Goal: Task Accomplishment & Management: Manage account settings

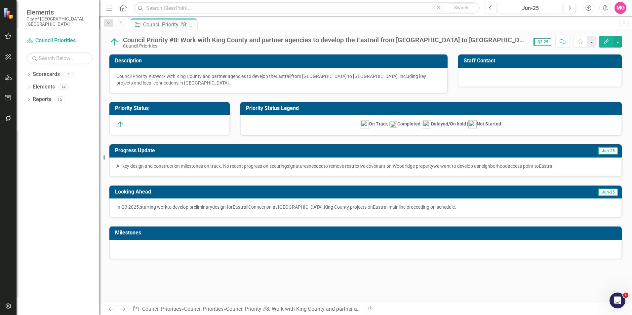
click at [253, 239] on div "Milestones" at bounding box center [365, 233] width 513 height 13
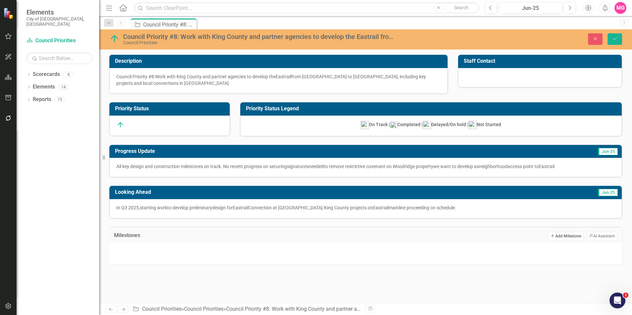
click at [563, 236] on button "Add Add Milestone" at bounding box center [565, 236] width 35 height 9
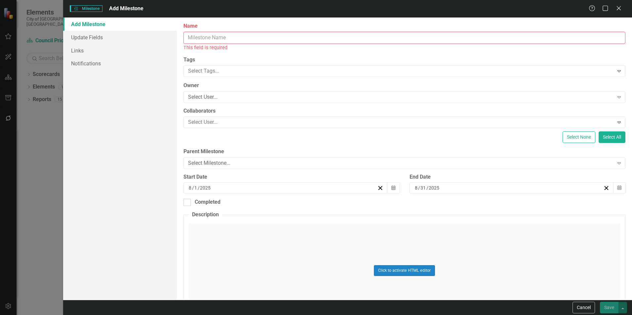
click at [41, 167] on div "Milestones Milestone Add Milestone Help Maximize Close Add Milestone Update Fie…" at bounding box center [316, 157] width 632 height 315
click at [619, 9] on icon "Close" at bounding box center [619, 8] width 8 height 6
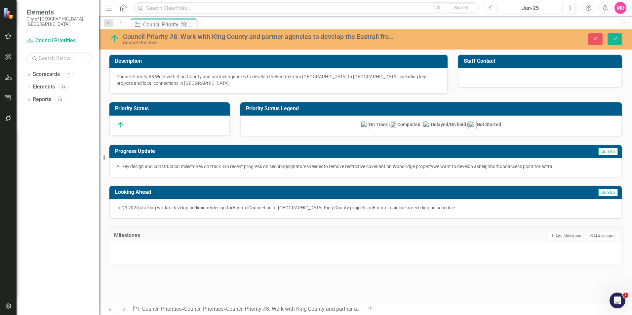
click at [316, 251] on div at bounding box center [366, 253] width 500 height 10
click at [561, 236] on button "Add Add Milestone" at bounding box center [565, 236] width 35 height 9
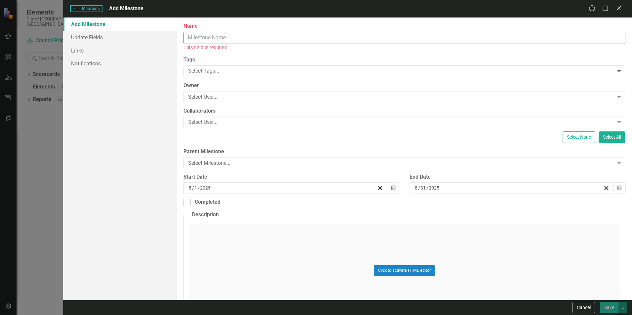
click at [359, 35] on input "Name" at bounding box center [405, 38] width 442 height 12
paste input "Historic Wilburton Trestle (King County project)"
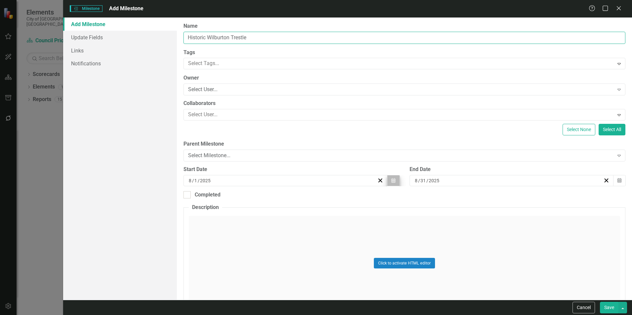
type input "Historic Wilburton Trestle"
click at [393, 181] on icon "button" at bounding box center [394, 180] width 4 height 5
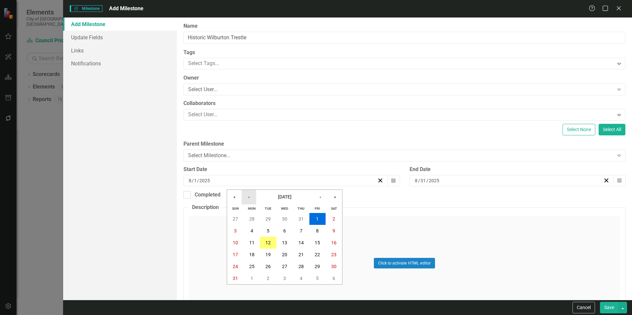
click at [247, 199] on button "‹" at bounding box center [249, 197] width 15 height 15
click at [235, 196] on button "«" at bounding box center [234, 197] width 15 height 15
click at [247, 230] on button "3" at bounding box center [252, 231] width 17 height 12
click at [613, 179] on button "Calendar" at bounding box center [619, 180] width 13 height 11
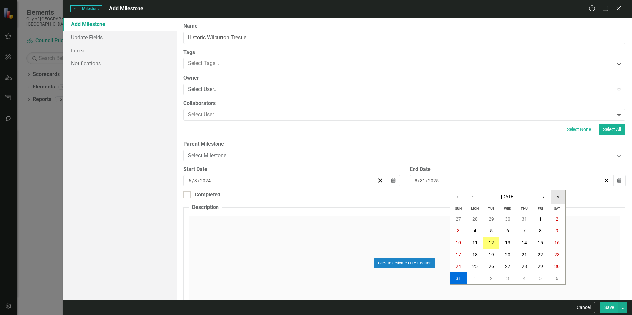
click at [557, 199] on button "»" at bounding box center [558, 197] width 15 height 15
click at [548, 198] on button "›" at bounding box center [543, 197] width 15 height 15
click at [511, 266] on button "30" at bounding box center [508, 267] width 17 height 12
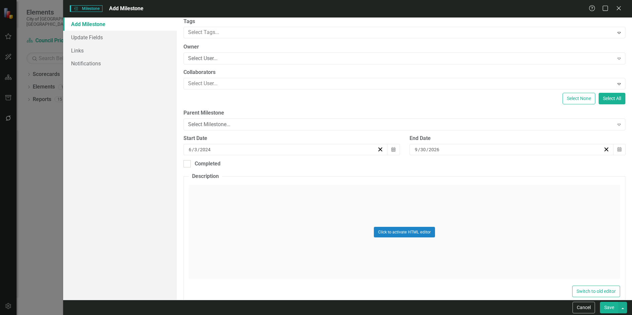
click at [610, 309] on button "Save" at bounding box center [609, 308] width 19 height 12
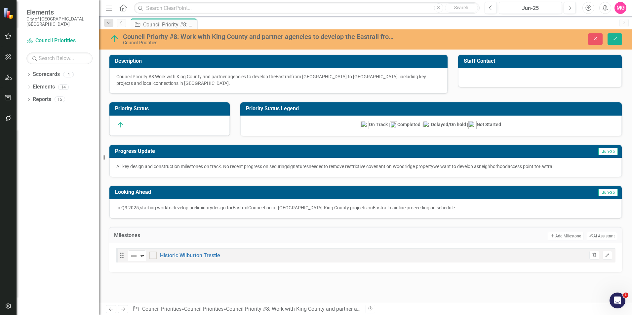
click at [344, 253] on div "Drag Not Defined Expand Historic Wilburton Trestle Trash Edit" at bounding box center [366, 255] width 500 height 15
click at [567, 234] on button "Add Add Milestone" at bounding box center [565, 236] width 35 height 9
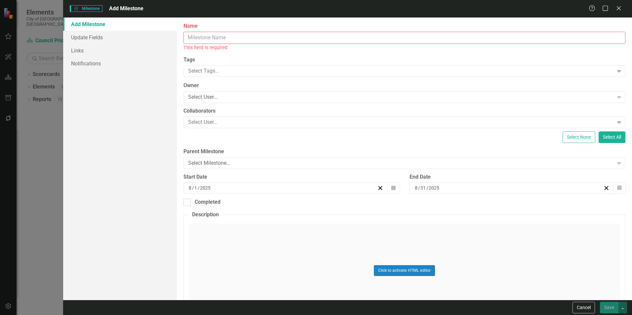
click at [480, 41] on input "Name" at bounding box center [405, 38] width 442 height 12
paste input "Eastrail Crossing at SE 1st Street"
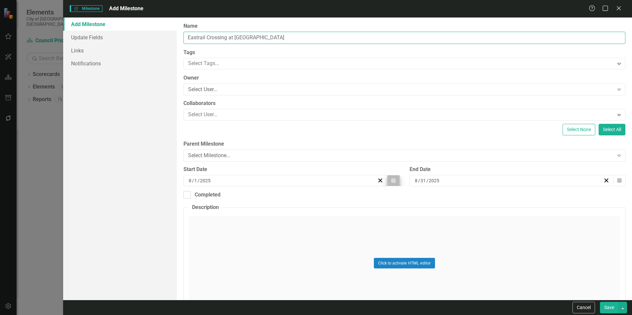
type input "Eastrail Crossing at SE 1st Street"
click at [392, 182] on icon "Calendar" at bounding box center [394, 181] width 4 height 5
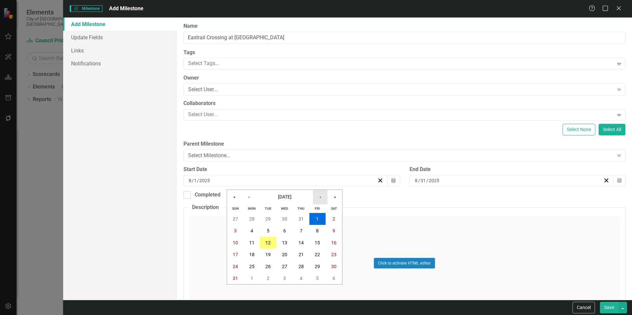
click at [319, 196] on button "›" at bounding box center [320, 197] width 15 height 15
click at [253, 217] on button "1" at bounding box center [252, 219] width 17 height 12
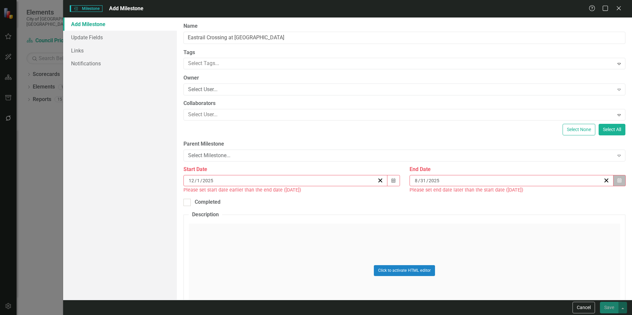
click at [618, 179] on button "Calendar" at bounding box center [619, 180] width 13 height 11
click at [554, 195] on button "»" at bounding box center [558, 197] width 15 height 15
click at [543, 196] on button "›" at bounding box center [543, 197] width 15 height 15
click at [511, 262] on button "30" at bounding box center [508, 267] width 17 height 12
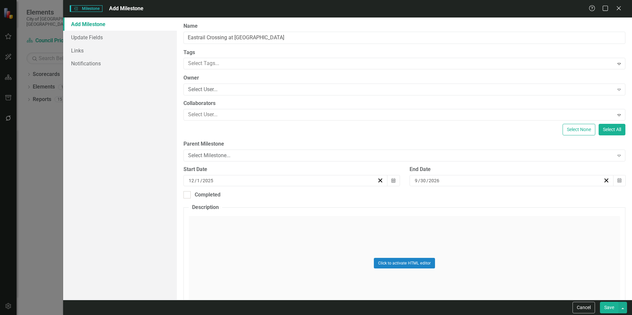
click at [606, 307] on button "Save" at bounding box center [609, 308] width 19 height 12
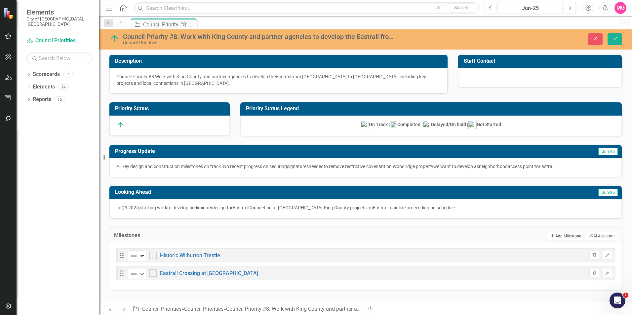
click at [559, 233] on button "Add Add Milestone" at bounding box center [565, 236] width 35 height 9
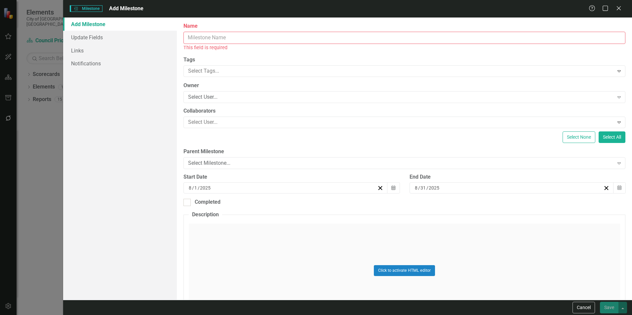
click at [370, 41] on input "Name" at bounding box center [405, 38] width 442 height 12
paste input "Eastrail Segment from NE 4th Street to SE 1St Street"
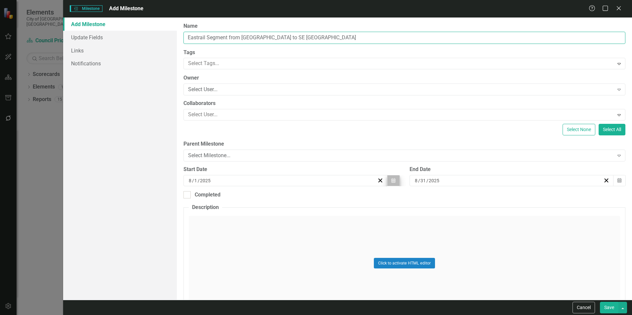
type input "Eastrail Segment from NE 4th Street to SE 1St Street"
click at [388, 177] on button "Calendar" at bounding box center [393, 180] width 13 height 11
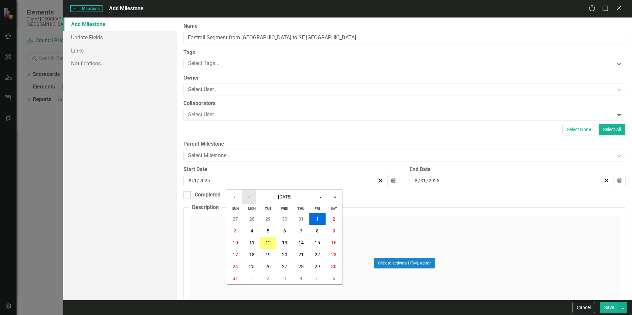
click at [249, 197] on button "‹" at bounding box center [249, 197] width 15 height 15
click at [315, 197] on button "›" at bounding box center [320, 197] width 15 height 15
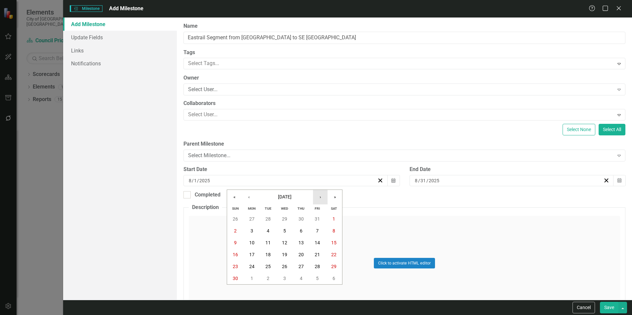
click at [315, 197] on button "›" at bounding box center [320, 197] width 15 height 15
click at [253, 219] on abbr "1" at bounding box center [252, 219] width 3 height 5
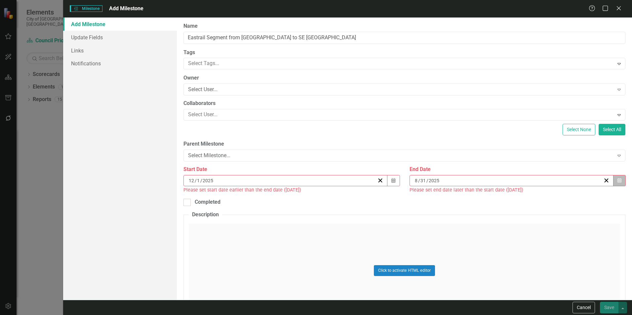
click at [617, 178] on button "Calendar" at bounding box center [619, 180] width 13 height 11
click at [555, 199] on button "»" at bounding box center [558, 197] width 15 height 15
click at [546, 197] on button "›" at bounding box center [543, 197] width 15 height 15
click at [512, 267] on button "30" at bounding box center [508, 267] width 17 height 12
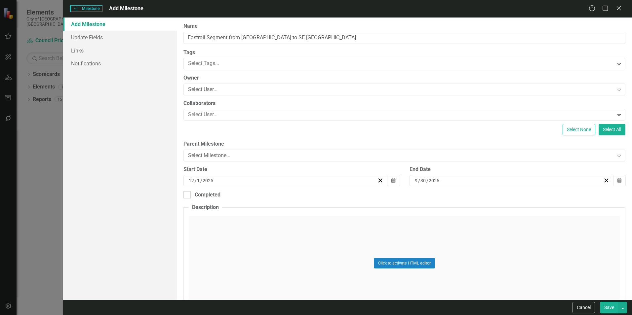
click at [610, 308] on button "Save" at bounding box center [609, 308] width 19 height 12
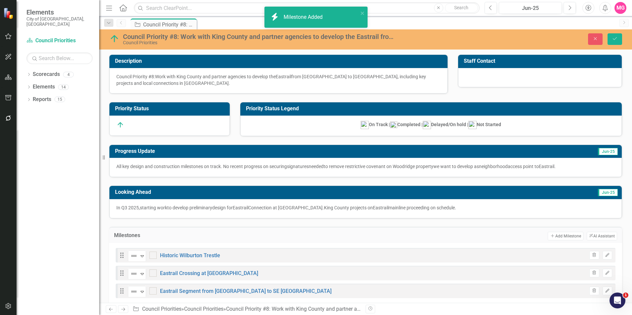
scroll to position [12, 0]
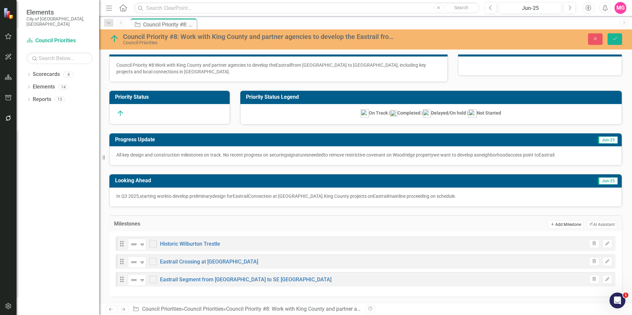
click at [565, 227] on button "Add Add Milestone" at bounding box center [565, 225] width 35 height 9
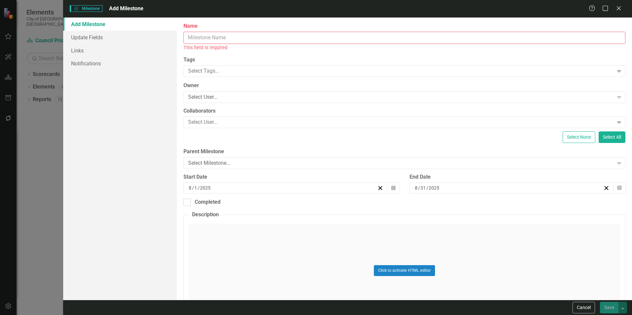
click at [374, 32] on input "Name" at bounding box center [405, 38] width 442 height 12
paste input "Preliminary Design for Eastrail Connection at Main Street"
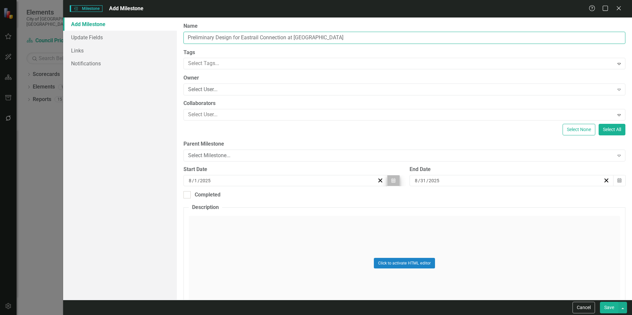
type input "Preliminary Design for Eastrail Connection at Main Street"
click at [391, 178] on button "Calendar" at bounding box center [393, 180] width 13 height 11
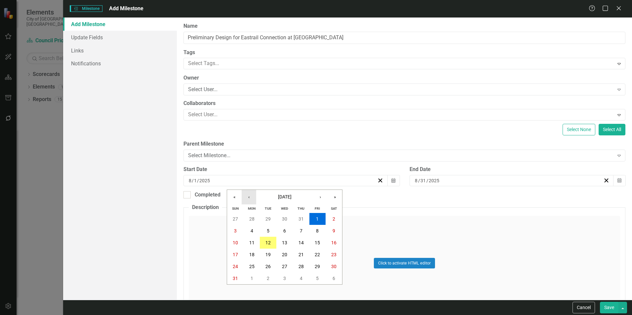
click at [253, 198] on button "‹" at bounding box center [249, 197] width 15 height 15
click at [265, 219] on button "1" at bounding box center [268, 219] width 17 height 12
click at [620, 181] on button "Calendar" at bounding box center [619, 180] width 13 height 11
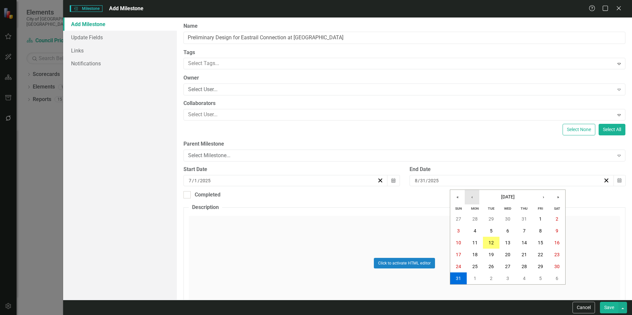
click at [474, 203] on button "‹" at bounding box center [472, 197] width 15 height 15
click at [559, 196] on button "»" at bounding box center [558, 197] width 15 height 15
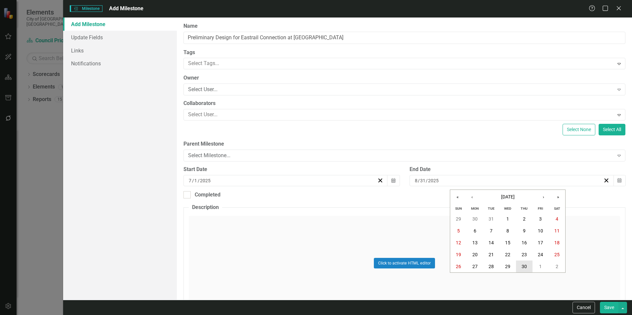
click at [527, 268] on button "30" at bounding box center [524, 267] width 17 height 12
click at [615, 308] on button "Save" at bounding box center [609, 308] width 19 height 12
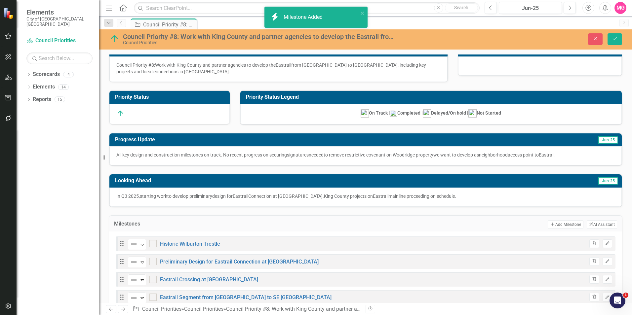
scroll to position [29, 0]
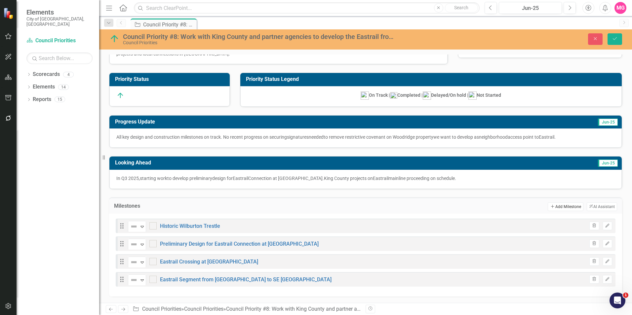
click at [554, 205] on button "Add Add Milestone" at bounding box center [565, 207] width 35 height 9
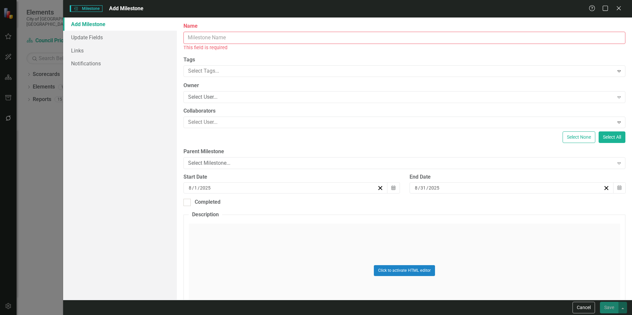
click at [390, 37] on input "Name" at bounding box center [405, 38] width 442 height 12
paste input "Eastrail Segment from SE 1st Street to 118th Ave SE/Mercer Slough"
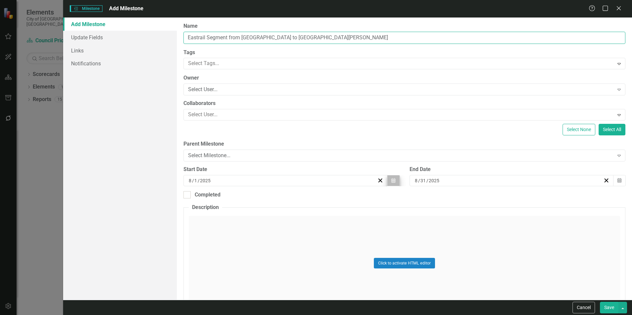
type input "Eastrail Segment from SE 1st Street to 118th Ave SE/Mercer Slough"
click at [392, 182] on icon "button" at bounding box center [394, 180] width 4 height 5
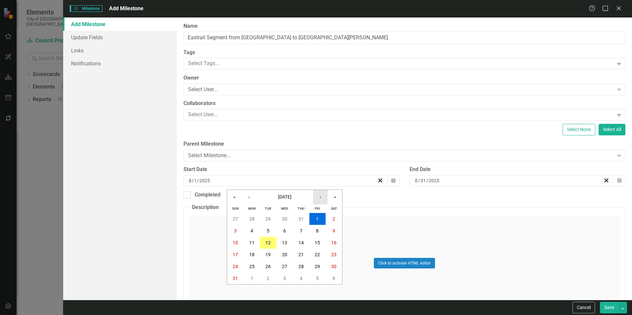
click at [318, 198] on button "›" at bounding box center [320, 197] width 15 height 15
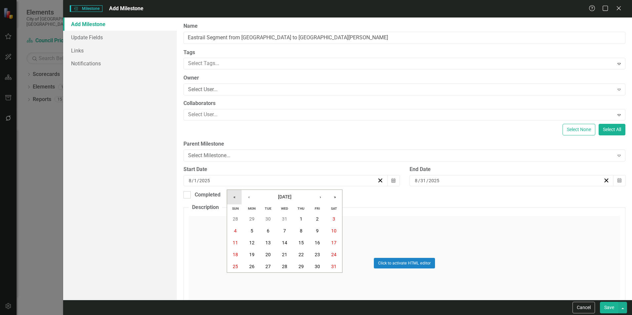
click at [231, 200] on button "«" at bounding box center [234, 197] width 15 height 15
click at [254, 232] on button "3" at bounding box center [252, 231] width 17 height 12
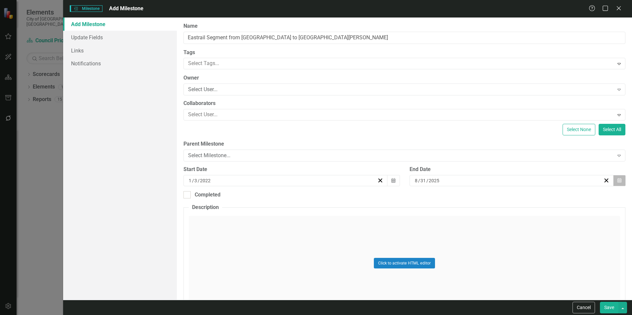
click at [618, 182] on icon "Calendar" at bounding box center [620, 181] width 4 height 5
click at [544, 199] on button "›" at bounding box center [543, 197] width 15 height 15
click at [555, 197] on button "»" at bounding box center [558, 197] width 15 height 15
click at [510, 268] on abbr "30" at bounding box center [507, 266] width 5 height 5
click at [610, 312] on button "Save" at bounding box center [609, 308] width 19 height 12
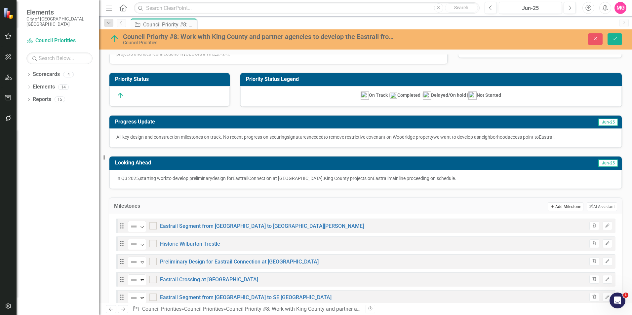
click at [559, 206] on button "Add Add Milestone" at bounding box center [565, 207] width 35 height 9
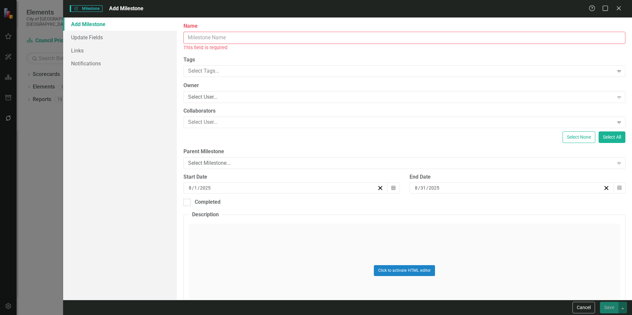
click at [264, 39] on input "Name" at bounding box center [405, 38] width 442 height 12
paste input "Woodridge Connection to Eastrail at SE 11th Street"
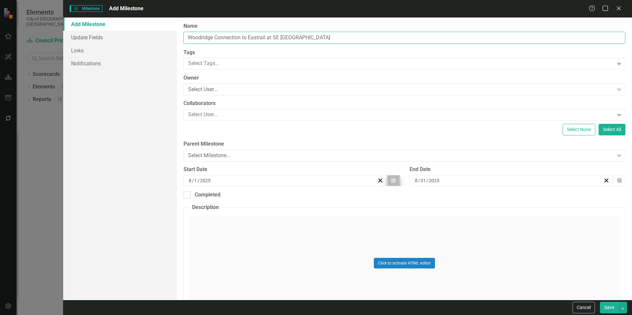
type input "Woodridge Connection to Eastrail at SE 11th Street"
click at [395, 182] on button "Calendar" at bounding box center [393, 180] width 13 height 11
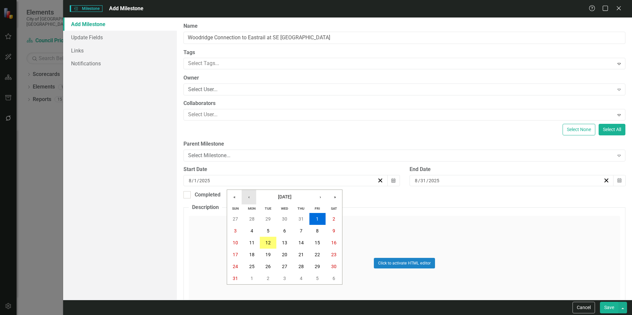
click at [246, 197] on button "‹" at bounding box center [249, 197] width 15 height 15
click at [238, 197] on button "«" at bounding box center [234, 197] width 15 height 15
click at [285, 217] on abbr "1" at bounding box center [284, 219] width 3 height 5
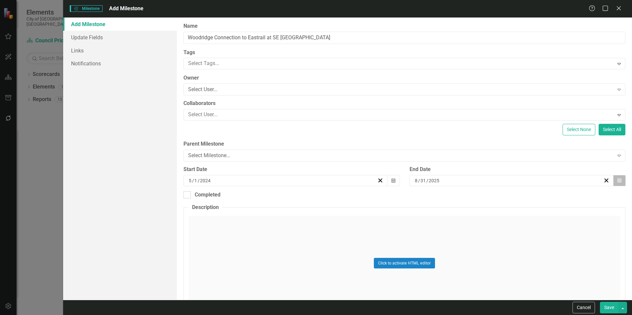
click at [618, 182] on button "Calendar" at bounding box center [619, 180] width 13 height 11
click at [556, 199] on button "»" at bounding box center [558, 197] width 15 height 15
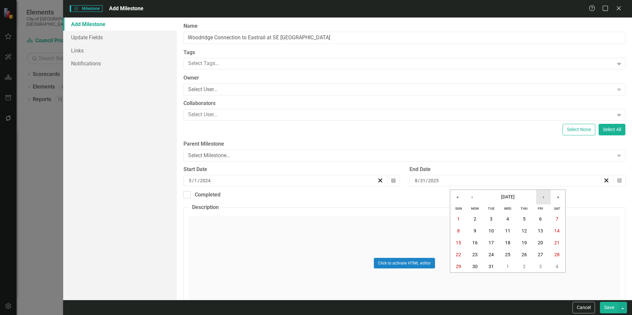
click at [542, 197] on button "›" at bounding box center [543, 197] width 15 height 15
click at [545, 268] on button "31" at bounding box center [541, 267] width 17 height 12
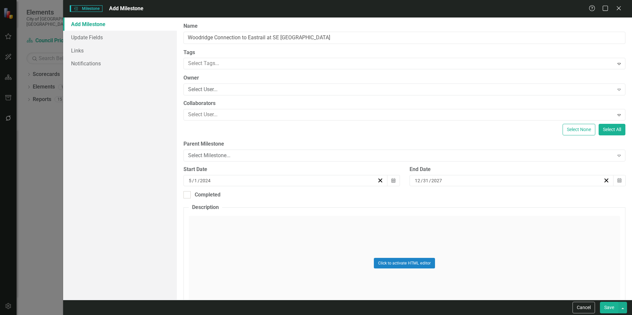
click at [611, 309] on button "Save" at bounding box center [609, 308] width 19 height 12
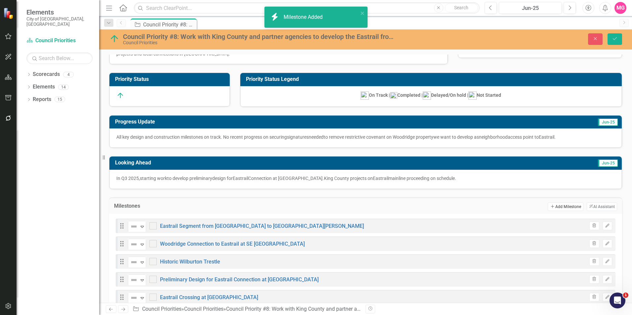
click at [555, 206] on button "Add Add Milestone" at bounding box center [565, 207] width 35 height 9
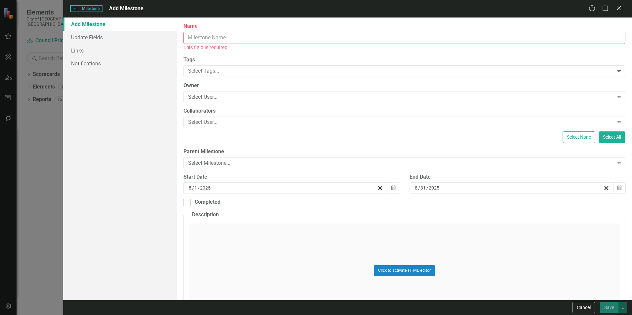
click at [312, 40] on input "Name" at bounding box center [405, 38] width 442 height 12
paste input "Construction of the Eastrail to Mountains to Sound/I-90 Trail Connection"
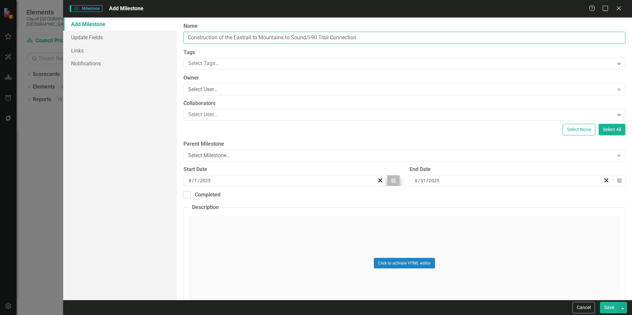
type input "Construction of the Eastrail to Mountains to Sound/I-90 Trail Connection"
click at [393, 180] on icon "button" at bounding box center [394, 180] width 4 height 5
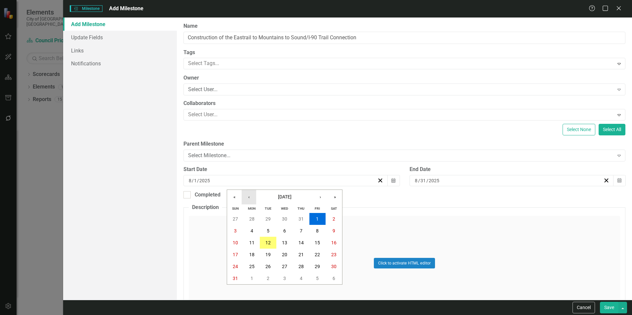
click at [250, 201] on button "‹" at bounding box center [249, 197] width 15 height 15
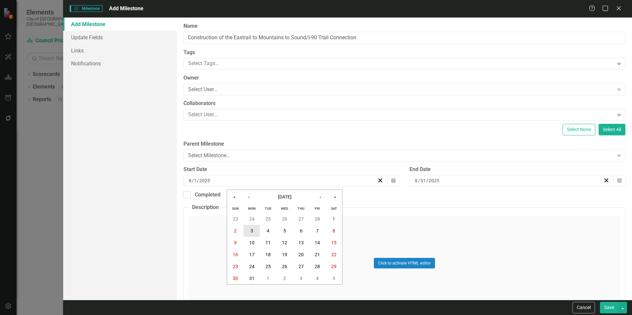
click at [254, 232] on button "3" at bounding box center [252, 231] width 17 height 12
click at [617, 181] on button "Calendar" at bounding box center [619, 180] width 13 height 11
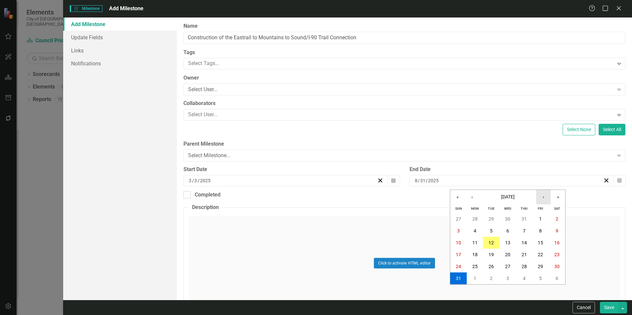
click at [546, 196] on button "›" at bounding box center [543, 197] width 15 height 15
click at [555, 197] on button "»" at bounding box center [558, 197] width 15 height 15
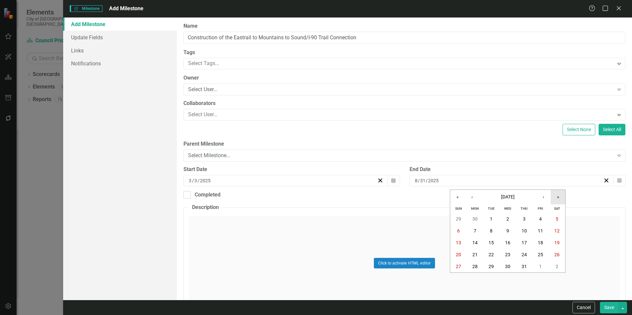
click at [555, 197] on button "»" at bounding box center [558, 197] width 15 height 15
click at [541, 263] on button "31" at bounding box center [541, 267] width 17 height 12
click at [612, 310] on button "Save" at bounding box center [609, 308] width 19 height 12
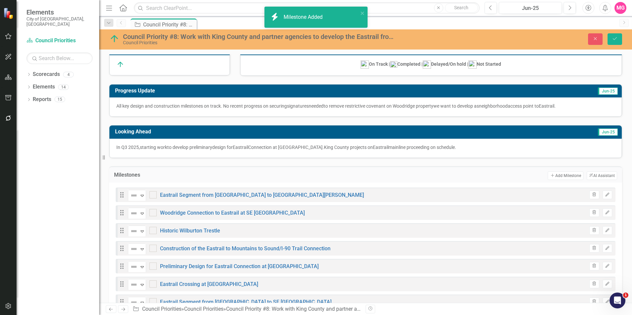
scroll to position [83, 0]
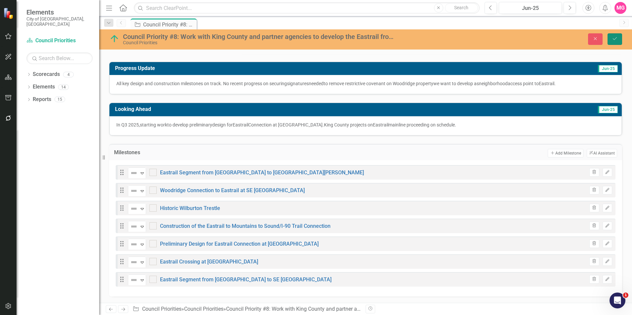
click at [617, 40] on icon "Save" at bounding box center [615, 38] width 6 height 5
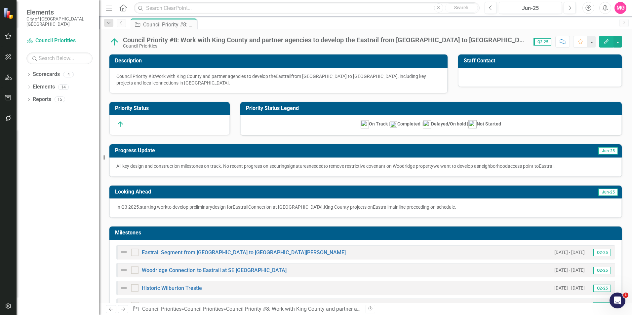
scroll to position [81, 0]
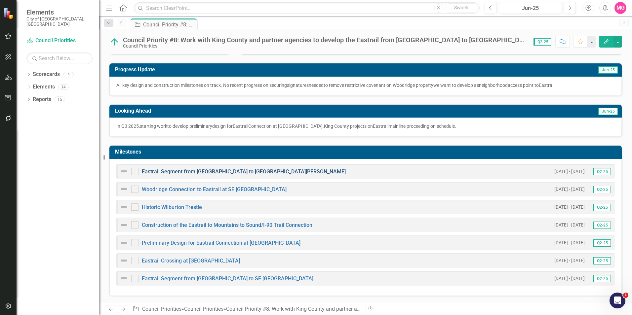
click at [233, 173] on link "Eastrail Segment from SE 1st Street to 118th Ave SE/Mercer Slough" at bounding box center [244, 172] width 204 height 6
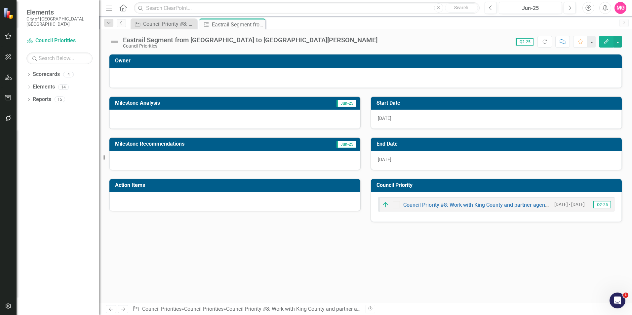
click at [239, 151] on div at bounding box center [234, 160] width 251 height 19
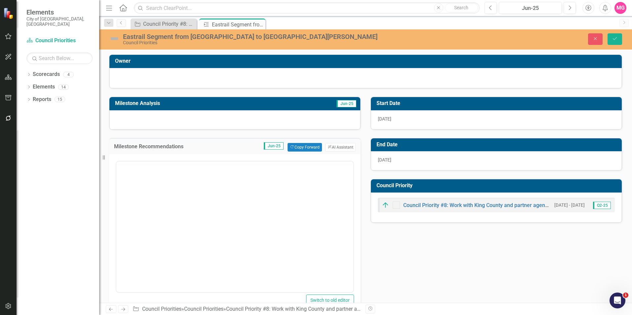
click at [236, 172] on div at bounding box center [235, 226] width 238 height 134
click at [210, 218] on body "Rich Text Area. Press ALT-0 for help." at bounding box center [234, 226] width 237 height 99
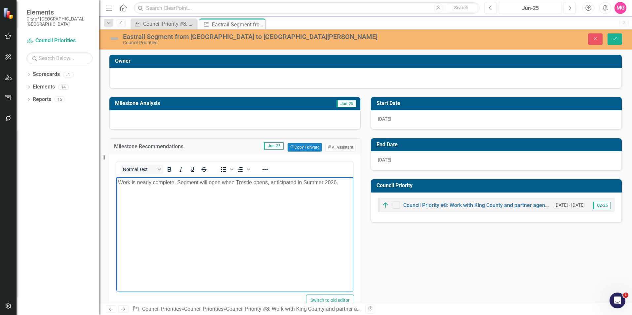
click at [124, 186] on body "Work is nearly complete. Segment will open when Trestle opens, anticipated in S…" at bounding box center [234, 226] width 237 height 99
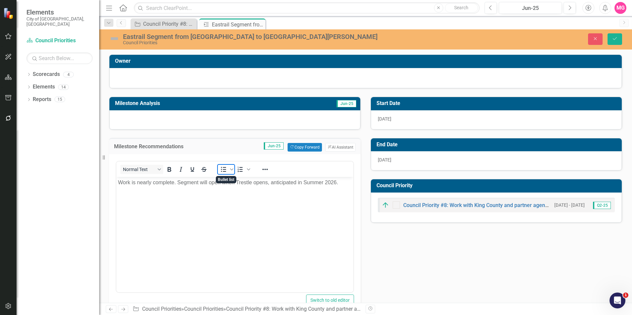
click at [220, 171] on icon "Bullet list" at bounding box center [224, 170] width 8 height 8
click at [613, 39] on icon "submit" at bounding box center [615, 38] width 4 height 3
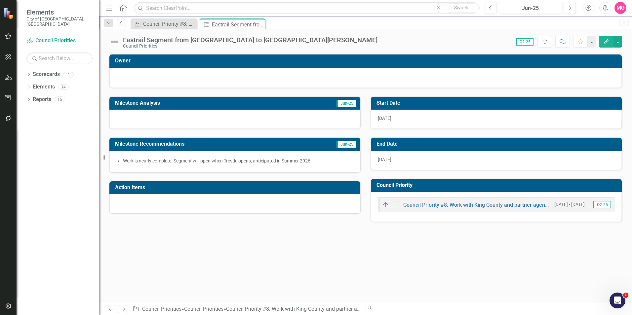
click at [124, 21] on icon "Previous" at bounding box center [121, 23] width 5 height 4
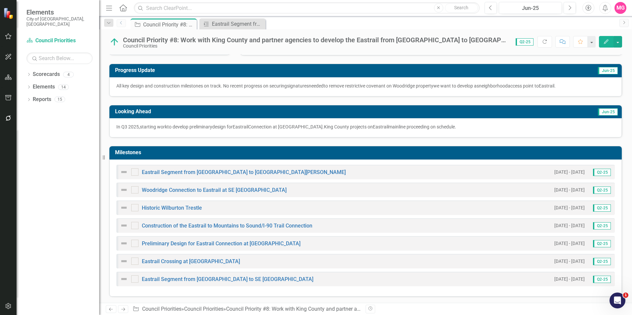
scroll to position [81, 0]
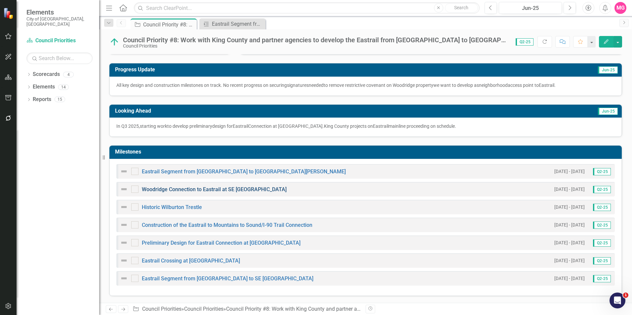
click at [190, 192] on link "Woodridge Connection to Eastrail at SE 11th Street" at bounding box center [214, 189] width 145 height 6
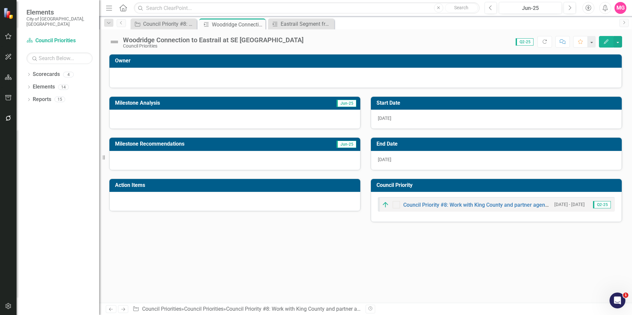
click at [219, 124] on div at bounding box center [234, 119] width 251 height 19
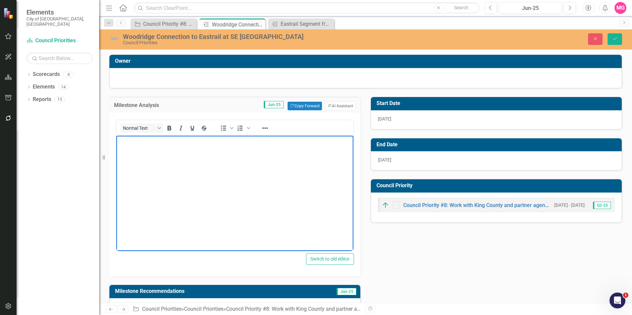
click at [206, 177] on body "Rich Text Area. Press ALT-0 for help." at bounding box center [234, 185] width 237 height 99
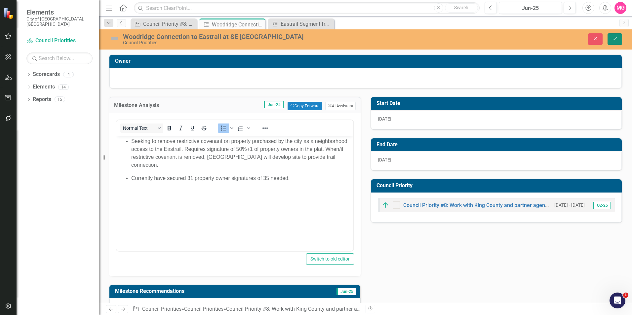
click at [615, 43] on button "Save" at bounding box center [615, 39] width 15 height 12
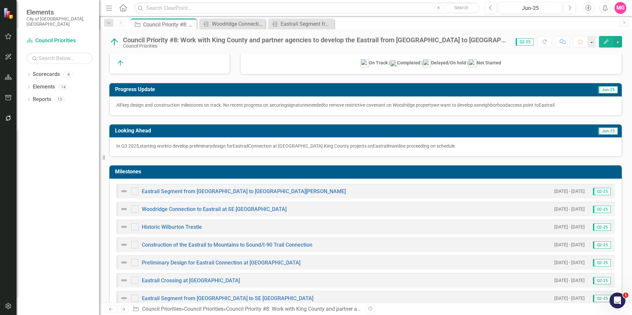
scroll to position [62, 0]
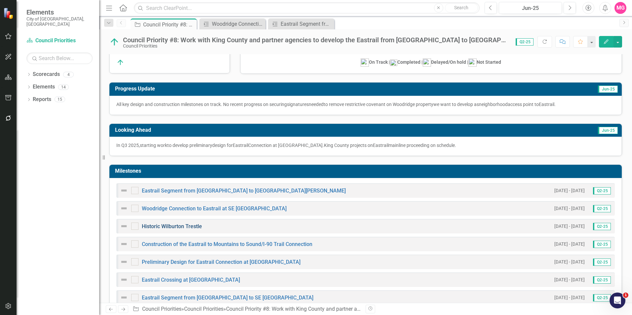
click at [192, 224] on link "Historic Wilburton Trestle" at bounding box center [172, 227] width 60 height 6
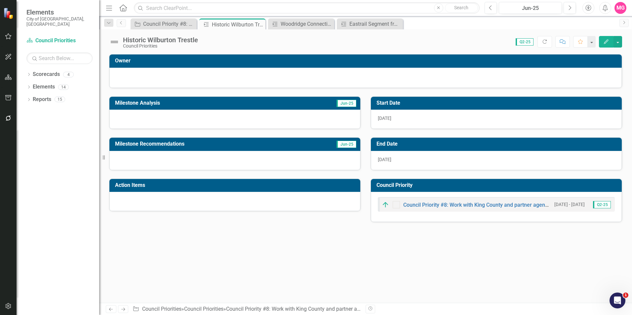
click at [265, 124] on div at bounding box center [234, 119] width 251 height 19
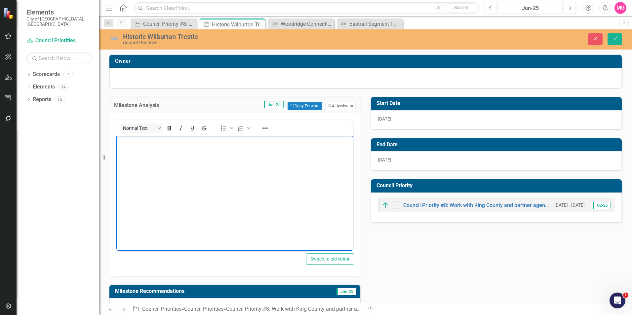
click at [241, 165] on body "Rich Text Area. Press ALT-0 for help." at bounding box center [234, 185] width 237 height 99
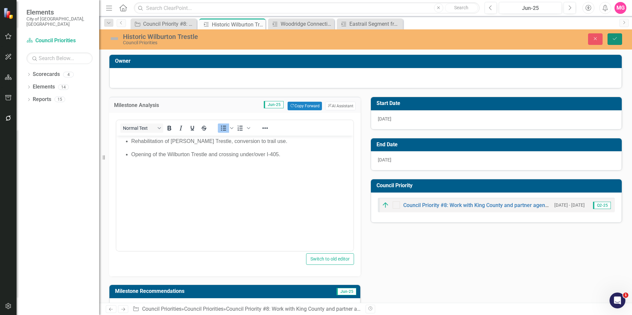
click at [618, 37] on button "Save" at bounding box center [615, 39] width 15 height 12
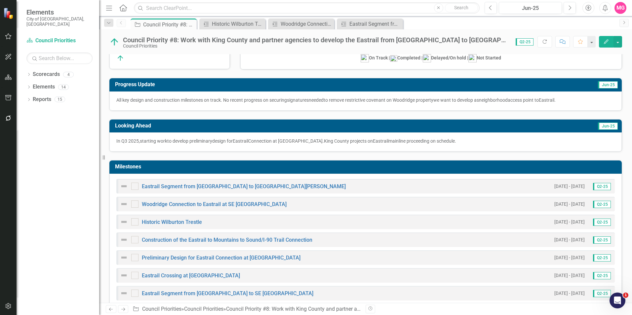
scroll to position [68, 0]
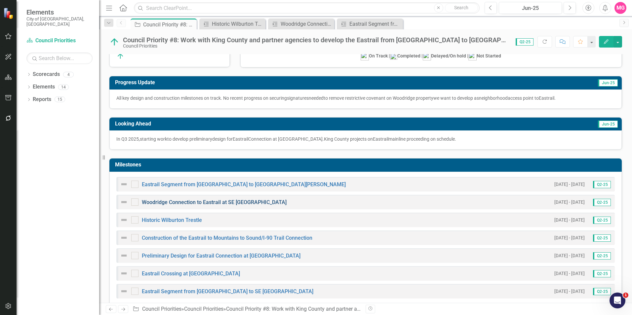
click at [217, 202] on link "Woodridge Connection to Eastrail at SE 11th Street" at bounding box center [214, 202] width 145 height 6
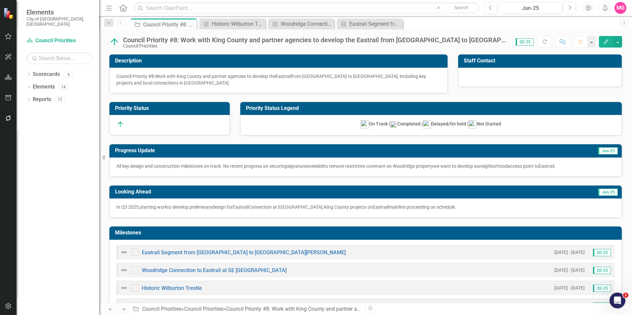
scroll to position [81, 0]
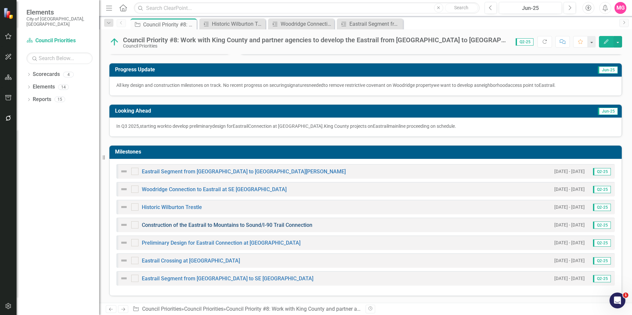
click at [235, 225] on link "Construction of the Eastrail to Mountains to Sound/I-90 Trail Connection" at bounding box center [227, 225] width 171 height 6
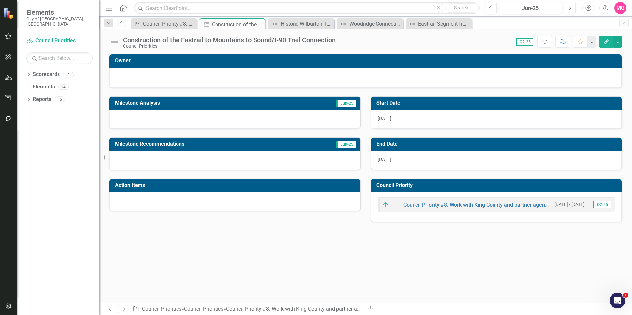
click at [311, 127] on div at bounding box center [234, 119] width 251 height 19
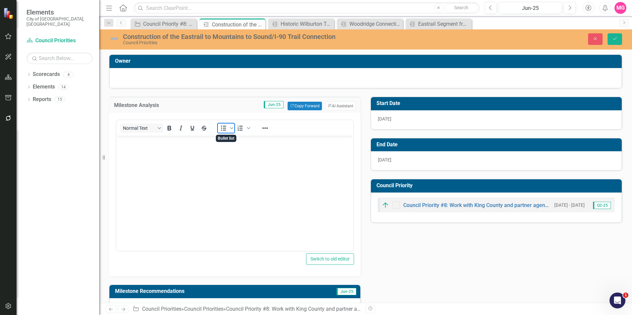
click at [220, 132] on span "Bullet list" at bounding box center [223, 128] width 11 height 9
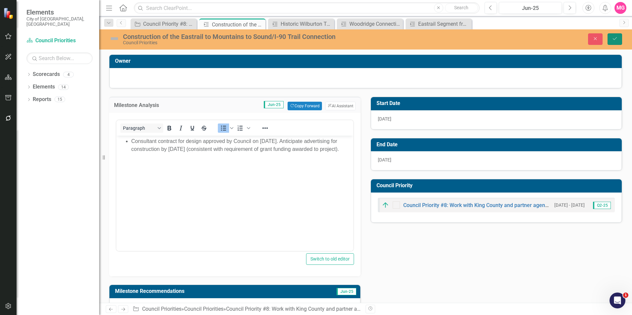
click at [614, 38] on icon "Save" at bounding box center [615, 38] width 6 height 5
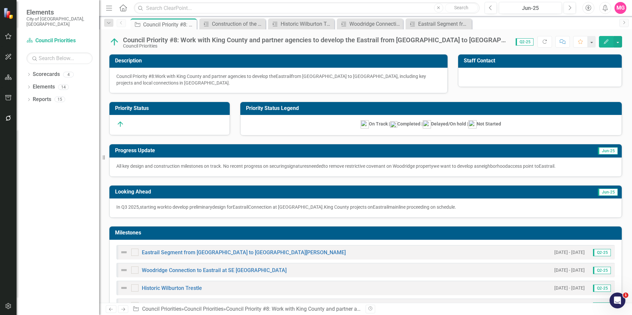
scroll to position [81, 0]
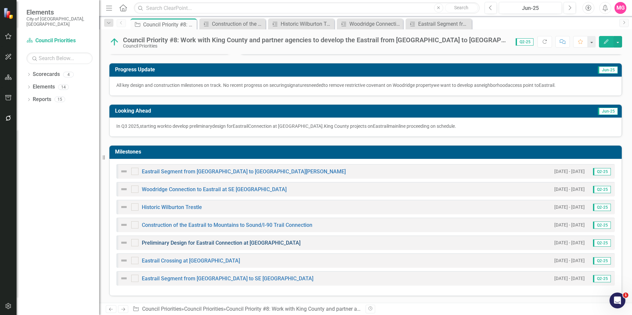
click at [240, 243] on link "Preliminary Design for Eastrail Connection at Main Street" at bounding box center [221, 243] width 159 height 6
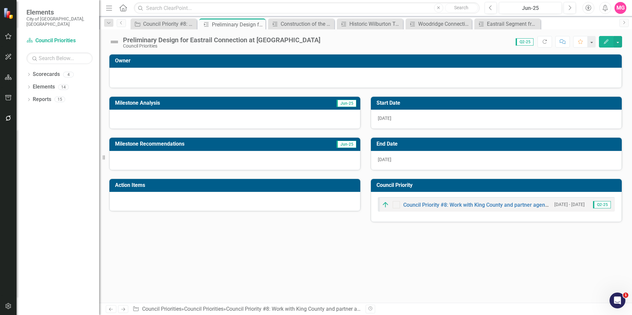
click at [294, 122] on div at bounding box center [234, 119] width 251 height 19
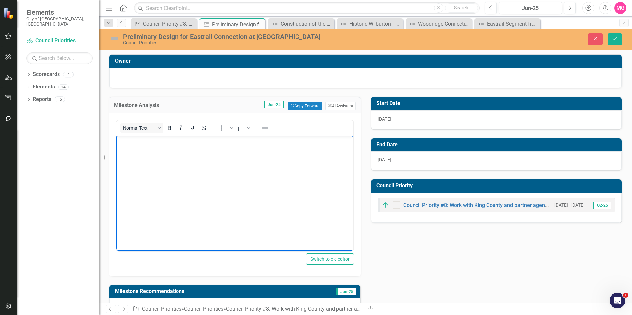
click at [250, 190] on body "Rich Text Area. Press ALT-0 for help." at bounding box center [234, 185] width 237 height 99
click at [615, 40] on icon "Save" at bounding box center [615, 38] width 6 height 5
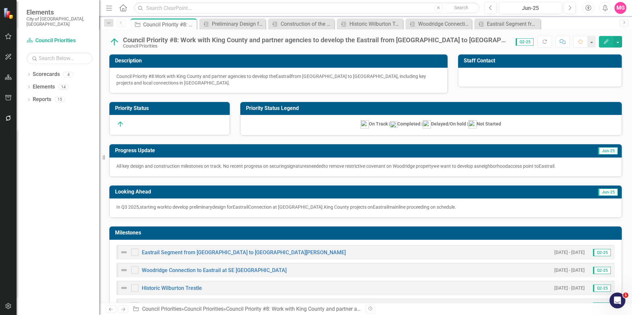
scroll to position [81, 0]
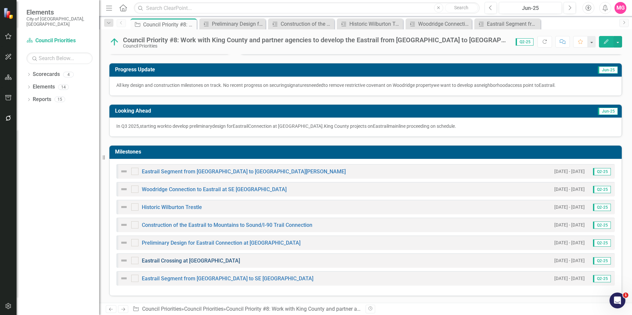
click at [196, 261] on link "Eastrail Crossing at SE 1st Street" at bounding box center [191, 261] width 98 height 6
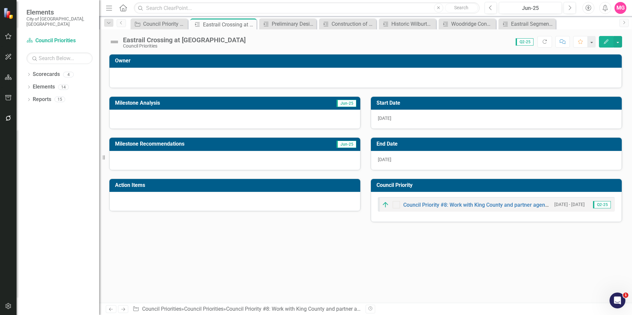
click at [223, 125] on div at bounding box center [234, 119] width 251 height 19
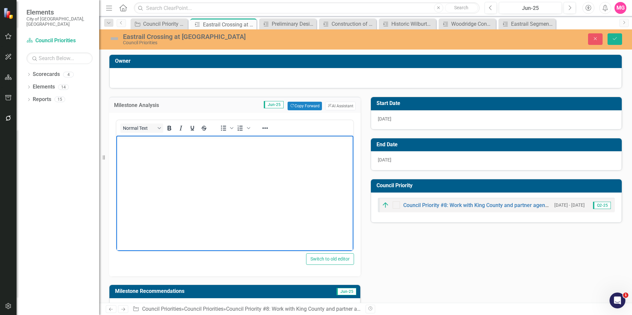
click at [220, 198] on body "Rich Text Area. Press ALT-0 for help." at bounding box center [234, 185] width 237 height 99
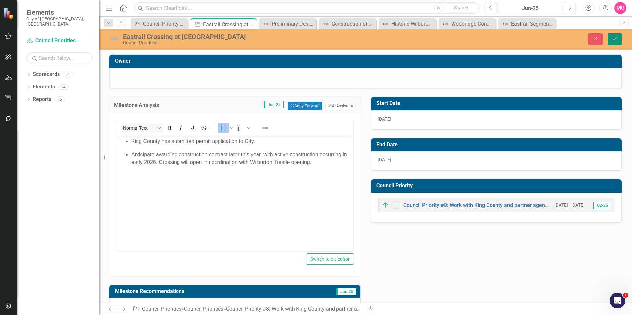
click at [612, 39] on icon "Save" at bounding box center [615, 38] width 6 height 5
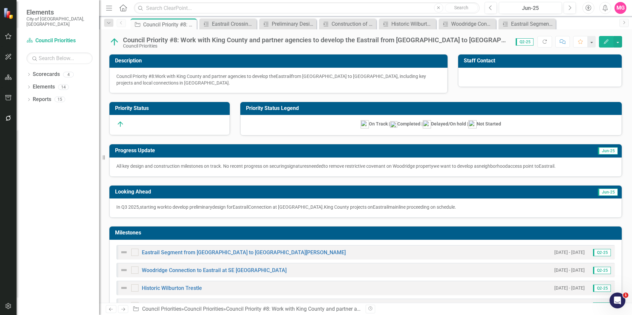
scroll to position [81, 0]
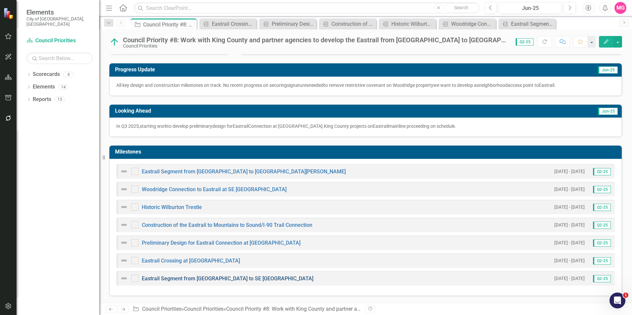
click at [240, 280] on link "Eastrail Segment from NE 4th Street to SE 1St Street" at bounding box center [228, 279] width 172 height 6
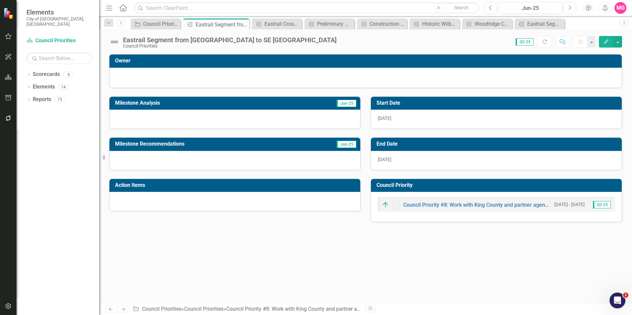
click at [289, 120] on div at bounding box center [234, 119] width 251 height 19
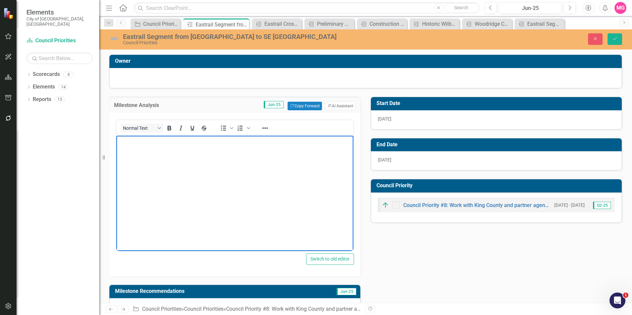
click at [231, 218] on body "Rich Text Area. Press ALT-0 for help." at bounding box center [234, 185] width 237 height 99
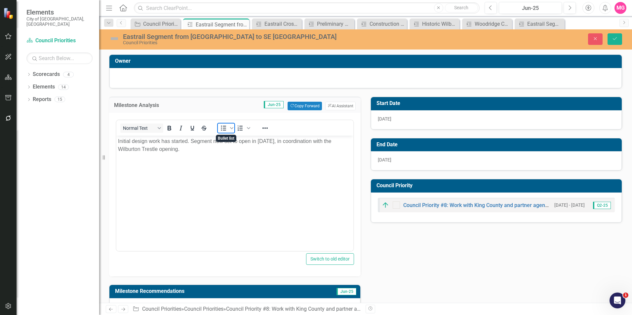
click at [223, 126] on icon "Bullet list" at bounding box center [224, 128] width 8 height 8
click at [611, 41] on button "Save" at bounding box center [615, 39] width 15 height 12
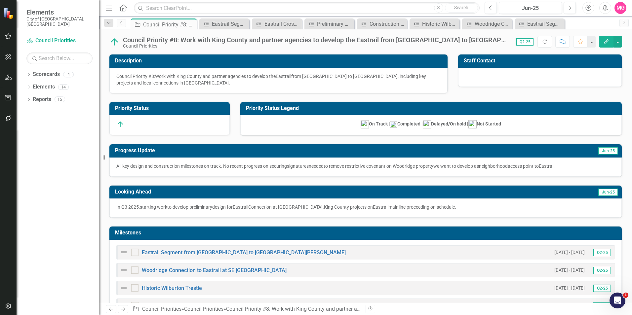
scroll to position [81, 0]
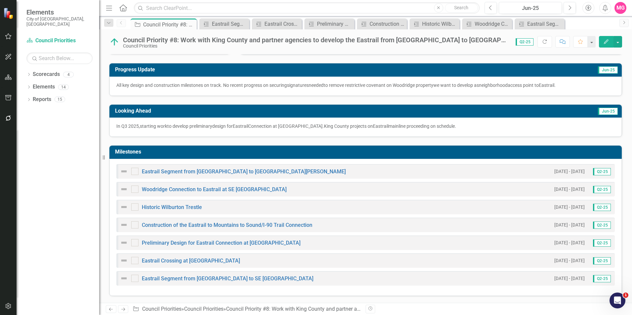
click at [551, 204] on div "6/3/24 - 9/30/26 Q2-25" at bounding box center [581, 208] width 61 height 8
click at [605, 44] on button "Edit" at bounding box center [606, 42] width 15 height 12
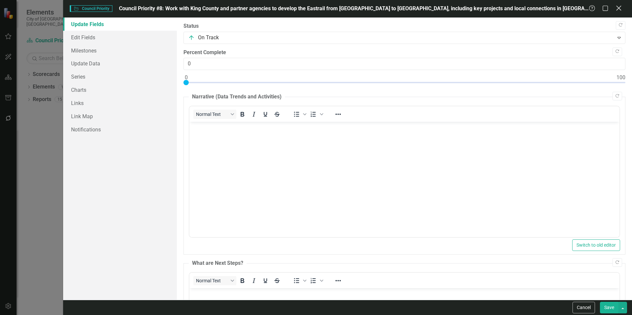
click at [621, 8] on icon "Close" at bounding box center [619, 8] width 8 height 6
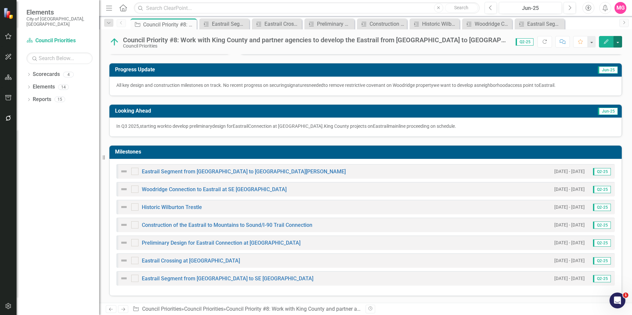
click at [622, 41] on button "button" at bounding box center [618, 42] width 9 height 12
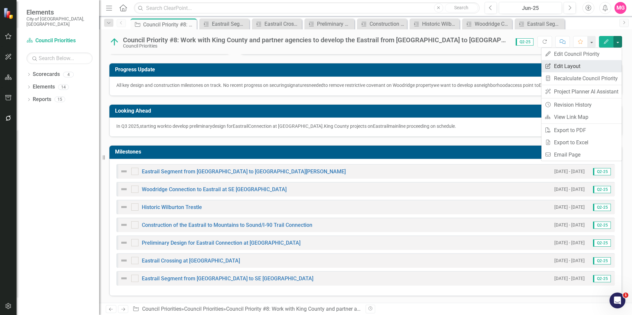
click at [586, 66] on link "Edit Report Edit Layout" at bounding box center [582, 66] width 80 height 12
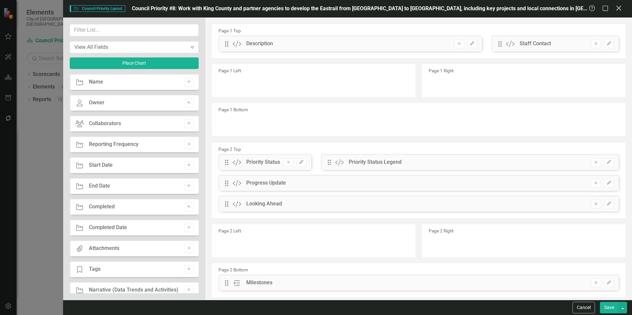
click at [617, 9] on icon "Close" at bounding box center [619, 8] width 8 height 6
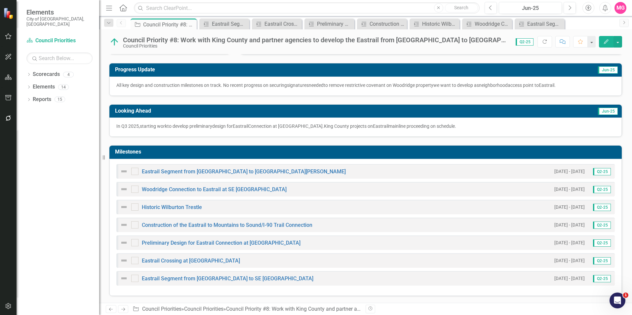
click at [603, 44] on button "Edit" at bounding box center [606, 42] width 15 height 12
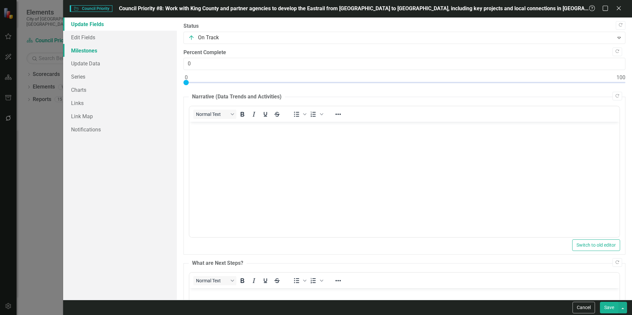
click at [95, 53] on link "Milestones" at bounding box center [120, 50] width 114 height 13
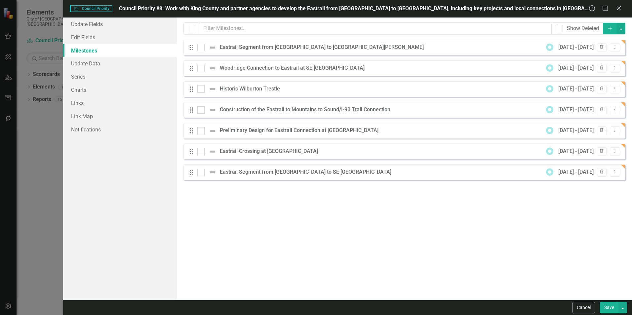
click at [266, 88] on div "Historic Wilburton Trestle" at bounding box center [251, 89] width 63 height 8
click at [616, 90] on icon "Dropdown Menu" at bounding box center [615, 89] width 6 height 4
click at [592, 100] on link "Edit Edit Milestone" at bounding box center [589, 100] width 62 height 12
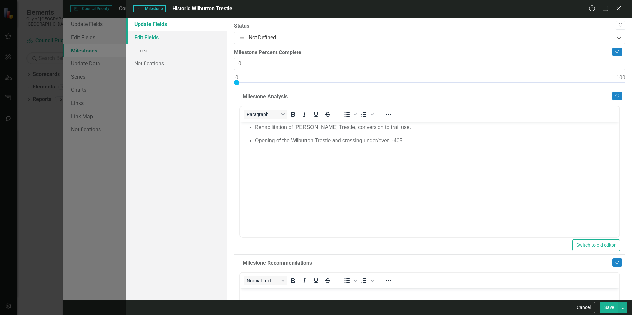
click at [162, 40] on link "Edit Fields" at bounding box center [176, 37] width 101 height 13
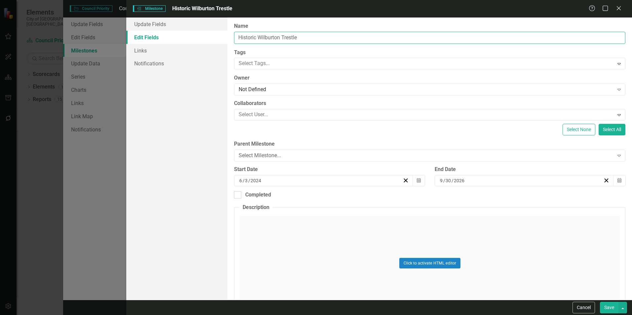
click at [317, 39] on input "Historic Wilburton Trestle" at bounding box center [430, 38] width 392 height 12
type input "Historic Wilburton Trestle (King County Project)"
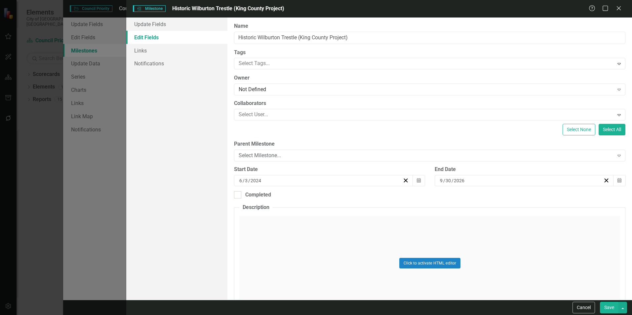
click at [607, 311] on button "Save" at bounding box center [609, 308] width 19 height 12
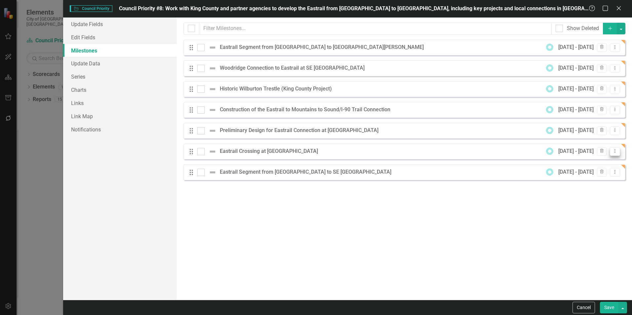
click at [614, 149] on icon "Dropdown Menu" at bounding box center [615, 151] width 6 height 4
click at [597, 161] on link "Edit Edit Milestone" at bounding box center [589, 162] width 62 height 12
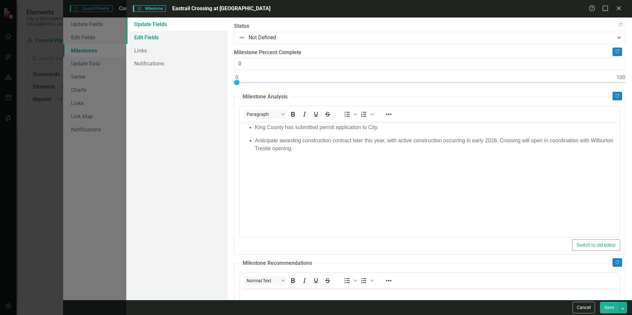
click at [168, 43] on link "Edit Fields" at bounding box center [176, 37] width 101 height 13
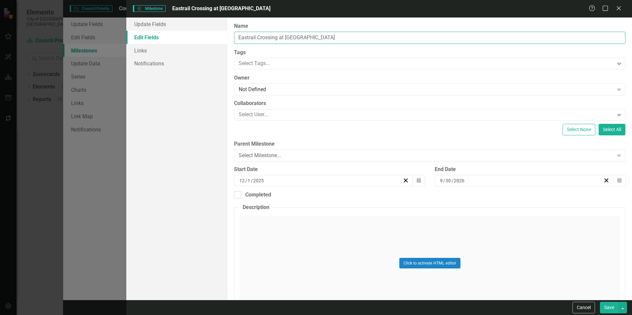
click at [406, 37] on input "Eastrail Crossing at SE 1st Street" at bounding box center [430, 38] width 392 height 12
type input "Eastrail Crossing at [GEOGRAPHIC_DATA] (King County Project)"
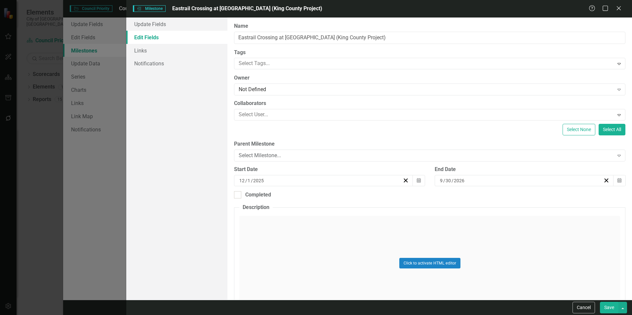
click at [609, 306] on button "Save" at bounding box center [609, 308] width 19 height 12
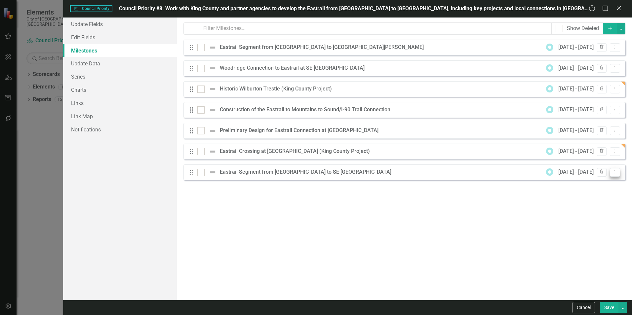
click at [612, 173] on button "Dropdown Menu" at bounding box center [615, 172] width 10 height 9
click at [594, 181] on link "Edit Edit Milestone" at bounding box center [589, 183] width 62 height 12
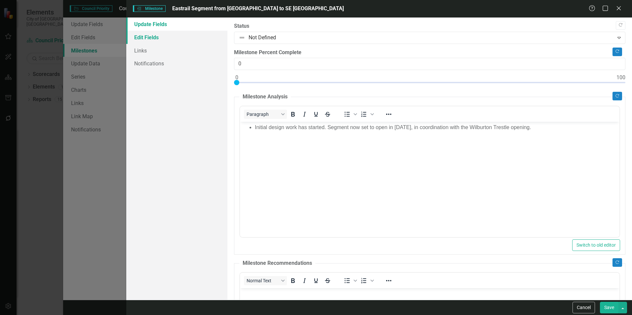
click at [140, 33] on link "Edit Fields" at bounding box center [176, 37] width 101 height 13
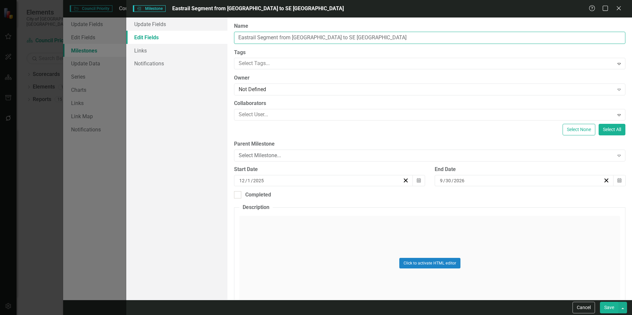
click at [371, 33] on input "Eastrail Segment from NE 4th Street to SE 1St Street" at bounding box center [430, 38] width 392 height 12
paste input "(King County project)"
type input "Eastrail Segment from [GEOGRAPHIC_DATA] to SE [GEOGRAPHIC_DATA] (King County pr…"
click at [609, 304] on button "Save" at bounding box center [609, 308] width 19 height 12
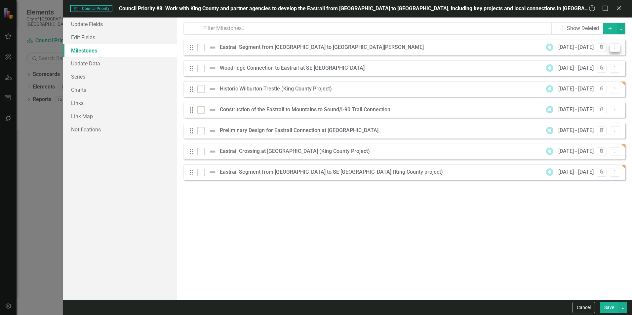
click at [613, 46] on icon "Dropdown Menu" at bounding box center [615, 47] width 6 height 4
click at [597, 59] on link "Edit Edit Milestone" at bounding box center [589, 58] width 62 height 12
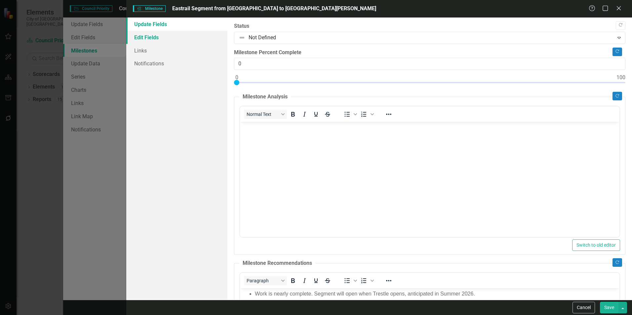
click at [193, 35] on link "Edit Fields" at bounding box center [176, 37] width 101 height 13
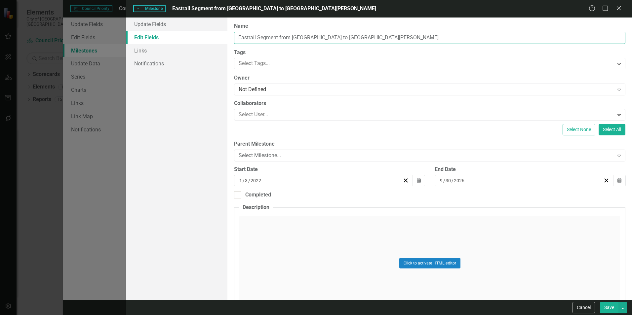
click at [424, 40] on input "Eastrail Segment from SE 1st Street to 118th Ave SE/Mercer Slough" at bounding box center [430, 38] width 392 height 12
paste input "(King County project)"
type input "Eastrail Segment from [GEOGRAPHIC_DATA] to [GEOGRAPHIC_DATA][PERSON_NAME] (King…"
click at [607, 311] on button "Save" at bounding box center [609, 308] width 19 height 12
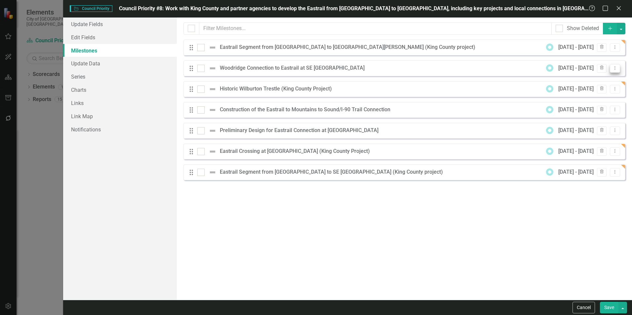
click at [617, 68] on icon "Dropdown Menu" at bounding box center [615, 68] width 6 height 4
click at [595, 79] on link "Edit Edit Milestone" at bounding box center [589, 79] width 62 height 12
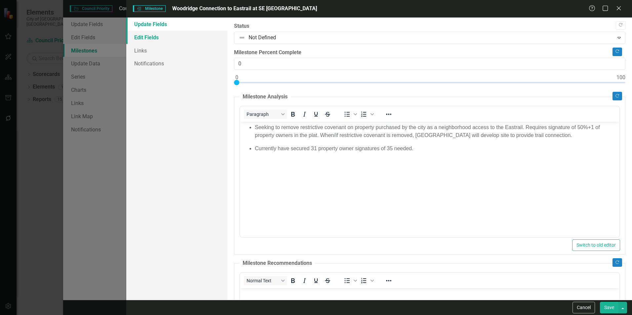
click at [176, 42] on link "Edit Fields" at bounding box center [176, 37] width 101 height 13
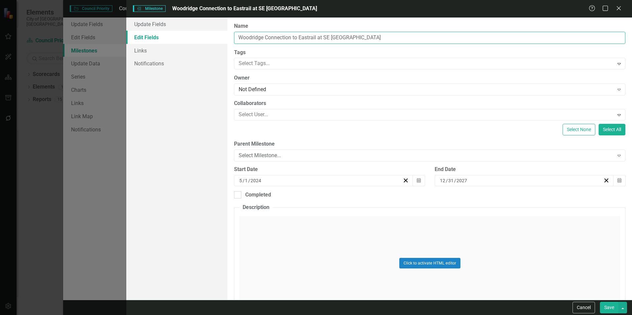
click at [432, 34] on input "Woodridge Connection to Eastrail at SE 11th Street" at bounding box center [430, 38] width 392 height 12
paste input "(City of Bellevue project)"
type input "Woodridge Connection to Eastrail at SE [GEOGRAPHIC_DATA] ([GEOGRAPHIC_DATA] pro…"
click at [607, 310] on button "Save" at bounding box center [609, 308] width 19 height 12
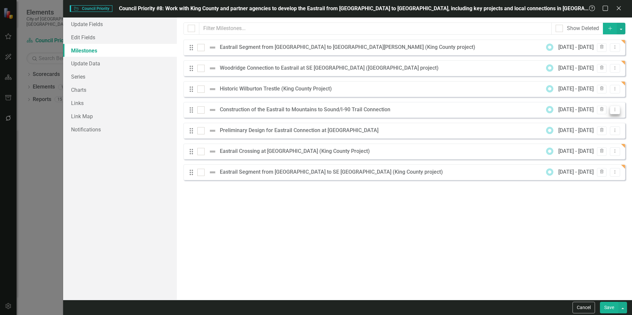
click at [619, 113] on button "Dropdown Menu" at bounding box center [615, 110] width 10 height 9
click at [591, 122] on link "Edit Edit Milestone" at bounding box center [589, 121] width 62 height 12
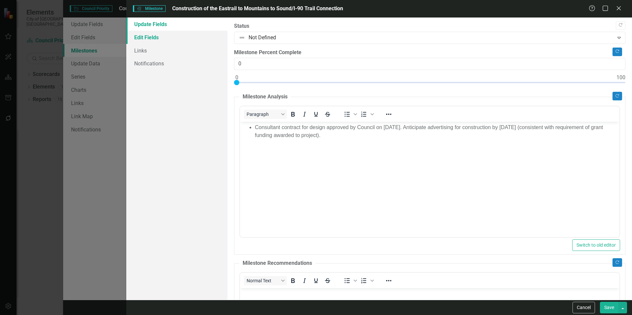
click at [154, 36] on link "Edit Fields" at bounding box center [176, 37] width 101 height 13
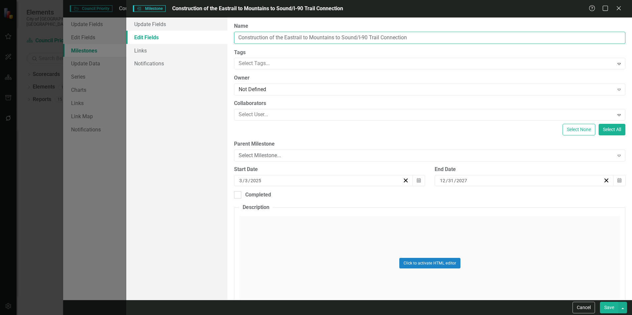
click at [459, 33] on input "Construction of the Eastrail to Mountains to Sound/I-90 Trail Connection" at bounding box center [430, 38] width 392 height 12
paste input "(City of Bellevue project)"
type input "Construction of the Eastrail to Mountains to Sound/I-90 Trail Connection (City …"
click at [604, 307] on button "Save" at bounding box center [609, 308] width 19 height 12
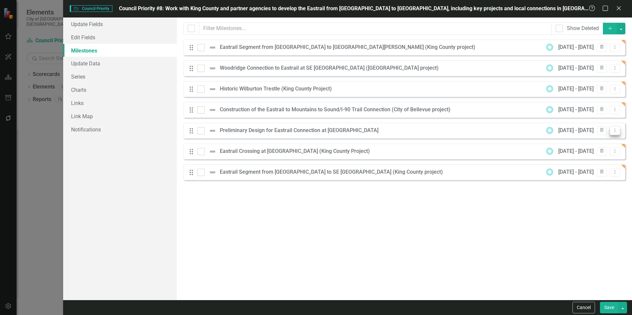
click at [616, 128] on button "Dropdown Menu" at bounding box center [615, 131] width 10 height 9
click at [604, 139] on link "Edit Edit Milestone" at bounding box center [589, 142] width 62 height 12
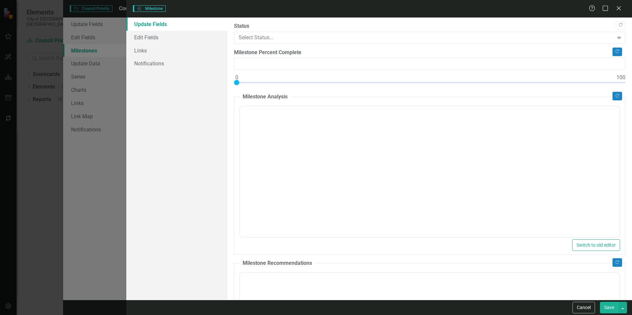
type input "0"
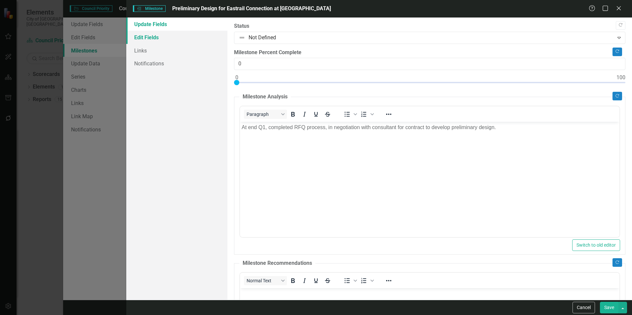
click at [158, 41] on link "Edit Fields" at bounding box center [176, 37] width 101 height 13
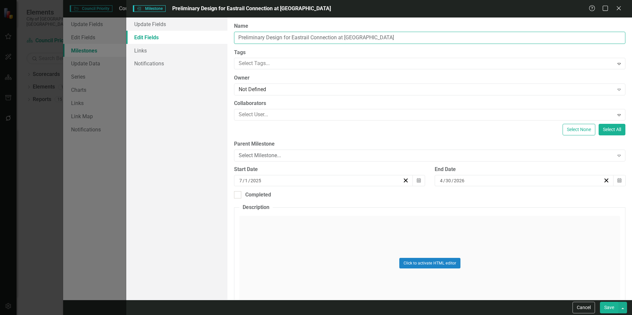
click at [409, 36] on input "Preliminary Design for Eastrail Connection at Main Street" at bounding box center [430, 38] width 392 height 12
paste input "(City of Bellevue project)"
type input "Preliminary Design for Eastrail Connection at [GEOGRAPHIC_DATA] ([GEOGRAPHIC_DA…"
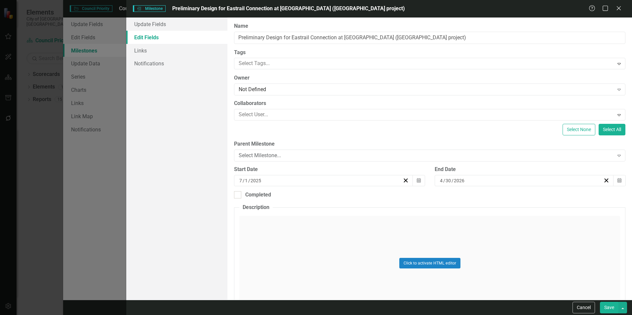
click at [606, 303] on button "Save" at bounding box center [609, 308] width 19 height 12
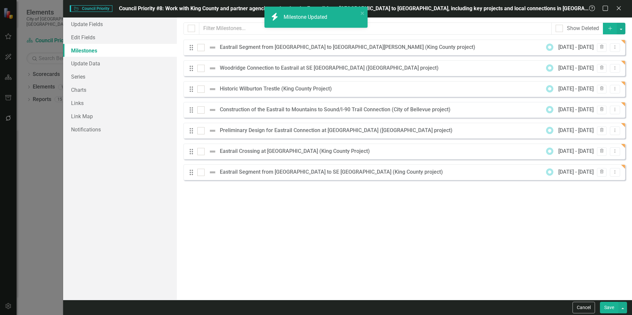
click at [608, 303] on button "Save" at bounding box center [609, 308] width 19 height 12
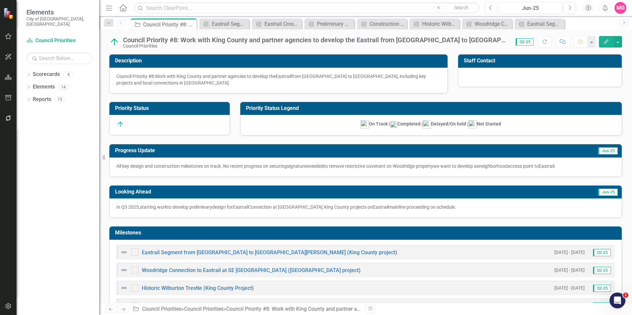
click at [491, 7] on icon "Previous" at bounding box center [491, 8] width 4 height 6
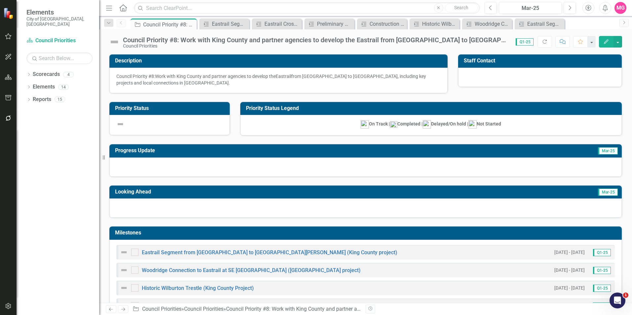
click at [265, 164] on div at bounding box center [365, 167] width 513 height 19
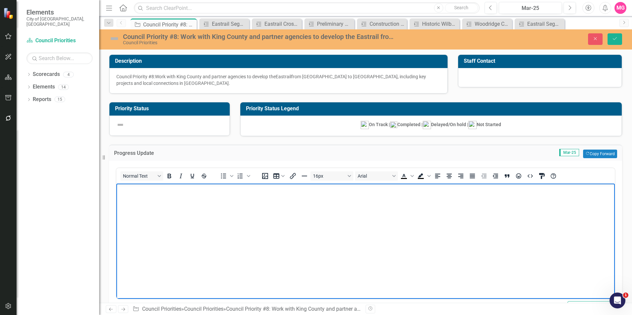
click at [266, 222] on body "Rich Text Area. Press ALT-0 for help." at bounding box center [365, 233] width 499 height 99
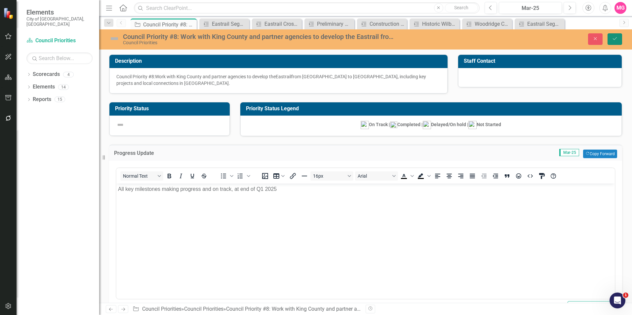
click at [613, 40] on icon "Save" at bounding box center [615, 38] width 6 height 5
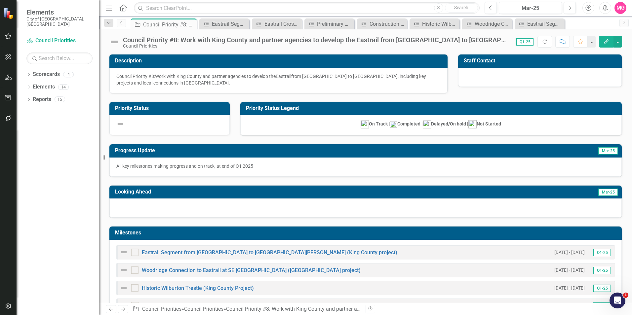
click at [118, 43] on img at bounding box center [114, 42] width 11 height 11
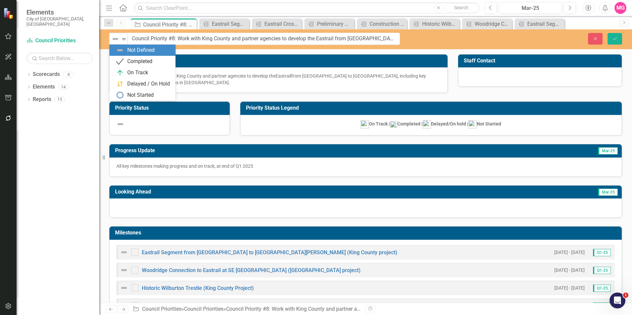
click at [118, 43] on img at bounding box center [115, 39] width 8 height 8
click at [132, 52] on div "Not Defined" at bounding box center [140, 51] width 27 height 8
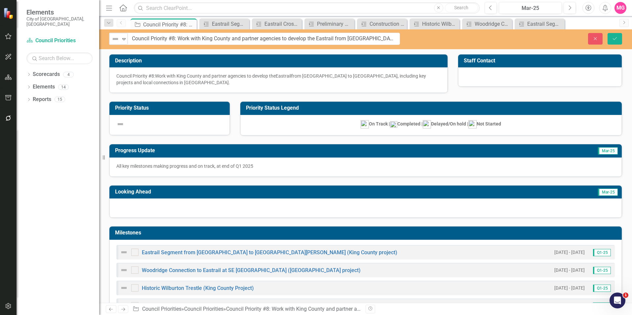
click at [474, 207] on div at bounding box center [365, 208] width 513 height 19
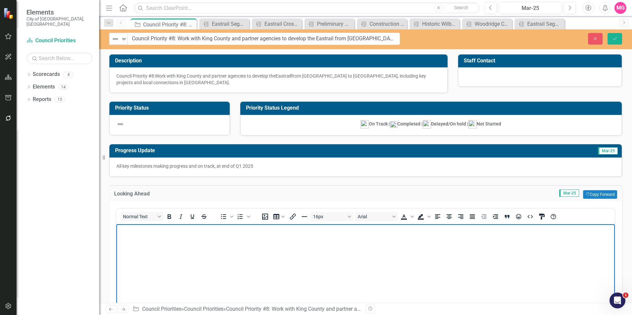
click at [330, 263] on body "Rich Text Area. Press ALT-0 for help." at bounding box center [365, 273] width 499 height 99
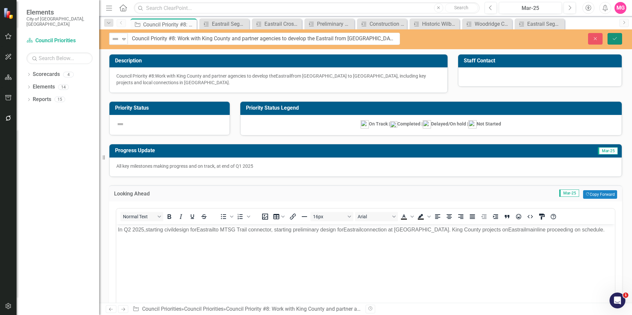
click at [616, 40] on icon "Save" at bounding box center [615, 38] width 6 height 5
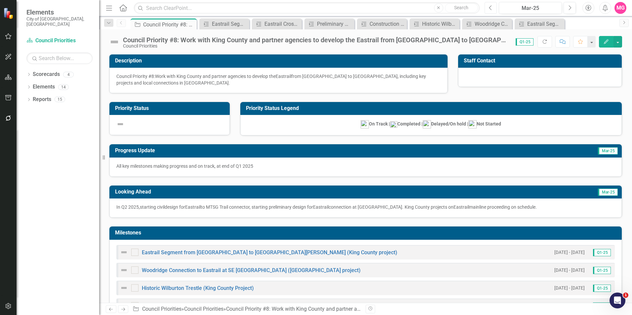
click at [490, 7] on icon "button" at bounding box center [490, 7] width 3 height 5
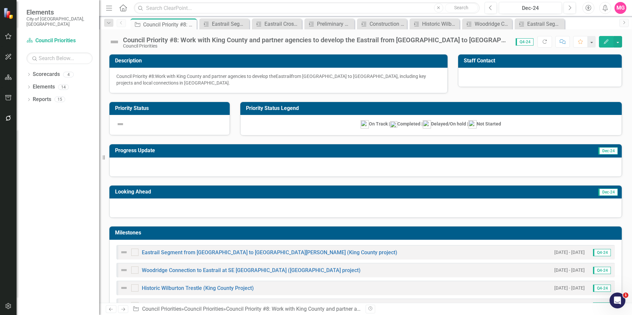
click at [111, 39] on img at bounding box center [114, 42] width 11 height 11
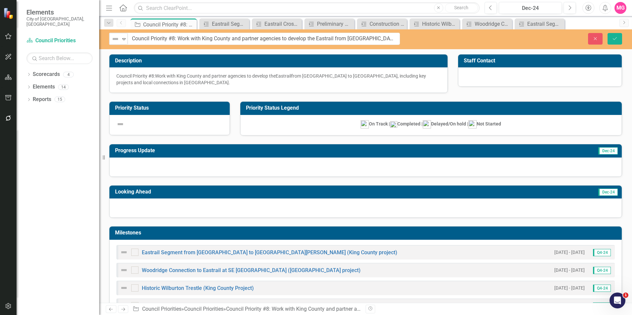
click at [109, 32] on div "Not Defined Expand Council Priority #8: Work with King County and partner agenc…" at bounding box center [365, 39] width 533 height 20
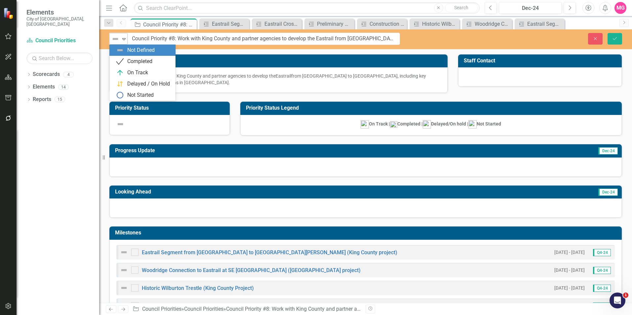
click at [120, 41] on div "Not Defined" at bounding box center [116, 38] width 10 height 9
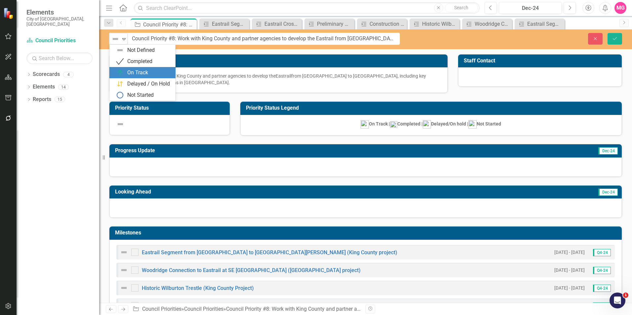
click at [137, 68] on div "On Track" at bounding box center [142, 72] width 66 height 11
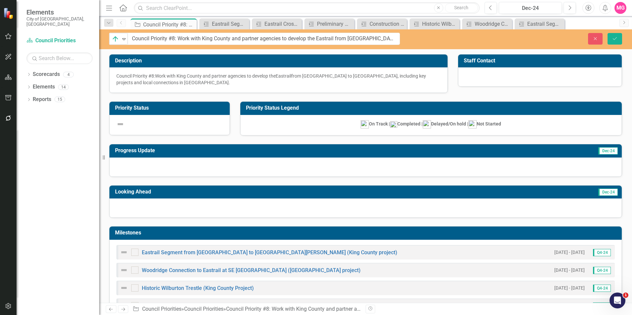
click at [291, 172] on div at bounding box center [365, 167] width 513 height 19
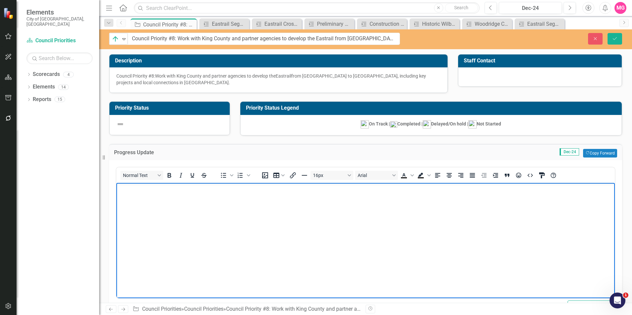
click at [304, 262] on body "Rich Text Area. Press ALT-0 for help." at bounding box center [365, 232] width 499 height 99
click at [222, 175] on icon "Bullet list" at bounding box center [223, 175] width 5 height 5
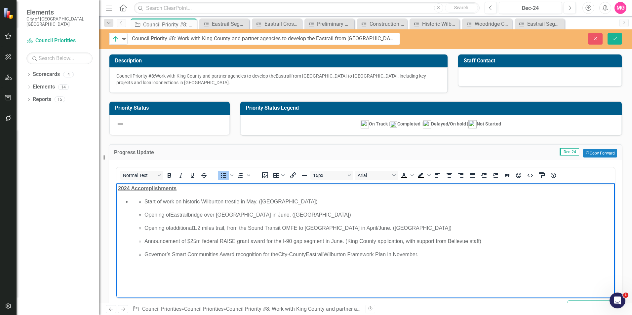
click at [148, 201] on span "Start of work on historic Wilburton trestle in May. (King County)" at bounding box center [231, 202] width 173 height 6
click at [288, 201] on p "Start of work on historic Wilburton trestle in May. (King County)" at bounding box center [372, 202] width 482 height 8
click at [147, 220] on li "Start of work on historic Wilburton trestle in May. (King County) Opening of ad…" at bounding box center [372, 228] width 482 height 61
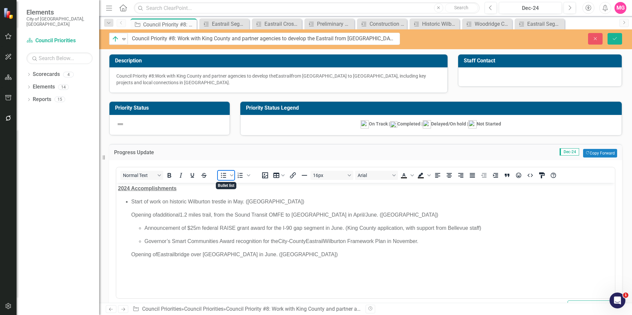
click at [226, 175] on icon "Bullet list" at bounding box center [224, 176] width 8 height 8
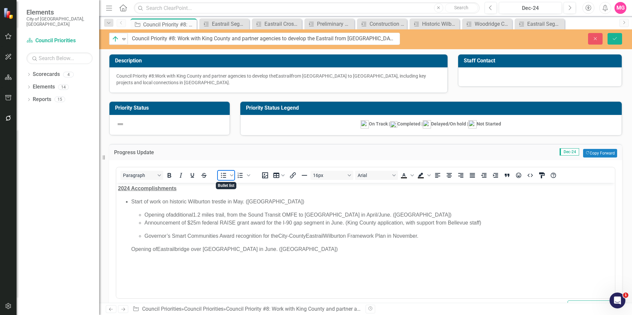
click at [226, 175] on icon "Bullet list" at bounding box center [224, 176] width 8 height 8
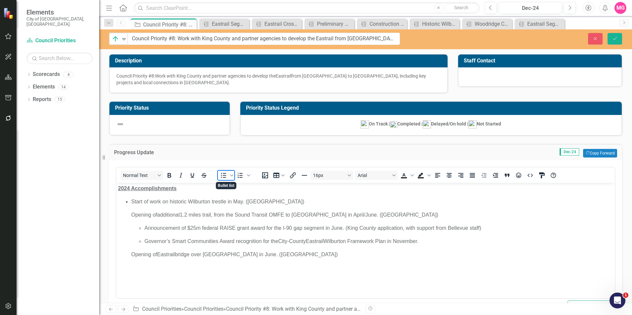
click at [226, 175] on icon "Bullet list" at bounding box center [224, 176] width 8 height 8
click at [234, 247] on li "Start of work on historic Wilburton trestle in May. (King County) Opening of ad…" at bounding box center [372, 228] width 482 height 61
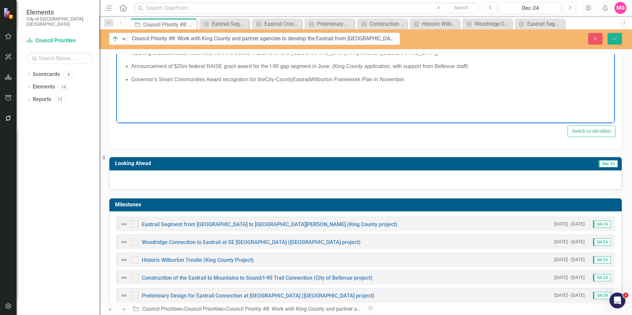
scroll to position [176, 0]
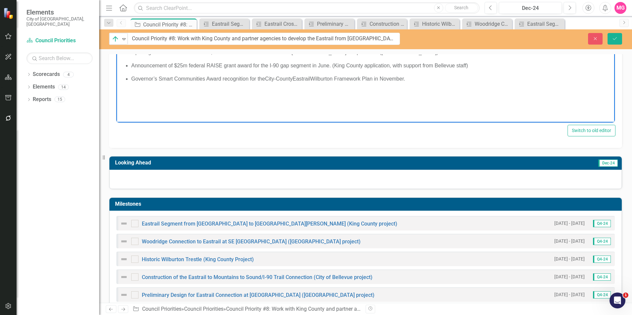
click at [441, 182] on div at bounding box center [365, 179] width 513 height 19
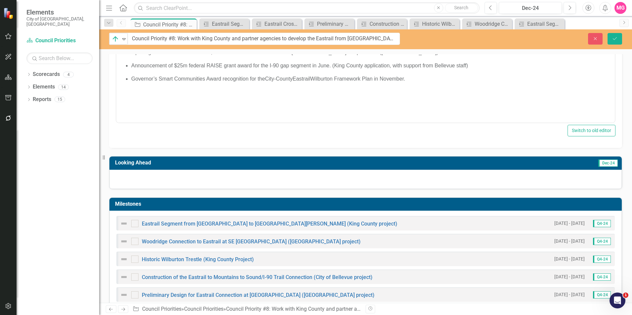
click at [441, 182] on div at bounding box center [365, 179] width 513 height 19
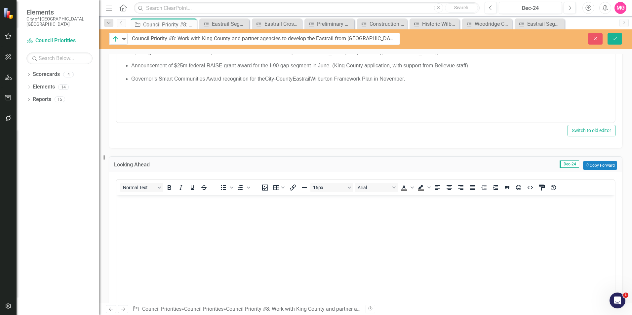
scroll to position [0, 0]
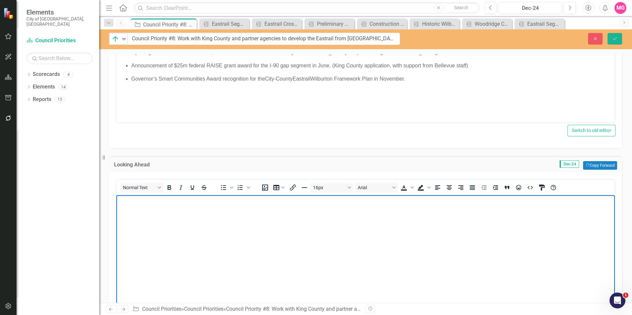
click at [244, 239] on body "Rich Text Area. Press ALT-0 for help." at bounding box center [365, 244] width 499 height 99
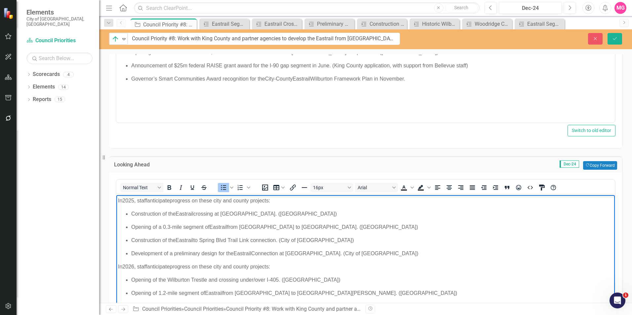
click at [128, 200] on span "2025" at bounding box center [128, 201] width 12 height 6
click at [129, 267] on span "2026" at bounding box center [128, 267] width 12 height 6
click at [130, 197] on p "In 2025 , staff anticipate progress on these city and county projects:" at bounding box center [365, 201] width 495 height 8
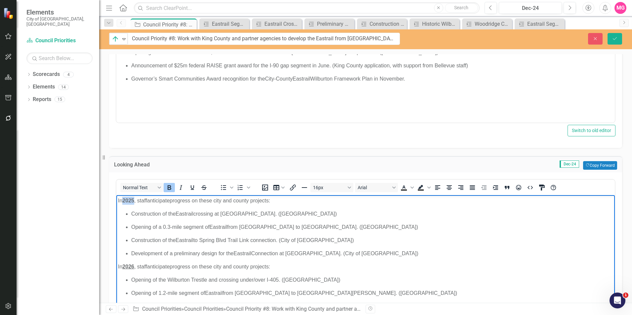
click at [130, 197] on p "In 2025 , staff anticipate progress on these city and county projects:" at bounding box center [365, 201] width 495 height 8
click at [370, 253] on p "Development of a preliminary design for the Eastrail Connection at Main Street.…" at bounding box center [372, 254] width 482 height 8
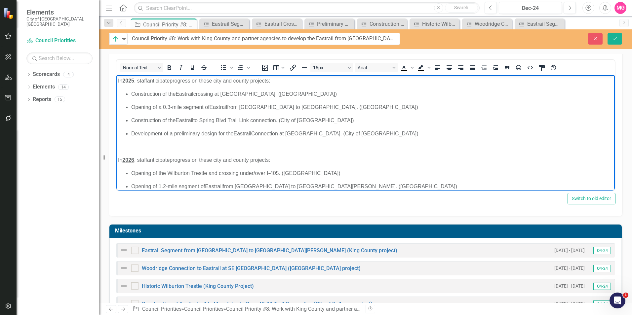
scroll to position [375, 0]
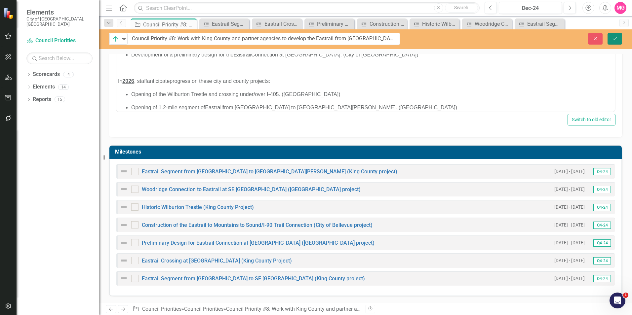
click at [614, 38] on icon "Save" at bounding box center [615, 38] width 6 height 5
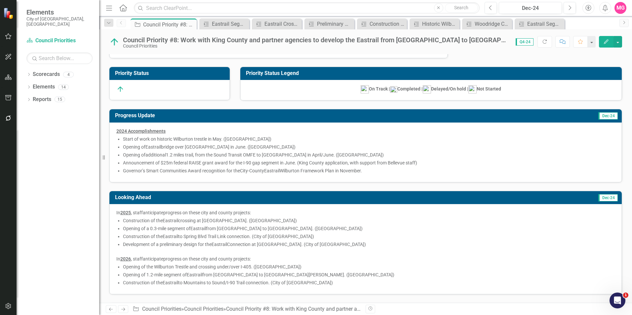
scroll to position [0, 0]
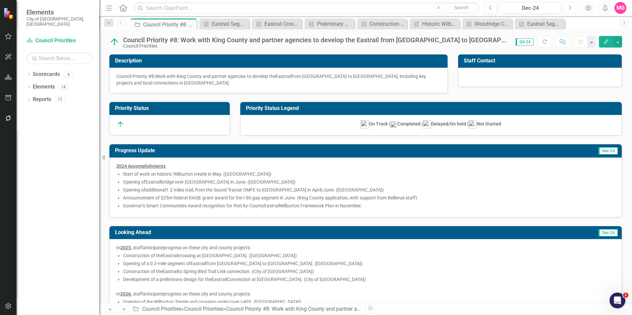
click at [569, 9] on icon "Next" at bounding box center [570, 8] width 4 height 6
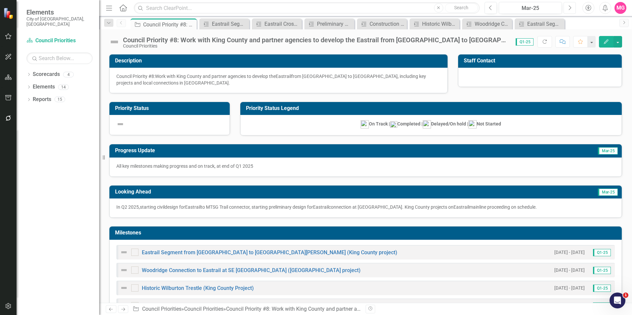
click at [569, 11] on button "Next" at bounding box center [570, 8] width 12 height 12
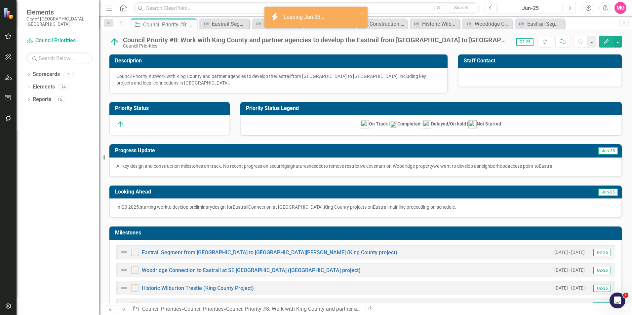
scroll to position [81, 0]
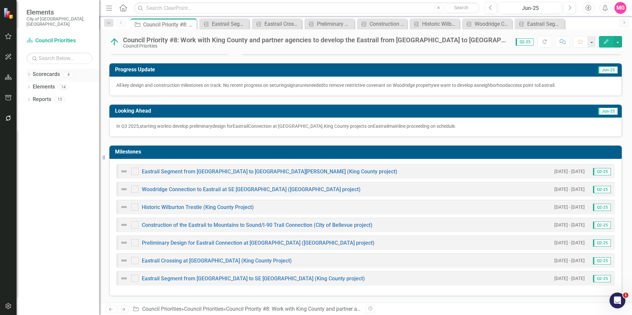
click at [57, 71] on link "Scorecards" at bounding box center [46, 75] width 27 height 8
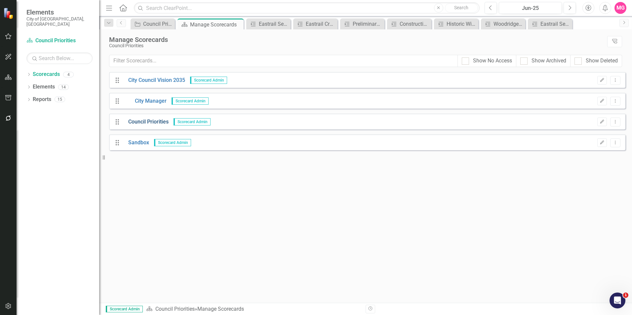
click at [155, 122] on link "Council Priorities" at bounding box center [145, 122] width 45 height 8
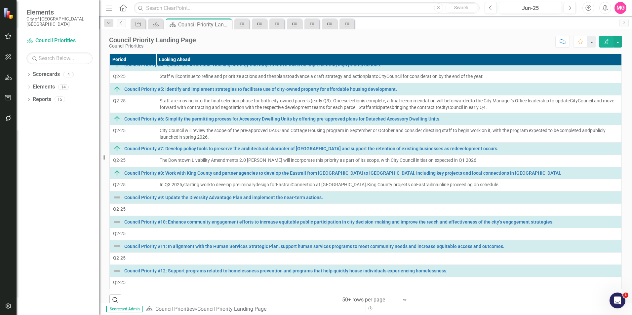
scroll to position [43, 0]
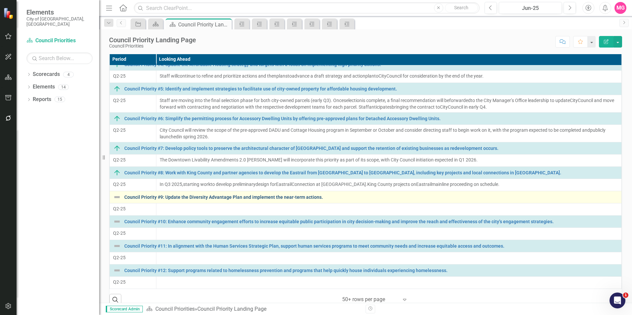
click at [233, 196] on link "Council Priority #9: Update the Diversity Advantage Plan and implement the near…" at bounding box center [371, 197] width 494 height 5
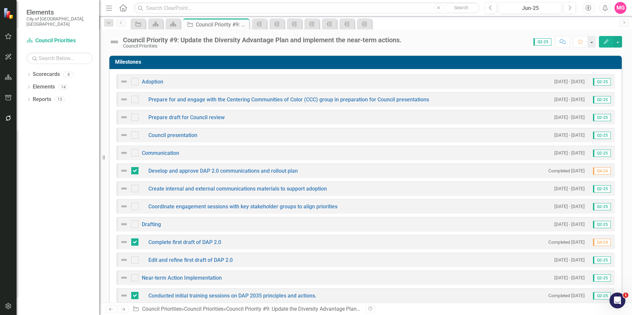
scroll to position [165, 0]
click at [158, 83] on link "Adoption" at bounding box center [152, 82] width 21 height 6
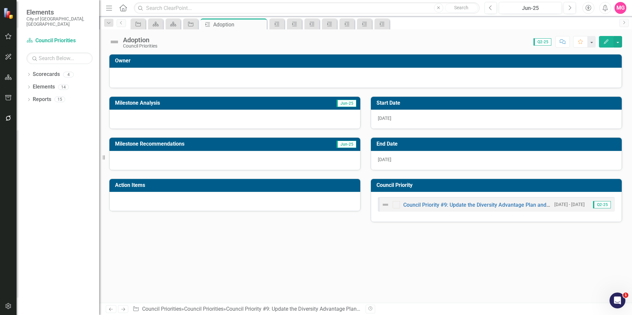
click at [310, 124] on div at bounding box center [234, 119] width 251 height 19
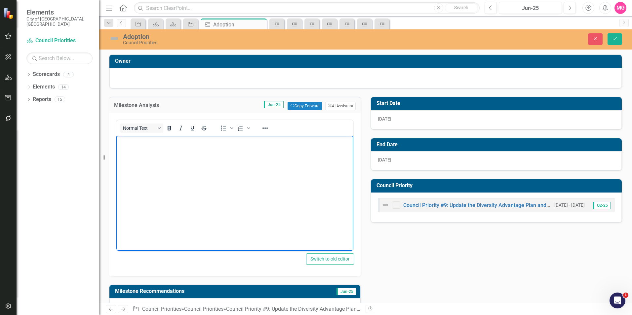
click at [270, 198] on body "Rich Text Area. Press ALT-0 for help." at bounding box center [234, 185] width 237 height 99
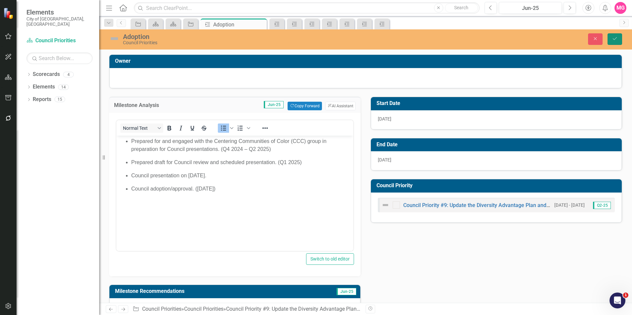
click at [612, 38] on button "Save" at bounding box center [615, 39] width 15 height 12
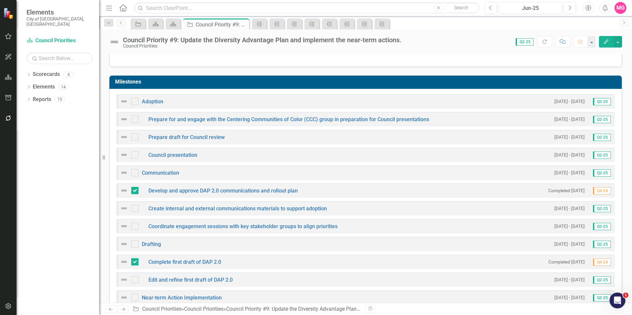
scroll to position [145, 0]
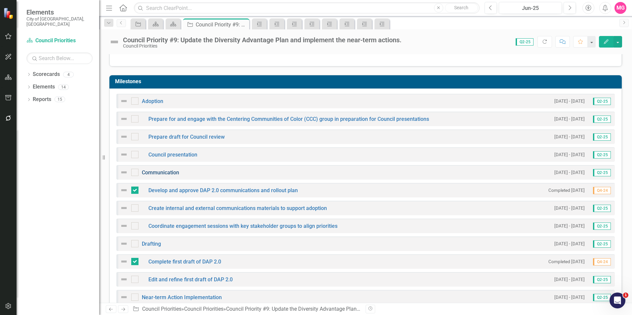
click at [177, 175] on link "Communication" at bounding box center [160, 173] width 37 height 6
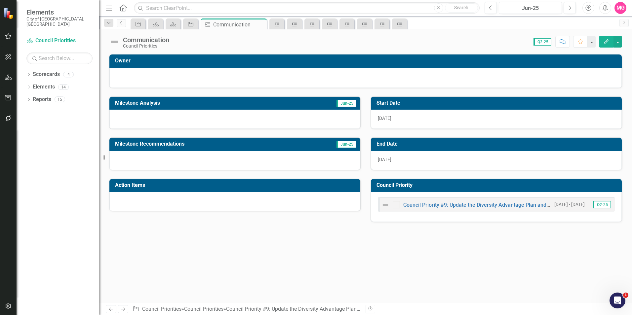
click at [303, 116] on div at bounding box center [234, 119] width 251 height 19
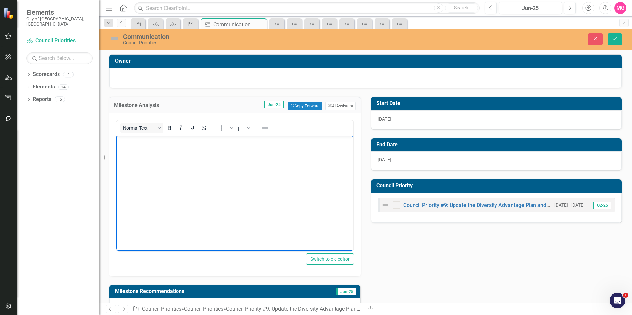
click at [253, 156] on body "Rich Text Area. Press ALT-0 for help." at bounding box center [234, 185] width 237 height 99
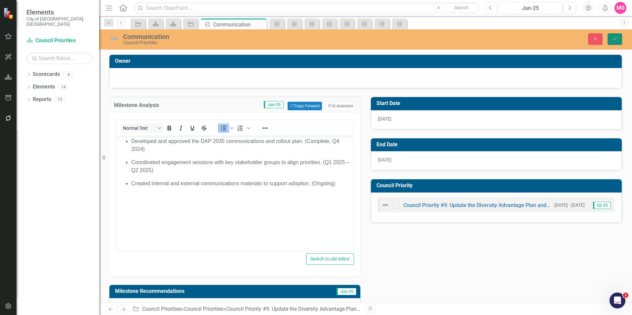
click at [613, 35] on button "Save" at bounding box center [615, 39] width 15 height 12
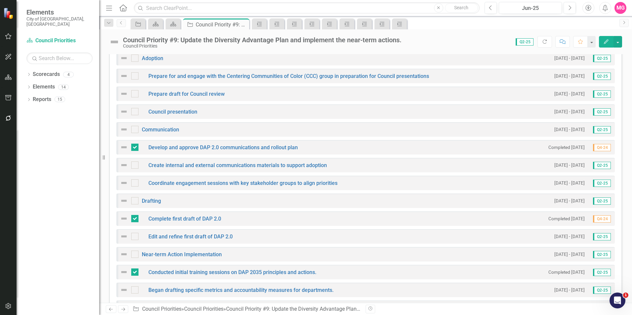
scroll to position [218, 0]
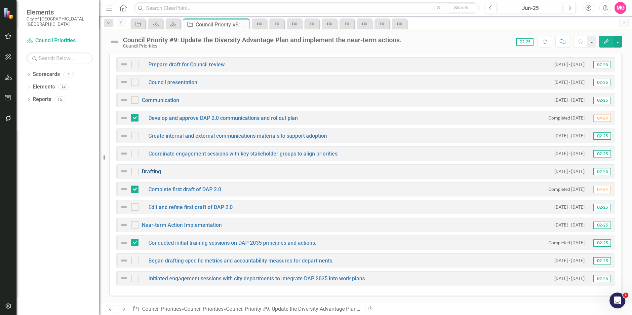
click at [150, 172] on link "Drafting" at bounding box center [151, 172] width 19 height 6
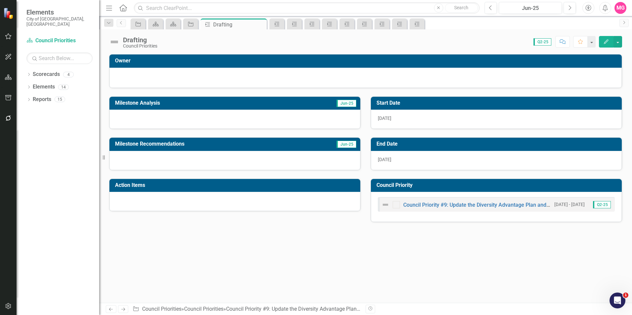
click at [252, 117] on div at bounding box center [234, 119] width 251 height 19
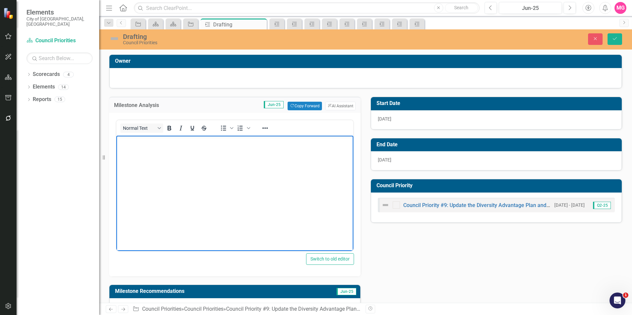
click at [227, 206] on body "Rich Text Area. Press ALT-0 for help." at bounding box center [234, 185] width 237 height 99
click at [620, 36] on button "Save" at bounding box center [615, 39] width 15 height 12
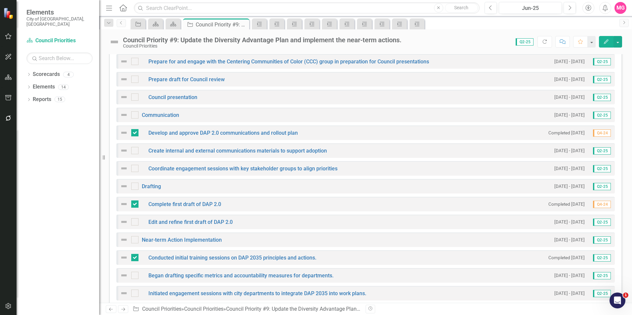
scroll to position [218, 0]
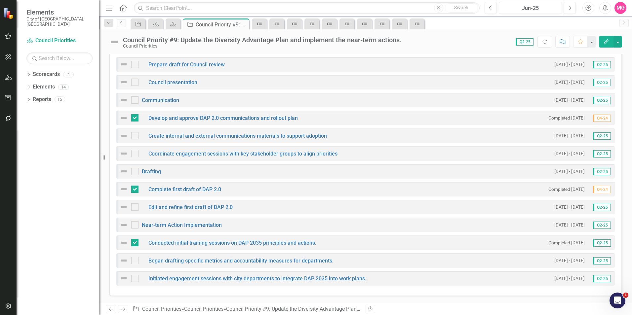
click at [199, 222] on div "Near-term Action Implementation" at bounding box center [171, 225] width 102 height 8
click at [203, 225] on link "Near-term Action Implementation" at bounding box center [182, 225] width 80 height 6
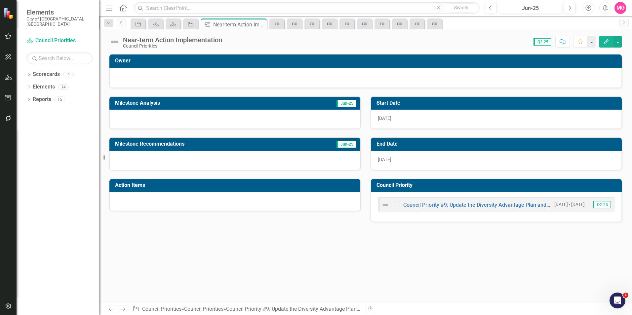
click at [231, 116] on div at bounding box center [234, 119] width 251 height 19
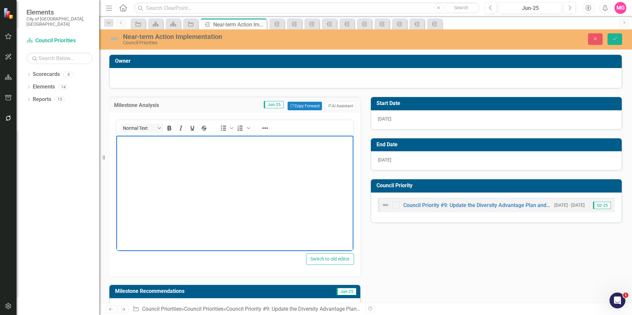
click at [205, 190] on body "Rich Text Area. Press ALT-0 for help." at bounding box center [234, 185] width 237 height 99
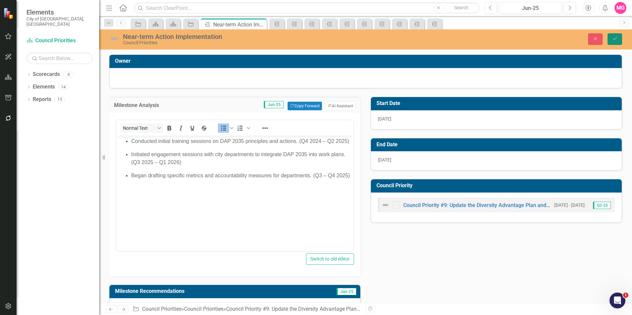
click at [614, 34] on button "Save" at bounding box center [615, 39] width 15 height 12
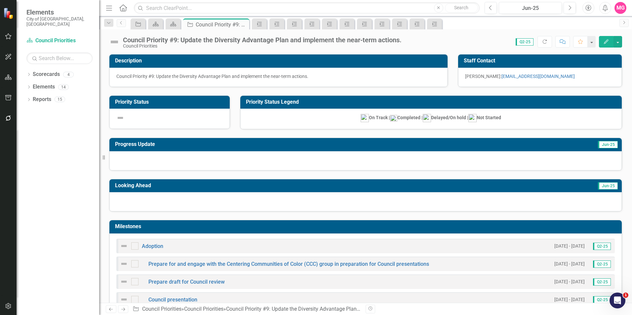
click at [117, 42] on img at bounding box center [114, 42] width 11 height 11
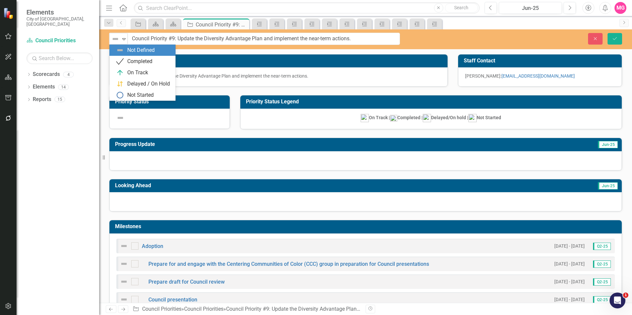
click at [117, 42] on img at bounding box center [115, 39] width 8 height 8
click at [149, 89] on div "Delayed / On Hold" at bounding box center [142, 83] width 66 height 11
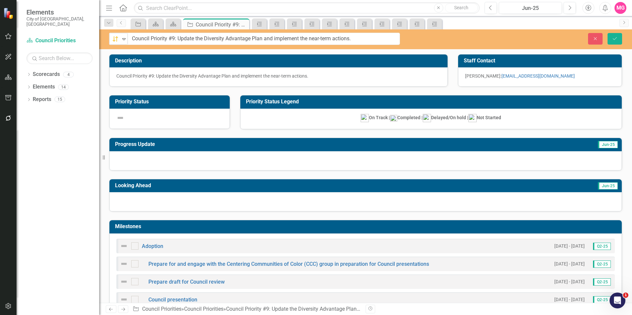
click at [293, 168] on div at bounding box center [365, 160] width 513 height 19
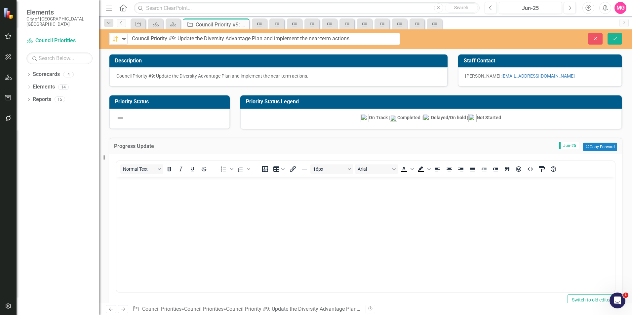
click at [382, 211] on body "Rich Text Area. Press ALT-0 for help." at bounding box center [365, 226] width 499 height 99
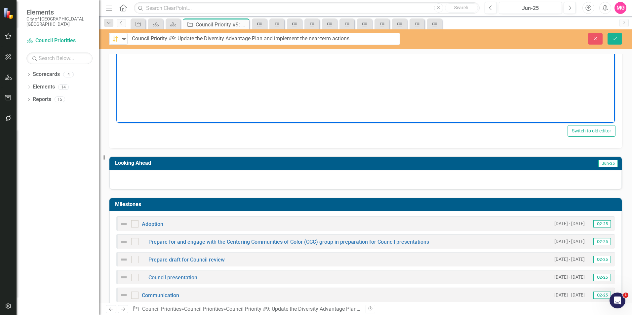
scroll to position [170, 0]
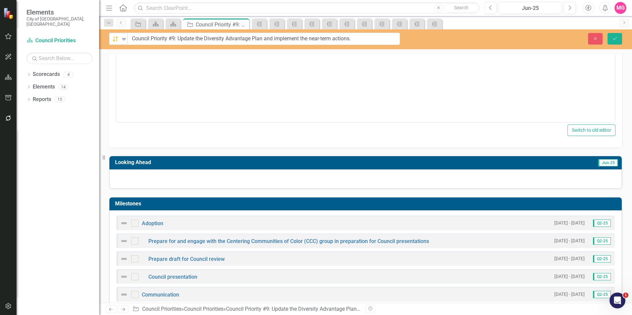
click at [505, 187] on div at bounding box center [365, 179] width 513 height 19
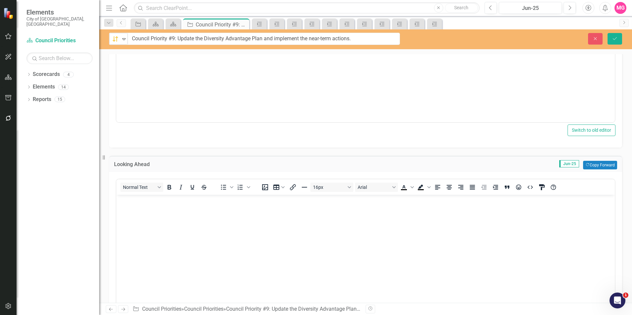
scroll to position [0, 0]
click at [360, 232] on body "Rich Text Area. Press ALT-0 for help." at bounding box center [365, 244] width 499 height 99
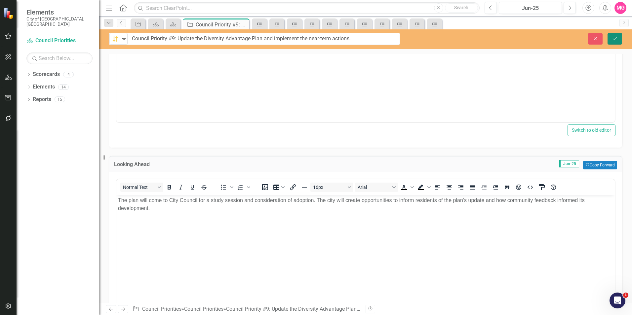
click at [616, 42] on button "Save" at bounding box center [615, 39] width 15 height 12
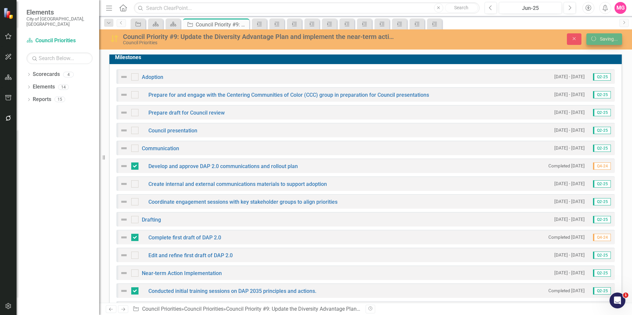
scroll to position [167, 0]
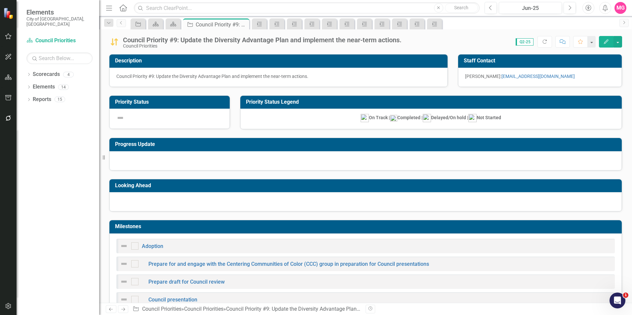
checkbox input "false"
checkbox input "true"
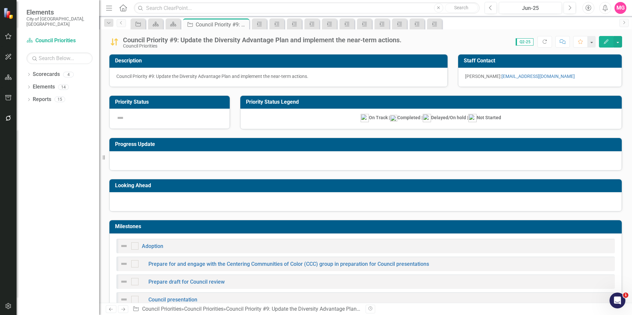
checkbox input "true"
checkbox input "false"
checkbox input "true"
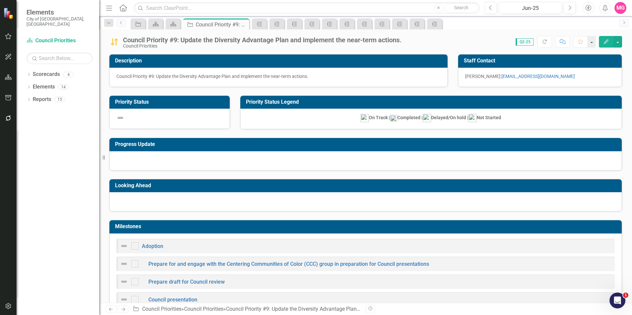
checkbox input "true"
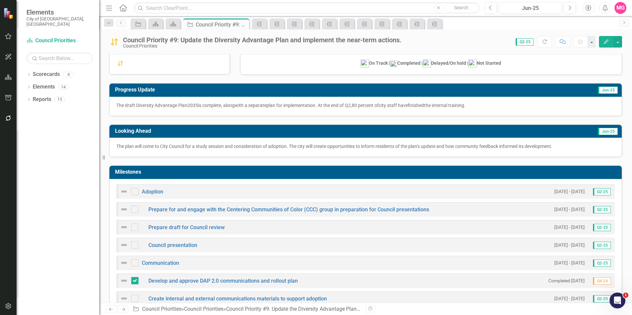
scroll to position [55, 0]
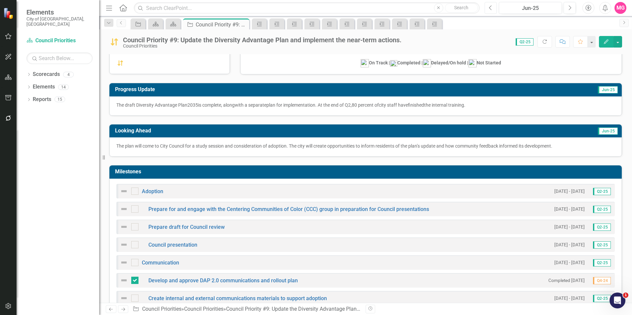
click at [486, 10] on button "Previous" at bounding box center [491, 8] width 12 height 12
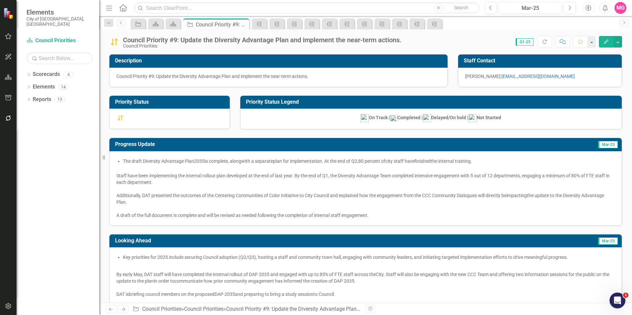
click at [247, 193] on span "Additionally, DAT presented the outcomes of the Centering Communities of Color …" at bounding box center [311, 195] width 390 height 5
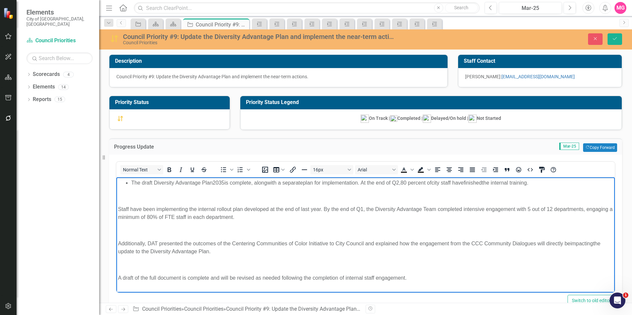
click at [210, 188] on body "The draft Diversity Advantage Plan 2035 is complete , along with a separate pla…" at bounding box center [365, 233] width 499 height 112
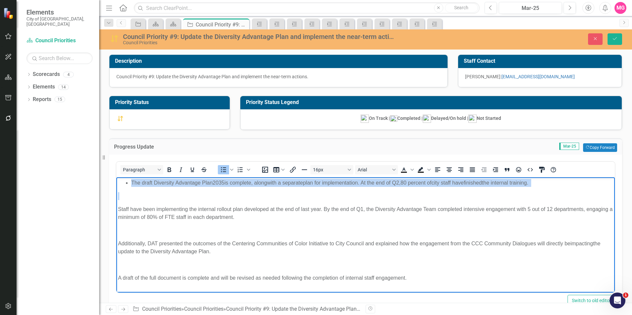
drag, startPoint x: 210, startPoint y: 188, endPoint x: 105, endPoint y: 181, distance: 104.8
click at [116, 181] on html "The draft Diversity Advantage Plan 2035 is complete , along with a separate pla…" at bounding box center [365, 233] width 499 height 112
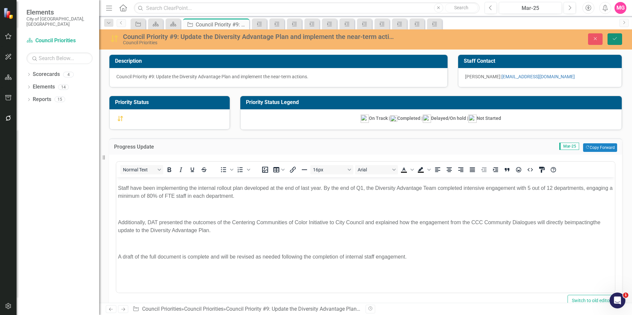
click at [610, 44] on button "Save" at bounding box center [615, 39] width 15 height 12
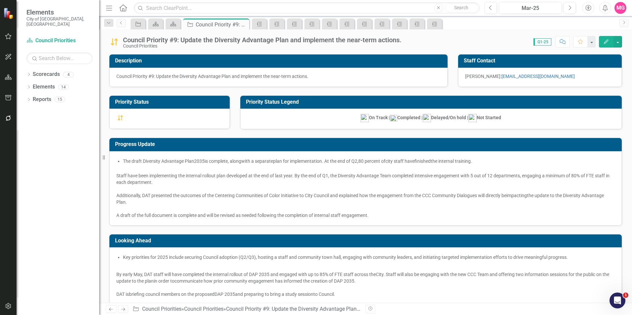
checkbox input "false"
checkbox input "true"
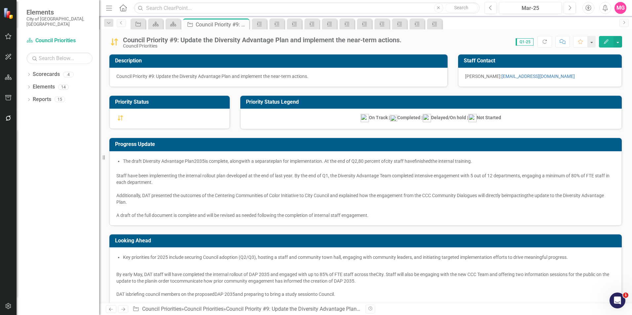
checkbox input "true"
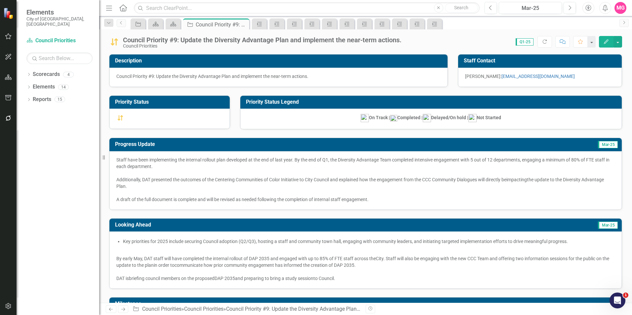
scroll to position [63, 0]
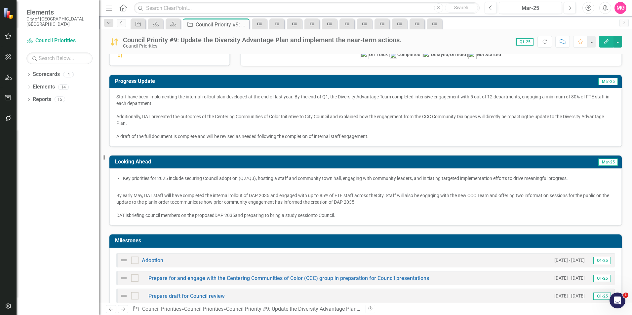
click at [261, 207] on p at bounding box center [365, 209] width 499 height 7
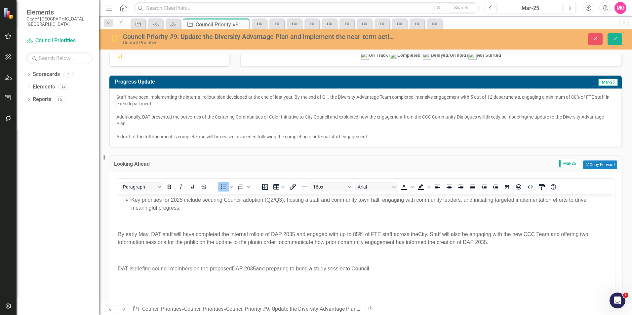
scroll to position [0, 0]
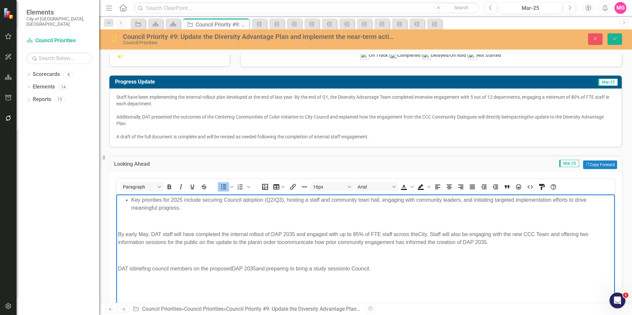
click at [155, 201] on span "Key priorities for 2025 include securing Council adoption (Q2/Q3), hosting a st…" at bounding box center [358, 204] width 455 height 14
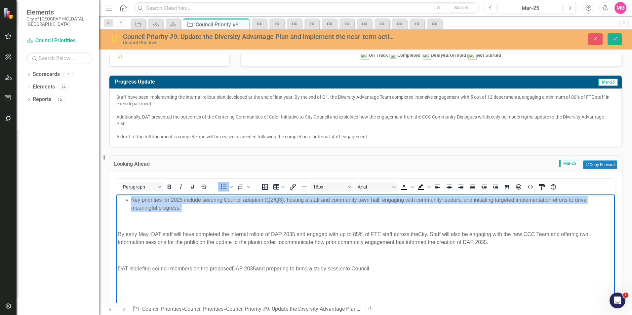
click at [155, 201] on span "Key priorities for 2025 include securing Council adoption (Q2/Q3), hosting a st…" at bounding box center [358, 204] width 455 height 14
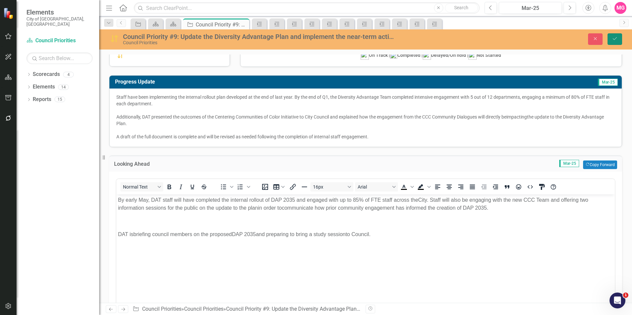
click at [612, 43] on button "Save" at bounding box center [615, 39] width 15 height 12
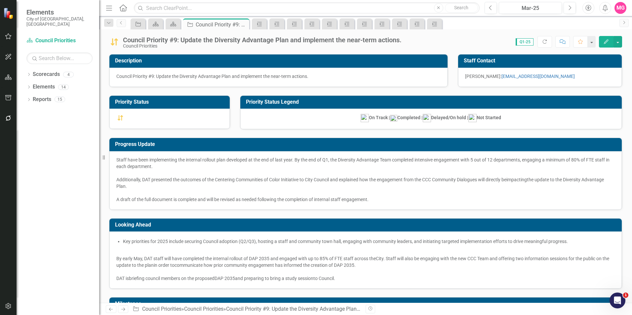
checkbox input "false"
checkbox input "true"
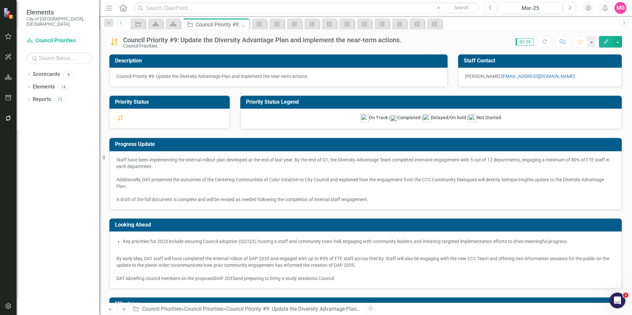
checkbox input "true"
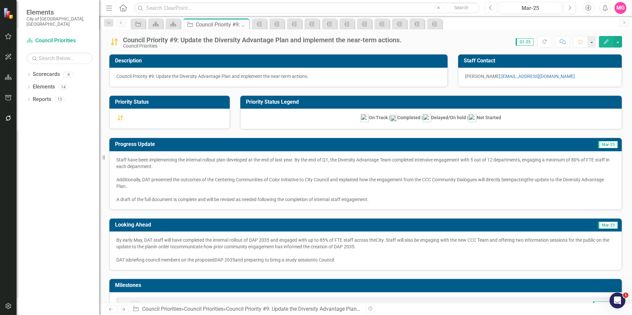
click at [488, 10] on button "Previous" at bounding box center [491, 8] width 12 height 12
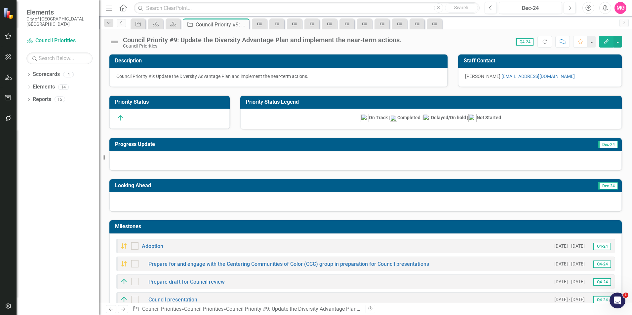
click at [390, 164] on div at bounding box center [365, 160] width 513 height 19
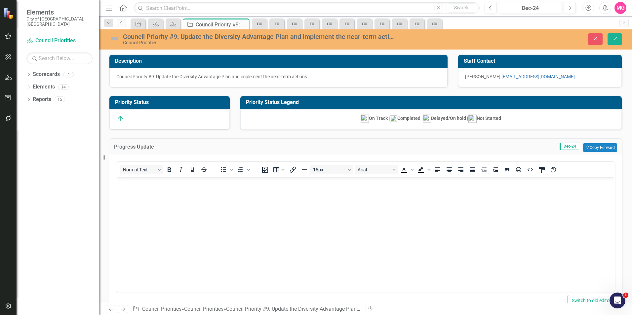
click at [400, 211] on body "Rich Text Area. Press ALT-0 for help." at bounding box center [365, 226] width 499 height 99
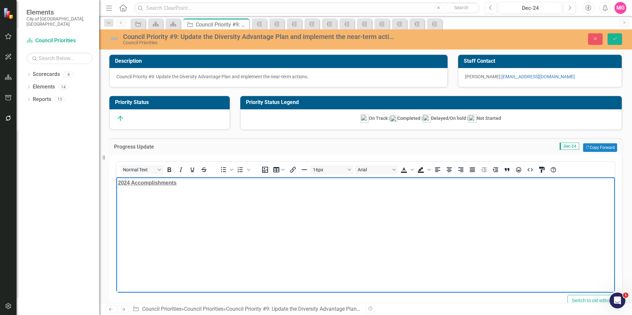
click at [168, 241] on body "2024 Accomplishments" at bounding box center [365, 226] width 499 height 99
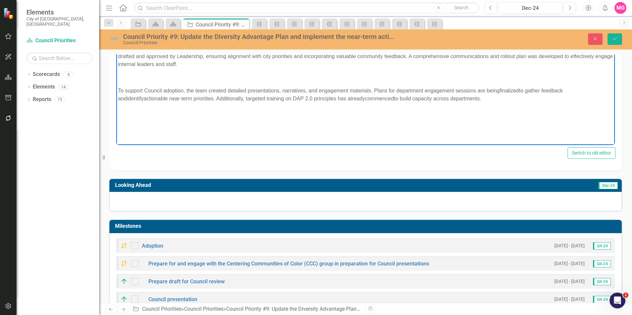
scroll to position [148, 0]
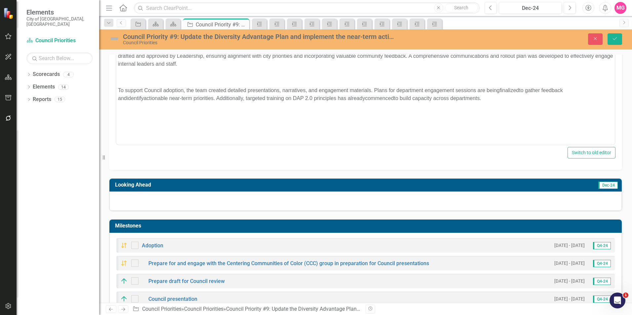
click at [392, 206] on div at bounding box center [365, 201] width 513 height 19
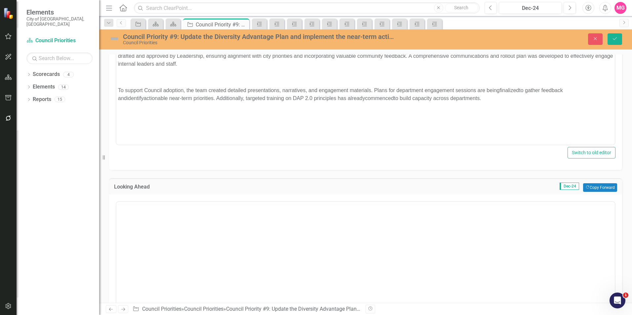
scroll to position [0, 0]
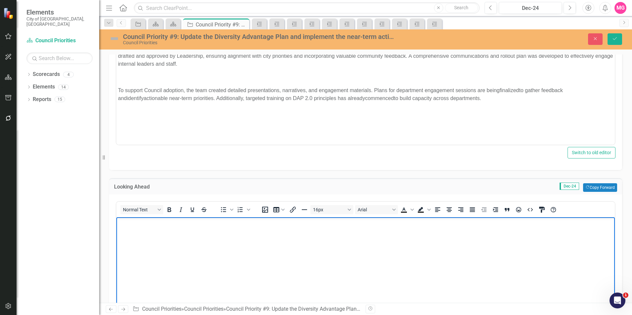
click at [391, 271] on body "Rich Text Area. Press ALT-0 for help." at bounding box center [365, 266] width 499 height 99
click at [295, 272] on body "Rich Text Area. Press ALT-0 for help." at bounding box center [365, 266] width 499 height 99
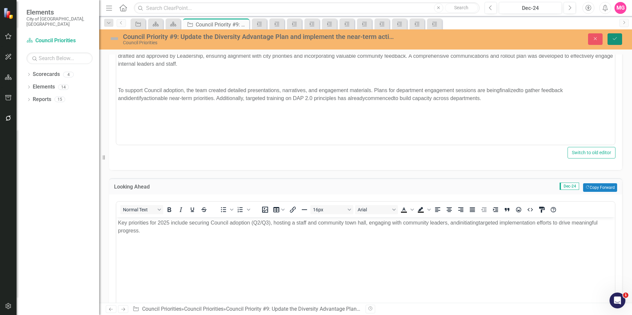
click at [619, 44] on button "Save" at bounding box center [615, 39] width 15 height 12
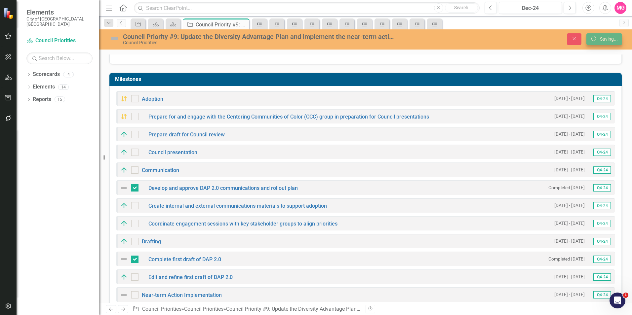
scroll to position [145, 0]
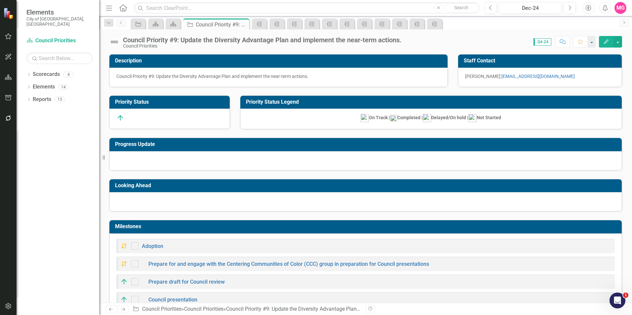
checkbox input "false"
checkbox input "true"
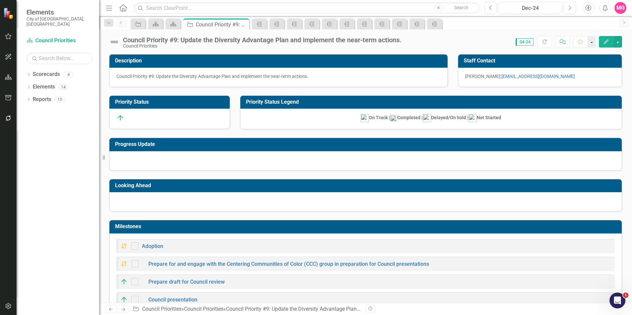
checkbox input "true"
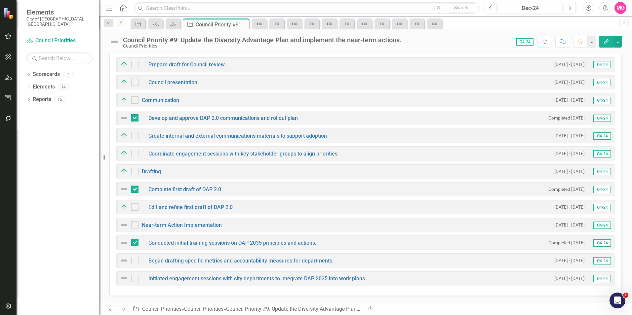
scroll to position [0, 0]
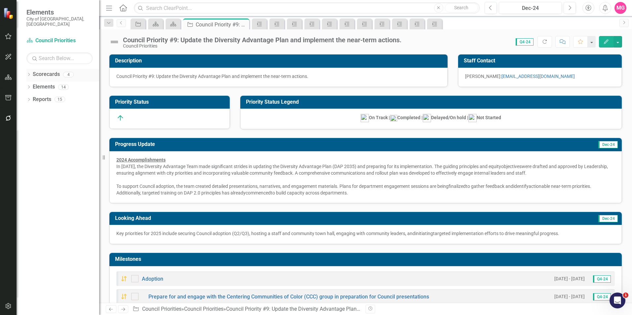
click at [54, 73] on div "Scorecards" at bounding box center [46, 74] width 27 height 11
click at [55, 71] on link "Scorecards" at bounding box center [46, 75] width 27 height 8
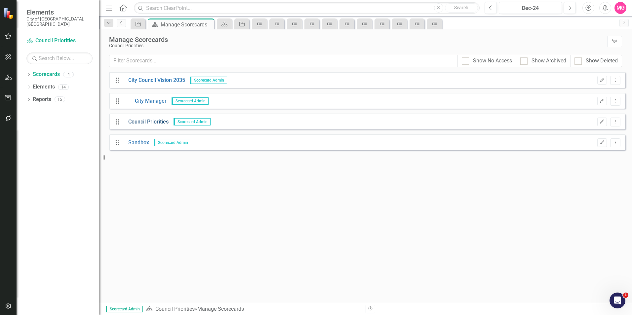
click at [154, 126] on link "Council Priorities" at bounding box center [145, 122] width 45 height 8
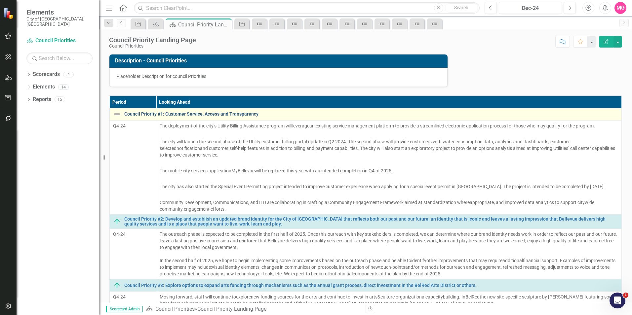
click at [210, 114] on link "Council Priority #1: Customer Service, Access and Transparency" at bounding box center [371, 114] width 494 height 5
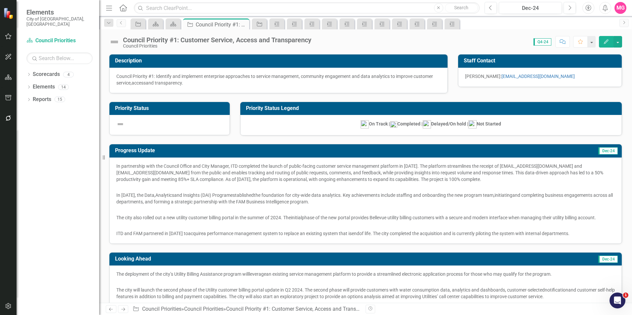
checkbox input "true"
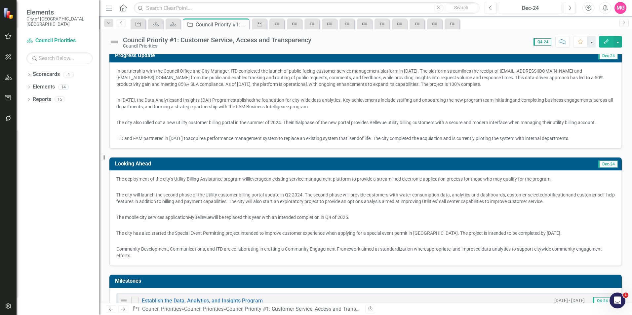
scroll to position [72, 0]
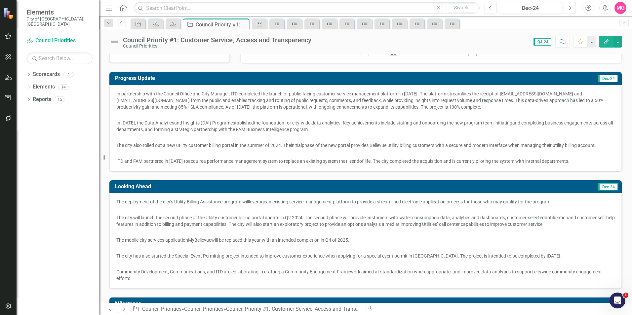
click at [573, 6] on button "Next" at bounding box center [570, 8] width 12 height 12
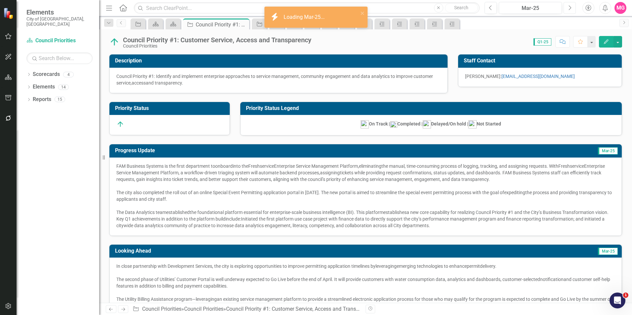
click at [573, 6] on button "Next" at bounding box center [570, 8] width 12 height 12
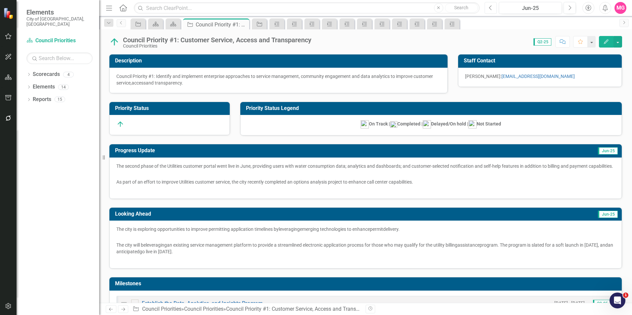
click at [485, 6] on button "Previous" at bounding box center [491, 8] width 12 height 12
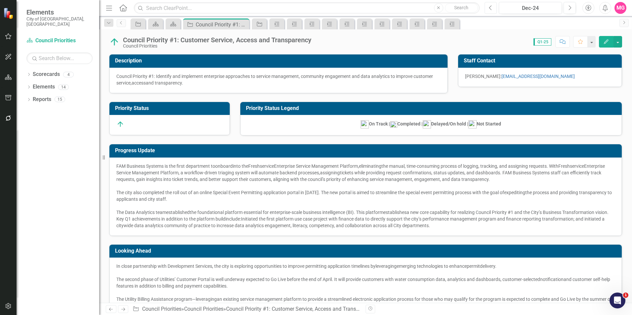
checkbox input "true"
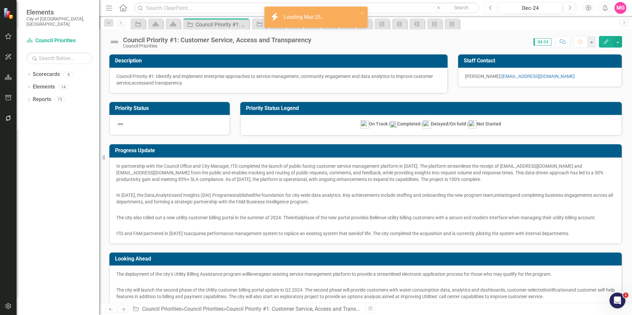
checkbox input "true"
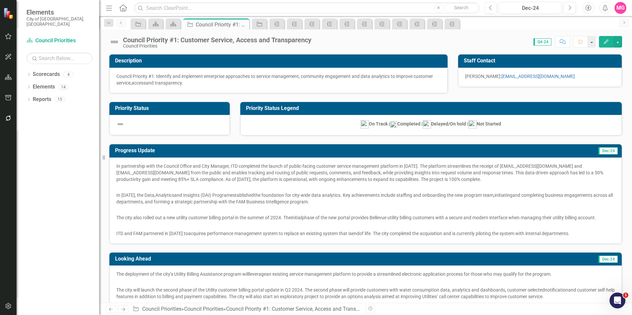
click at [131, 165] on span "In partnership with the Council Office and City Manager, ITD completed the laun…" at bounding box center [359, 173] width 487 height 19
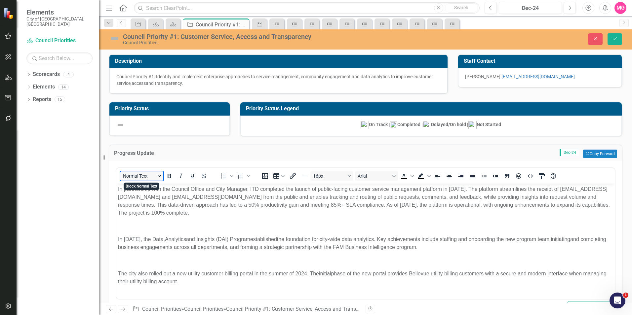
click at [121, 180] on button "Normal Text" at bounding box center [141, 176] width 43 height 9
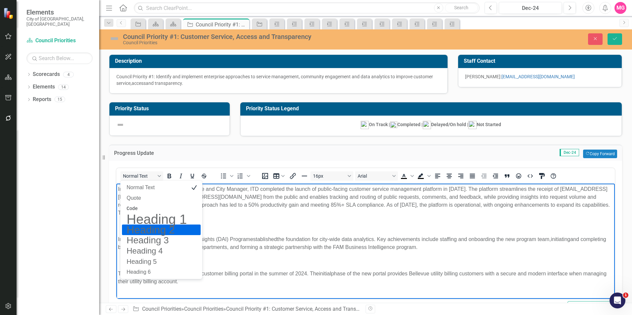
click at [263, 216] on p "In partnership with the Council Office and City Manager, ITD completed the laun…" at bounding box center [365, 201] width 495 height 32
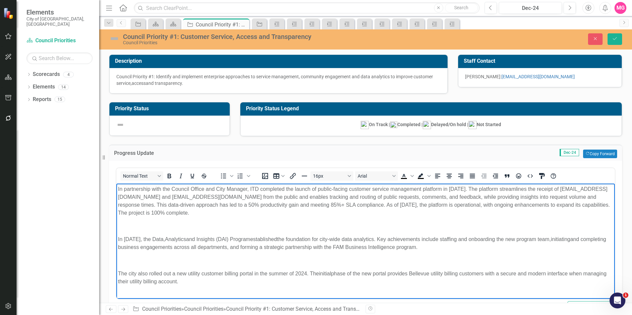
click at [131, 205] on span "In partnership with the Council Office and City Manager, ITD completed the laun…" at bounding box center [364, 200] width 492 height 29
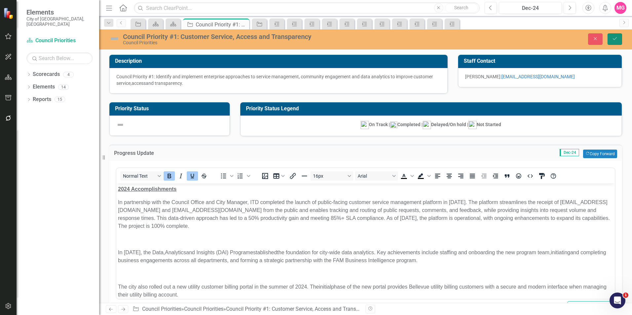
click at [618, 36] on button "Save" at bounding box center [615, 39] width 15 height 12
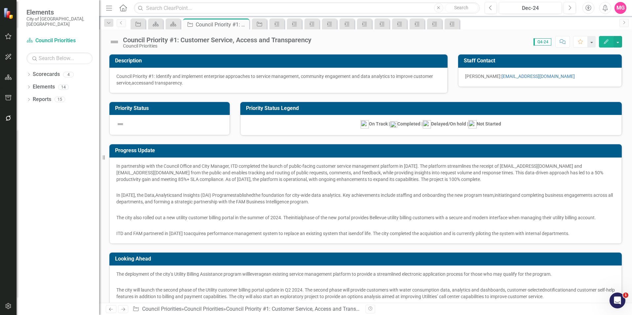
checkbox input "false"
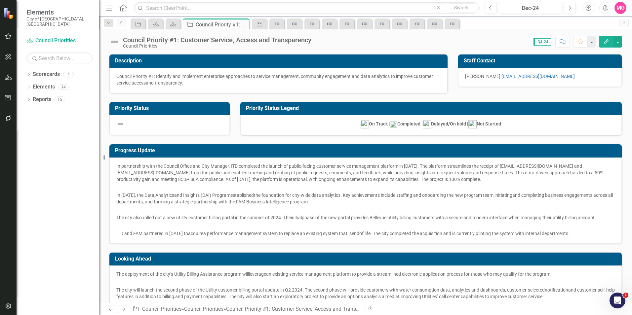
checkbox input "true"
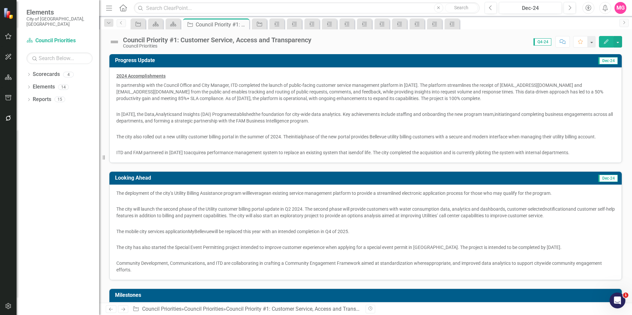
scroll to position [90, 0]
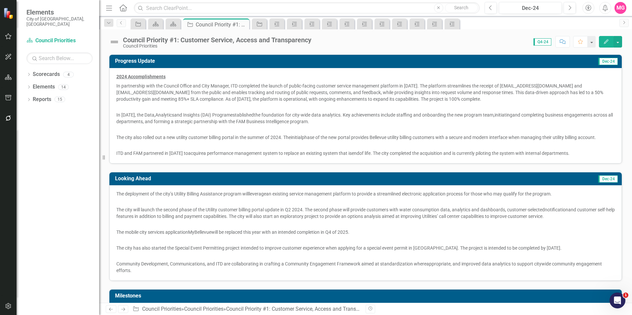
click at [204, 118] on p "In 2024, the Data, Analytics and Insights (DAI) Program established the foundat…" at bounding box center [365, 117] width 499 height 15
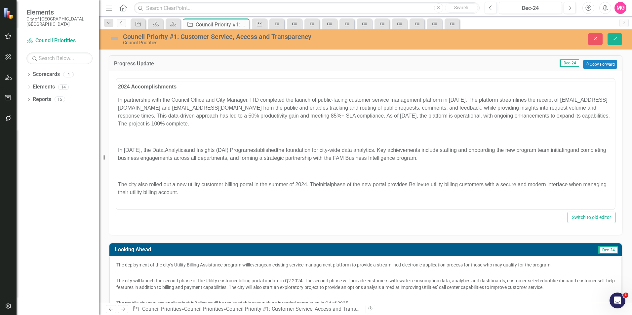
scroll to position [0, 0]
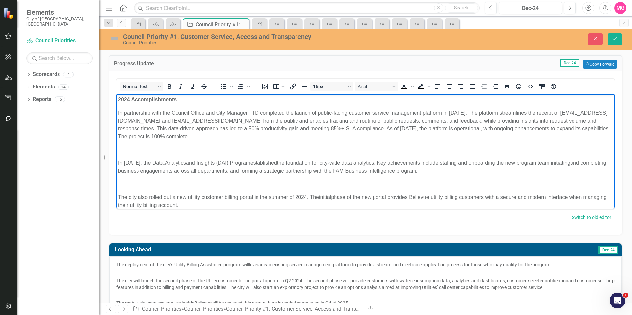
click at [226, 206] on p "The city also rolled out a new utility customer billing portal in the summer of…" at bounding box center [365, 201] width 495 height 16
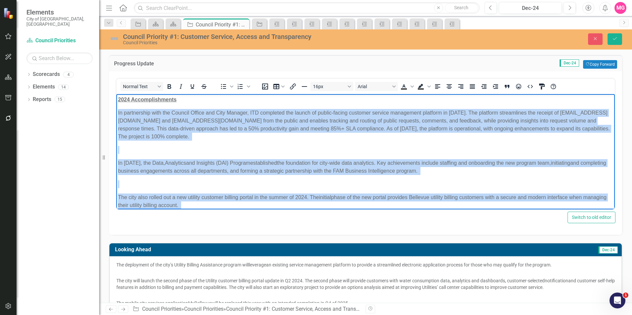
drag, startPoint x: 197, startPoint y: 203, endPoint x: 110, endPoint y: 114, distance: 124.6
click at [116, 114] on html "2024 Accomplishments In partnership with the Council Office and City Manager, I…" at bounding box center [365, 172] width 499 height 157
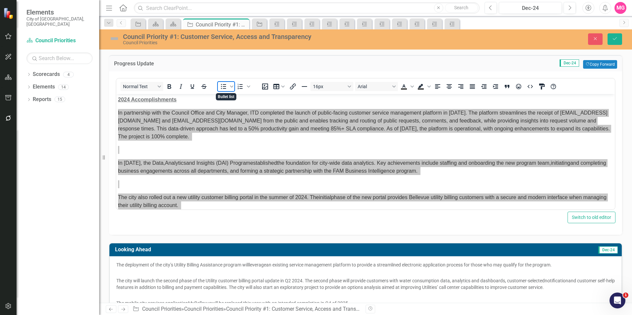
click at [222, 88] on icon "Bullet list" at bounding box center [224, 87] width 8 height 8
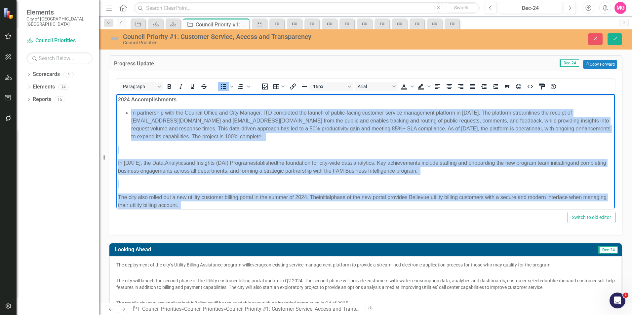
click at [241, 151] on p "Rich Text Area. Press ALT-0 for help." at bounding box center [365, 150] width 495 height 8
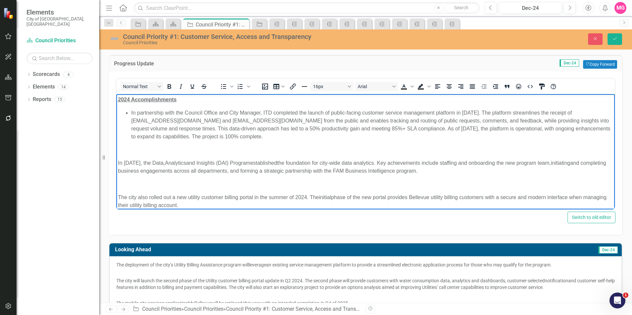
click at [138, 167] on p "In 2024, the Data, Analytics and Insights (DAI) Program established the foundat…" at bounding box center [365, 167] width 495 height 16
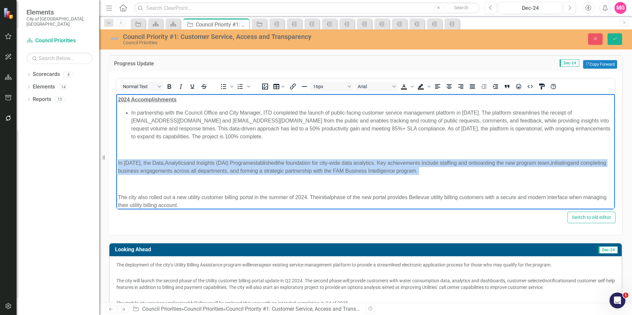
click at [138, 167] on p "In 2024, the Data, Analytics and Insights (DAI) Program established the foundat…" at bounding box center [365, 167] width 495 height 16
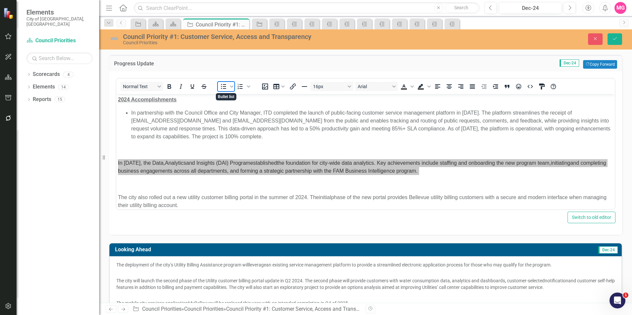
click at [224, 88] on icon "Bullet list" at bounding box center [224, 87] width 8 height 8
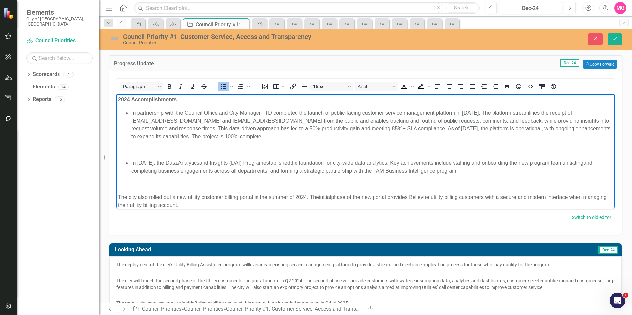
click at [205, 198] on span "The city also rolled out a new utility customer billing portal in the summer of…" at bounding box center [218, 197] width 201 height 6
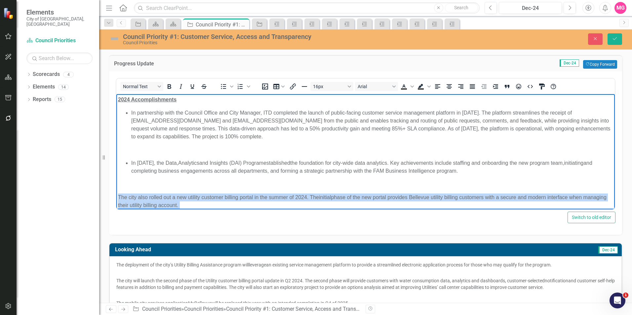
click at [205, 198] on span "The city also rolled out a new utility customer billing portal in the summer of…" at bounding box center [218, 197] width 201 height 6
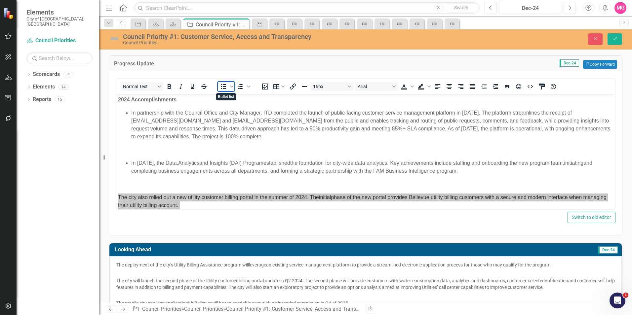
click at [225, 86] on icon "Bullet list" at bounding box center [223, 86] width 5 height 5
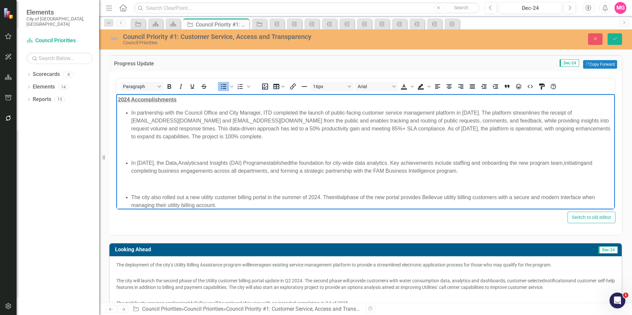
scroll to position [41, 0]
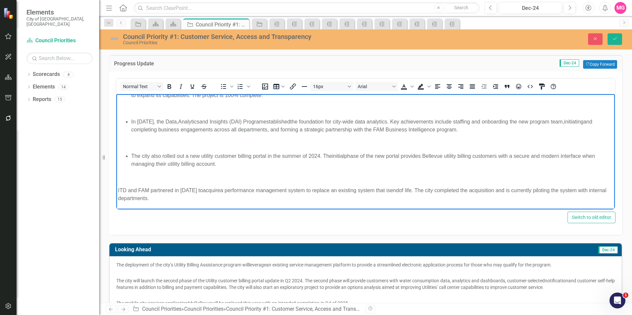
click at [195, 193] on p "ITD and FAM partnered in 2024 to acquire a performance management system to rep…" at bounding box center [365, 194] width 495 height 16
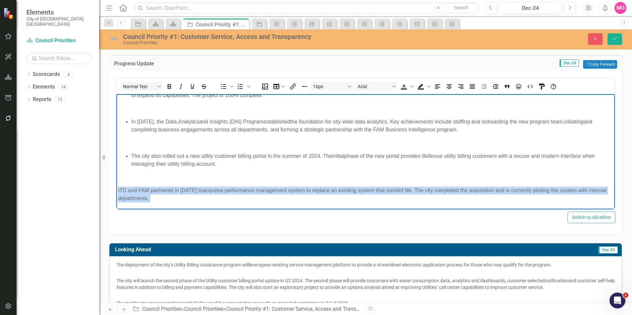
click at [195, 193] on p "ITD and FAM partnered in 2024 to acquire a performance management system to rep…" at bounding box center [365, 194] width 495 height 16
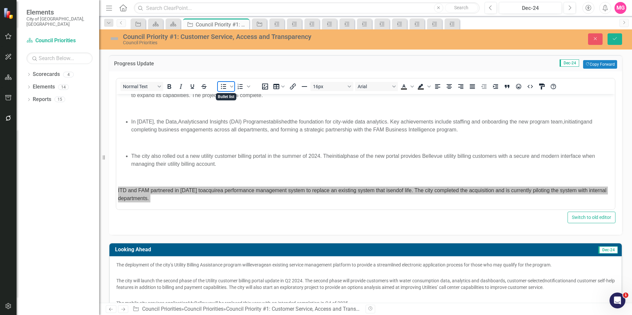
click at [225, 85] on icon "Bullet list" at bounding box center [223, 86] width 5 height 5
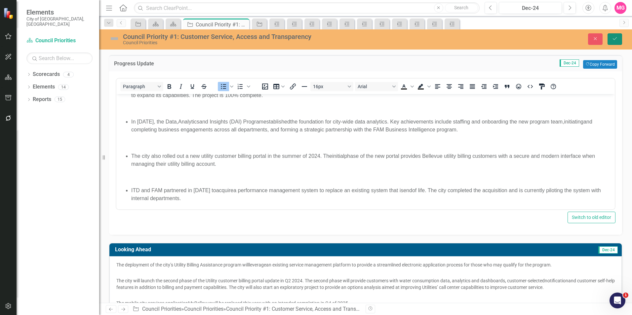
click at [619, 41] on button "Save" at bounding box center [615, 39] width 15 height 12
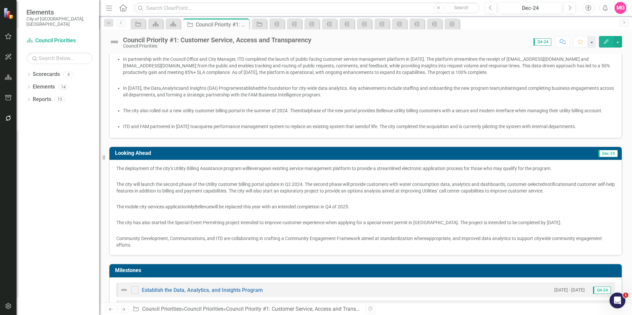
scroll to position [115, 0]
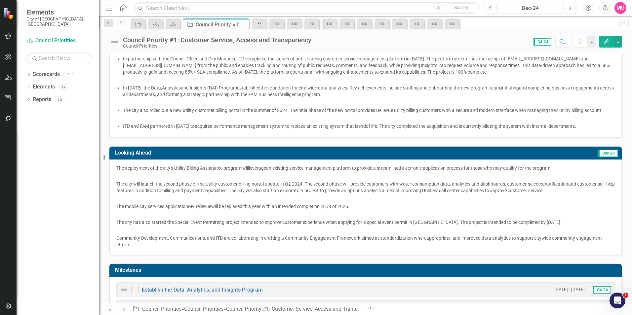
click at [298, 209] on span "will be replaced this year with an intended completion in Q4 of 2025." at bounding box center [280, 206] width 138 height 5
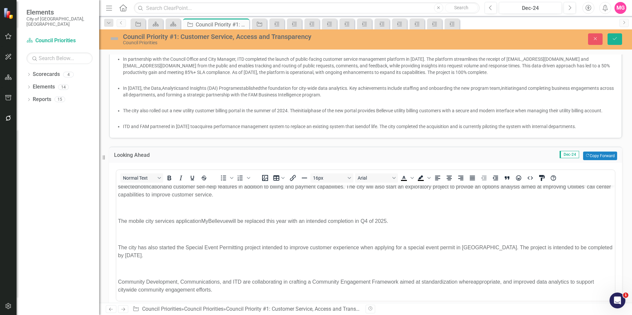
scroll to position [144, 0]
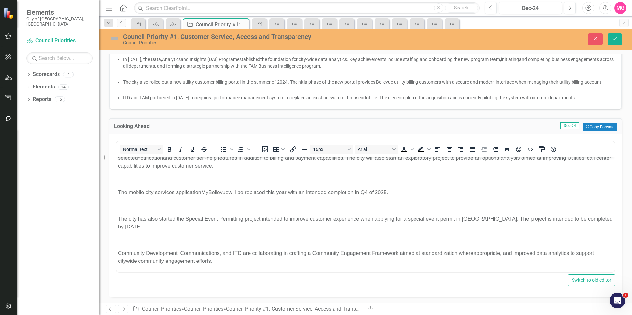
click at [193, 260] on span ", and improved data analytics to support citywide community engagement efforts." at bounding box center [356, 258] width 476 height 14
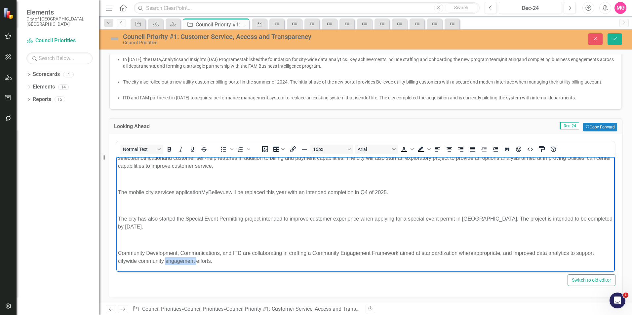
click at [193, 260] on span ", and improved data analytics to support citywide community engagement efforts." at bounding box center [356, 258] width 476 height 14
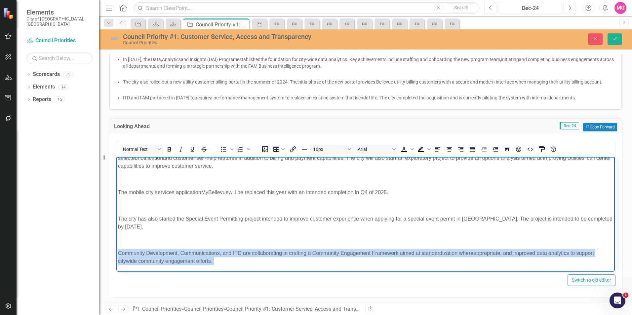
click at [193, 260] on span ", and improved data analytics to support citywide community engagement efforts." at bounding box center [356, 258] width 476 height 14
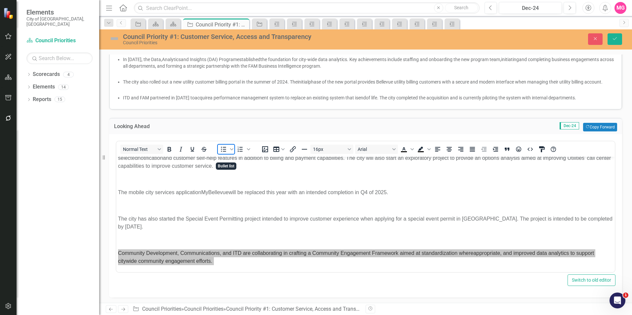
click at [224, 152] on icon "Bullet list" at bounding box center [223, 149] width 5 height 5
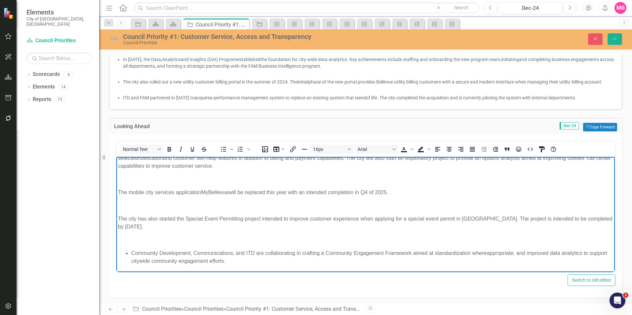
click at [192, 220] on span "The city has also started the Special Event Permitting project intended to impr…" at bounding box center [365, 223] width 495 height 14
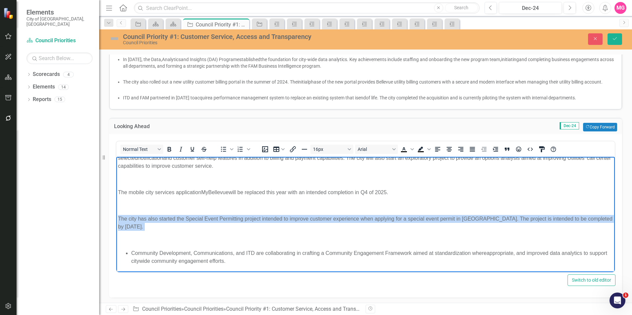
click at [192, 220] on span "The city has also started the Special Event Permitting project intended to impr…" at bounding box center [365, 223] width 495 height 14
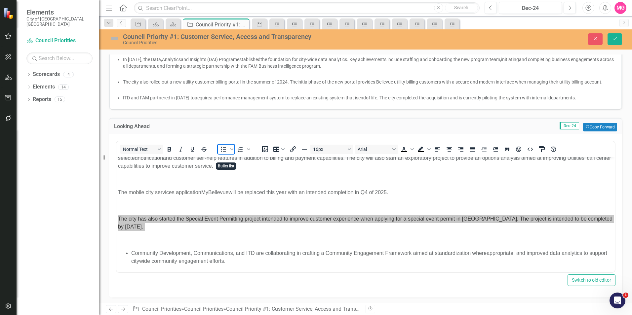
click at [225, 153] on icon "Bullet list" at bounding box center [224, 149] width 8 height 8
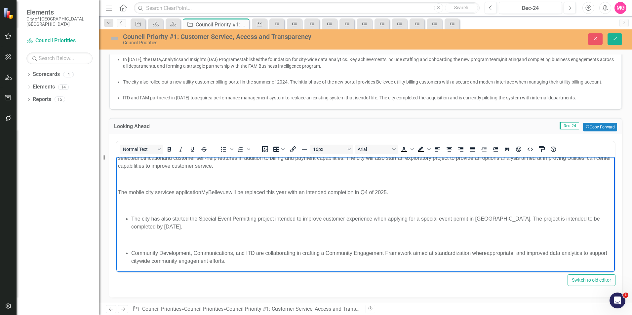
click at [190, 192] on span "The mobile city services application" at bounding box center [159, 193] width 83 height 6
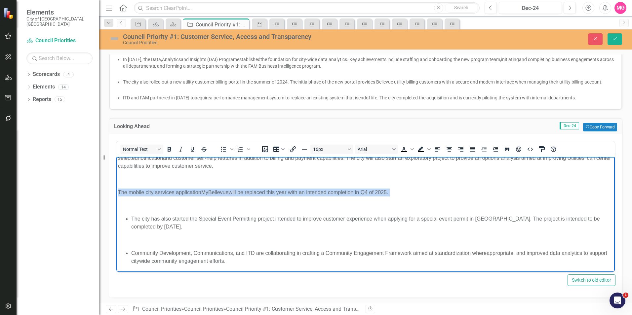
click at [190, 192] on span "The mobile city services application" at bounding box center [159, 193] width 83 height 6
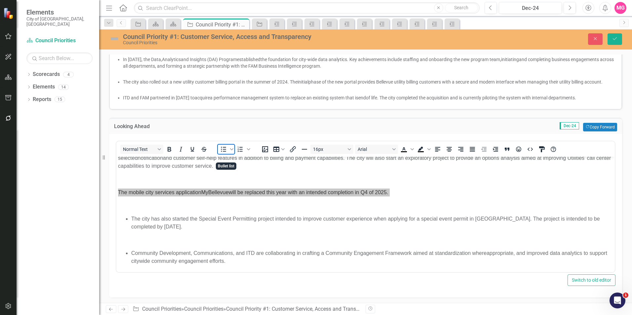
click at [221, 153] on icon "Bullet list" at bounding box center [224, 149] width 8 height 8
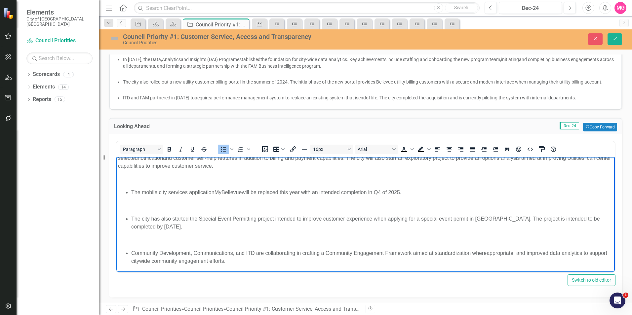
scroll to position [18, 0]
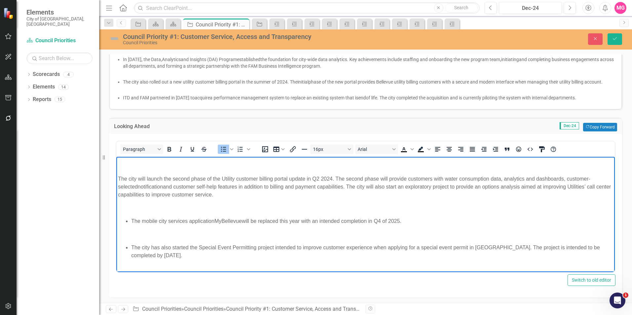
click at [166, 196] on span "and customer self-help features in addition to billing and payment capabilities…" at bounding box center [364, 191] width 493 height 14
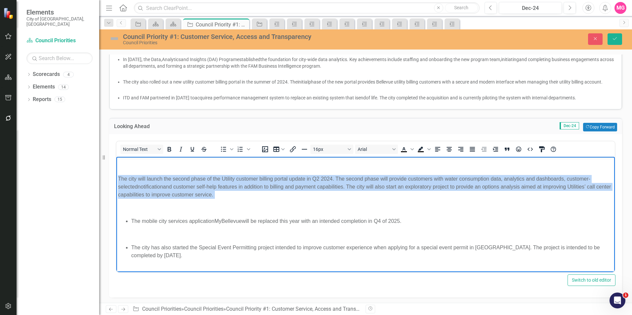
click at [166, 196] on span "and customer self-help features in addition to billing and payment capabilities…" at bounding box center [364, 191] width 493 height 14
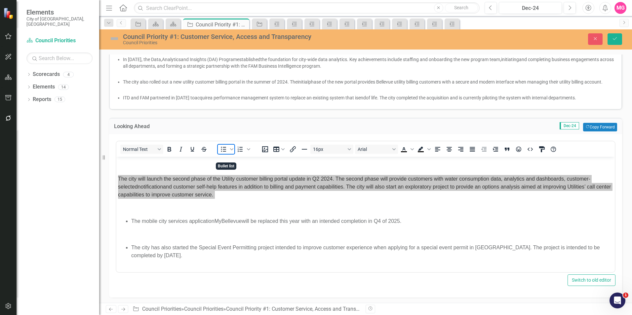
click at [223, 152] on icon "Bullet list" at bounding box center [223, 149] width 5 height 5
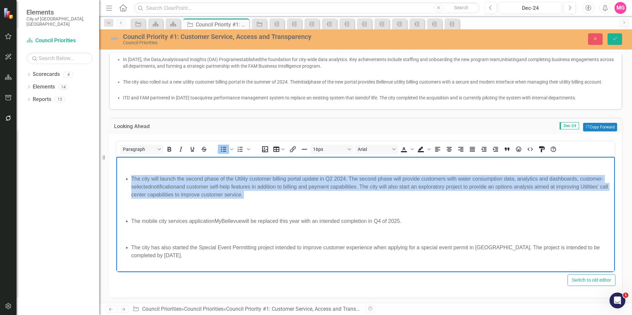
scroll to position [0, 0]
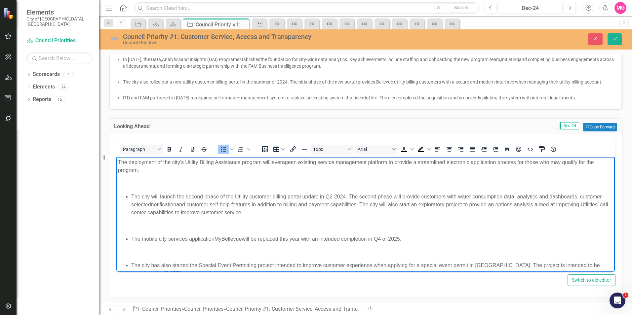
click at [172, 166] on p "The deployment of the city’s Utility Billing Assistance program will leverage a…" at bounding box center [365, 167] width 495 height 16
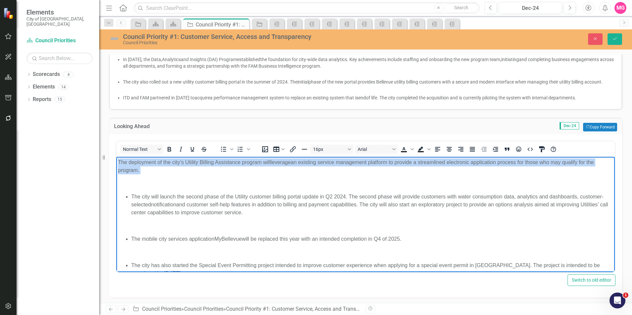
click at [172, 166] on p "The deployment of the city’s Utility Billing Assistance program will leverage a…" at bounding box center [365, 167] width 495 height 16
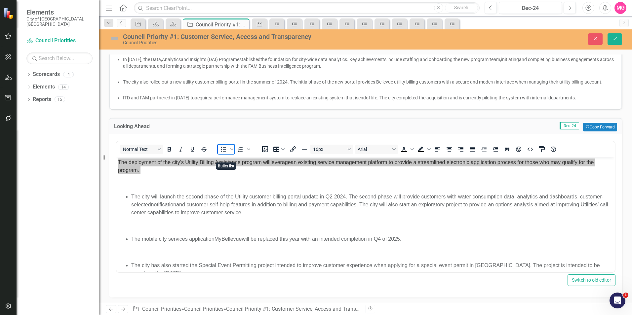
click at [228, 154] on span "Bullet list" at bounding box center [223, 149] width 11 height 9
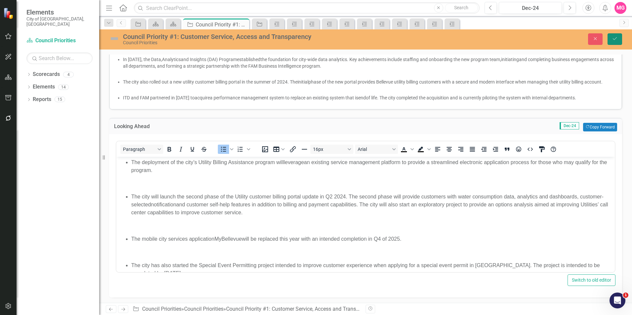
click at [612, 40] on icon "Save" at bounding box center [615, 38] width 6 height 5
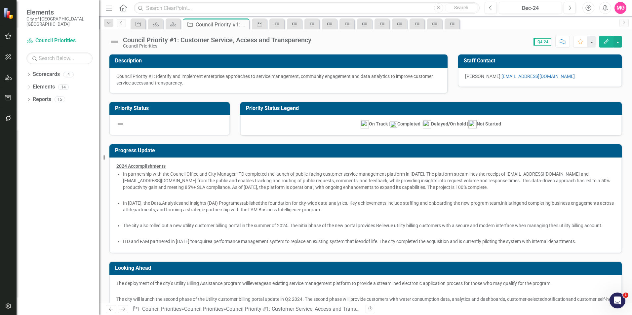
checkbox input "false"
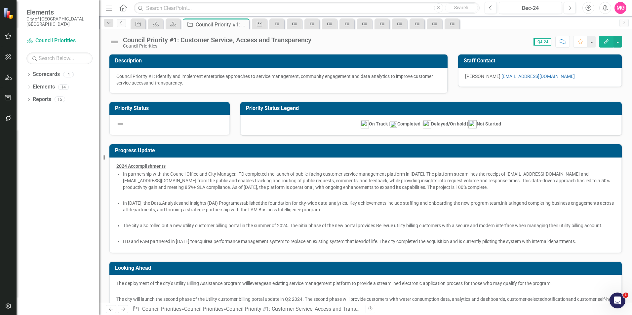
checkbox input "true"
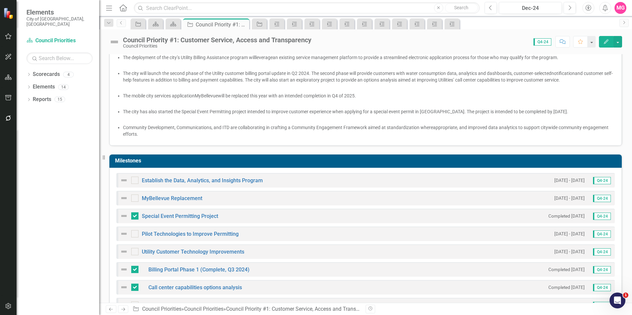
scroll to position [228, 0]
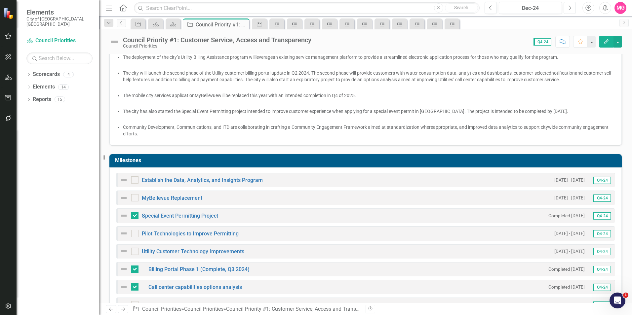
click at [573, 12] on button "Next" at bounding box center [570, 8] width 12 height 12
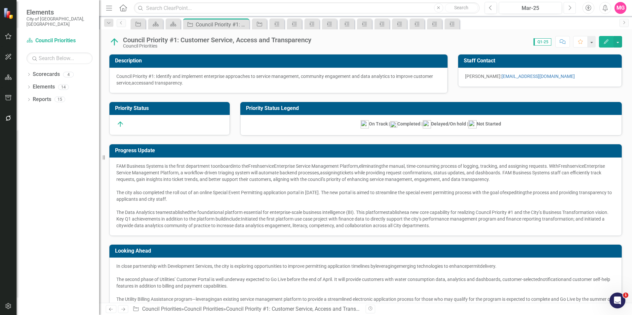
checkbox input "true"
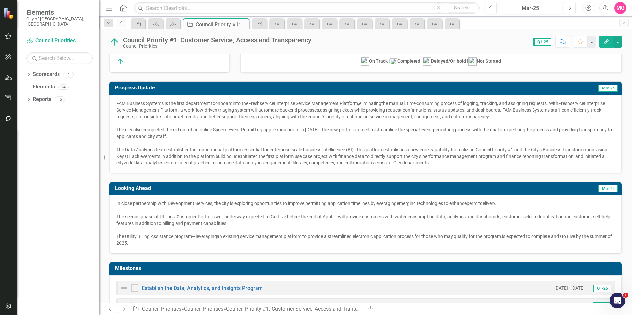
scroll to position [103, 0]
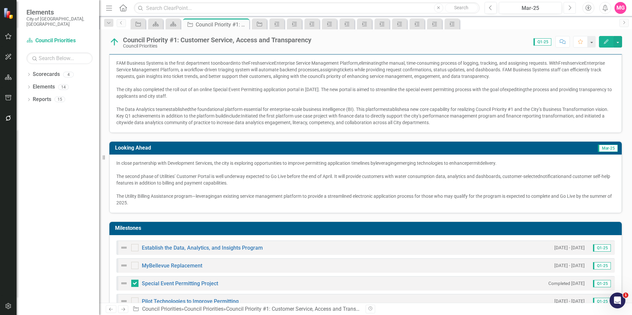
click at [572, 9] on button "Next" at bounding box center [570, 8] width 12 height 12
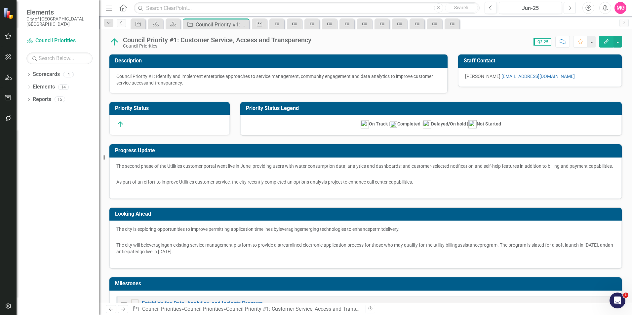
checkbox input "true"
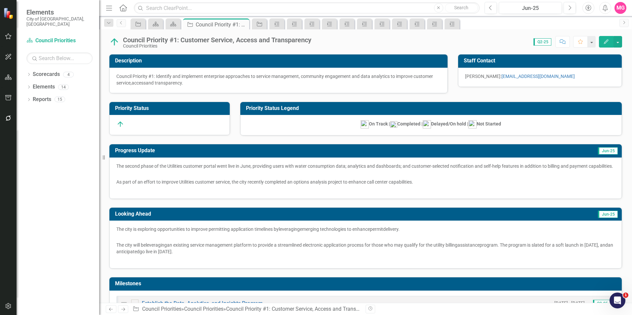
click at [181, 168] on span "The second phase of the Utilities customer portal went live in June, providing …" at bounding box center [364, 166] width 496 height 5
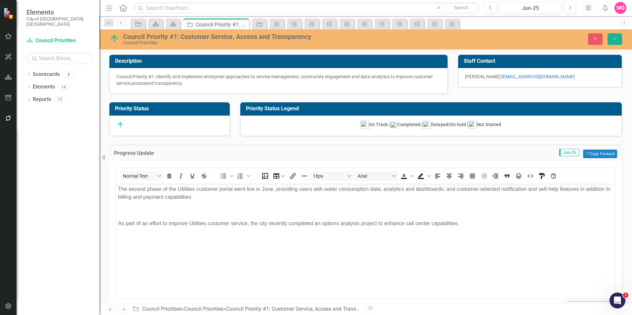
click at [169, 191] on span "The second phase of the Utilities customer portal went live in June, providing …" at bounding box center [364, 193] width 493 height 14
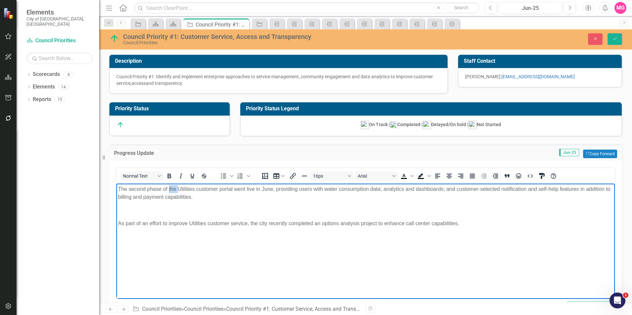
click at [169, 191] on span "The second phase of the Utilities customer portal went live in June, providing …" at bounding box center [364, 193] width 493 height 14
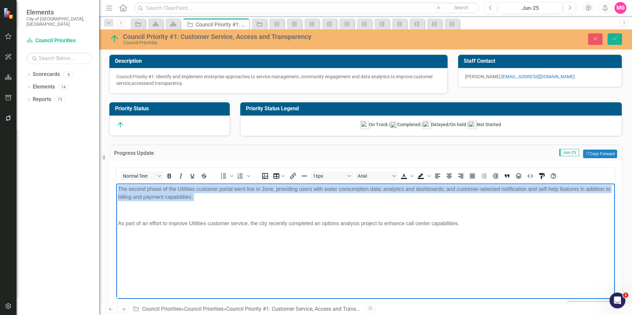
click at [169, 191] on span "The second phase of the Utilities customer portal went live in June, providing …" at bounding box center [364, 193] width 493 height 14
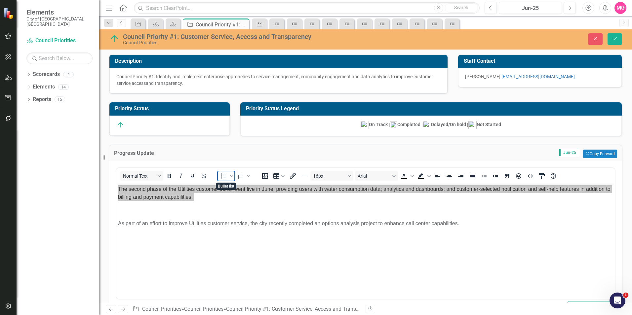
click at [221, 178] on icon "Bullet list" at bounding box center [224, 176] width 8 height 8
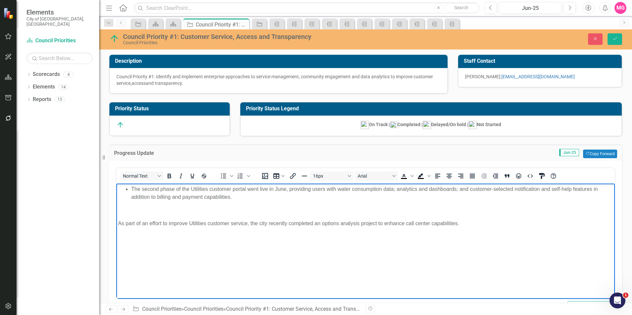
click at [198, 225] on span "As part of an effort to improve Utilities customer service, the city recently c…" at bounding box center [288, 224] width 341 height 6
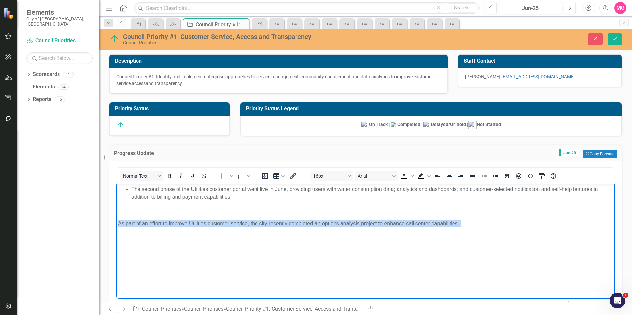
click at [198, 225] on span "As part of an effort to improve Utilities customer service, the city recently c…" at bounding box center [288, 224] width 341 height 6
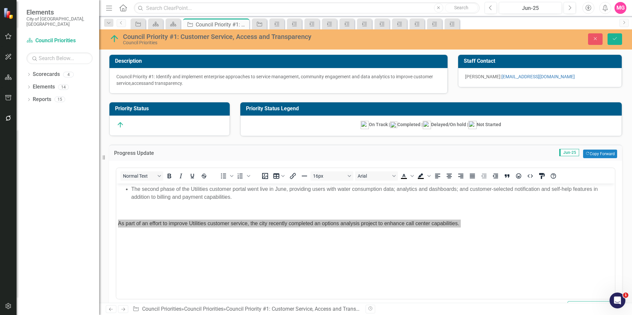
click at [221, 181] on div "To open the popup, press Shift+Enter To open the popup, press Shift+Enter" at bounding box center [235, 176] width 42 height 13
click at [224, 178] on icon "Bullet list" at bounding box center [223, 176] width 5 height 5
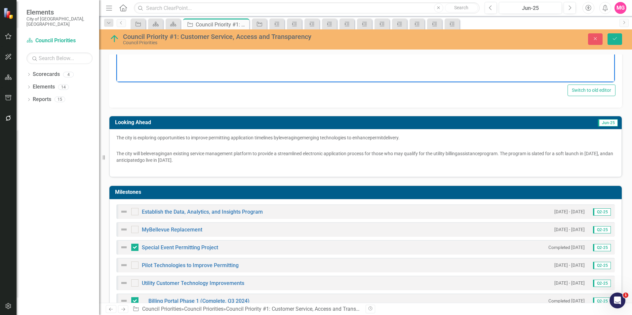
scroll to position [218, 0]
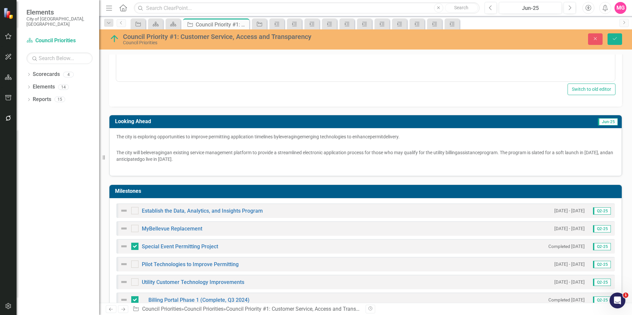
click at [300, 135] on span "leveraging" at bounding box center [289, 136] width 21 height 5
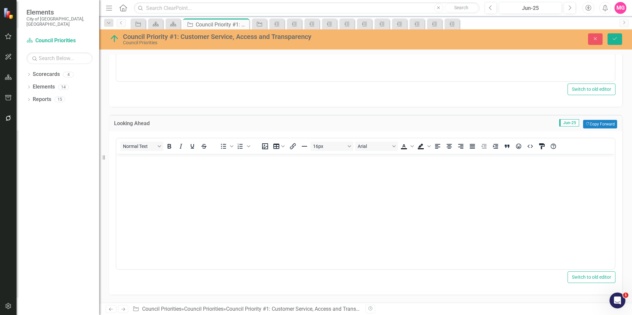
click at [300, 135] on div "Normal Text To open the popup, press Shift+Enter To open the popup, press Shift…" at bounding box center [365, 213] width 513 height 164
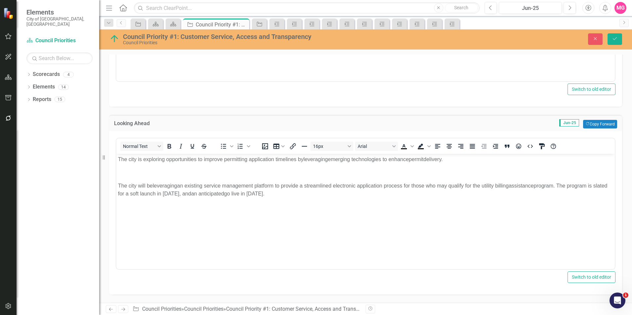
scroll to position [0, 0]
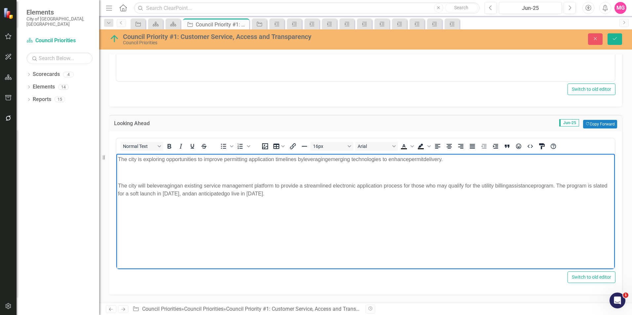
click at [148, 163] on p "The city is exploring opportunities to improve permitting application timelines…" at bounding box center [365, 159] width 495 height 8
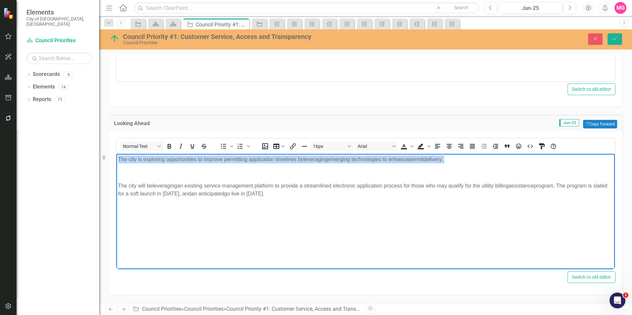
click at [148, 163] on p "The city is exploring opportunities to improve permitting application timelines…" at bounding box center [365, 159] width 495 height 8
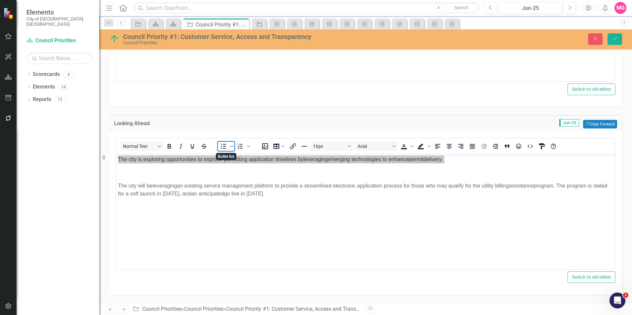
click at [221, 144] on icon "Bullet list" at bounding box center [224, 147] width 8 height 8
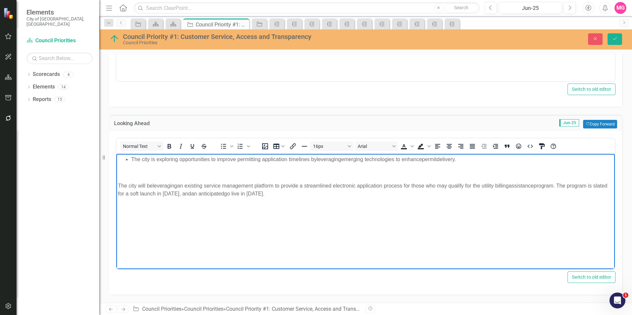
click at [185, 189] on p "The city will be leveraging an existing service management platform to provide …" at bounding box center [365, 190] width 495 height 16
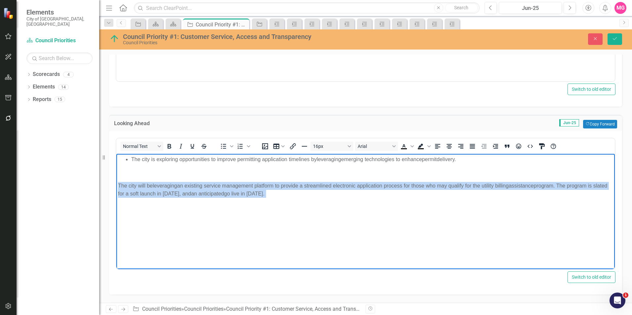
click at [185, 189] on p "The city will be leveraging an existing service management platform to provide …" at bounding box center [365, 190] width 495 height 16
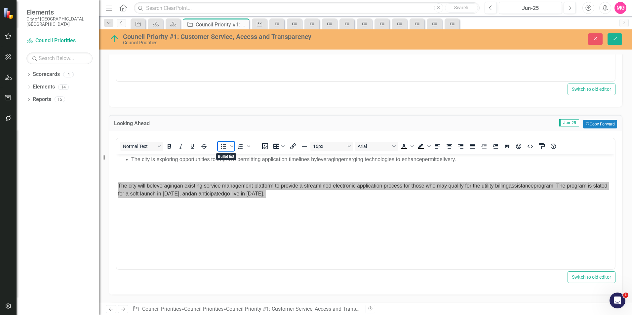
click at [222, 146] on icon "Bullet list" at bounding box center [224, 147] width 8 height 8
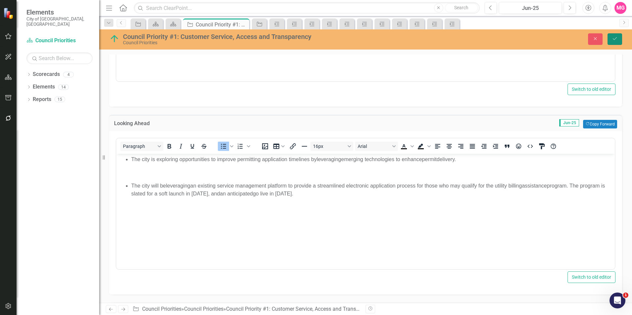
click at [611, 36] on button "Save" at bounding box center [615, 39] width 15 height 12
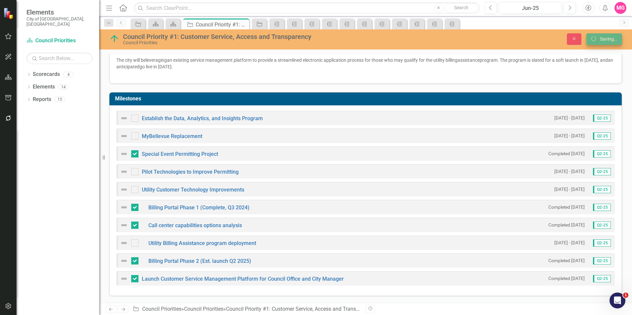
scroll to position [192, 0]
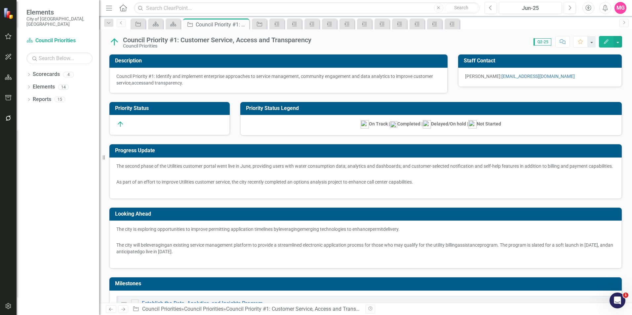
checkbox input "false"
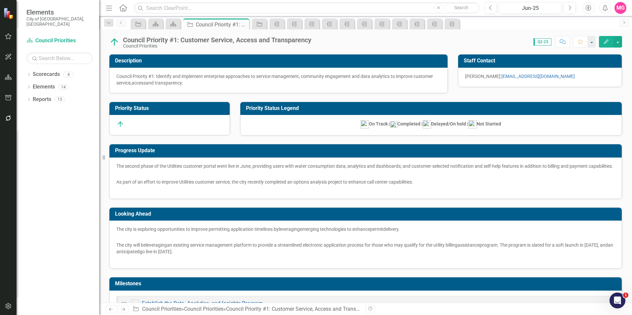
checkbox input "true"
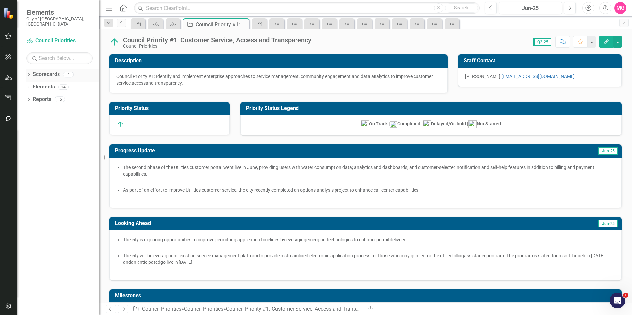
click at [47, 71] on link "Scorecards" at bounding box center [46, 75] width 27 height 8
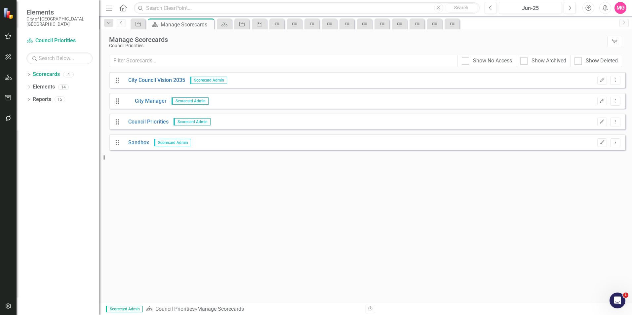
click at [161, 118] on div "Drag Council Priorities Scorecard Admin Edit Dropdown Menu" at bounding box center [367, 122] width 517 height 16
click at [165, 123] on link "Council Priorities" at bounding box center [145, 122] width 45 height 8
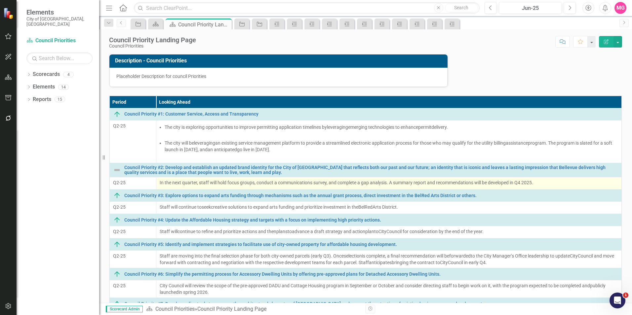
click at [258, 185] on span "In the next quarter, staff will hold focus groups, conduct a communications sur…" at bounding box center [347, 182] width 374 height 5
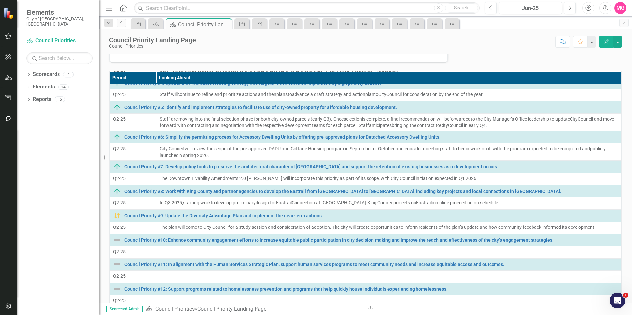
scroll to position [25, 0]
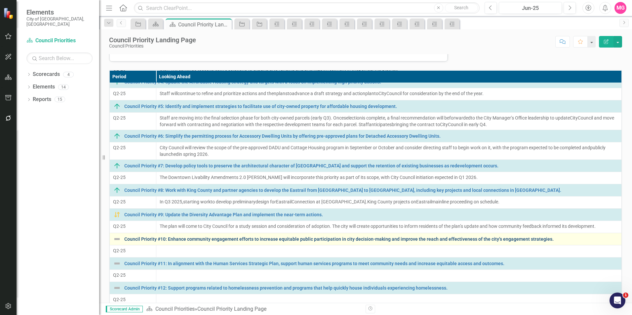
click at [315, 239] on link "Council Priority #10: Enhance community engagement efforts to increase equitabl…" at bounding box center [371, 239] width 494 height 5
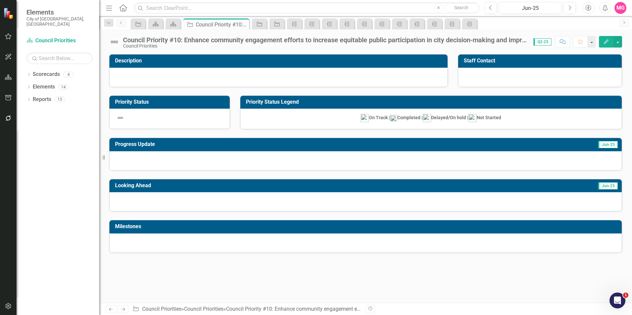
click at [386, 72] on div at bounding box center [278, 77] width 338 height 19
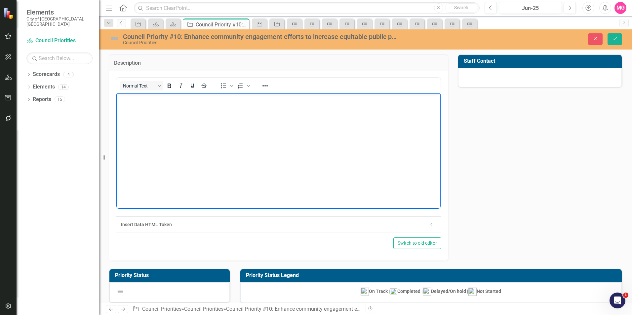
click at [332, 147] on body "Rich Text Area. Press ALT-0 for help." at bounding box center [278, 142] width 324 height 99
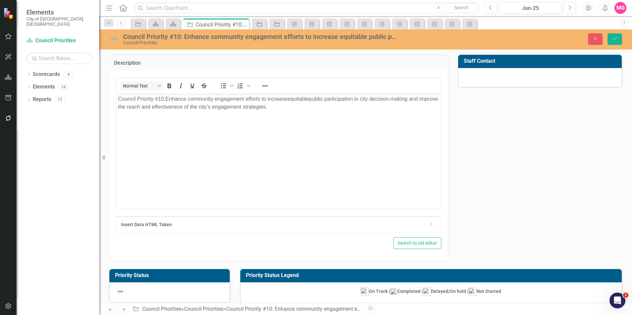
click at [556, 76] on div at bounding box center [540, 77] width 164 height 19
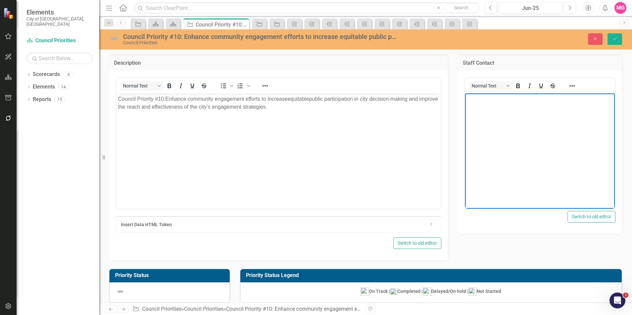
click at [478, 147] on body "Rich Text Area. Press ALT-0 for help." at bounding box center [540, 142] width 150 height 99
paste body "Rich Text Area. Press ALT-0 for help."
click at [572, 105] on body "Mike McCormick- Huentelman:" at bounding box center [540, 142] width 150 height 99
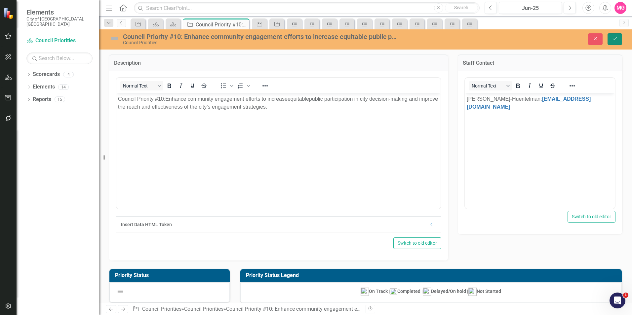
click at [615, 37] on icon "Save" at bounding box center [615, 38] width 6 height 5
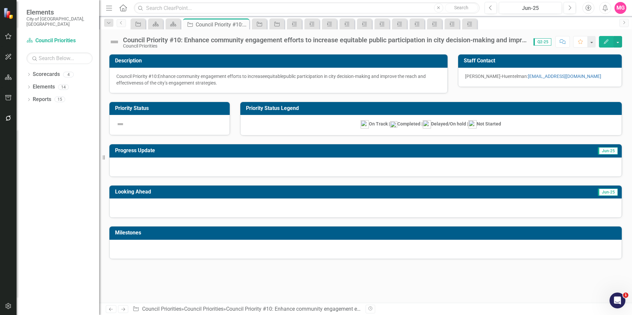
click at [112, 43] on img at bounding box center [114, 42] width 11 height 11
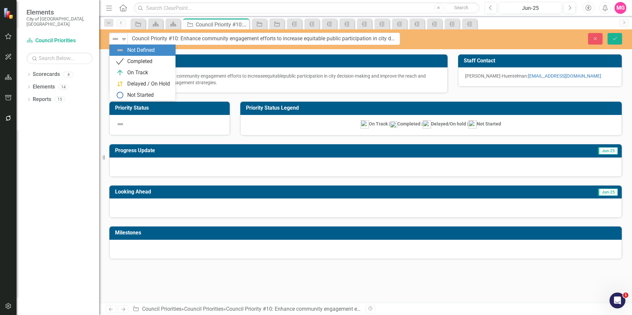
click at [112, 43] on div "Not Defined" at bounding box center [116, 38] width 10 height 9
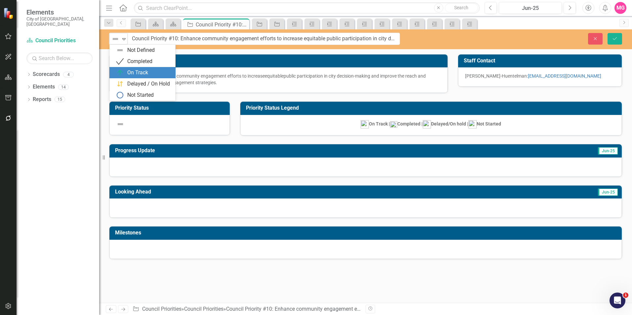
click at [132, 70] on div "On Track" at bounding box center [137, 73] width 21 height 8
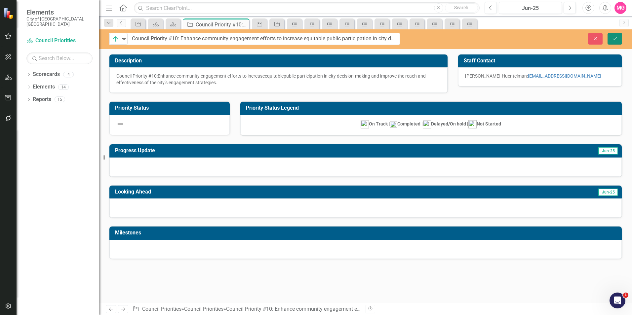
click at [619, 40] on button "Save" at bounding box center [615, 39] width 15 height 12
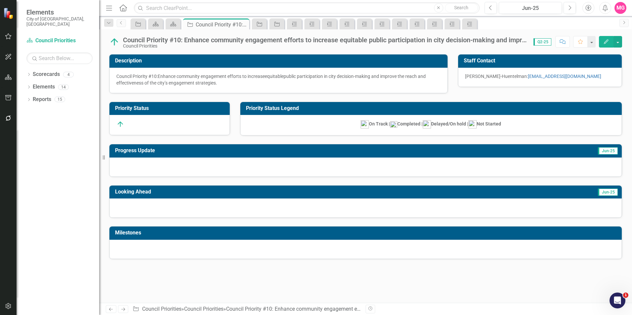
click at [272, 163] on div at bounding box center [365, 167] width 513 height 19
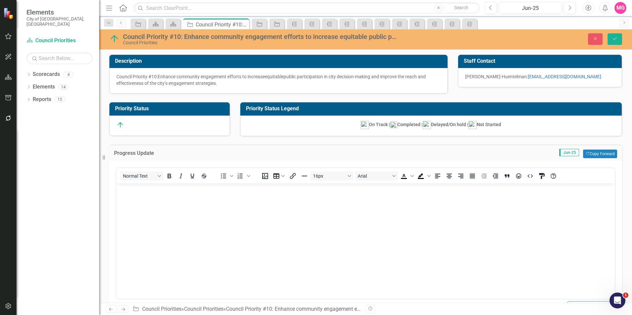
click at [211, 233] on body "Rich Text Area. Press ALT-0 for help." at bounding box center [365, 233] width 499 height 99
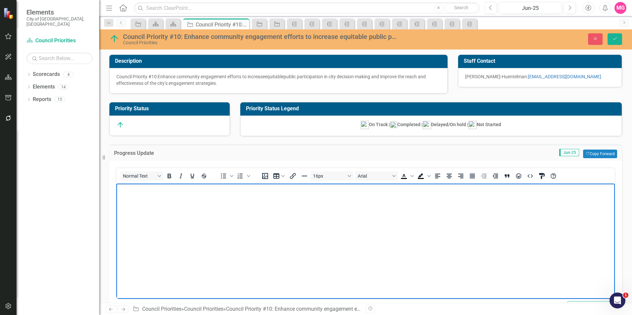
click at [364, 250] on body "Rich Text Area. Press ALT-0 for help." at bounding box center [365, 233] width 499 height 99
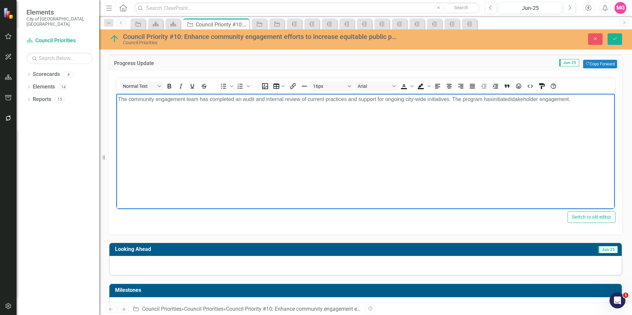
scroll to position [110, 0]
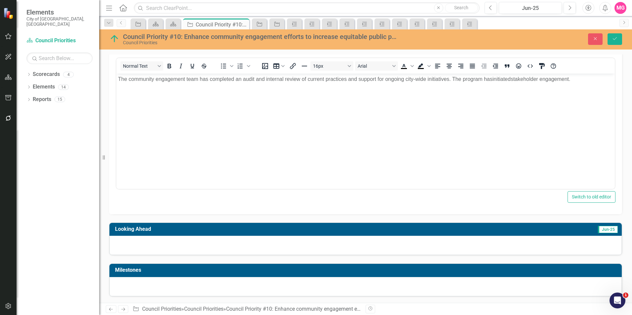
click at [509, 247] on div at bounding box center [365, 245] width 513 height 19
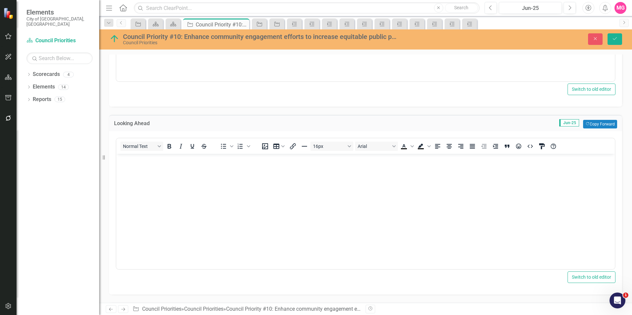
scroll to position [220, 0]
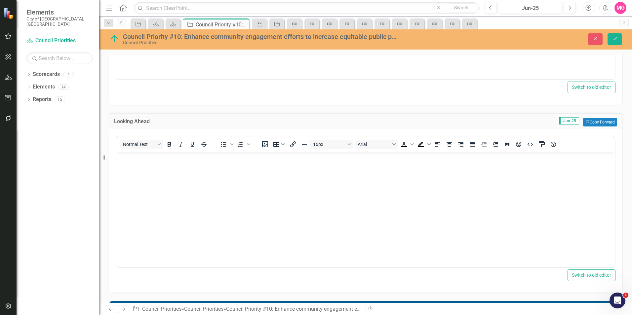
click at [262, 247] on body "Rich Text Area. Press ALT-0 for help." at bounding box center [365, 201] width 499 height 99
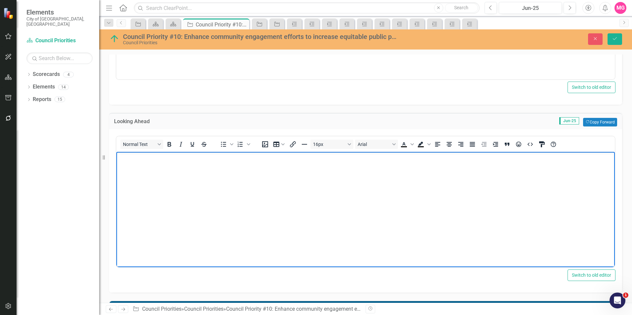
paste body "Rich Text Area. Press ALT-0 for help."
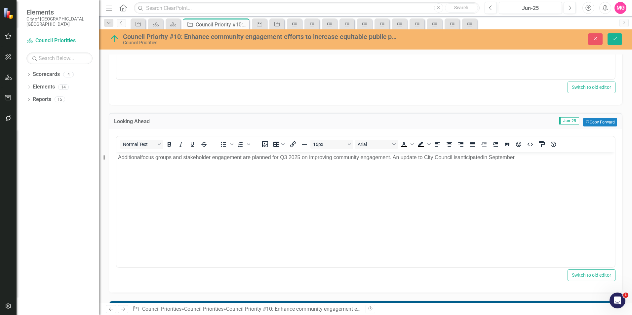
click at [615, 46] on div "Council Priority #10: Enhance community engagement efforts to increase equitabl…" at bounding box center [365, 39] width 533 height 20
click at [612, 39] on button "Save" at bounding box center [615, 39] width 15 height 12
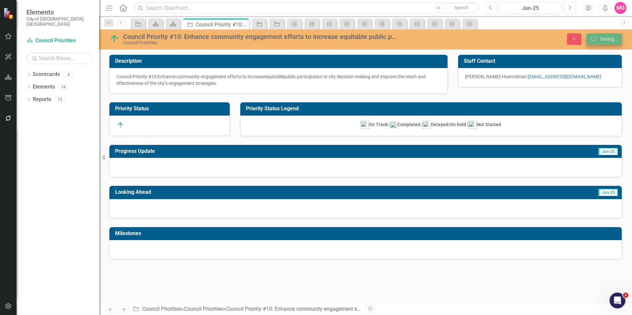
scroll to position [0, 0]
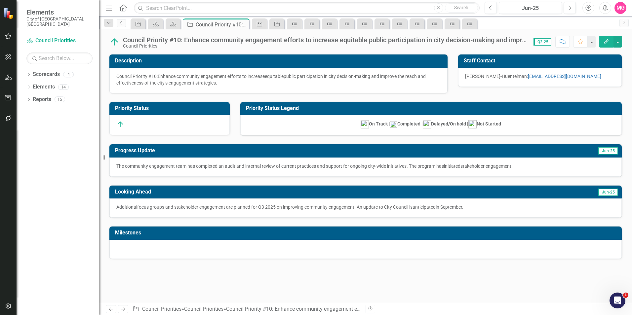
click at [357, 252] on div at bounding box center [365, 249] width 513 height 19
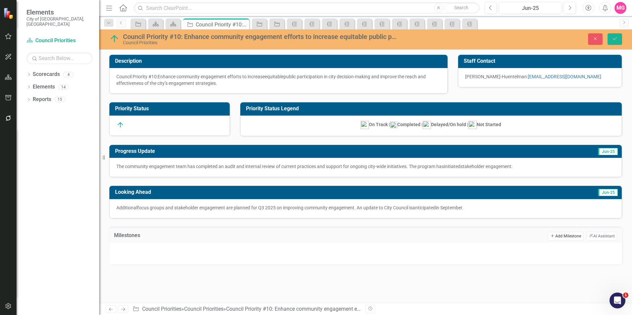
click at [572, 233] on button "Add Add Milestone" at bounding box center [565, 236] width 35 height 9
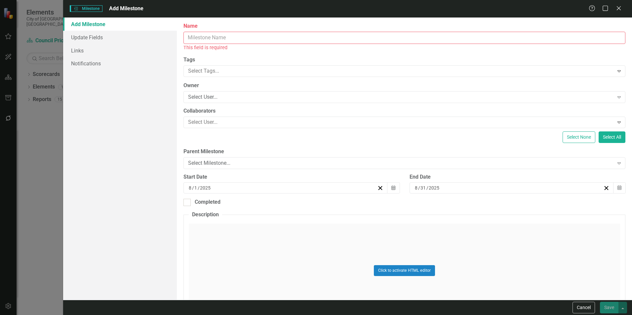
click at [334, 42] on input "Name" at bounding box center [405, 38] width 442 height 12
paste input "Attain funding for expanded community engagement in the [DATE]-[DATE] Budget Pr…"
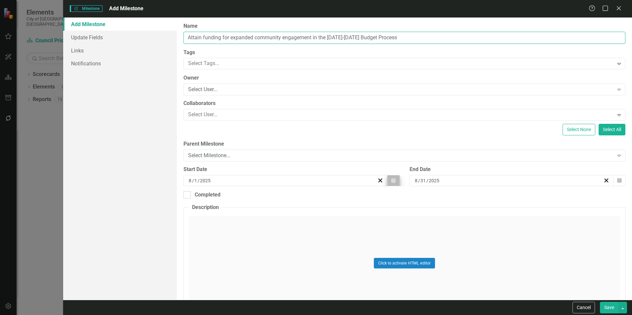
type input "Attain funding for expanded community engagement in the [DATE]-[DATE] Budget Pr…"
click at [392, 185] on button "Calendar" at bounding box center [393, 180] width 13 height 11
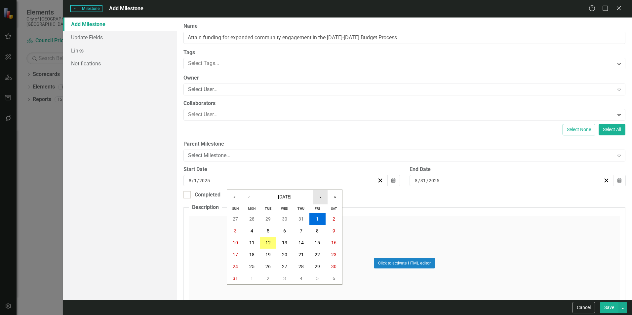
click at [327, 199] on button "›" at bounding box center [320, 197] width 15 height 15
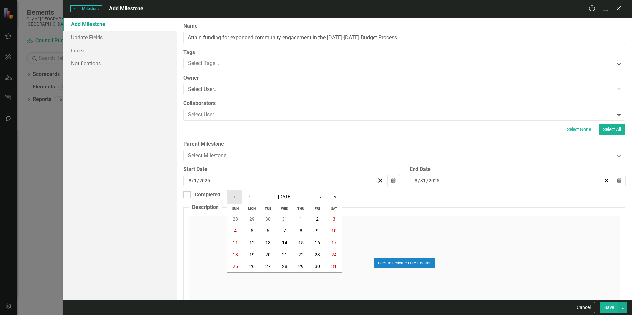
click at [237, 197] on button "«" at bounding box center [234, 197] width 15 height 15
click at [253, 215] on button "1" at bounding box center [252, 219] width 17 height 12
click at [618, 180] on icon "Calendar" at bounding box center [620, 181] width 4 height 5
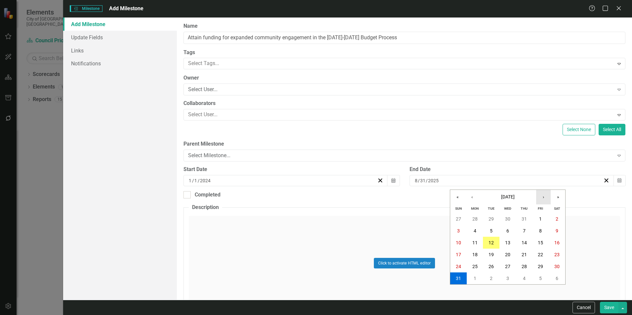
click at [547, 195] on button "›" at bounding box center [543, 197] width 15 height 15
click at [459, 197] on button "«" at bounding box center [457, 197] width 15 height 15
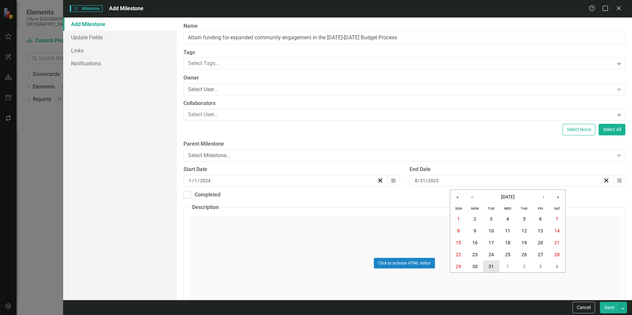
click at [493, 265] on abbr "31" at bounding box center [491, 266] width 5 height 5
click at [226, 198] on div "Completed" at bounding box center [405, 195] width 442 height 8
click at [188, 196] on input "Completed" at bounding box center [186, 193] width 4 height 4
checkbox input "true"
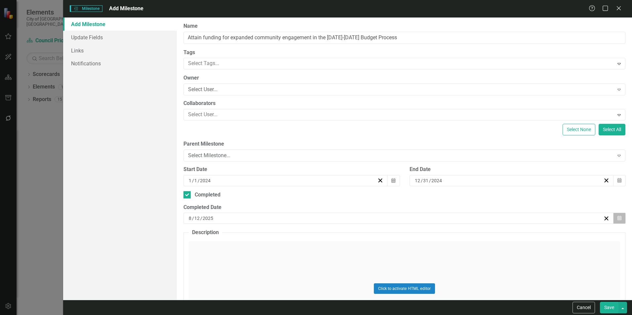
click at [617, 216] on button "Calendar" at bounding box center [619, 218] width 13 height 11
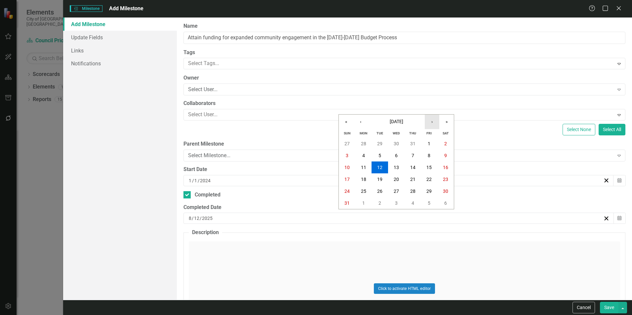
click at [438, 122] on button "›" at bounding box center [432, 122] width 15 height 15
click at [345, 125] on button "«" at bounding box center [346, 122] width 15 height 15
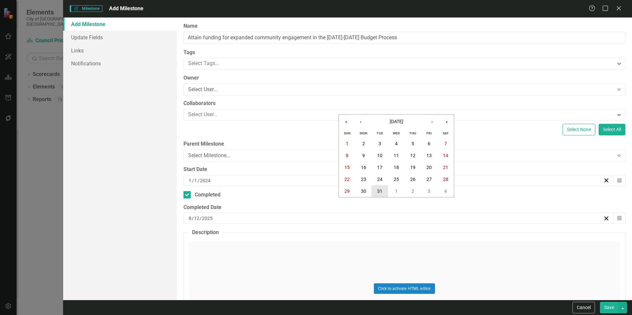
click at [386, 189] on button "31" at bounding box center [380, 192] width 17 height 12
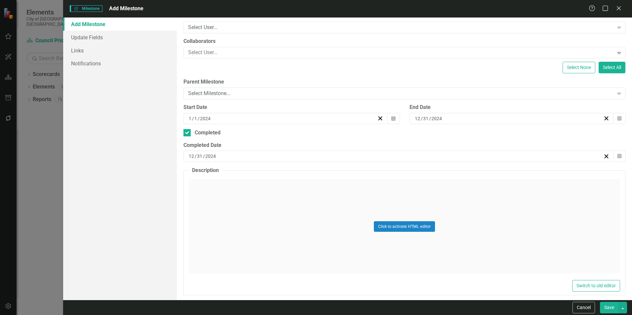
scroll to position [62, 0]
click at [603, 309] on button "Save" at bounding box center [609, 308] width 19 height 12
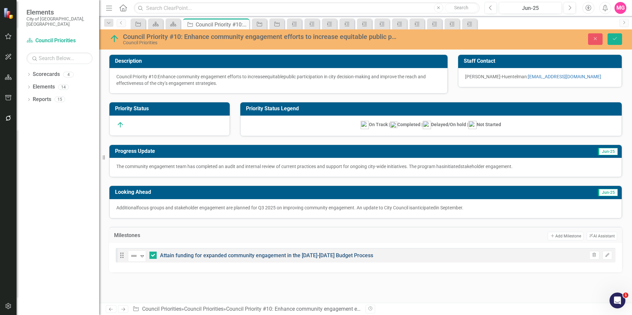
click at [226, 257] on link "Attain funding for expanded community engagement in the [DATE]-[DATE] Budget Pr…" at bounding box center [266, 256] width 213 height 6
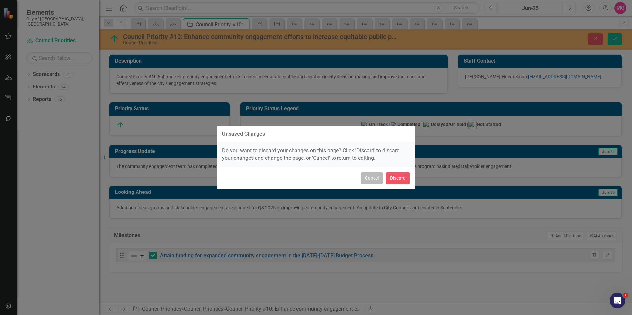
click at [368, 176] on button "Cancel" at bounding box center [372, 179] width 22 height 12
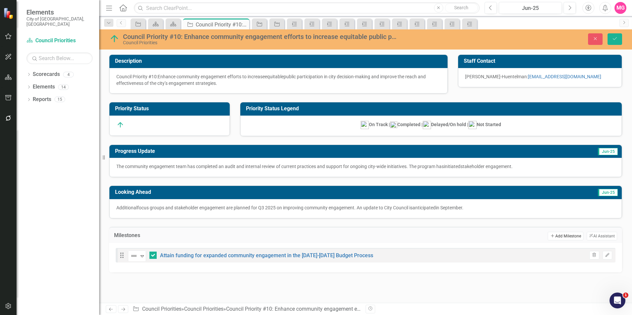
click at [568, 238] on button "Add Add Milestone" at bounding box center [565, 236] width 35 height 9
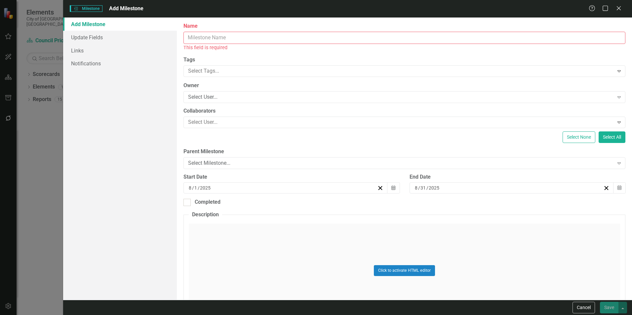
click at [509, 35] on input "Name" at bounding box center [405, 38] width 442 height 12
paste input "Recruit and onboard the Community Engagement Team"
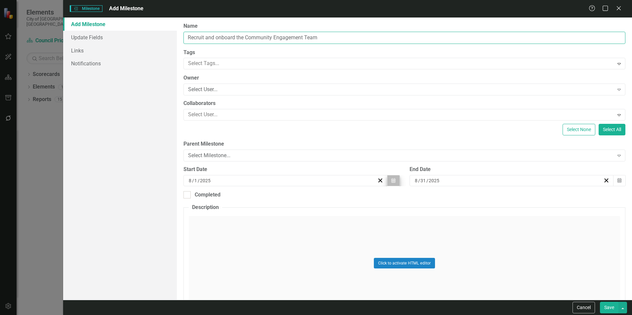
type input "Recruit and onboard the Community Engagement Team"
click at [394, 183] on button "Calendar" at bounding box center [393, 180] width 13 height 11
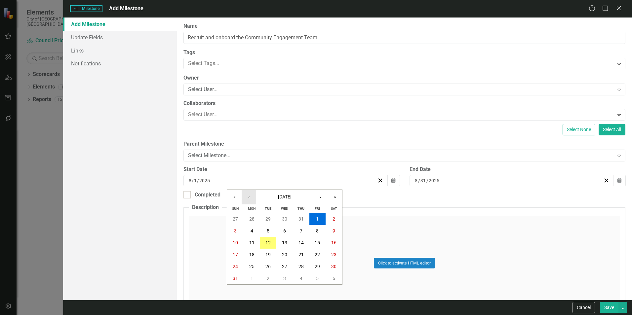
click at [246, 194] on button "‹" at bounding box center [249, 197] width 15 height 15
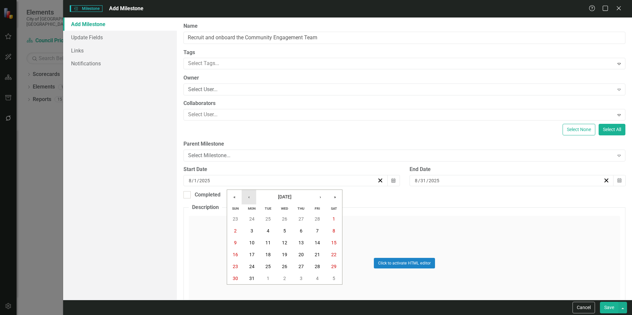
click at [246, 194] on button "‹" at bounding box center [249, 197] width 15 height 15
click at [286, 218] on abbr "1" at bounding box center [284, 219] width 3 height 5
click at [619, 180] on button "Calendar" at bounding box center [619, 180] width 13 height 11
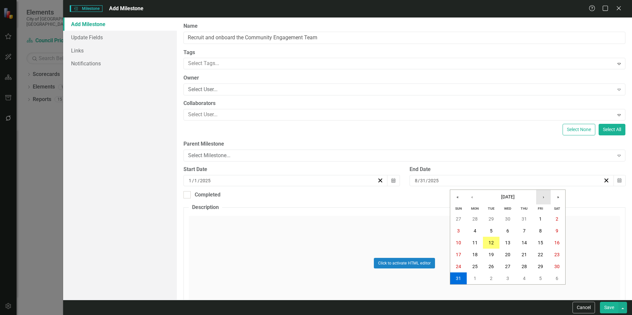
click at [548, 198] on button "›" at bounding box center [543, 197] width 15 height 15
click at [473, 195] on button "‹" at bounding box center [472, 197] width 15 height 15
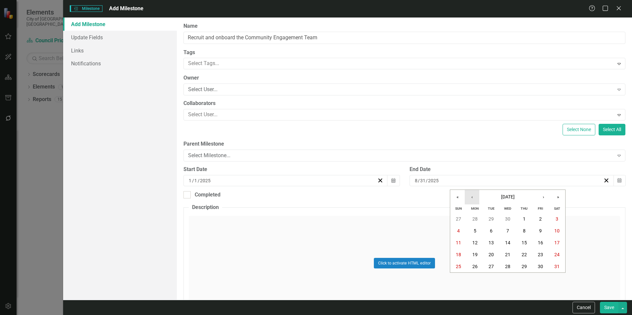
click at [473, 195] on button "‹" at bounding box center [472, 197] width 15 height 15
click at [476, 274] on button "31" at bounding box center [475, 279] width 17 height 12
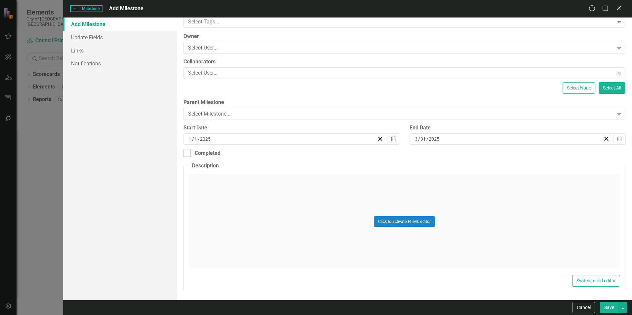
scroll to position [42, 0]
click at [210, 155] on div "Completed" at bounding box center [208, 153] width 26 height 8
click at [188, 154] on input "Completed" at bounding box center [186, 151] width 4 height 4
checkbox input "true"
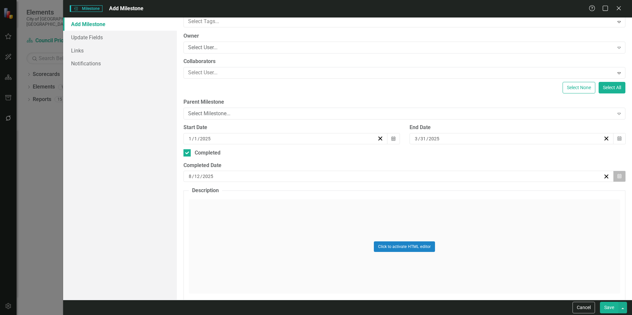
click at [618, 177] on icon "Calendar" at bounding box center [620, 176] width 4 height 5
click at [357, 195] on button "‹" at bounding box center [360, 193] width 15 height 15
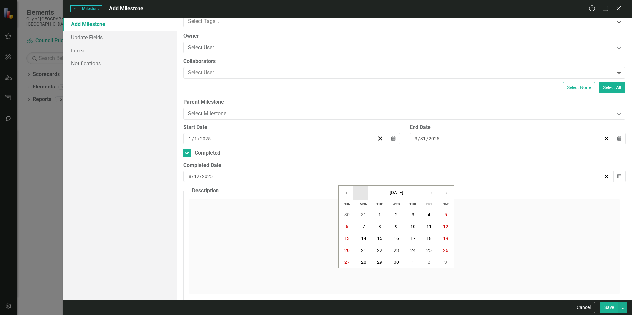
click at [357, 195] on button "‹" at bounding box center [360, 193] width 15 height 15
click at [370, 271] on button "31" at bounding box center [363, 275] width 17 height 12
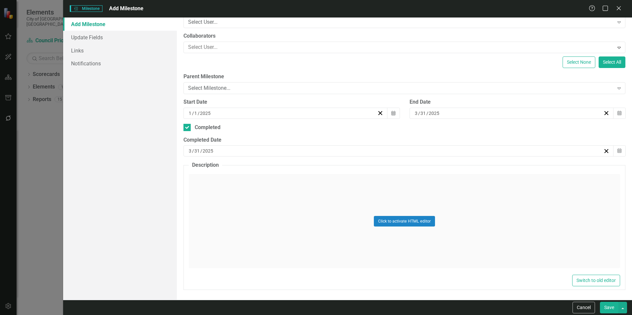
click at [615, 303] on button "Save" at bounding box center [609, 308] width 19 height 12
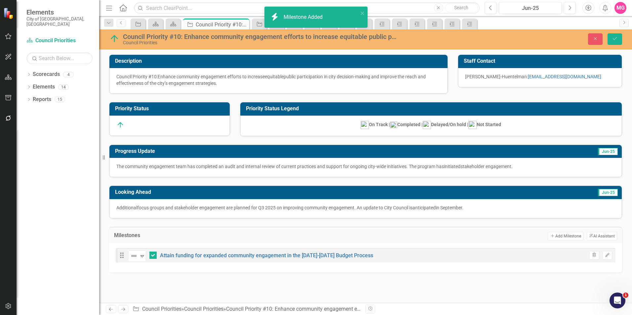
checkbox input "true"
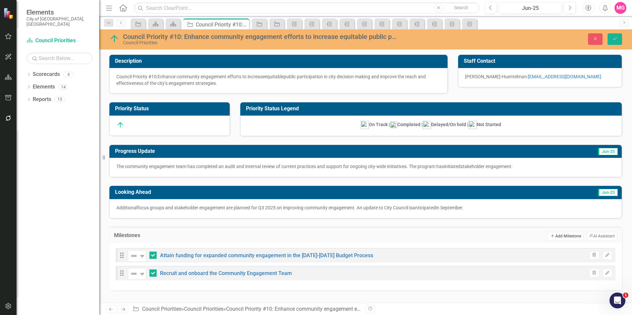
click at [562, 232] on button "Add Add Milestone" at bounding box center [565, 236] width 35 height 9
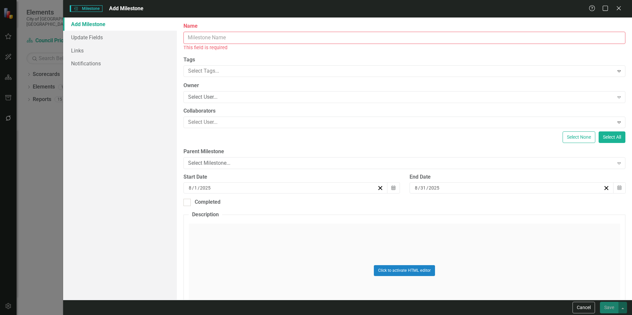
click at [401, 37] on input "Name" at bounding box center [405, 38] width 442 height 12
paste input "Creation of a community engagement framework to support citywide efforts"
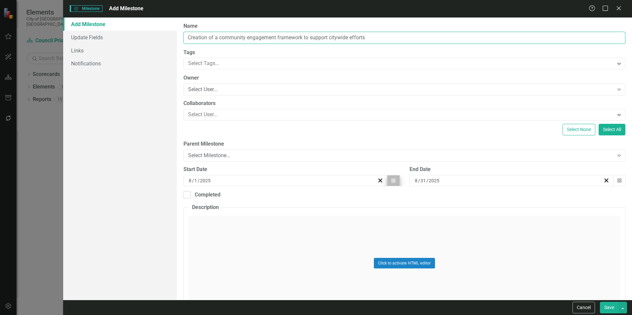
type input "Creation of a community engagement framework to support citywide efforts"
click at [388, 177] on button "Calendar" at bounding box center [393, 180] width 13 height 11
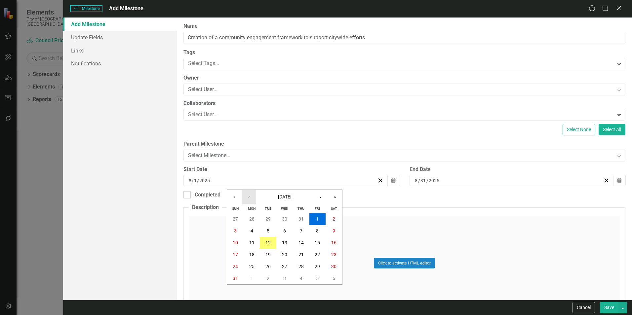
click at [247, 199] on button "‹" at bounding box center [249, 197] width 15 height 15
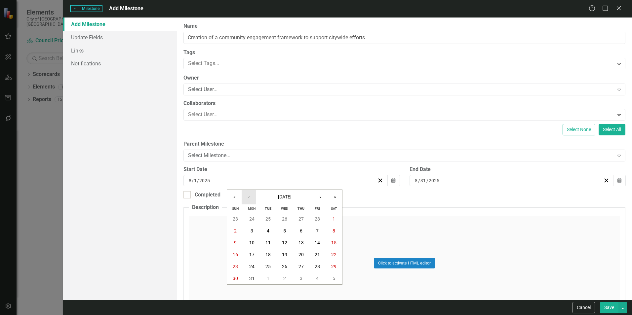
click at [247, 199] on button "‹" at bounding box center [249, 197] width 15 height 15
click at [281, 224] on button "1" at bounding box center [284, 219] width 17 height 12
click at [617, 176] on button "Calendar" at bounding box center [619, 180] width 13 height 11
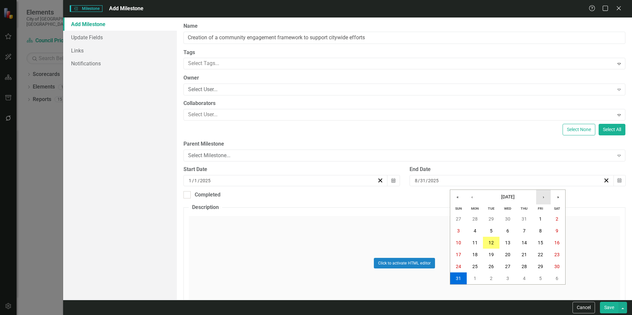
click at [546, 199] on button "›" at bounding box center [543, 197] width 15 height 15
click at [507, 264] on abbr "31" at bounding box center [507, 266] width 5 height 5
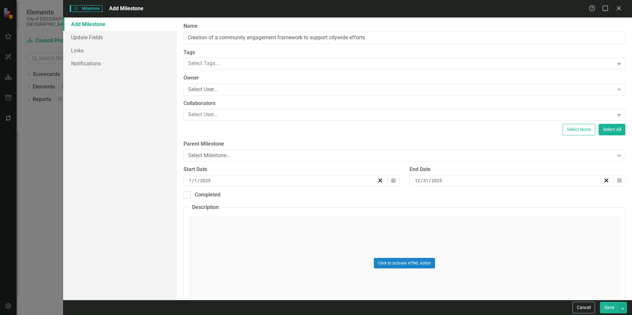
click at [604, 307] on button "Save" at bounding box center [609, 308] width 19 height 12
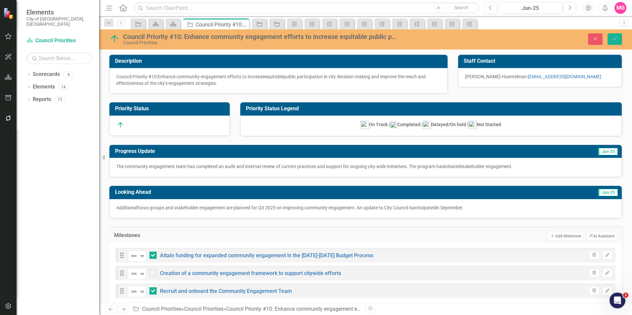
scroll to position [12, 0]
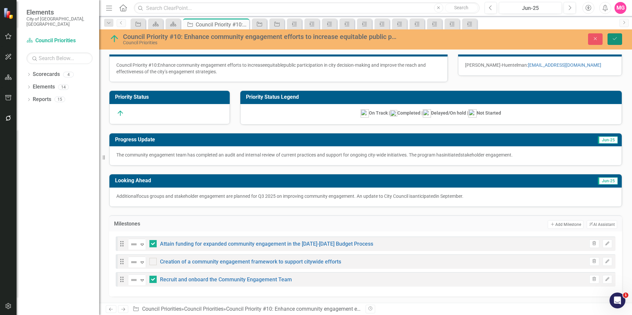
click at [618, 43] on button "Save" at bounding box center [615, 39] width 15 height 12
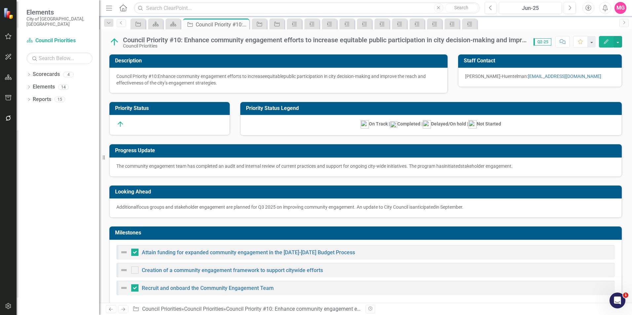
scroll to position [10, 0]
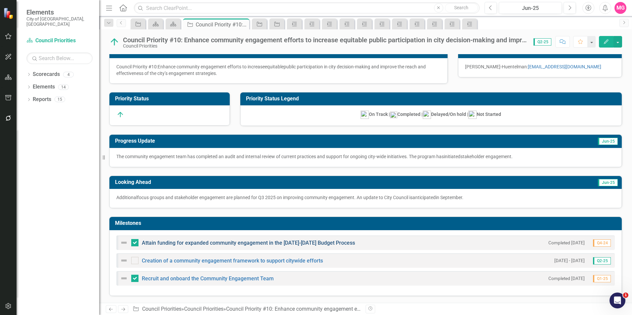
click at [245, 241] on link "Attain funding for expanded community engagement in the [DATE]-[DATE] Budget Pr…" at bounding box center [248, 243] width 213 height 6
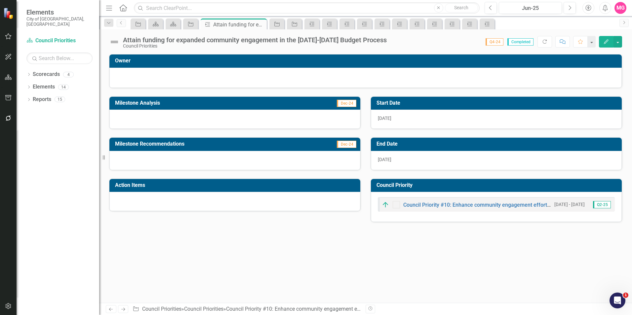
click at [230, 125] on div at bounding box center [234, 119] width 251 height 19
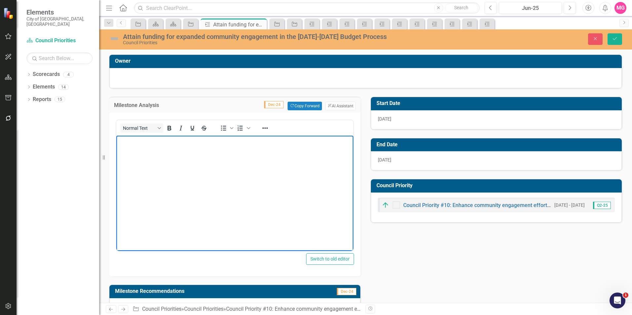
click at [227, 163] on body "Rich Text Area. Press ALT-0 for help." at bounding box center [234, 185] width 237 height 99
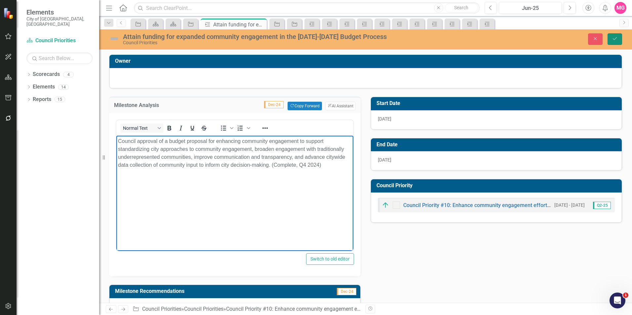
click at [612, 41] on icon "Save" at bounding box center [615, 38] width 6 height 5
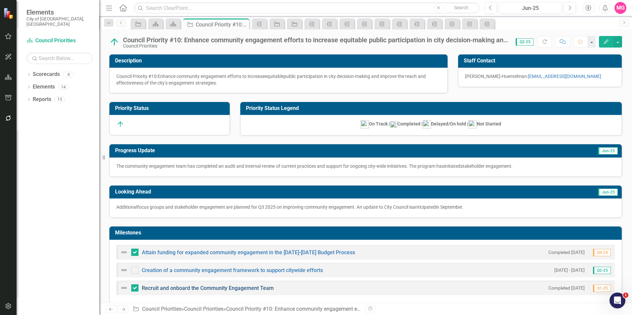
click at [257, 287] on link "Recruit and onboard the Community Engagement Team" at bounding box center [208, 288] width 132 height 6
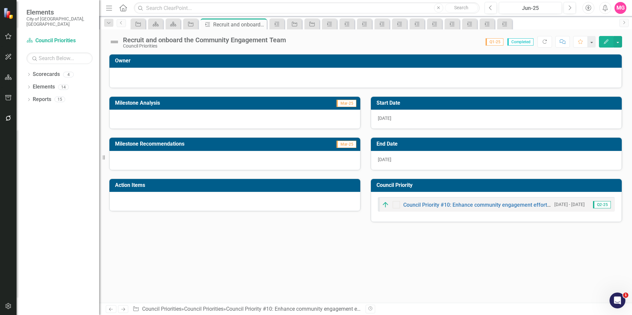
click at [227, 124] on div at bounding box center [234, 119] width 251 height 19
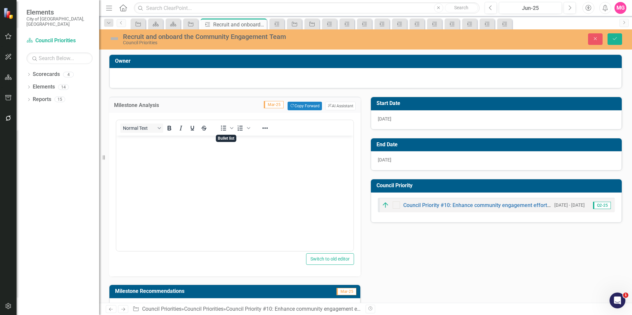
click at [233, 169] on body "Rich Text Area. Press ALT-0 for help." at bounding box center [234, 185] width 237 height 99
click at [610, 43] on button "Save" at bounding box center [615, 39] width 15 height 12
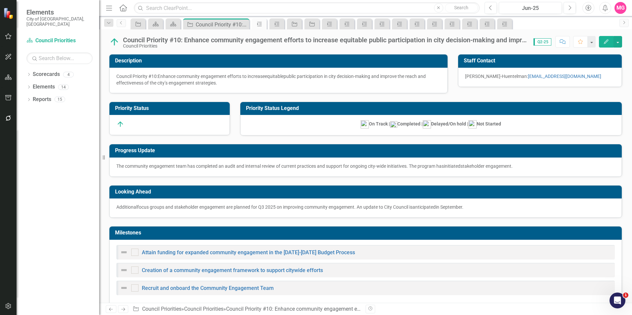
checkbox input "true"
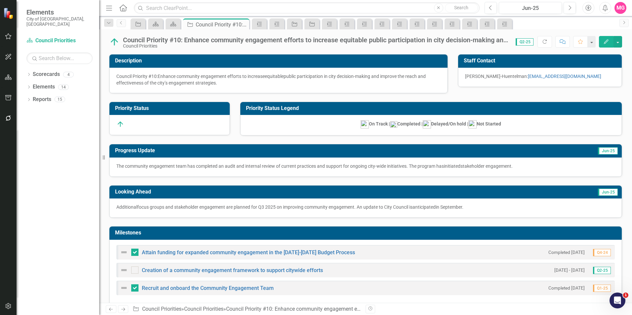
scroll to position [10, 0]
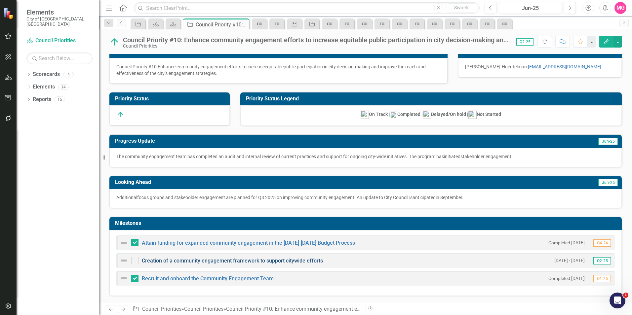
click at [227, 259] on link "Creation of a community engagement framework to support citywide efforts" at bounding box center [232, 261] width 181 height 6
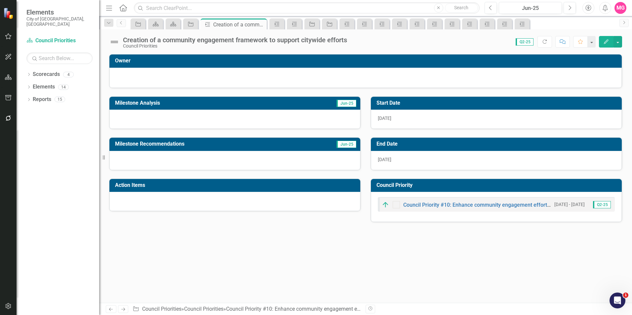
click at [277, 123] on div at bounding box center [234, 119] width 251 height 19
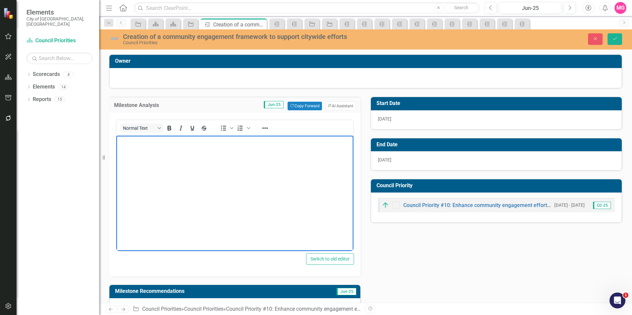
click at [222, 197] on body "Rich Text Area. Press ALT-0 for help." at bounding box center [234, 185] width 237 height 99
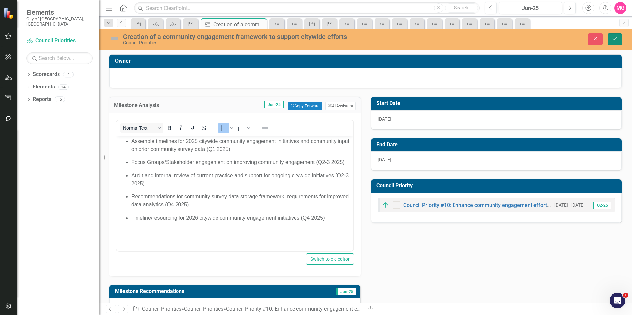
click at [614, 40] on icon "Save" at bounding box center [615, 38] width 6 height 5
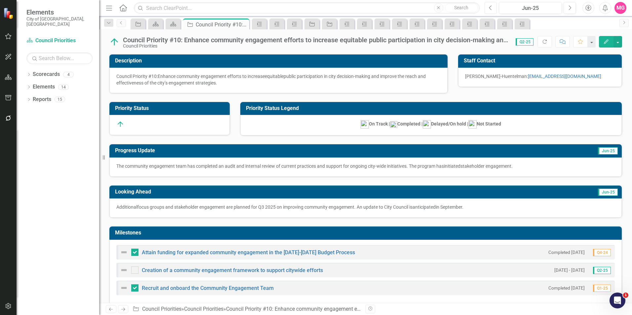
click at [489, 8] on icon "Previous" at bounding box center [491, 8] width 4 height 6
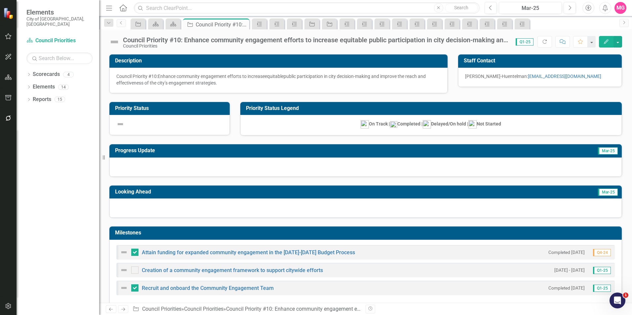
click at [118, 39] on img at bounding box center [114, 42] width 11 height 11
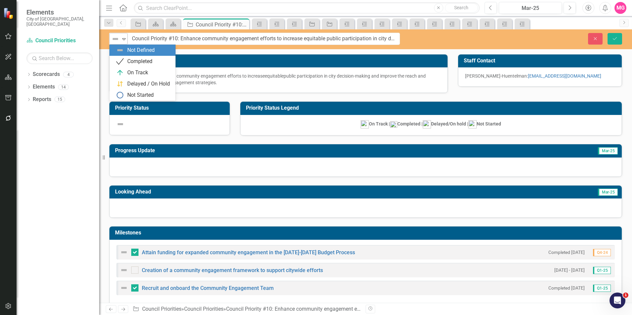
click at [123, 41] on icon "Expand" at bounding box center [124, 38] width 7 height 5
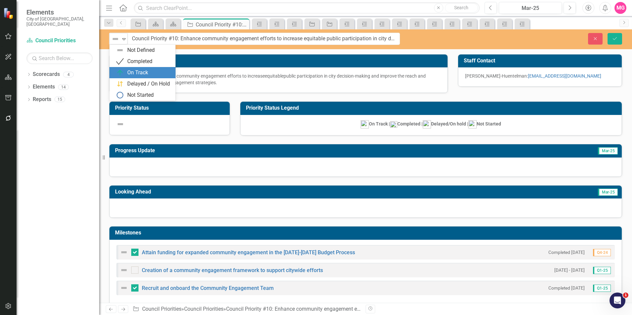
click at [142, 70] on div "On Track" at bounding box center [137, 73] width 21 height 8
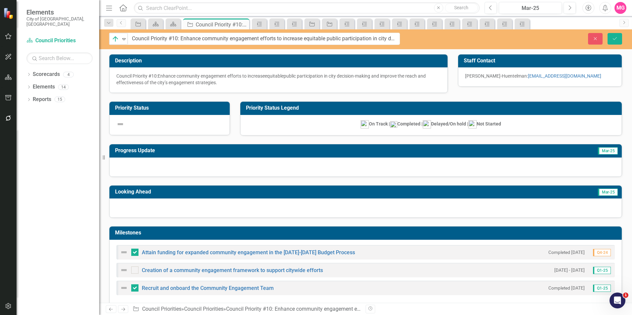
click at [203, 164] on div at bounding box center [365, 167] width 513 height 19
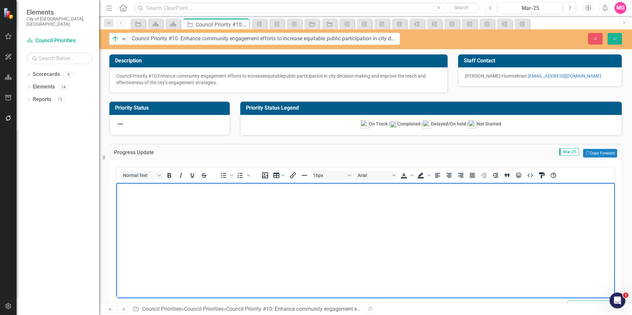
click at [215, 233] on body "Rich Text Area. Press ALT-0 for help." at bounding box center [365, 232] width 499 height 99
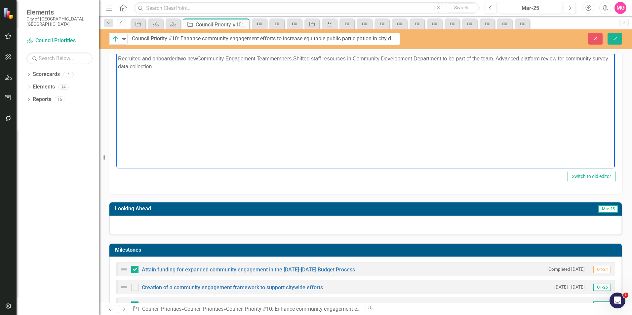
scroll to position [130, 0]
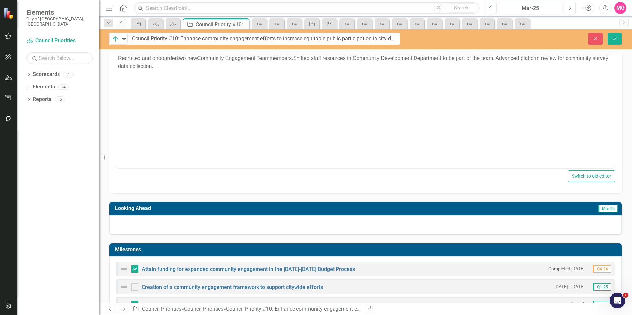
click at [299, 226] on div at bounding box center [365, 225] width 513 height 19
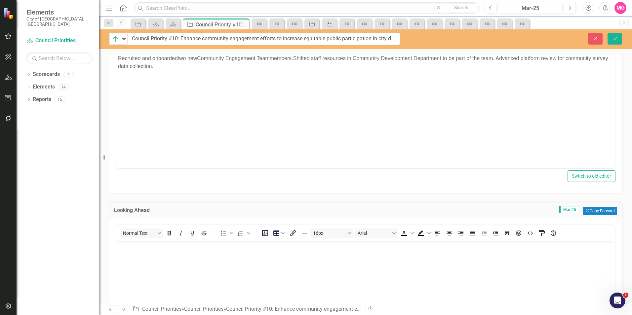
scroll to position [0, 0]
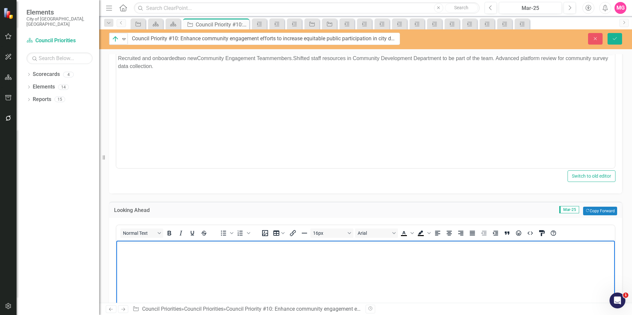
click at [352, 260] on body "Rich Text Area. Press ALT-0 for help." at bounding box center [365, 290] width 499 height 99
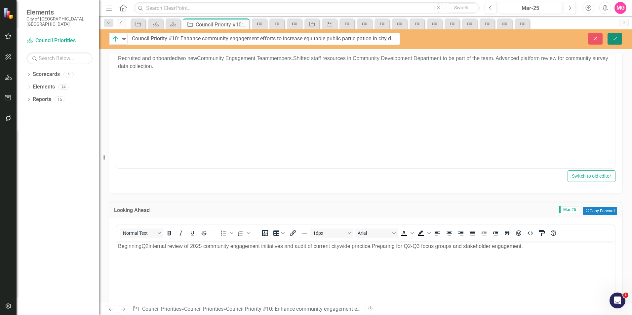
click at [614, 39] on icon "Save" at bounding box center [615, 38] width 6 height 5
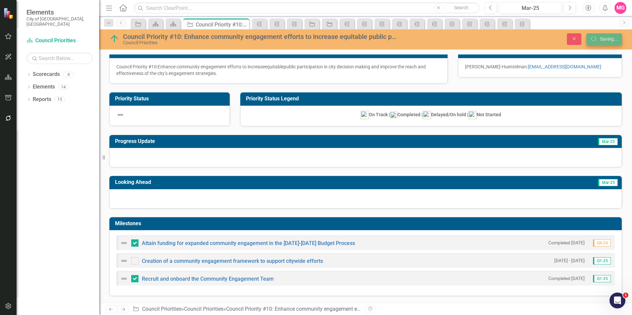
scroll to position [10, 0]
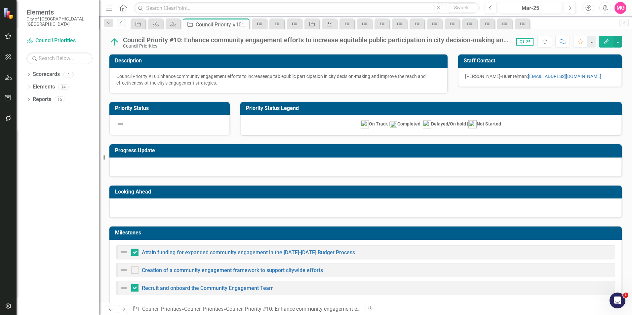
checkbox input "false"
checkbox input "true"
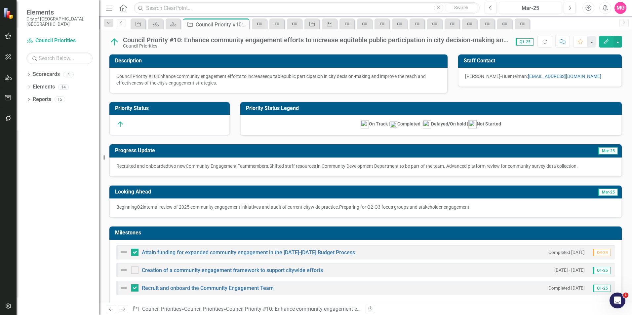
scroll to position [10, 0]
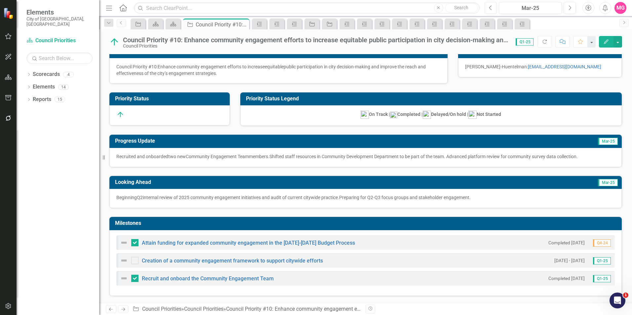
click at [489, 7] on icon "Previous" at bounding box center [491, 8] width 4 height 6
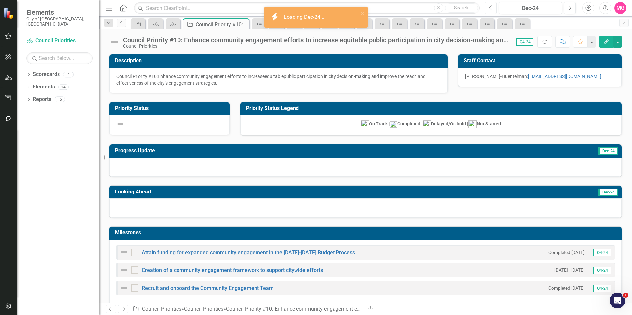
checkbox input "true"
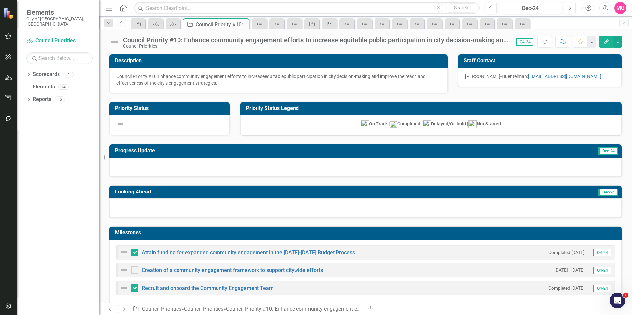
click at [135, 126] on p at bounding box center [169, 124] width 106 height 8
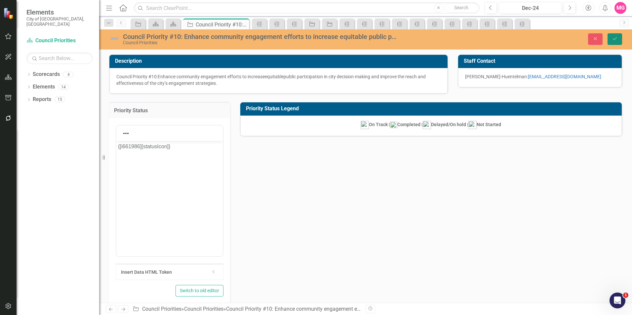
click at [618, 42] on button "Save" at bounding box center [615, 39] width 15 height 12
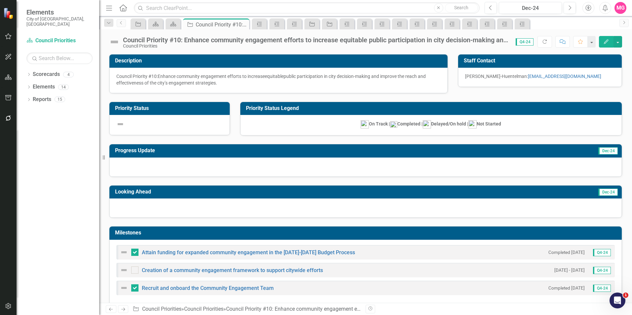
click at [113, 40] on img at bounding box center [114, 42] width 11 height 11
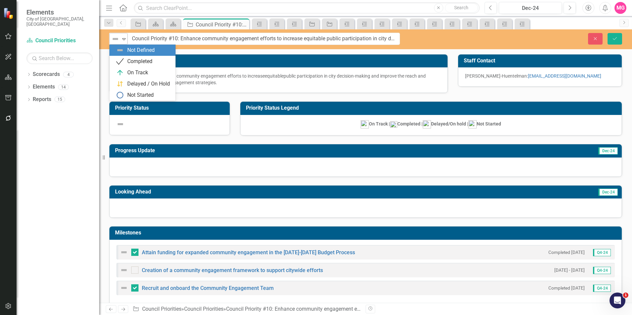
click at [115, 38] on img at bounding box center [115, 39] width 8 height 8
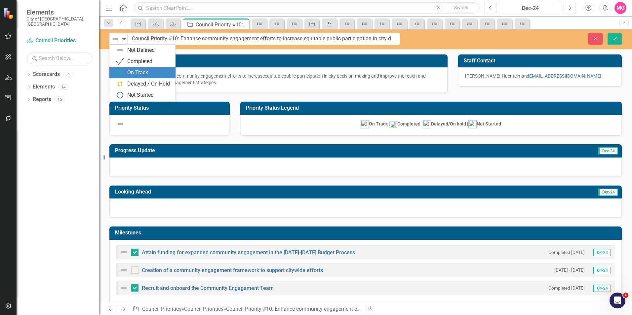
click at [123, 69] on img at bounding box center [120, 73] width 8 height 8
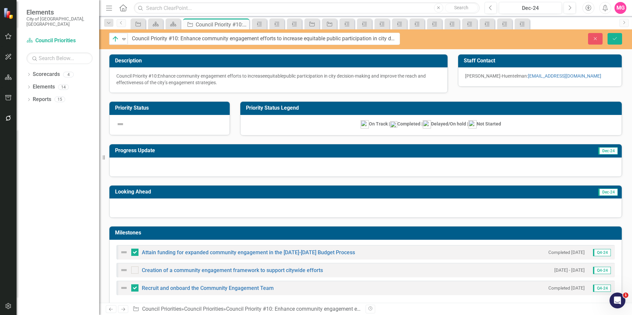
click at [302, 168] on div at bounding box center [365, 167] width 513 height 19
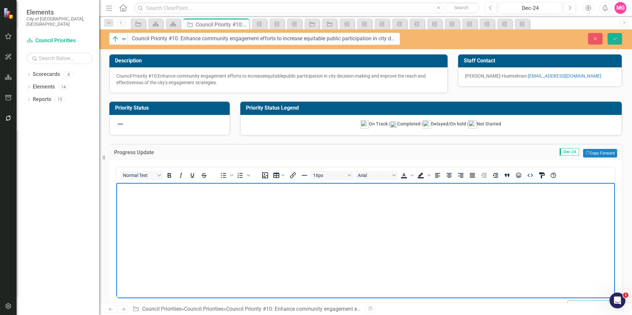
click at [290, 219] on body "Rich Text Area. Press ALT-0 for help." at bounding box center [365, 232] width 499 height 99
click at [178, 239] on body "2024 Accomplishments ﻿" at bounding box center [365, 232] width 499 height 99
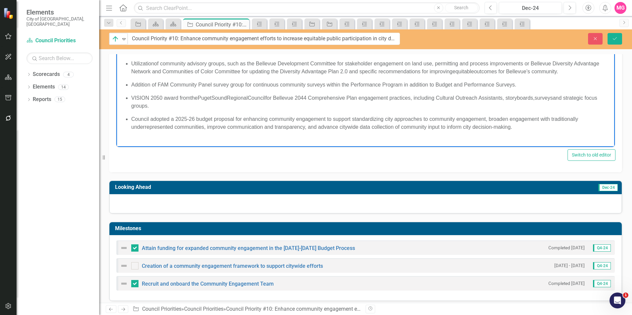
scroll to position [155, 0]
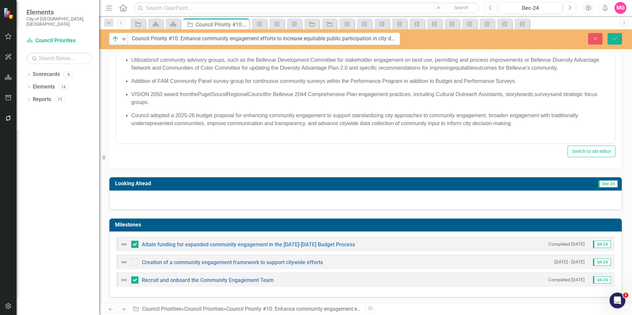
click at [416, 203] on div at bounding box center [365, 200] width 513 height 19
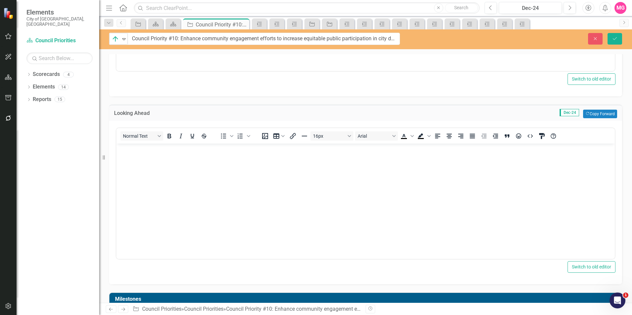
scroll to position [228, 0]
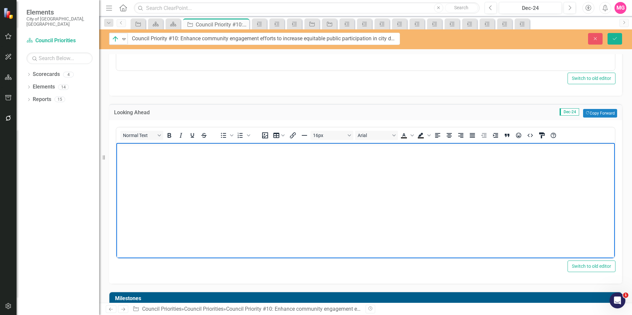
click at [364, 206] on body "Rich Text Area. Press ALT-0 for help." at bounding box center [365, 192] width 499 height 99
click at [245, 210] on body "Rich Text Area. Press ALT-0 for help." at bounding box center [365, 192] width 499 height 99
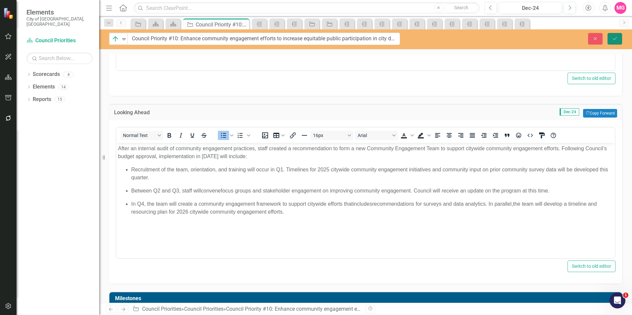
click at [620, 40] on button "Save" at bounding box center [615, 39] width 15 height 12
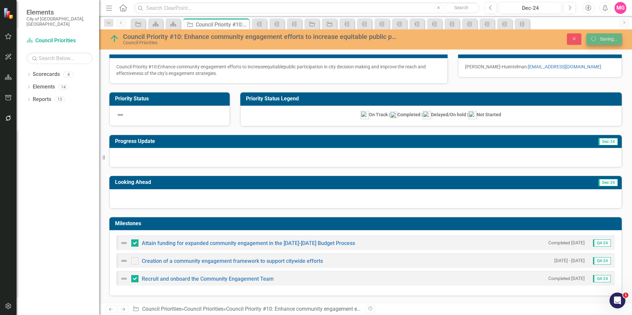
scroll to position [10, 0]
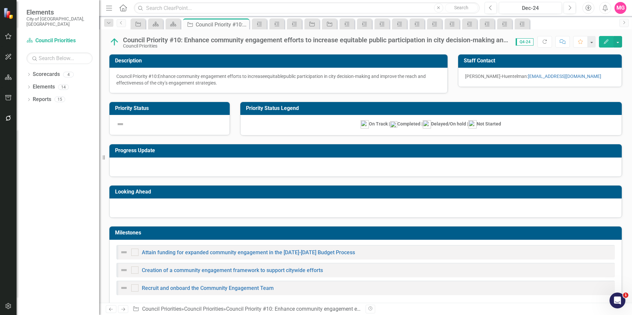
checkbox input "true"
checkbox input "false"
checkbox input "true"
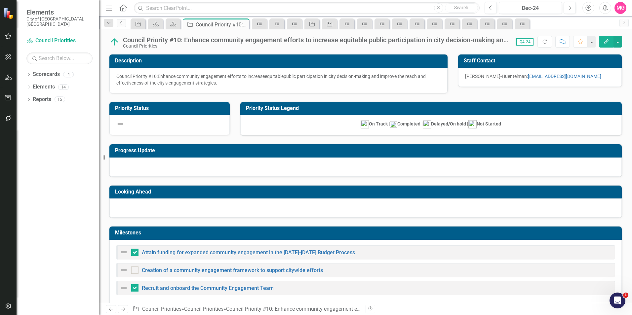
checkbox input "true"
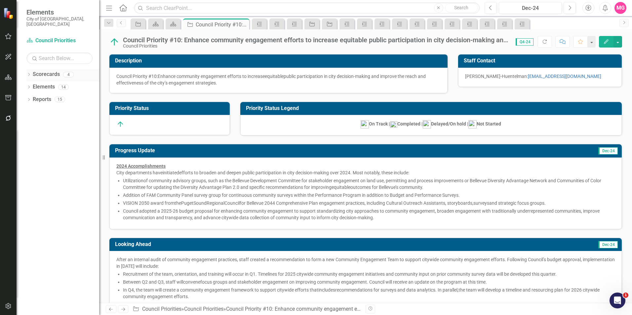
click at [45, 71] on link "Scorecards" at bounding box center [46, 75] width 27 height 8
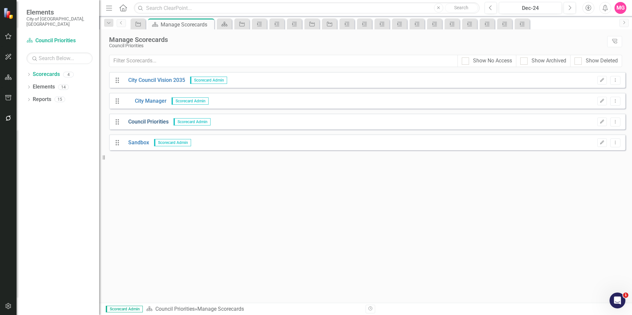
click at [149, 118] on link "Council Priorities" at bounding box center [145, 122] width 45 height 8
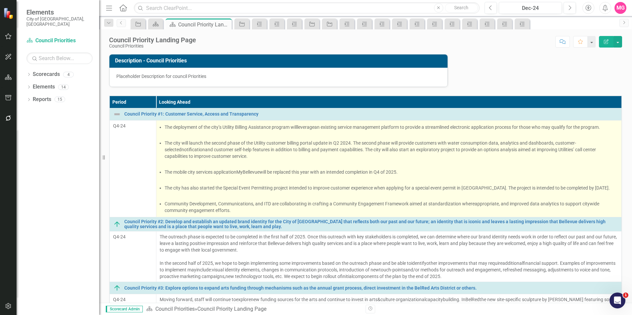
click at [454, 162] on p at bounding box center [389, 164] width 459 height 7
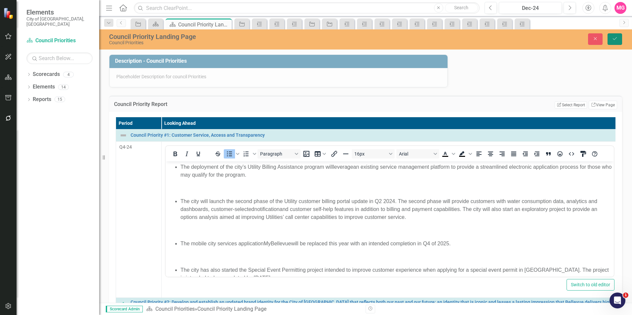
click at [619, 44] on button "Save" at bounding box center [615, 39] width 15 height 12
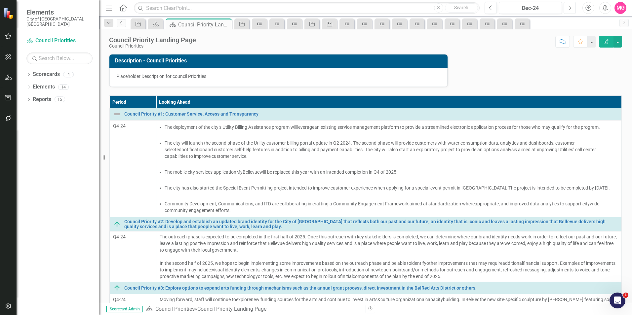
click at [572, 6] on button "Next" at bounding box center [570, 8] width 12 height 12
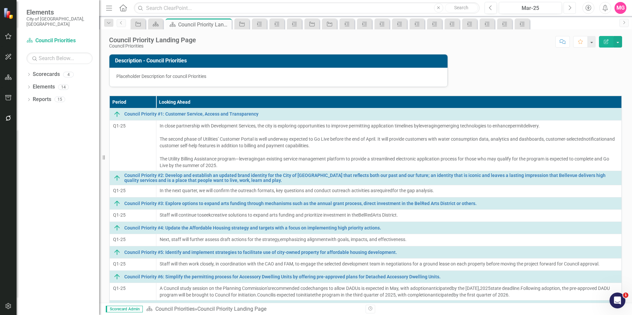
click at [572, 6] on button "Next" at bounding box center [570, 8] width 12 height 12
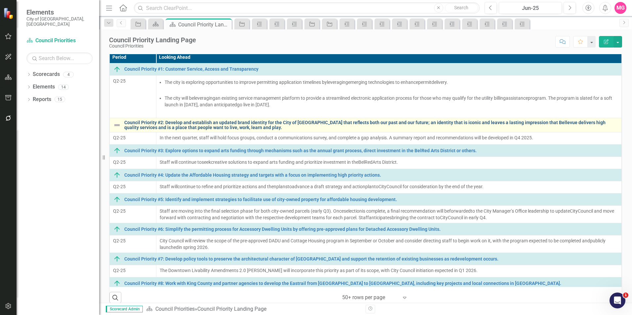
click at [176, 125] on link "Council Priority #2: Develop and establish an updated brand identity for the Ci…" at bounding box center [371, 125] width 494 height 10
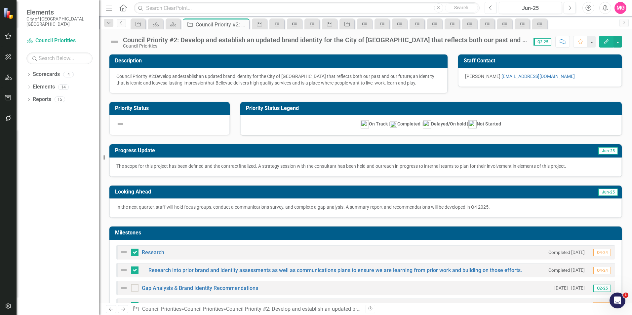
click at [486, 6] on button "Previous" at bounding box center [491, 8] width 12 height 12
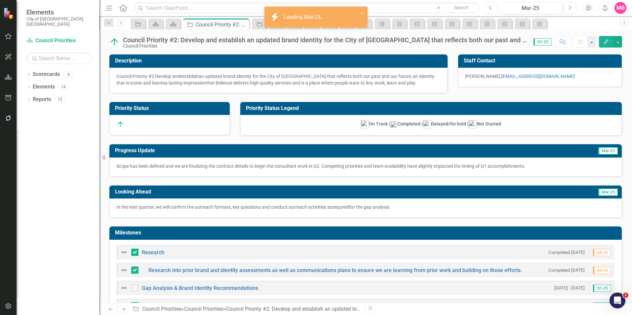
click at [486, 6] on button "Previous" at bounding box center [491, 8] width 12 height 12
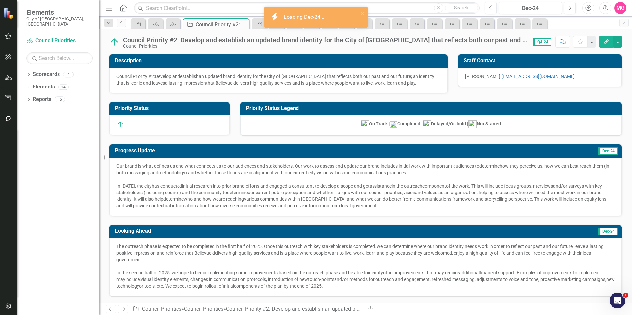
click at [263, 179] on p at bounding box center [365, 179] width 499 height 7
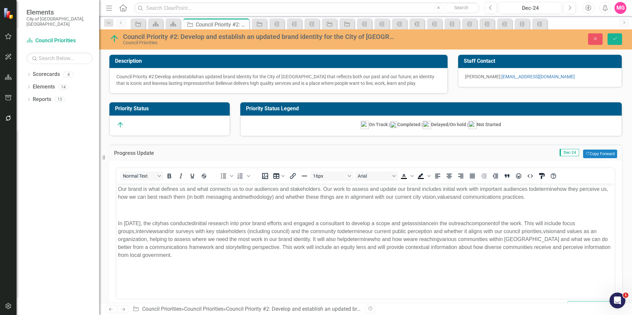
click at [129, 182] on div "Normal Text" at bounding box center [165, 176] width 98 height 13
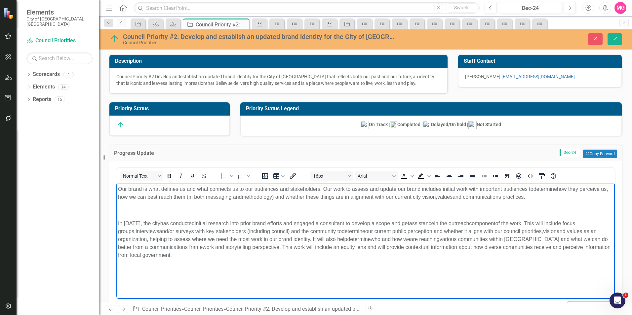
click at [134, 194] on span "how they perceive us, how we can best reach them (in both messaging and" at bounding box center [363, 193] width 490 height 14
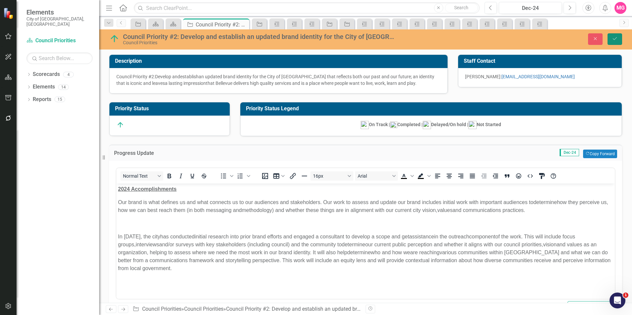
click at [620, 38] on button "Save" at bounding box center [615, 39] width 15 height 12
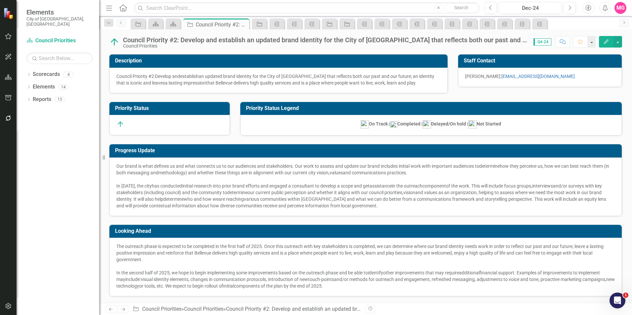
checkbox input "false"
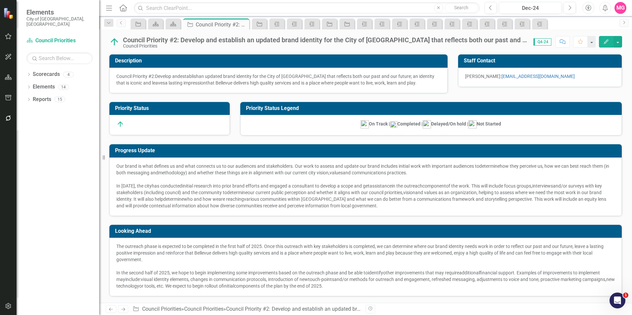
checkbox input "false"
checkbox input "true"
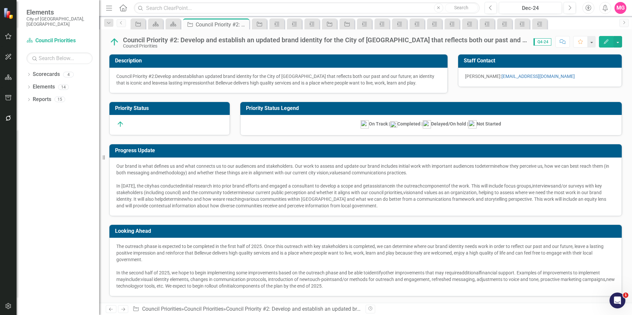
checkbox input "true"
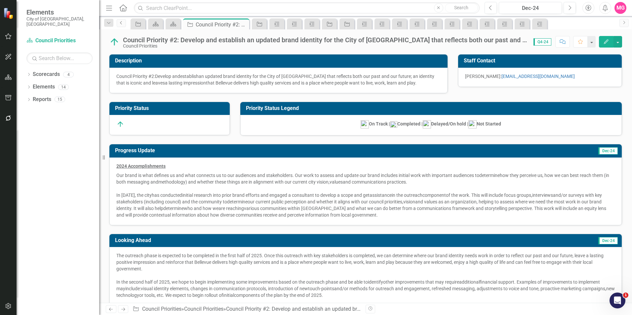
click at [121, 24] on icon "Previous" at bounding box center [121, 23] width 5 height 4
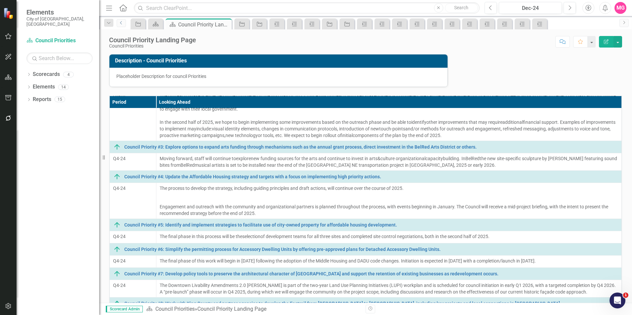
scroll to position [142, 0]
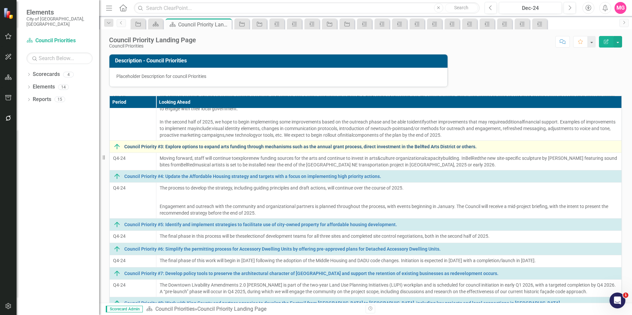
click at [218, 149] on link "Council Priority #3: Explore options to expand arts funding through mechanisms …" at bounding box center [371, 147] width 494 height 5
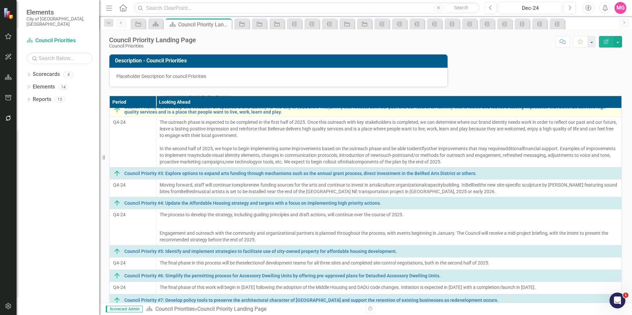
scroll to position [115, 0]
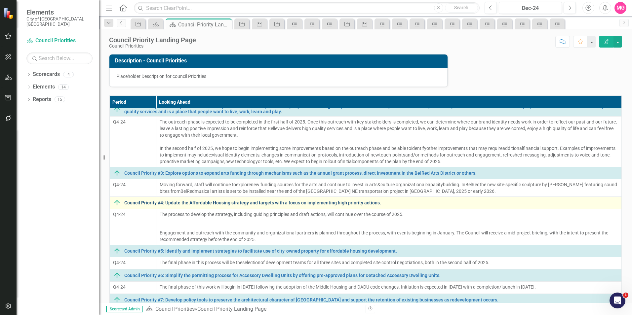
click at [178, 206] on link "Council Priority #4: Update the Affordable Housing strategy and targets with a …" at bounding box center [371, 203] width 494 height 5
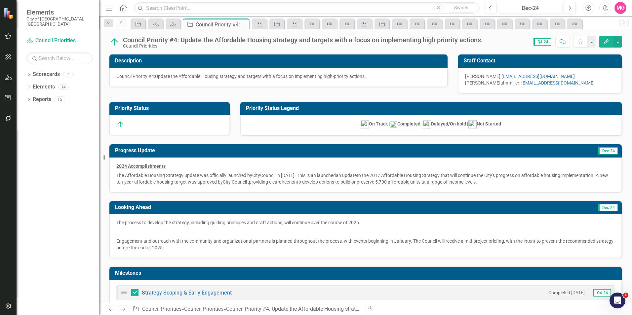
click at [161, 177] on span "The Affordable Housing Strategy update was officially launched by" at bounding box center [184, 175] width 136 height 5
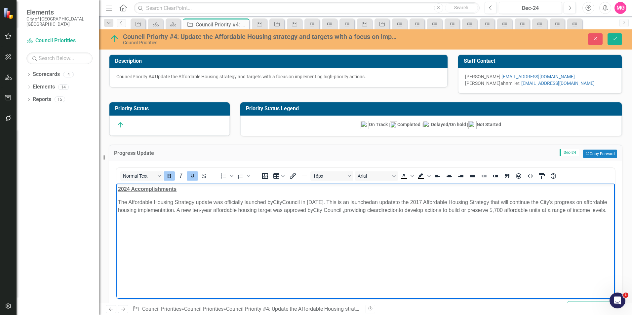
click at [190, 187] on p "2024 Accomplishments" at bounding box center [365, 189] width 495 height 8
click at [616, 42] on button "Save" at bounding box center [615, 39] width 15 height 12
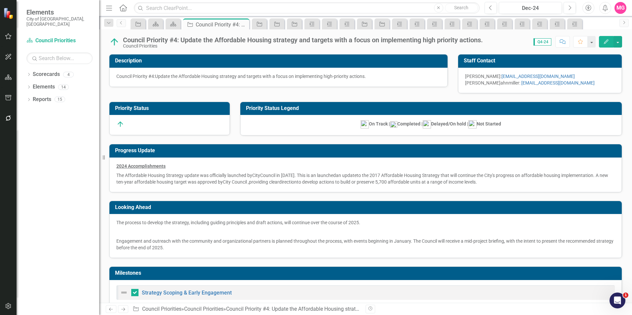
checkbox input "false"
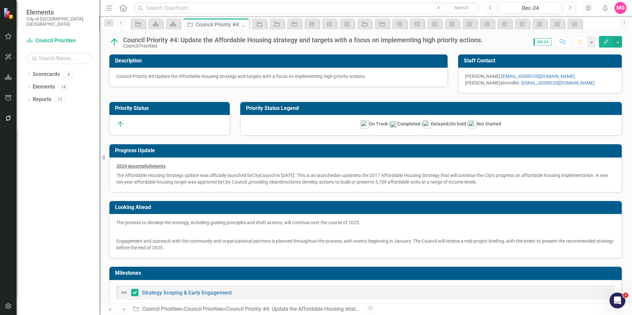
checkbox input "false"
checkbox input "true"
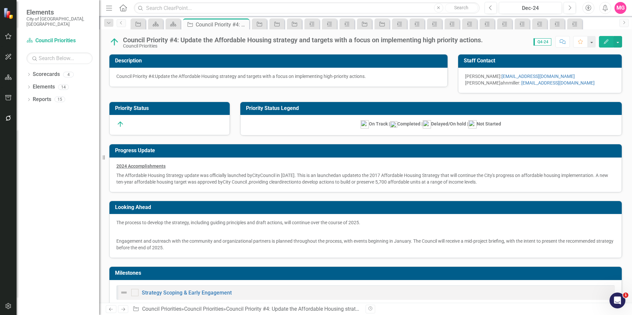
checkbox input "true"
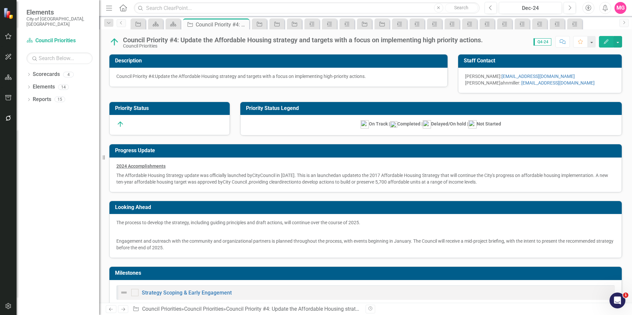
checkbox input "true"
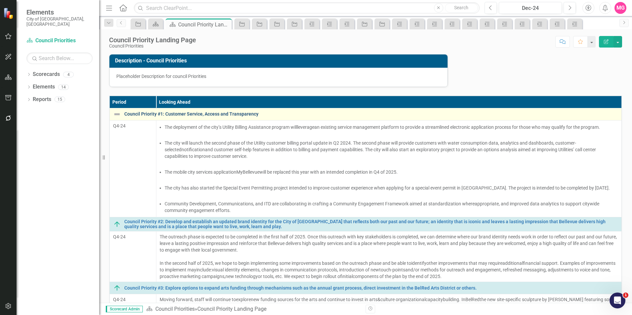
click at [189, 114] on link "Council Priority #1: Customer Service, Access and Transparency" at bounding box center [371, 114] width 494 height 5
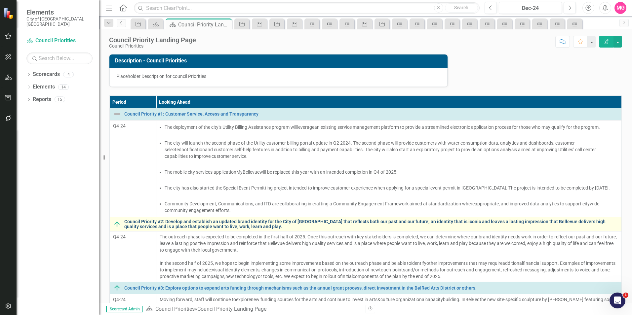
click at [178, 228] on link "Council Priority #2: Develop and establish an updated brand identity for the Ci…" at bounding box center [371, 225] width 494 height 10
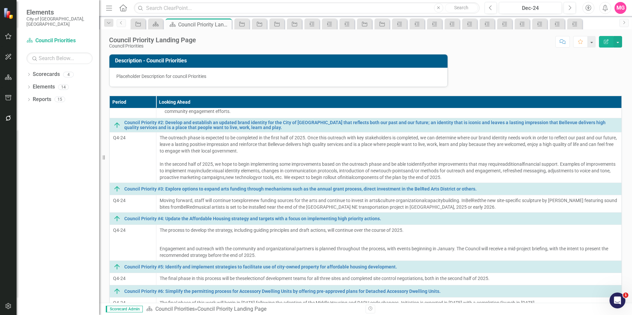
scroll to position [100, 0]
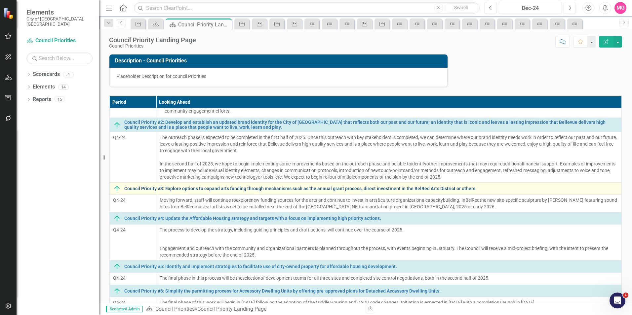
click at [190, 186] on link "Council Priority #3: Explore options to expand arts funding through mechanisms …" at bounding box center [371, 188] width 494 height 5
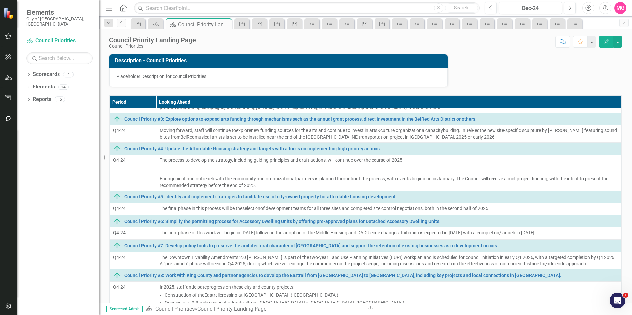
scroll to position [170, 0]
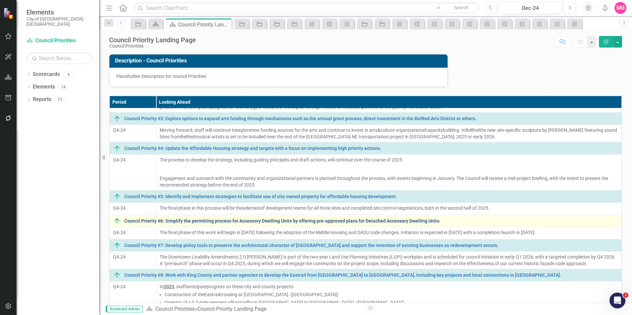
click at [196, 223] on link "Council Priority #6: Simplify the permitting process for Accessory Dwelling Uni…" at bounding box center [371, 221] width 494 height 5
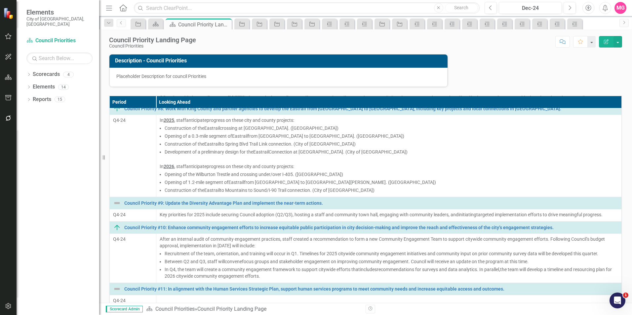
scroll to position [52, 0]
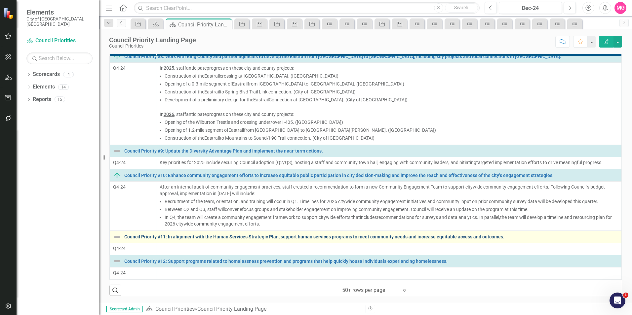
click at [197, 238] on link "Council Priority #11: In alignment with the Human Services Strategic Plan, supp…" at bounding box center [371, 237] width 494 height 5
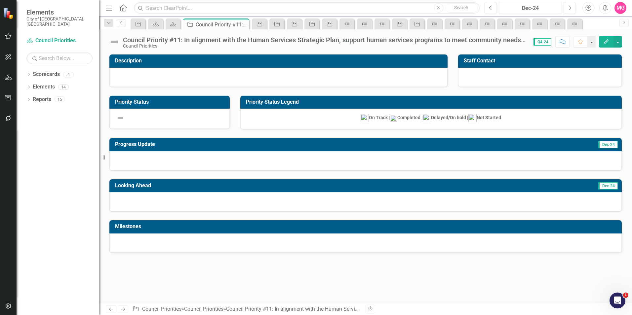
click at [337, 79] on div at bounding box center [278, 77] width 338 height 19
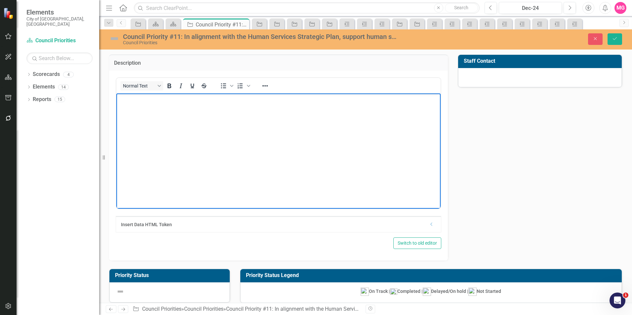
click at [255, 125] on body "Rich Text Area. Press ALT-0 for help." at bounding box center [278, 142] width 324 height 99
click at [268, 136] on body "Council Priority #11:" at bounding box center [278, 142] width 324 height 99
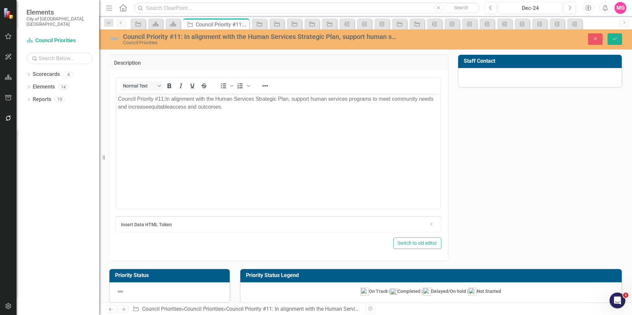
click at [532, 118] on div "Description Normal Text To open the popup, press Shift+Enter To open the popup,…" at bounding box center [365, 153] width 523 height 215
click at [506, 82] on div at bounding box center [540, 77] width 164 height 19
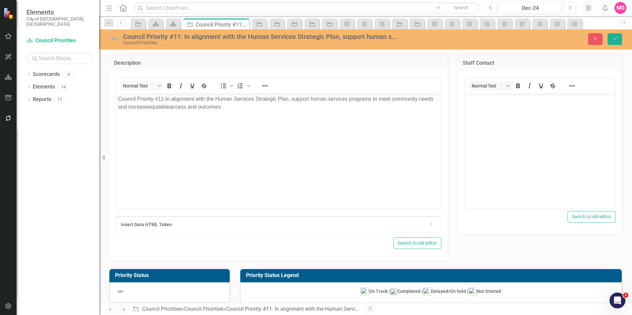
click at [115, 38] on img at bounding box center [114, 38] width 11 height 11
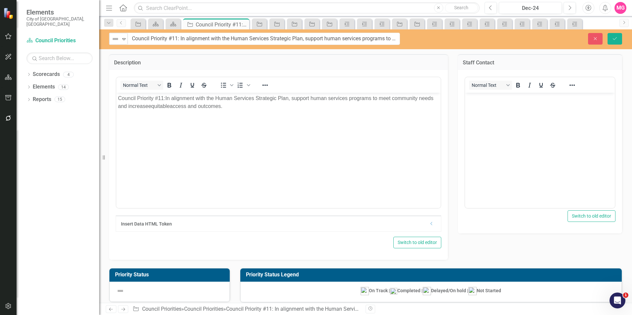
click at [506, 113] on body "Rich Text Area. Press ALT-0 for help." at bounding box center [540, 142] width 150 height 99
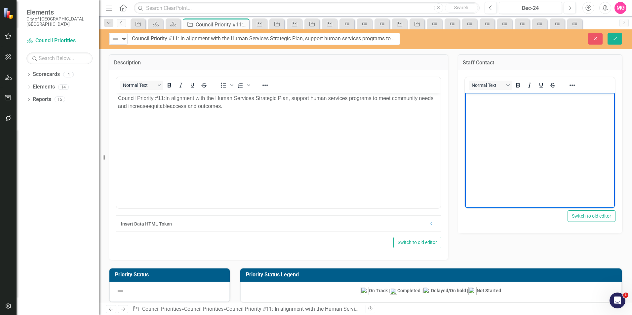
click at [539, 172] on body "Rich Text Area. Press ALT-0 for help." at bounding box center [540, 142] width 150 height 99
paste body "Rich Text Area. Press ALT-0 for help."
click at [511, 99] on p "[PERSON_NAME]" at bounding box center [540, 99] width 146 height 8
click at [519, 100] on p "[PERSON_NAME]:" at bounding box center [540, 99] width 146 height 8
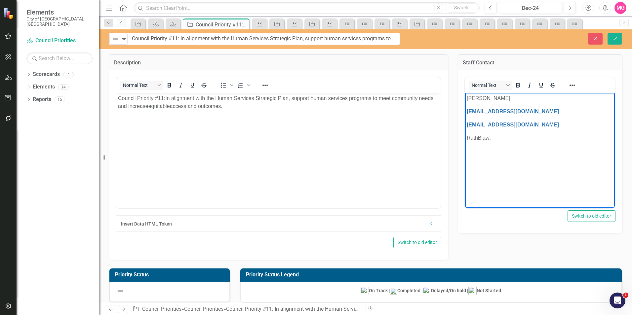
click at [534, 101] on p "[PERSON_NAME]:" at bounding box center [540, 99] width 146 height 8
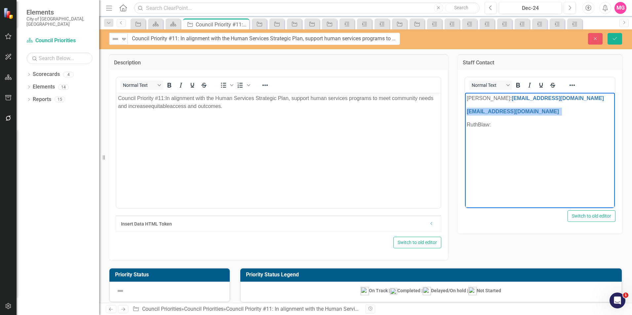
drag, startPoint x: 533, startPoint y: 109, endPoint x: 925, endPoint y: 207, distance: 403.6
click at [465, 114] on html "Toni Esparza: TEsparza@bellevuewa.gov RBlaw@bellevuewa.gov Rut h Blaw:" at bounding box center [540, 142] width 150 height 99
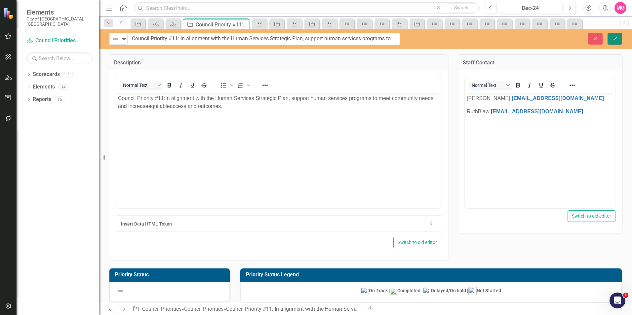
click at [617, 42] on button "Save" at bounding box center [615, 39] width 15 height 12
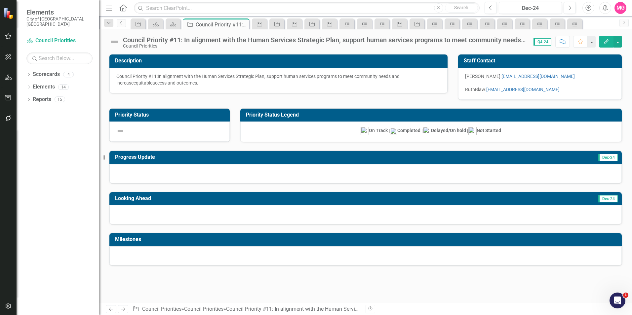
click at [119, 43] on img at bounding box center [114, 42] width 11 height 11
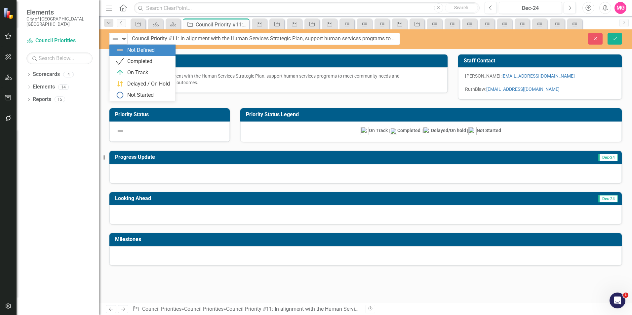
click at [119, 43] on img at bounding box center [115, 39] width 8 height 8
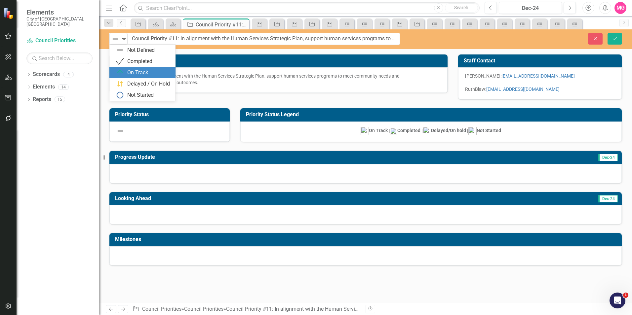
click at [143, 70] on div "On Track" at bounding box center [137, 73] width 21 height 8
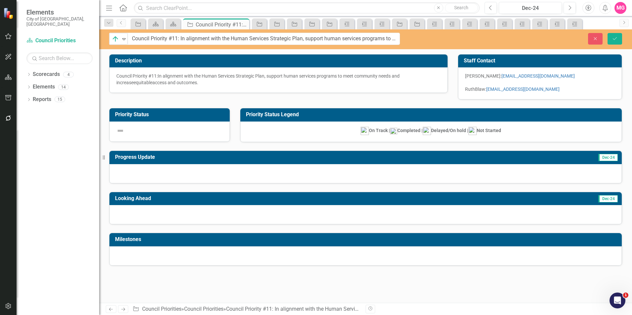
click at [245, 173] on div at bounding box center [365, 173] width 513 height 19
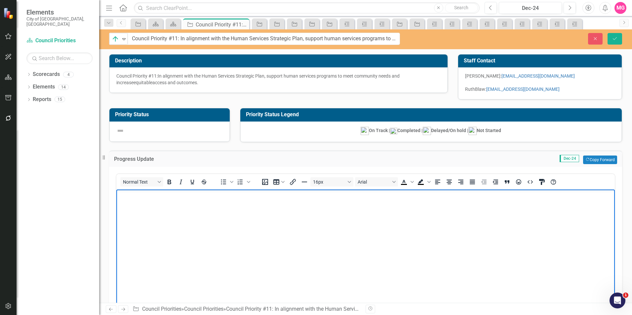
click at [264, 236] on body "Rich Text Area. Press ALT-0 for help." at bounding box center [365, 239] width 499 height 99
click at [151, 194] on span "2024 Accomplishments﻿" at bounding box center [145, 195] width 55 height 6
click at [159, 215] on body "2024 Accomplishments﻿" at bounding box center [365, 239] width 499 height 99
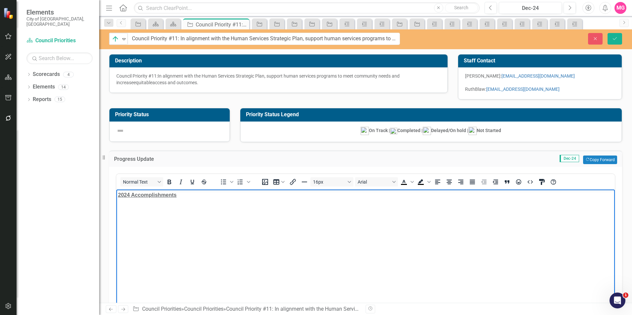
click at [169, 252] on body "2024 Accomplishments﻿" at bounding box center [365, 239] width 499 height 99
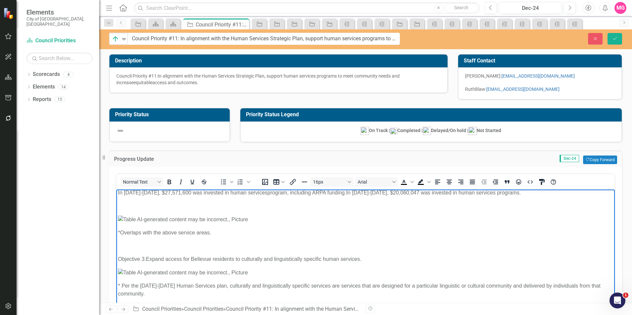
scroll to position [347, 0]
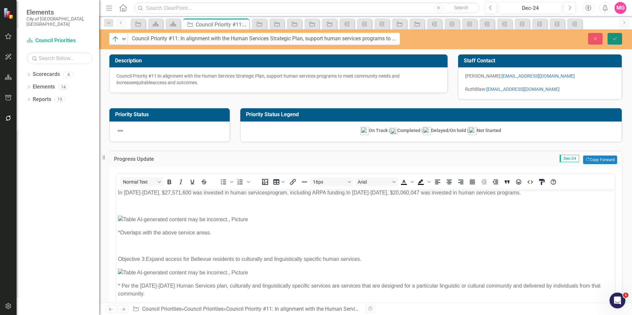
click at [611, 37] on button "Save" at bounding box center [615, 39] width 15 height 12
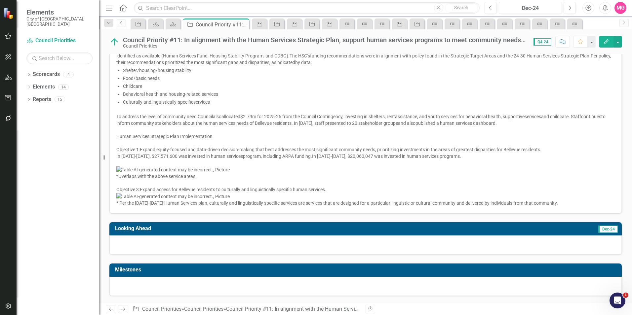
scroll to position [345, 0]
click at [501, 166] on p at bounding box center [365, 169] width 499 height 7
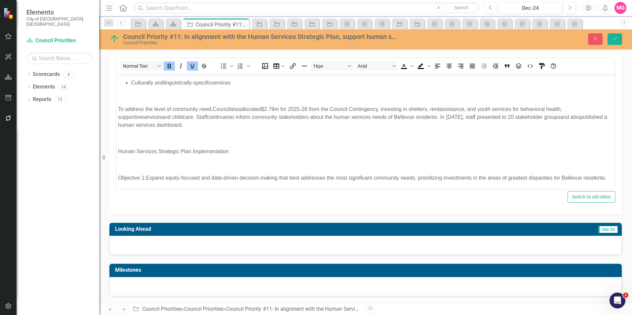
scroll to position [150, 0]
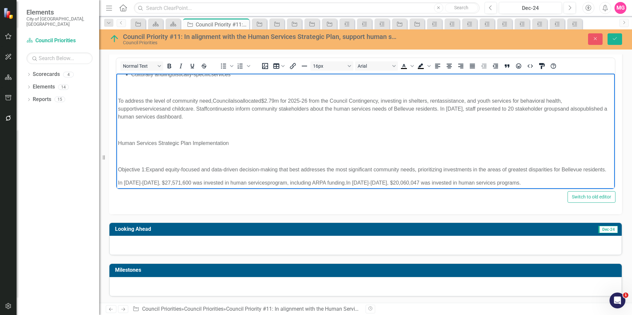
click at [197, 147] on body "2024 Accomplishments As an ongoing part of the city’s human services work, staf…" at bounding box center [365, 109] width 499 height 372
click at [186, 141] on span "Human Services Strategic Plan Implementation" at bounding box center [173, 143] width 111 height 6
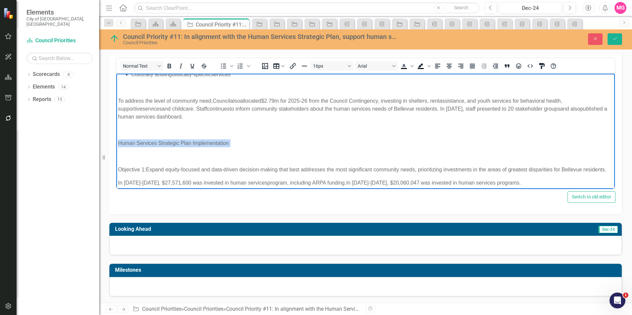
click at [186, 141] on span "Human Services Strategic Plan Implementation" at bounding box center [173, 143] width 111 height 6
drag, startPoint x: 118, startPoint y: 169, endPoint x: 144, endPoint y: 172, distance: 26.0
click at [144, 172] on span "Objective 1:" at bounding box center [132, 170] width 28 height 6
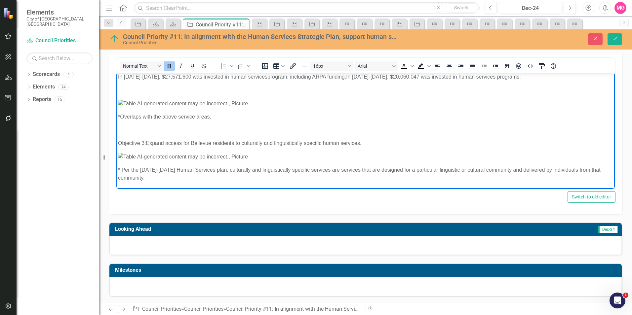
scroll to position [461, 0]
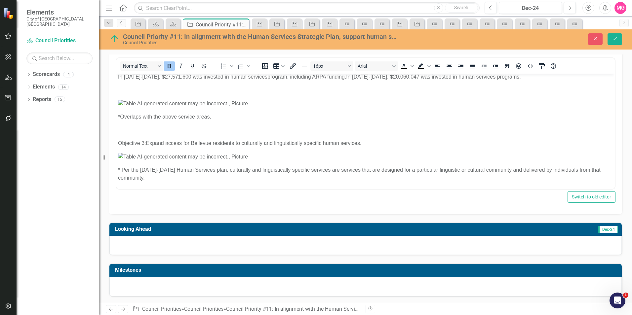
click at [115, 135] on div "Normal Text To open the popup, press Shift+Enter To open the popup, press Shift…" at bounding box center [365, 133] width 513 height 164
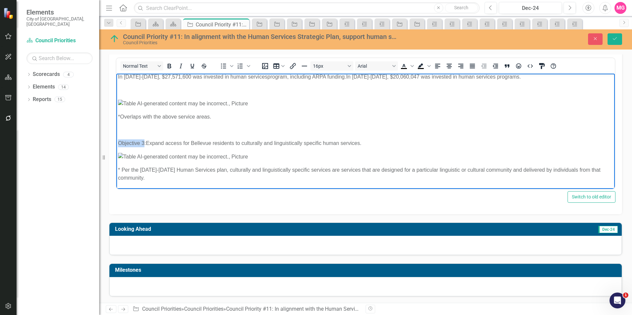
drag, startPoint x: 118, startPoint y: 135, endPoint x: 144, endPoint y: 135, distance: 25.8
click at [144, 140] on span "Objective 3:" at bounding box center [132, 143] width 28 height 6
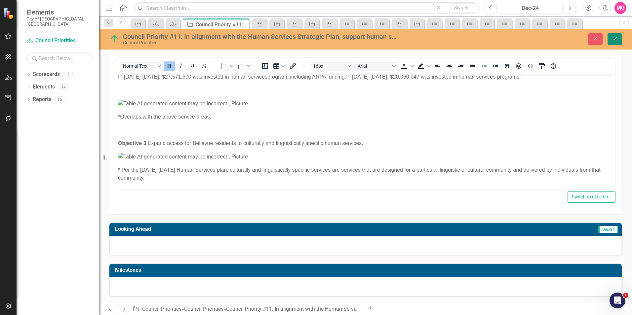
click at [620, 37] on button "Save" at bounding box center [615, 39] width 15 height 12
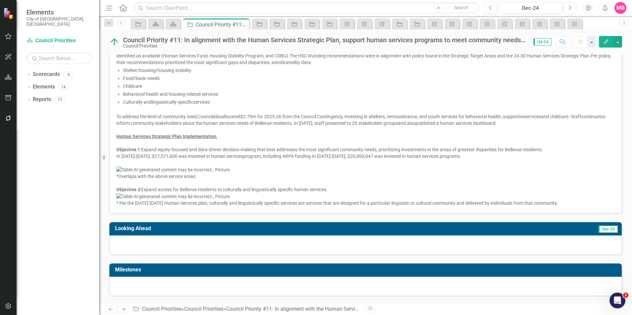
scroll to position [401, 0]
click at [255, 255] on div at bounding box center [365, 245] width 513 height 19
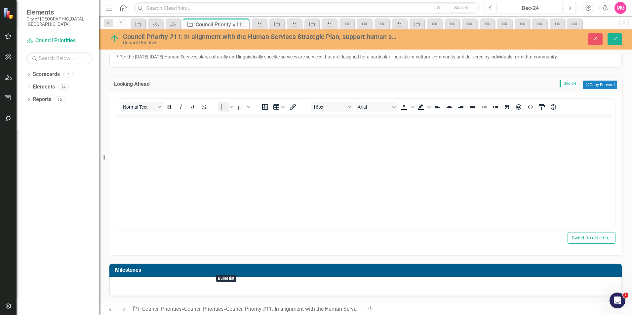
scroll to position [458, 0]
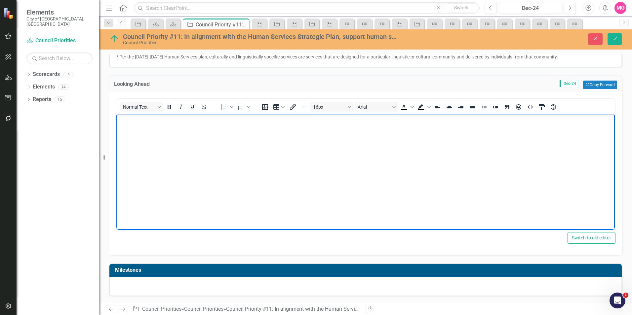
click at [219, 152] on body "Rich Text Area. Press ALT-0 for help." at bounding box center [365, 163] width 499 height 99
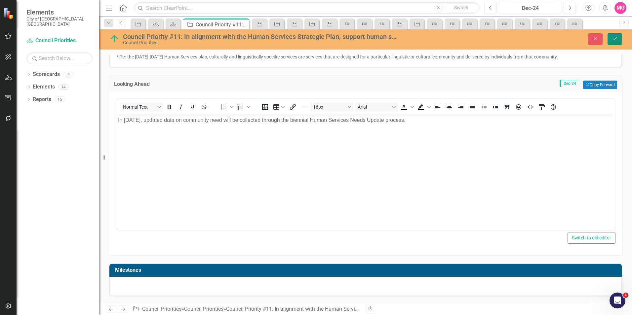
click at [613, 39] on icon "submit" at bounding box center [615, 38] width 4 height 3
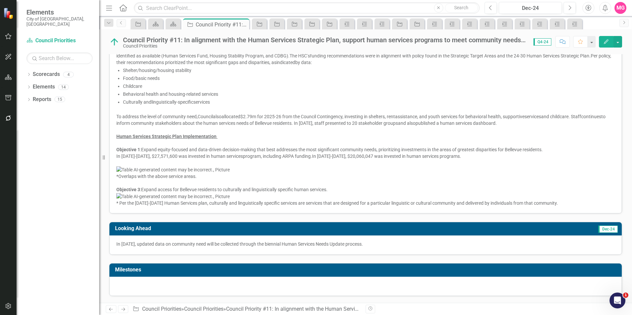
scroll to position [415, 0]
click at [387, 281] on div at bounding box center [365, 286] width 513 height 19
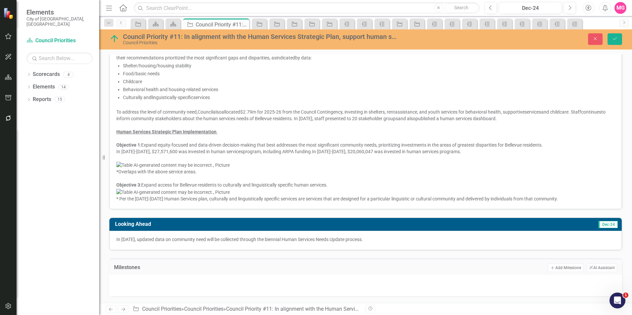
scroll to position [420, 0]
click at [564, 266] on button "Add Add Milestone" at bounding box center [565, 268] width 35 height 9
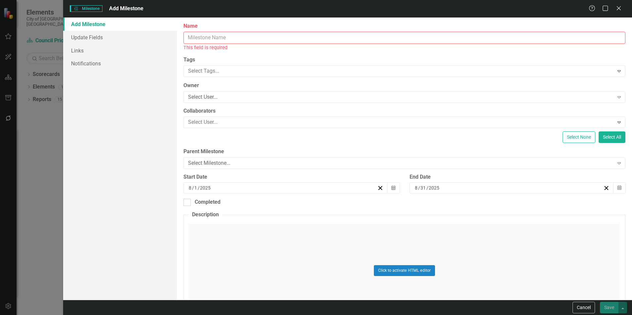
click at [432, 37] on input "Name" at bounding box center [405, 38] width 442 height 12
paste input "2024 Annual Provider Site Visits and Monitoring"
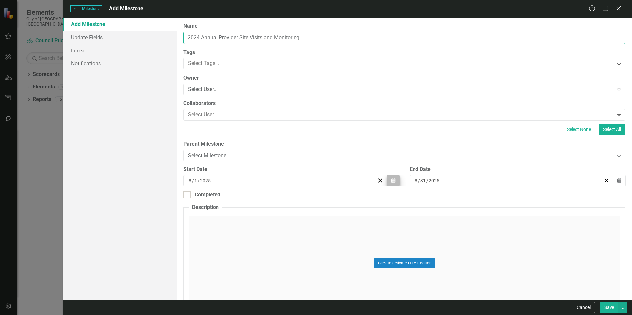
type input "2024 Annual Provider Site Visits and Monitoring"
click at [392, 182] on icon "Calendar" at bounding box center [394, 181] width 4 height 5
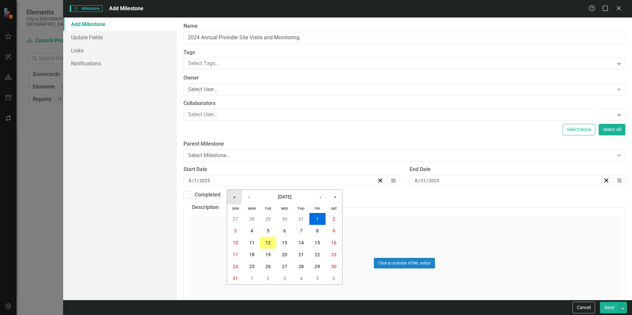
click at [234, 198] on button "«" at bounding box center [234, 197] width 15 height 15
click at [245, 198] on button "‹" at bounding box center [249, 197] width 15 height 15
click at [253, 218] on abbr "1" at bounding box center [252, 219] width 3 height 5
click at [617, 181] on button "Calendar" at bounding box center [619, 180] width 13 height 11
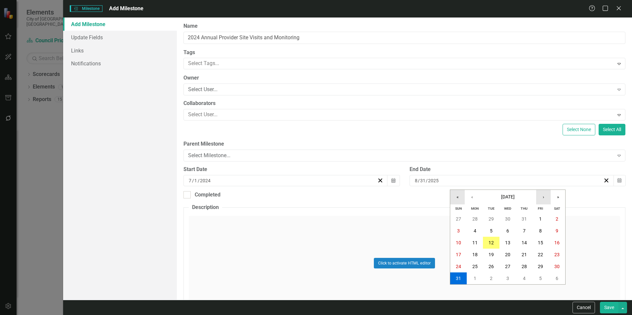
drag, startPoint x: 458, startPoint y: 199, endPoint x: 544, endPoint y: 199, distance: 86.0
click at [544, 199] on div "« ‹ August 2025 › »" at bounding box center [507, 197] width 115 height 15
click at [544, 199] on button "›" at bounding box center [543, 197] width 15 height 15
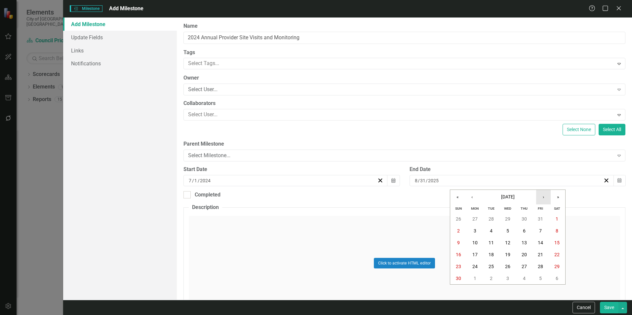
click at [544, 199] on button "›" at bounding box center [543, 197] width 15 height 15
click at [455, 198] on button "«" at bounding box center [457, 197] width 15 height 15
click at [491, 270] on button "31" at bounding box center [491, 267] width 17 height 12
click at [216, 197] on div "Completed" at bounding box center [208, 195] width 26 height 8
click at [188, 196] on input "Completed" at bounding box center [186, 193] width 4 height 4
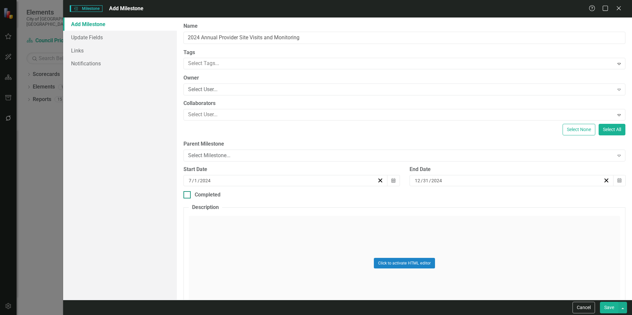
checkbox input "true"
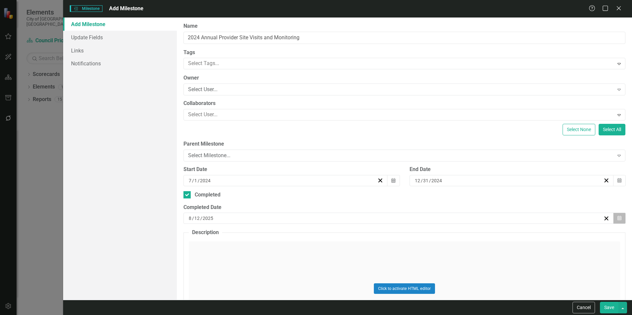
click at [613, 217] on button "Calendar" at bounding box center [619, 218] width 13 height 11
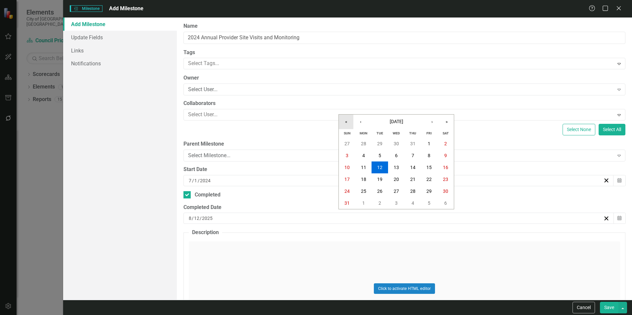
click at [345, 125] on button "«" at bounding box center [346, 122] width 15 height 15
click at [433, 118] on button "›" at bounding box center [432, 122] width 15 height 15
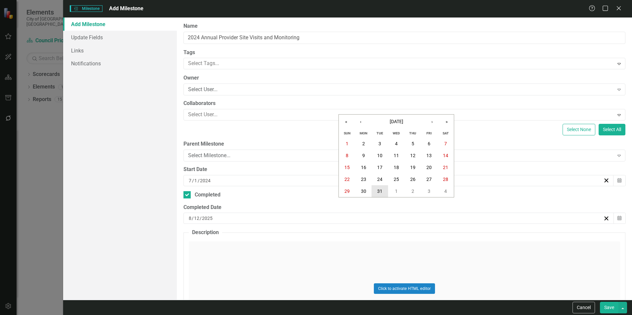
click at [387, 190] on button "31" at bounding box center [380, 192] width 17 height 12
click at [612, 304] on button "Save" at bounding box center [609, 308] width 19 height 12
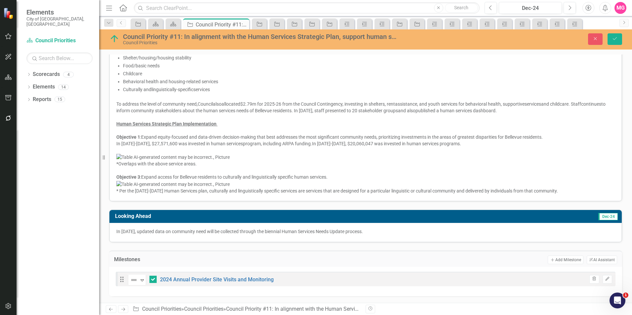
scroll to position [428, 0]
click at [564, 260] on button "Add Add Milestone" at bounding box center [565, 260] width 35 height 9
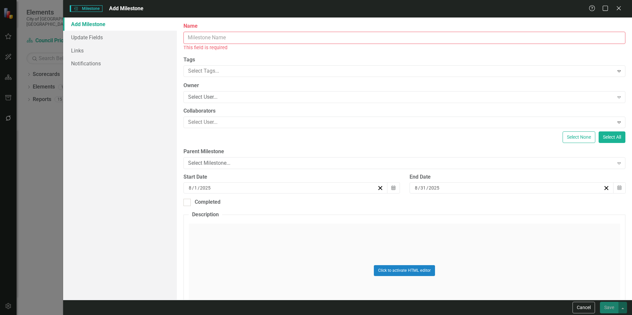
click at [350, 41] on input "Name" at bounding box center [405, 38] width 442 height 12
paste input "2024 Annual Provider Site Visits and Monitoring"
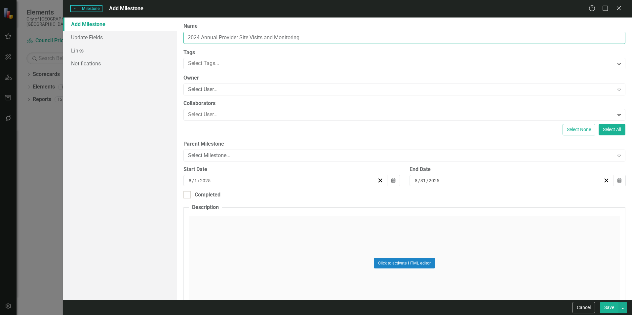
click at [204, 38] on input "2024 Annual Provider Site Visits and Monitoring" at bounding box center [405, 38] width 442 height 12
type input "2025 Annual Provider Site Visits and Monitoring"
click at [318, 184] on div "8 / 1 / 2025" at bounding box center [282, 181] width 189 height 7
click at [387, 183] on button "Calendar" at bounding box center [393, 180] width 13 height 11
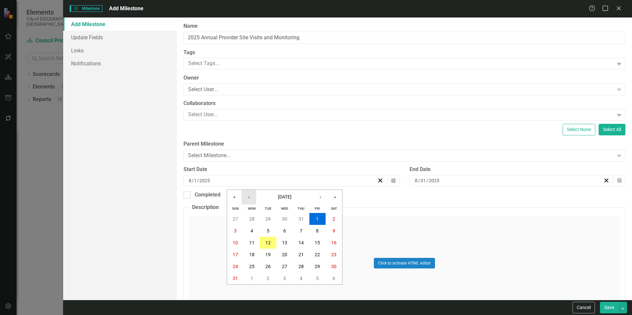
click at [250, 198] on button "‹" at bounding box center [249, 197] width 15 height 15
click at [268, 218] on abbr "1" at bounding box center [268, 219] width 3 height 5
click at [618, 181] on icon "Calendar" at bounding box center [620, 181] width 4 height 5
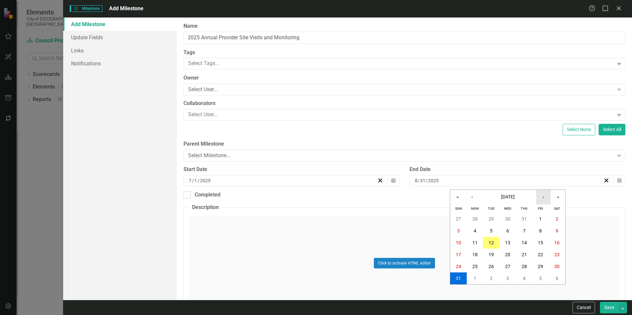
click at [547, 199] on button "›" at bounding box center [543, 197] width 15 height 15
click at [512, 261] on button "31" at bounding box center [508, 267] width 17 height 12
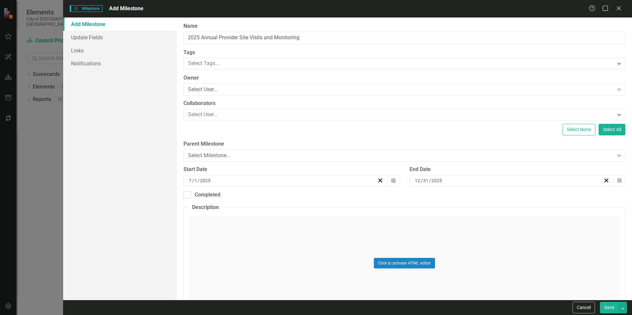
click at [606, 309] on button "Save" at bounding box center [609, 308] width 19 height 12
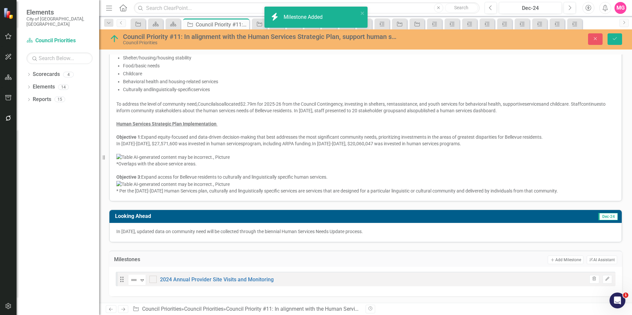
checkbox input "true"
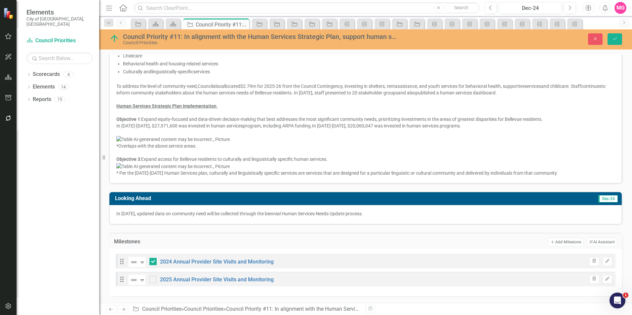
scroll to position [446, 0]
click at [560, 242] on button "Add Add Milestone" at bounding box center [565, 242] width 35 height 9
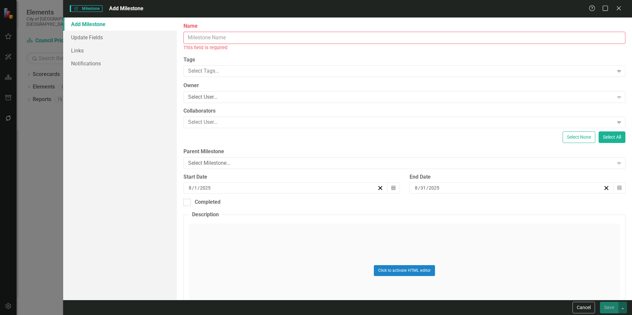
click at [323, 34] on input "Name" at bounding box center [405, 38] width 442 height 12
paste input "2024 Annual Provider Site Visits and Monitoring"
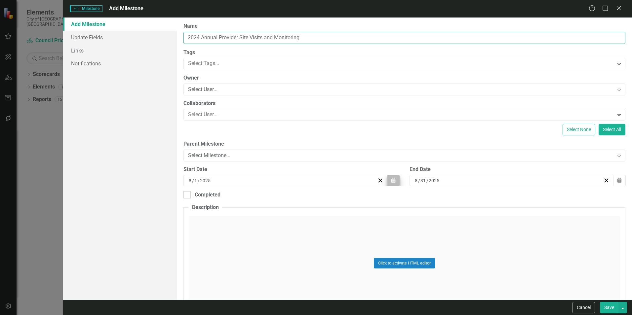
type input "2024 Annual Provider Site Visits and Monitoring"
click at [392, 179] on icon "Calendar" at bounding box center [394, 181] width 4 height 5
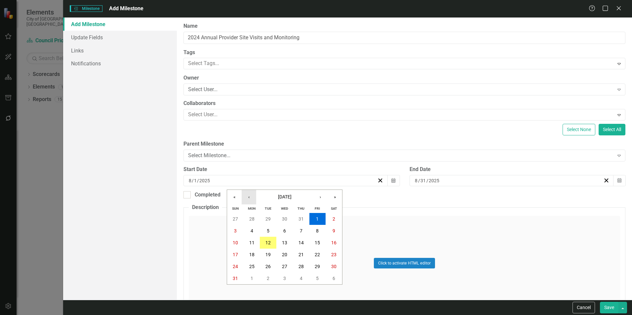
click at [250, 195] on button "‹" at bounding box center [249, 197] width 15 height 15
click at [337, 200] on button "»" at bounding box center [335, 197] width 15 height 15
click at [277, 218] on button "1" at bounding box center [284, 219] width 17 height 12
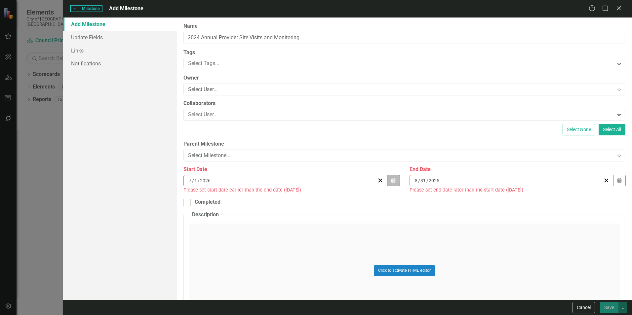
click at [395, 181] on button "Calendar" at bounding box center [393, 180] width 13 height 11
click at [613, 175] on button "Calendar" at bounding box center [619, 180] width 13 height 11
click at [557, 196] on button "»" at bounding box center [558, 197] width 15 height 15
click at [547, 196] on button "›" at bounding box center [543, 197] width 15 height 15
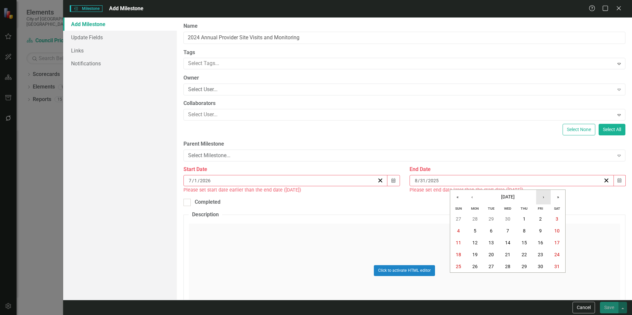
click at [547, 196] on button "›" at bounding box center [543, 197] width 15 height 15
click at [527, 266] on button "31" at bounding box center [524, 267] width 17 height 12
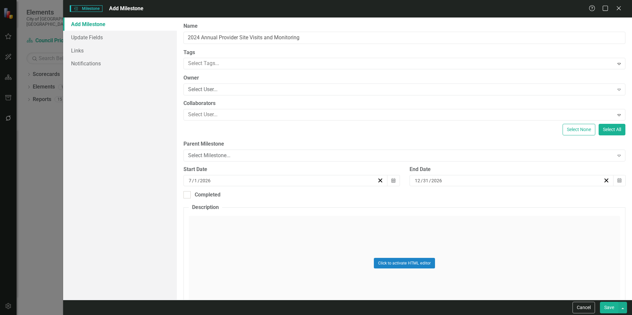
scroll to position [42, 0]
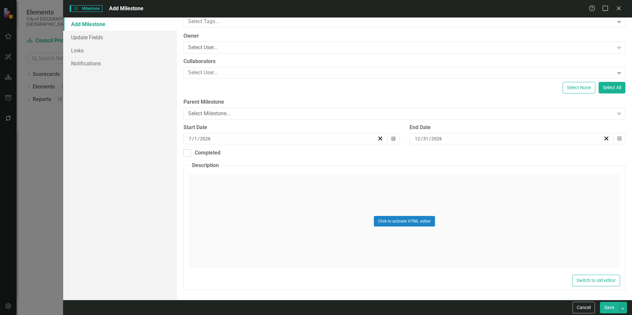
click at [610, 310] on button "Save" at bounding box center [609, 308] width 19 height 12
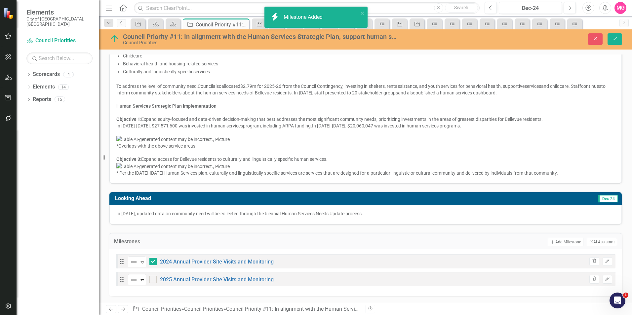
checkbox input "true"
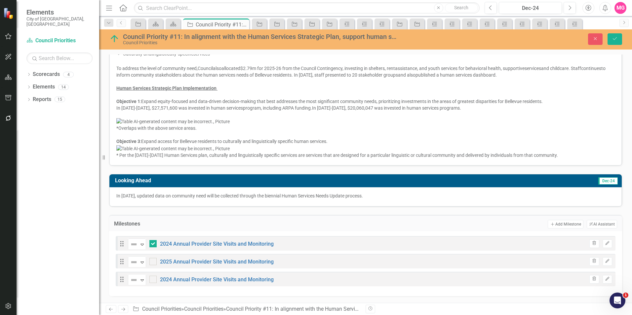
scroll to position [464, 0]
click at [563, 224] on button "Add Add Milestone" at bounding box center [565, 224] width 35 height 9
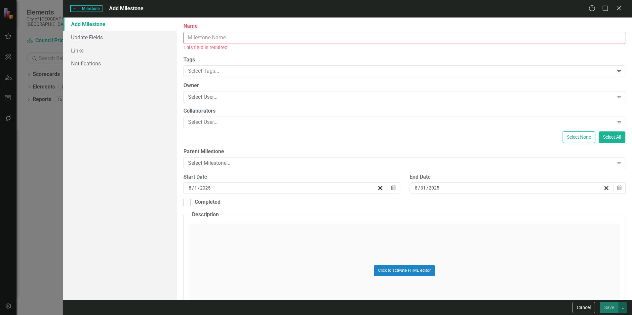
click at [374, 35] on input "Name" at bounding box center [405, 38] width 442 height 12
paste input "2024 Percent of agencies meeting contract performance goals"
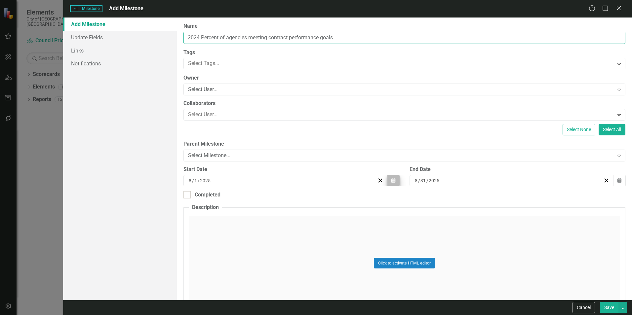
type input "2024 Percent of agencies meeting contract performance goals"
click at [392, 178] on button "Calendar" at bounding box center [393, 180] width 13 height 11
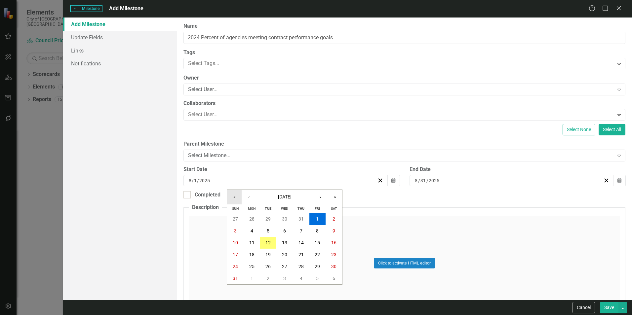
click at [233, 197] on button "«" at bounding box center [234, 197] width 15 height 15
click at [250, 196] on button "‹" at bounding box center [249, 197] width 15 height 15
click at [254, 217] on button "1" at bounding box center [252, 219] width 17 height 12
click at [616, 178] on button "Calendar" at bounding box center [619, 180] width 13 height 11
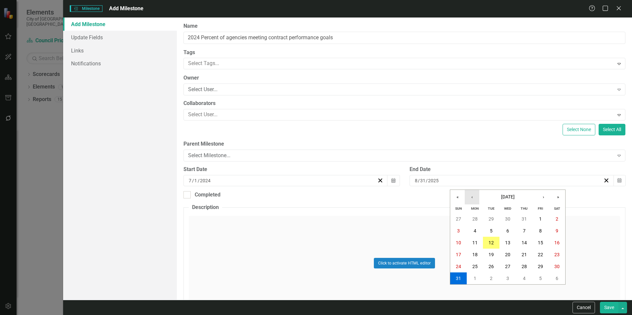
click at [475, 198] on button "‹" at bounding box center [472, 197] width 15 height 15
click at [460, 198] on button "«" at bounding box center [457, 197] width 15 height 15
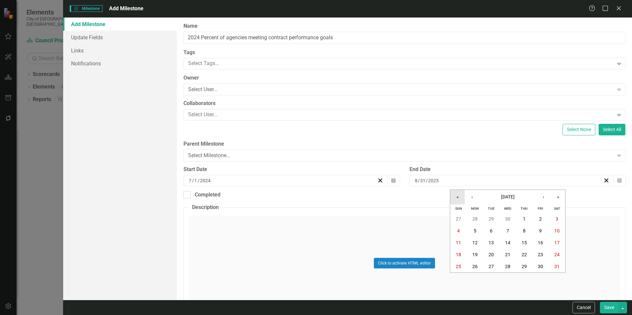
click at [460, 198] on button "«" at bounding box center [457, 197] width 15 height 15
click at [557, 196] on button "»" at bounding box center [558, 197] width 15 height 15
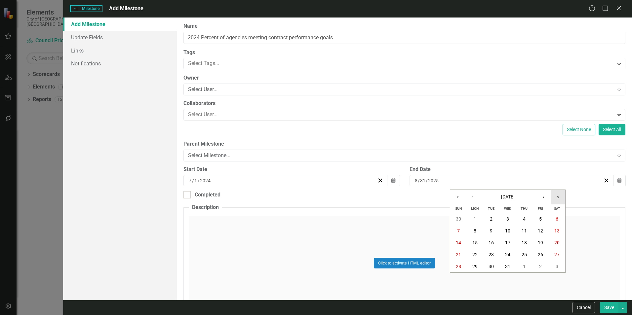
click at [557, 196] on button "»" at bounding box center [558, 197] width 15 height 15
click at [556, 196] on button "»" at bounding box center [558, 197] width 15 height 15
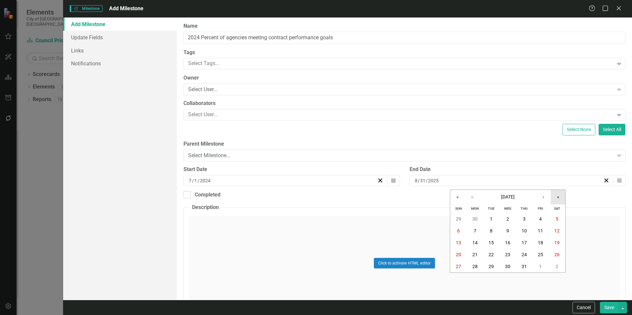
click at [556, 196] on button "»" at bounding box center [558, 197] width 15 height 15
click at [461, 198] on button "«" at bounding box center [457, 197] width 15 height 15
click at [542, 195] on button "›" at bounding box center [543, 197] width 15 height 15
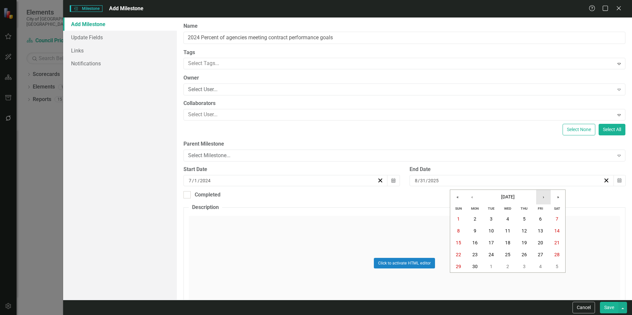
click at [542, 195] on button "›" at bounding box center [543, 197] width 15 height 15
click at [475, 198] on button "‹" at bounding box center [472, 197] width 15 height 15
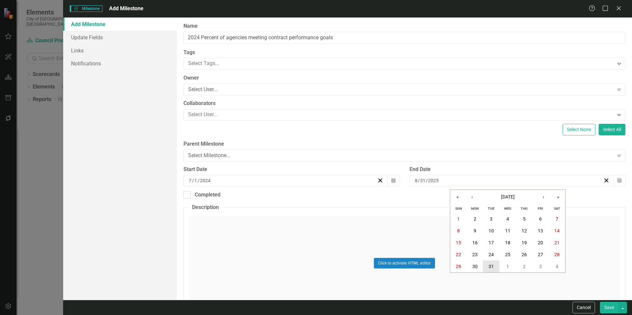
click at [493, 268] on abbr "31" at bounding box center [491, 266] width 5 height 5
click at [201, 199] on div "Completed" at bounding box center [208, 195] width 26 height 8
click at [188, 196] on input "Completed" at bounding box center [186, 193] width 4 height 4
checkbox input "true"
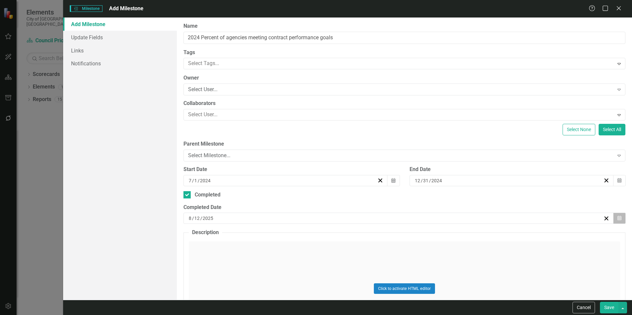
click at [617, 219] on button "Calendar" at bounding box center [619, 218] width 13 height 11
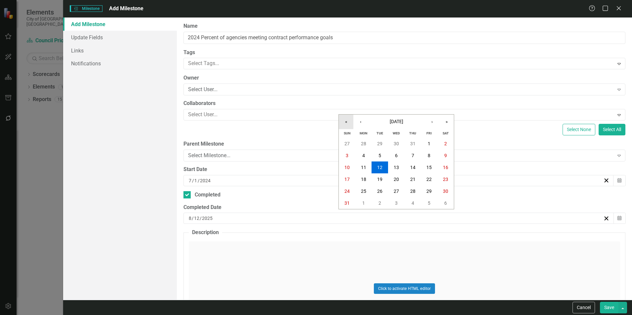
click at [353, 123] on button "«" at bounding box center [346, 122] width 15 height 15
click at [431, 122] on button "›" at bounding box center [432, 122] width 15 height 15
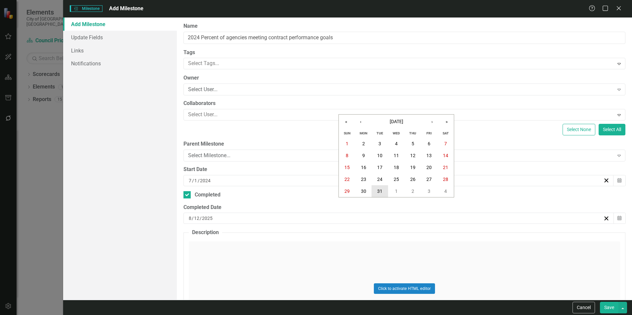
click at [382, 189] on abbr "31" at bounding box center [379, 191] width 5 height 5
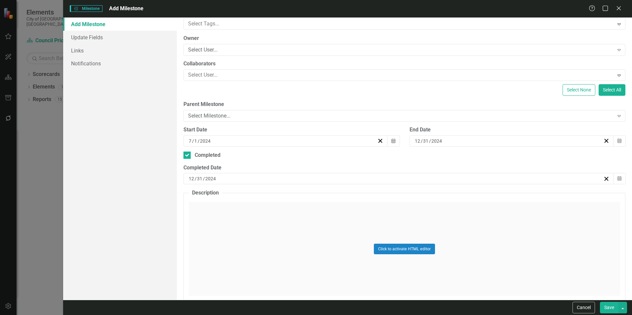
scroll to position [41, 0]
click at [609, 311] on button "Save" at bounding box center [609, 308] width 19 height 12
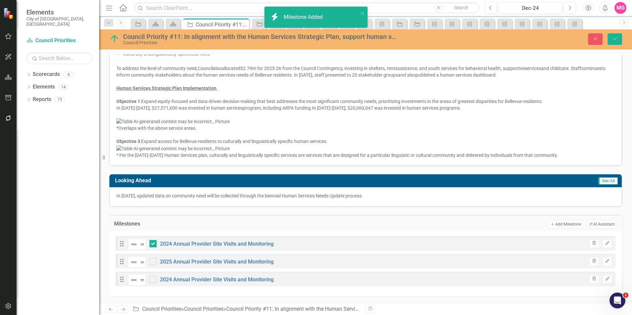
checkbox input "true"
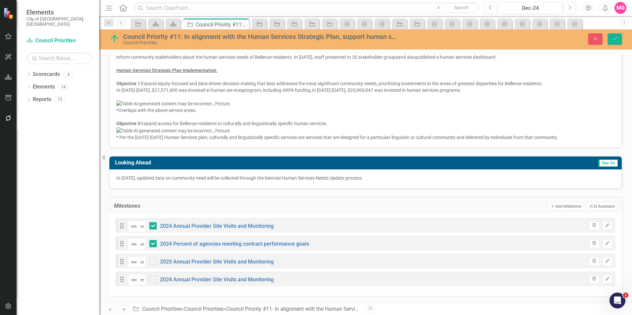
scroll to position [482, 0]
click at [603, 244] on button "Edit" at bounding box center [608, 244] width 10 height 9
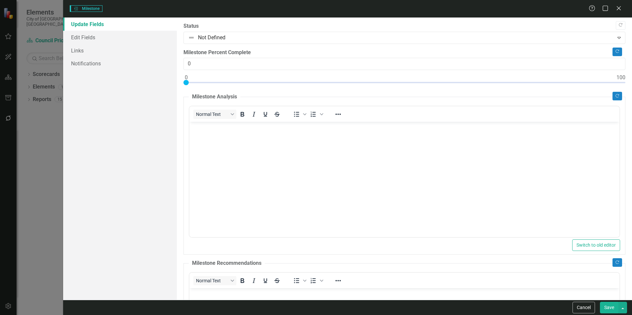
scroll to position [0, 0]
click at [115, 35] on link "Edit Fields" at bounding box center [120, 37] width 114 height 13
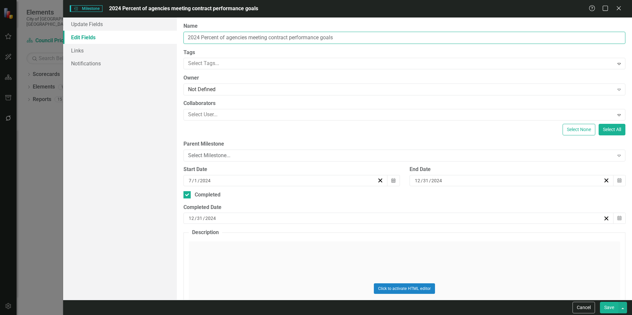
click at [206, 35] on input "2024 Percent of agencies meeting contract performance goals" at bounding box center [405, 38] width 442 height 12
type input "20245Percent of agencies meeting contract performance goals"
click at [622, 7] on icon "Close" at bounding box center [619, 8] width 8 height 6
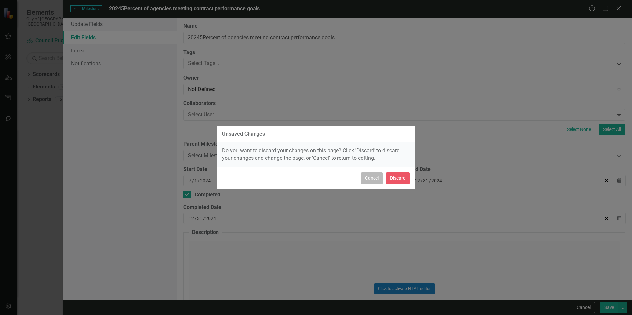
click at [374, 183] on button "Cancel" at bounding box center [372, 179] width 22 height 12
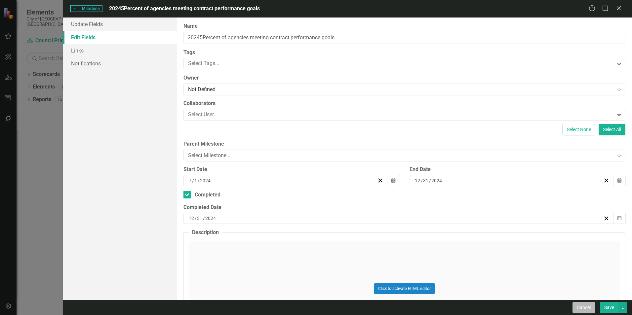
click at [579, 308] on button "Cancel" at bounding box center [584, 308] width 22 height 12
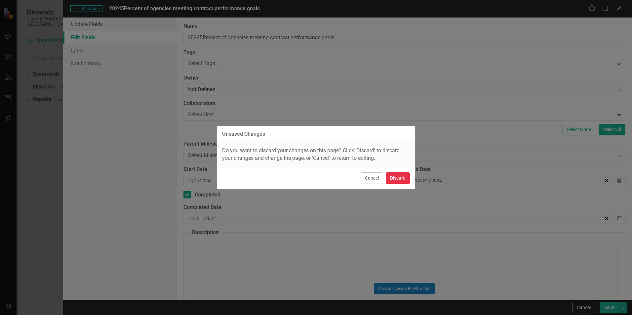
click at [401, 173] on button "Discard" at bounding box center [398, 179] width 24 height 12
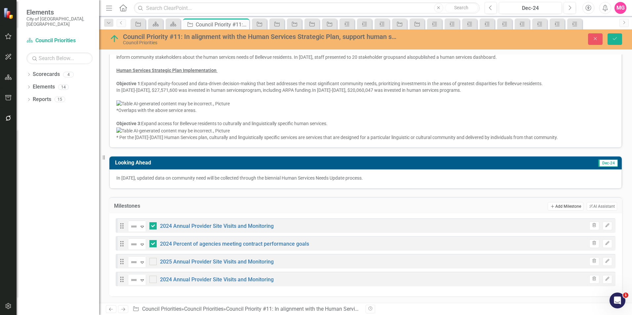
click at [554, 208] on button "Add Add Milestone" at bounding box center [565, 206] width 35 height 9
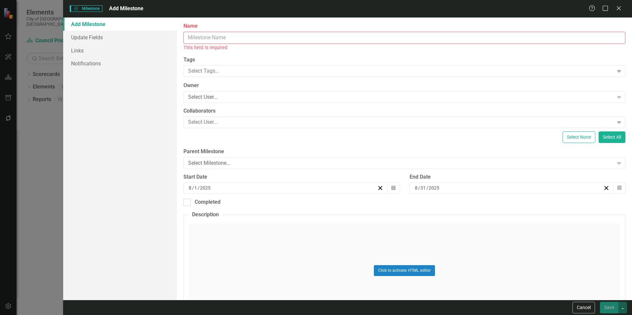
click at [425, 41] on input "Name" at bounding box center [405, 38] width 442 height 12
paste input "2024 Percent of agencies meeting contract performance goals"
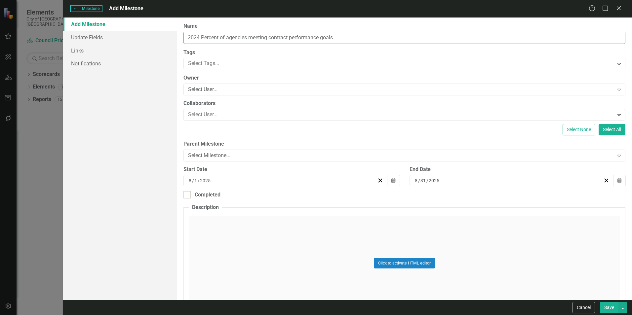
click at [200, 38] on input "2024 Percent of agencies meeting contract performance goals" at bounding box center [405, 38] width 442 height 12
type input "2025 Percent of agencies meeting contract performance goals"
click at [395, 181] on button "Calendar" at bounding box center [393, 180] width 13 height 11
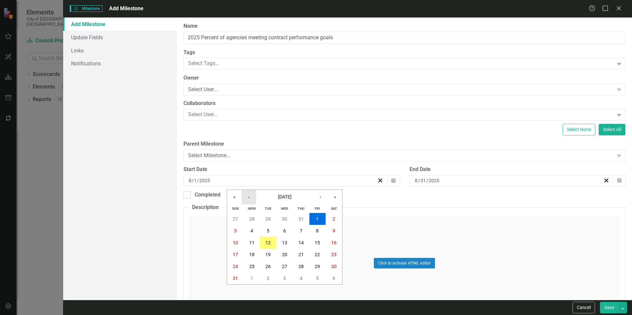
click at [248, 195] on button "‹" at bounding box center [249, 197] width 15 height 15
click at [269, 218] on abbr "1" at bounding box center [268, 219] width 3 height 5
click at [618, 179] on icon "Calendar" at bounding box center [620, 181] width 4 height 5
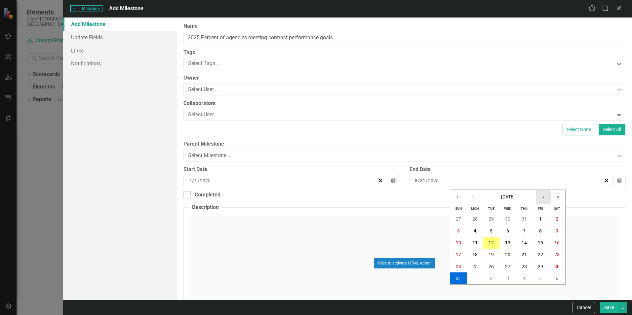
click at [544, 199] on button "›" at bounding box center [543, 197] width 15 height 15
click at [508, 268] on abbr "31" at bounding box center [507, 266] width 5 height 5
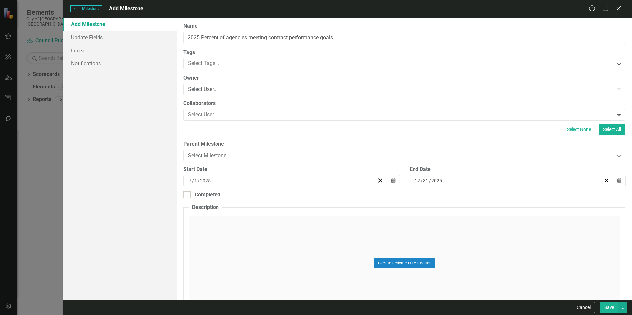
scroll to position [42, 0]
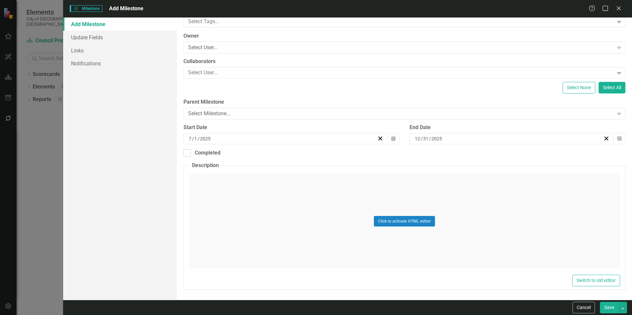
click at [601, 306] on button "Save" at bounding box center [609, 308] width 19 height 12
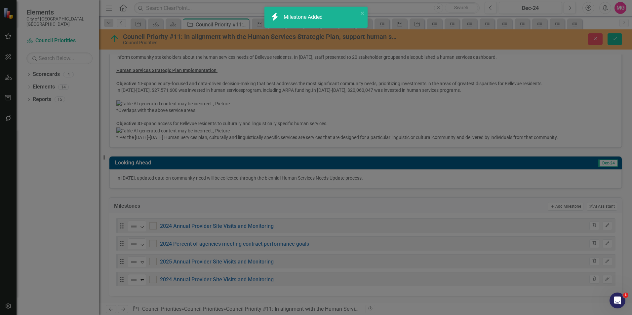
checkbox input "false"
checkbox input "true"
checkbox input "false"
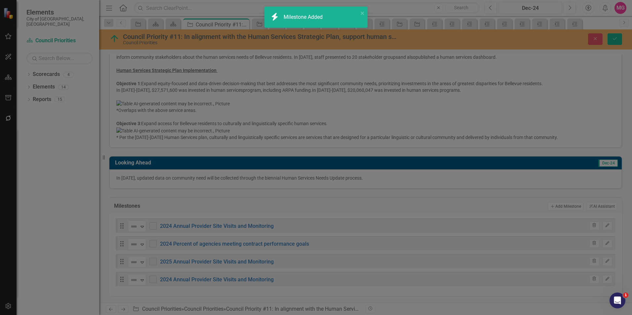
checkbox input "false"
checkbox input "true"
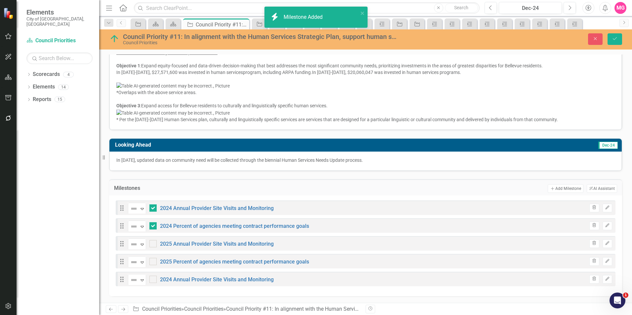
scroll to position [500, 0]
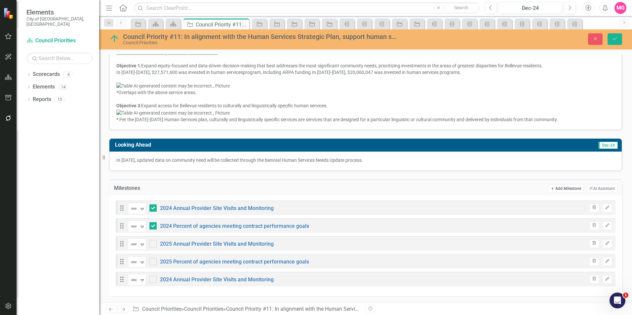
click at [548, 185] on button "Add Add Milestone" at bounding box center [565, 189] width 35 height 9
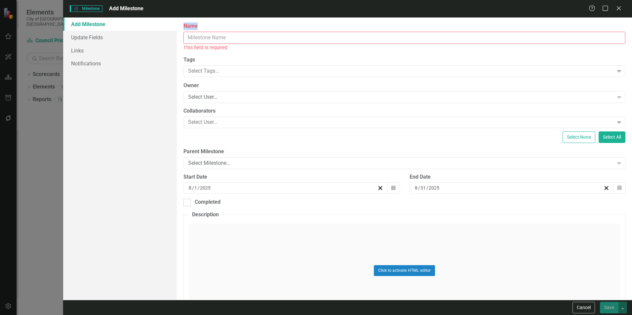
drag, startPoint x: 236, startPoint y: 29, endPoint x: 241, endPoint y: 36, distance: 7.9
click at [241, 36] on div "Name This field is required" at bounding box center [405, 36] width 442 height 29
click at [241, 36] on input "Name" at bounding box center [405, 38] width 442 height 12
paste input "2026 Annual Provider Site Visits and Monitoring"
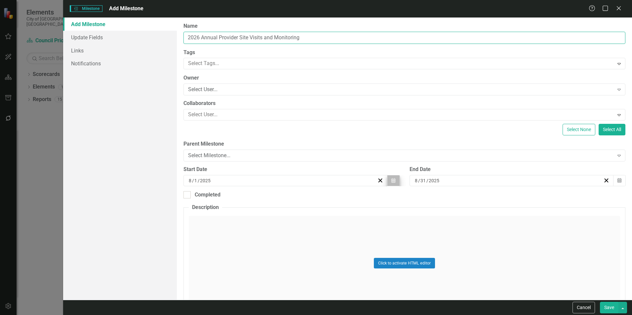
type input "2026 Annual Provider Site Visits and Monitoring"
click at [392, 179] on icon "Calendar" at bounding box center [394, 181] width 4 height 5
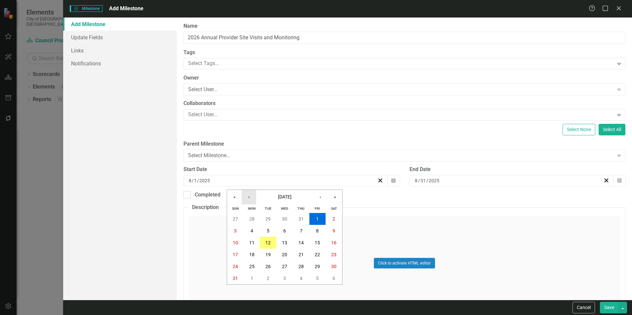
click at [247, 195] on button "‹" at bounding box center [249, 197] width 15 height 15
click at [334, 201] on button "»" at bounding box center [335, 197] width 15 height 15
click at [284, 217] on abbr "1" at bounding box center [284, 219] width 3 height 5
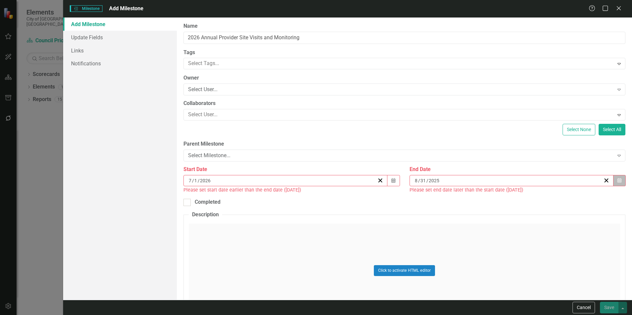
click at [620, 179] on button "Calendar" at bounding box center [619, 180] width 13 height 11
click at [544, 198] on button "›" at bounding box center [543, 197] width 15 height 15
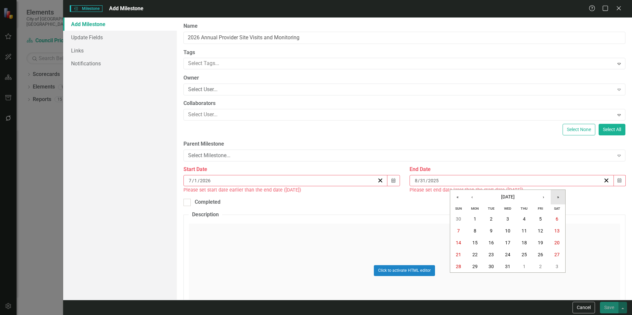
click at [558, 197] on button "»" at bounding box center [558, 197] width 15 height 15
click at [523, 266] on abbr "31" at bounding box center [524, 266] width 5 height 5
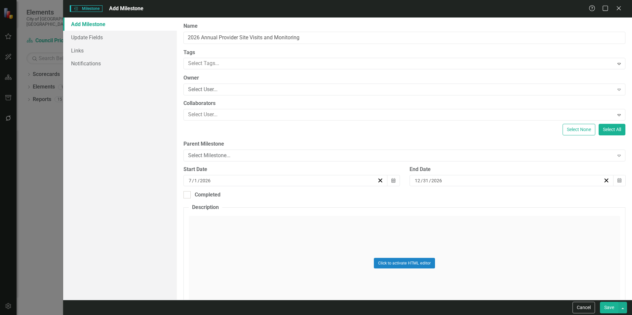
scroll to position [42, 0]
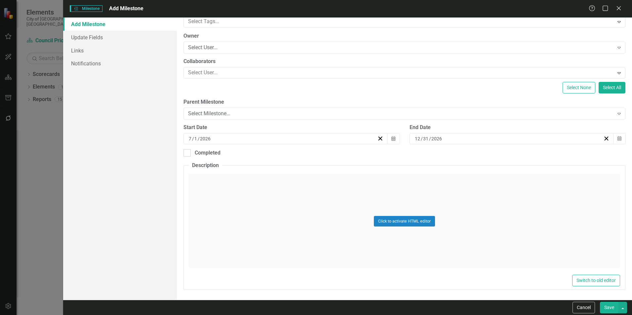
click at [608, 303] on button "Save" at bounding box center [609, 308] width 19 height 12
checkbox input "false"
checkbox input "true"
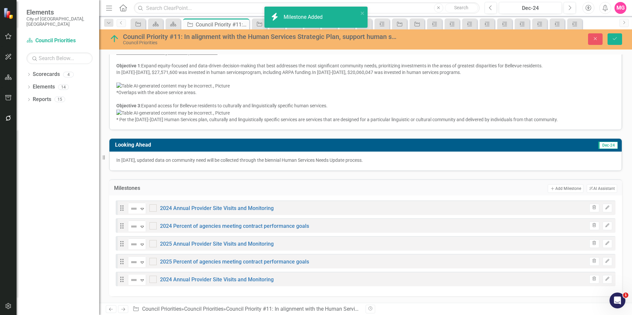
checkbox input "false"
checkbox input "true"
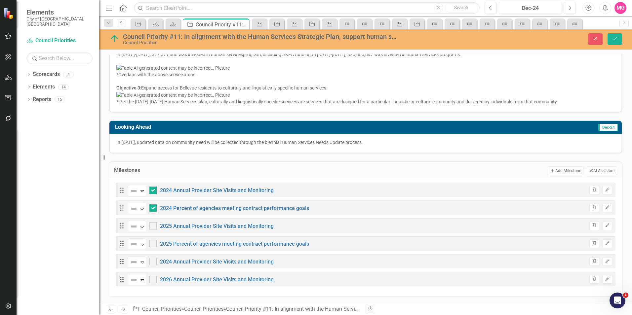
scroll to position [517, 0]
drag, startPoint x: 122, startPoint y: 279, endPoint x: 127, endPoint y: 272, distance: 8.1
click at [127, 272] on div "Drag Not Defined Expand 2024 Annual Provider Site Visits and Monitoring Trash E…" at bounding box center [366, 235] width 500 height 104
click at [593, 263] on icon "button" at bounding box center [595, 261] width 4 height 4
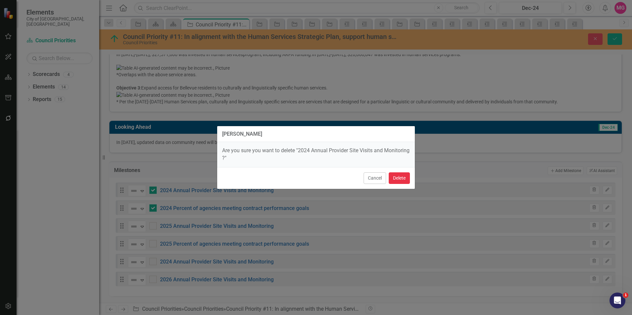
click at [403, 180] on button "Delete" at bounding box center [399, 179] width 21 height 12
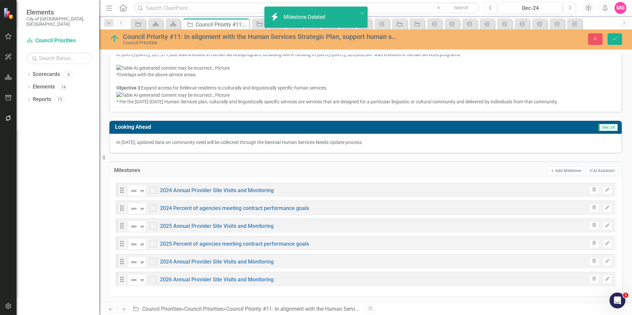
checkbox input "false"
checkbox input "true"
checkbox input "false"
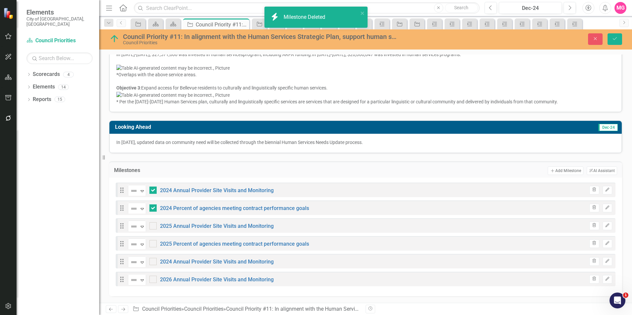
checkbox input "false"
checkbox input "true"
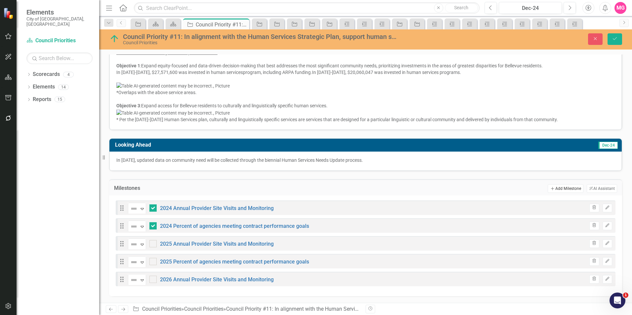
click at [559, 187] on button "Add Add Milestone" at bounding box center [565, 189] width 35 height 9
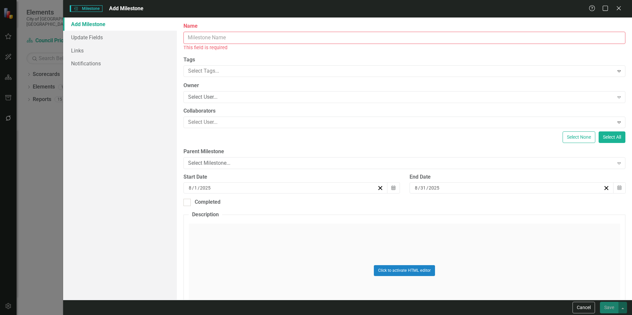
click at [370, 35] on input "Name" at bounding box center [405, 38] width 442 height 12
paste input "2026 Percent of agencies meeting contract performance goals"
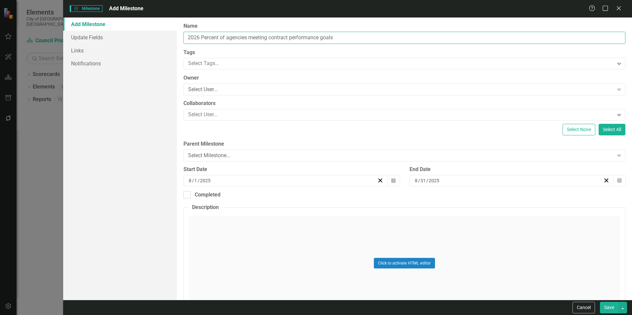
type input "2026 Percent of agencies meeting contract performance goals"
click at [339, 183] on div "8 / 1 / 2025" at bounding box center [282, 181] width 189 height 7
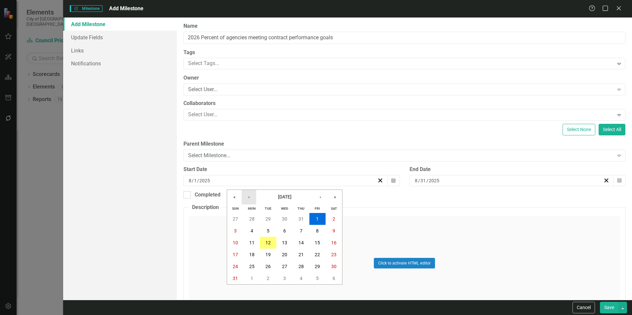
click at [251, 196] on button "‹" at bounding box center [249, 197] width 15 height 15
click at [331, 196] on button "»" at bounding box center [335, 197] width 15 height 15
click at [283, 220] on abbr "1" at bounding box center [284, 219] width 3 height 5
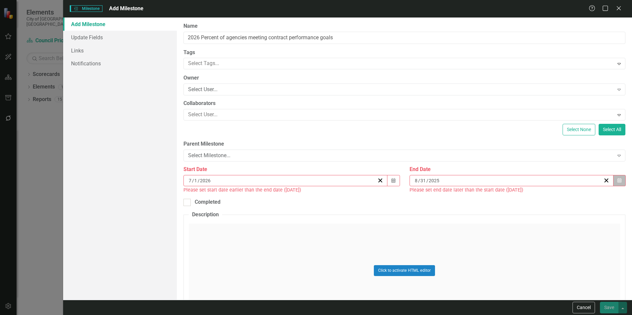
click at [618, 180] on icon "Calendar" at bounding box center [620, 181] width 4 height 5
click at [545, 198] on button "›" at bounding box center [543, 197] width 15 height 15
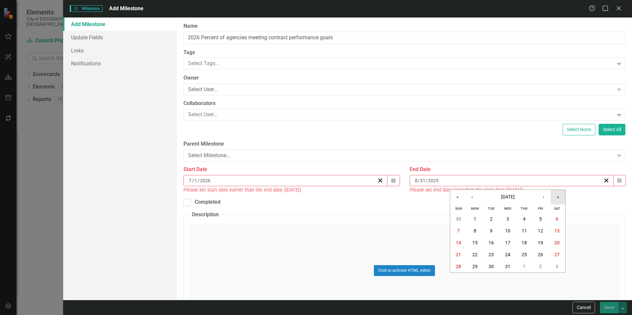
click at [559, 198] on button "»" at bounding box center [558, 197] width 15 height 15
click at [526, 267] on abbr "31" at bounding box center [524, 266] width 5 height 5
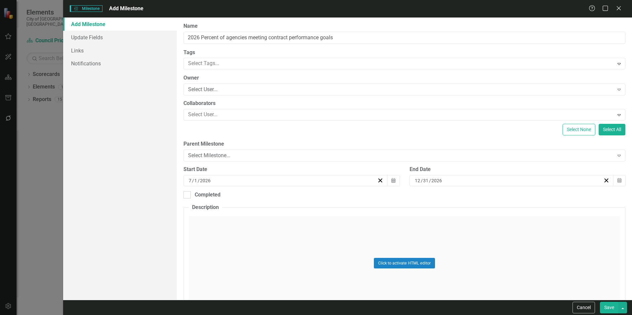
click at [613, 309] on button "Save" at bounding box center [609, 308] width 19 height 12
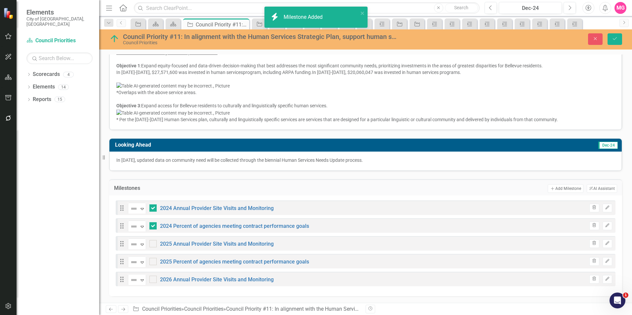
checkbox input "false"
checkbox input "true"
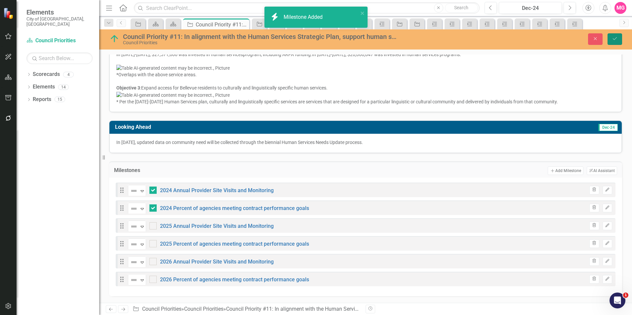
click at [614, 39] on icon "Save" at bounding box center [615, 38] width 6 height 5
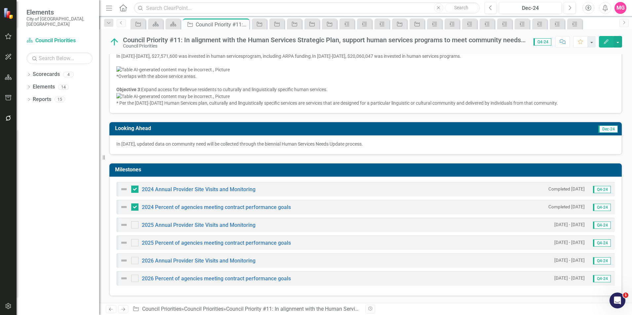
scroll to position [516, 0]
click at [210, 207] on link "2024 Percent of agencies meeting contract performance goals" at bounding box center [216, 207] width 149 height 6
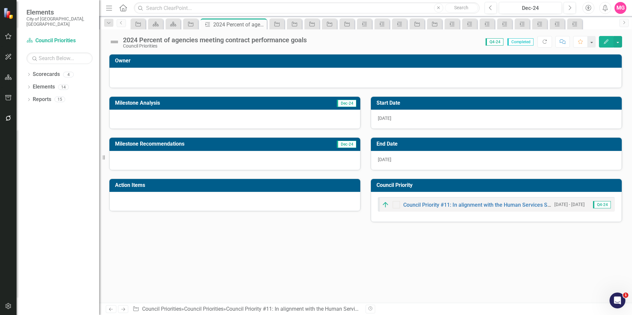
click at [161, 124] on div at bounding box center [234, 119] width 251 height 19
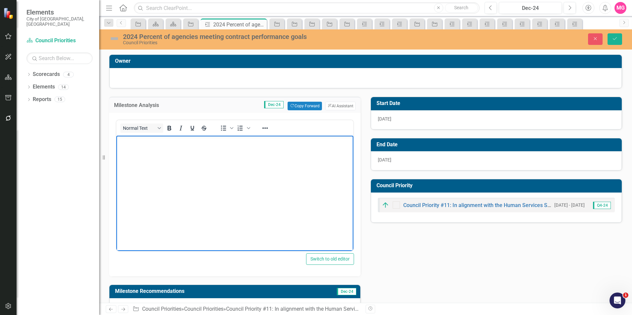
click at [170, 160] on body "Rich Text Area. Press ALT-0 for help." at bounding box center [234, 185] width 237 height 99
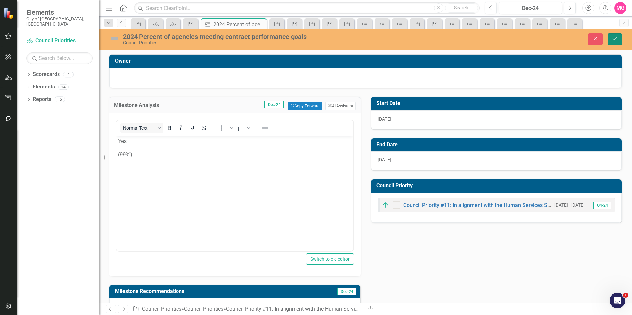
click at [616, 38] on icon "Save" at bounding box center [615, 38] width 6 height 5
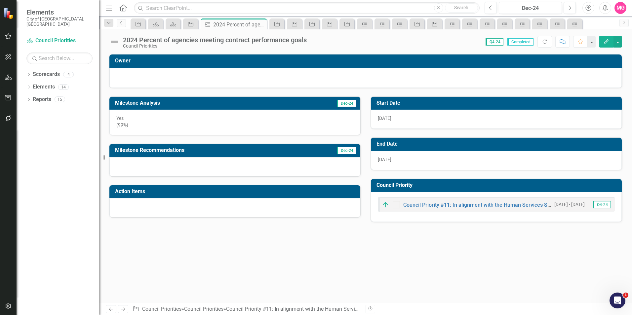
click at [263, 124] on p "(99%)" at bounding box center [234, 125] width 237 height 7
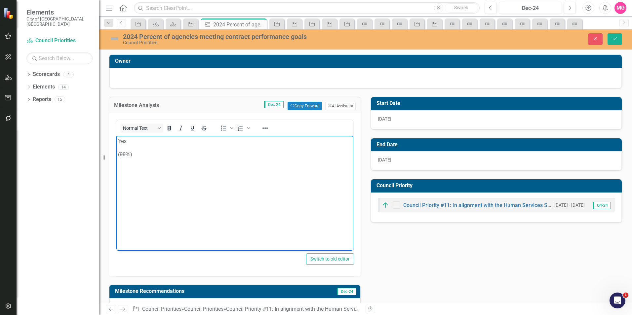
click at [246, 147] on body "Yes (99%)" at bounding box center [234, 185] width 237 height 99
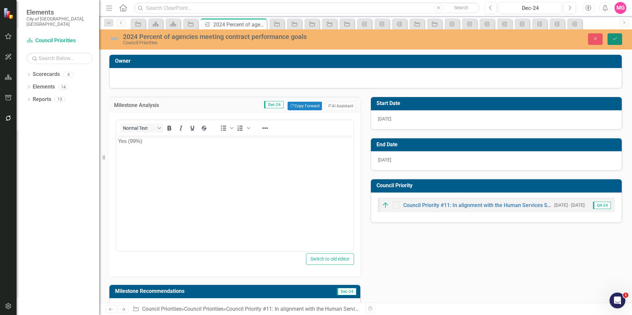
click at [615, 44] on button "Save" at bounding box center [615, 39] width 15 height 12
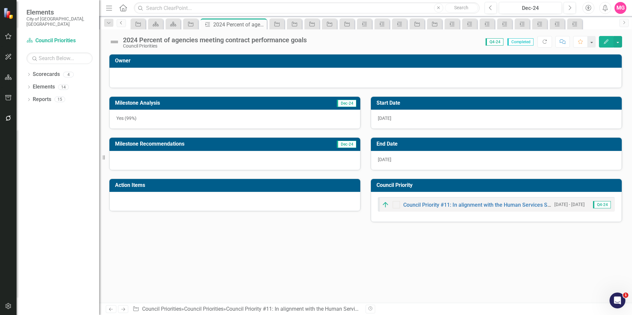
click at [122, 21] on icon at bounding box center [121, 22] width 2 height 3
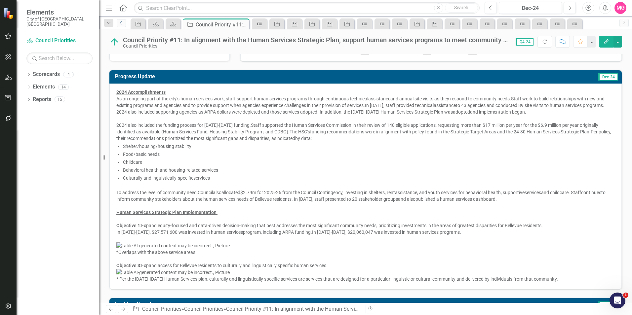
scroll to position [55, 0]
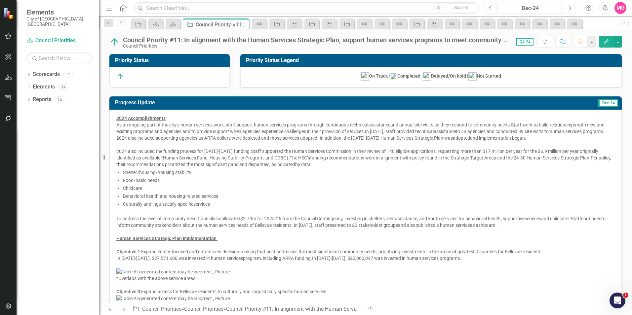
click at [573, 5] on button "Next" at bounding box center [570, 8] width 12 height 12
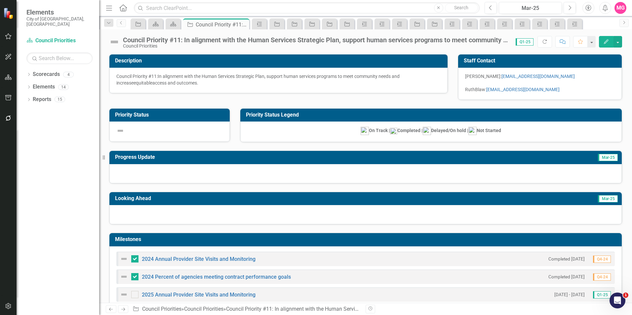
click at [115, 41] on img at bounding box center [114, 42] width 11 height 11
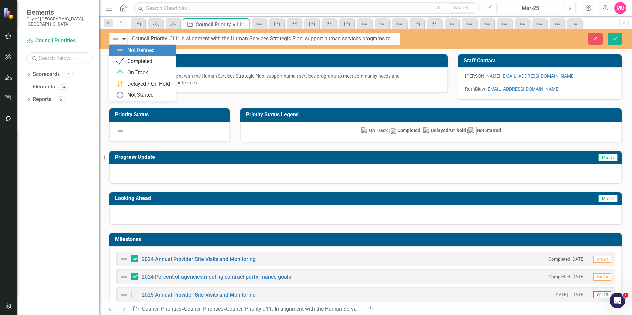
click at [115, 41] on img at bounding box center [115, 39] width 8 height 8
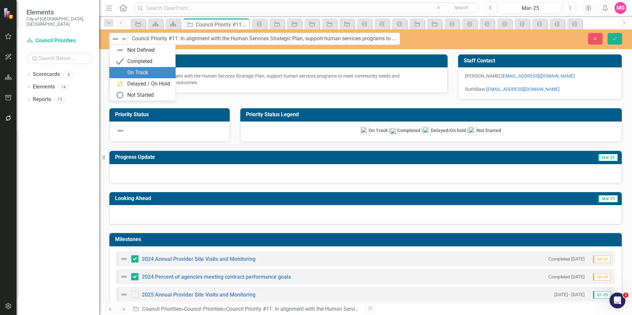
click at [134, 76] on div "On Track" at bounding box center [137, 73] width 21 height 8
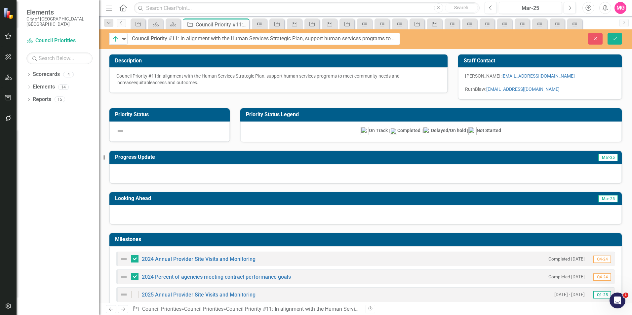
click at [227, 175] on div at bounding box center [365, 173] width 513 height 19
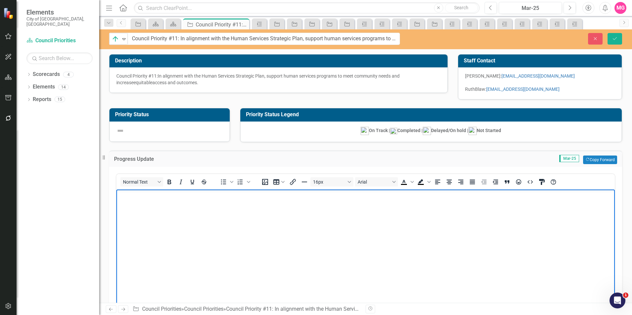
click at [259, 245] on body "Rich Text Area. Press ALT-0 for help." at bounding box center [365, 239] width 499 height 99
click at [309, 244] on body "Rich Text Area. Press ALT-0 for help." at bounding box center [365, 239] width 499 height 99
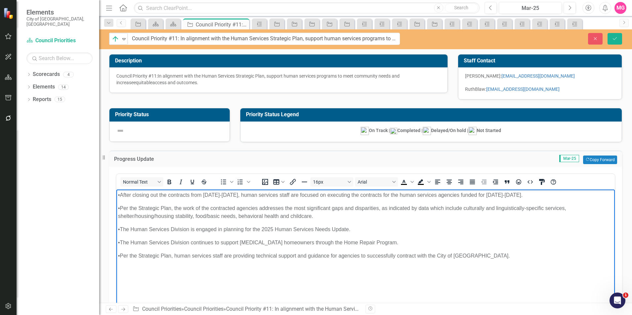
click at [120, 197] on span "•After closing out the contracts from 2023-2024, human services staff are focus…" at bounding box center [320, 195] width 405 height 6
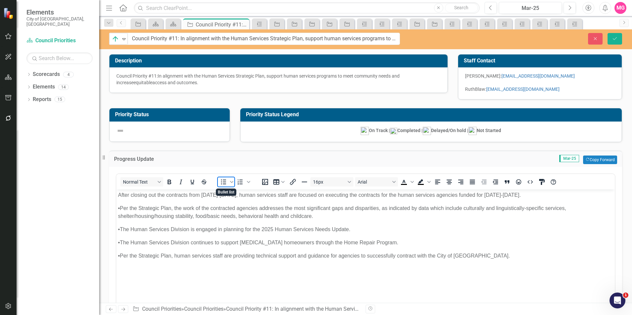
click at [223, 180] on icon "Bullet list" at bounding box center [223, 182] width 5 height 5
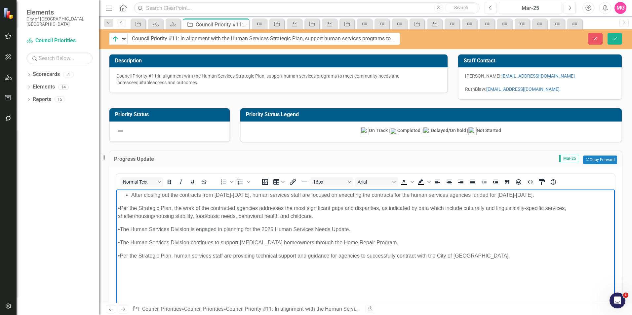
click at [122, 207] on span "•Per the Strategic Plan, the work of the contracted agencies addresses the most…" at bounding box center [342, 213] width 448 height 14
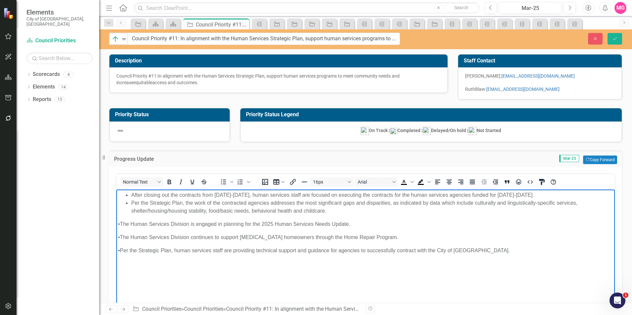
click at [121, 219] on body "After closing out the contracts from 2023-2024, human services staff are focuse…" at bounding box center [365, 239] width 499 height 99
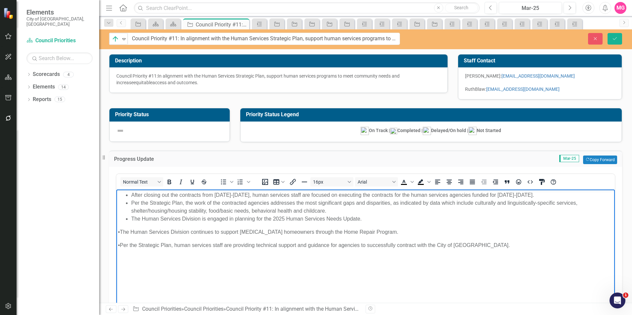
click at [121, 232] on span "•The Human Services Division continues to support low-income homeowners through…" at bounding box center [258, 232] width 280 height 6
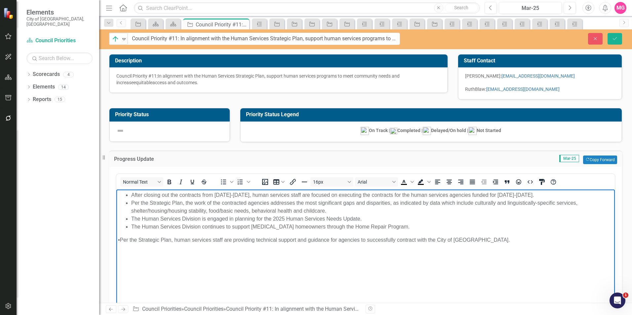
click at [121, 238] on span "•Per the Strategic Plan, human services staff are providing technical support a…" at bounding box center [314, 240] width 392 height 6
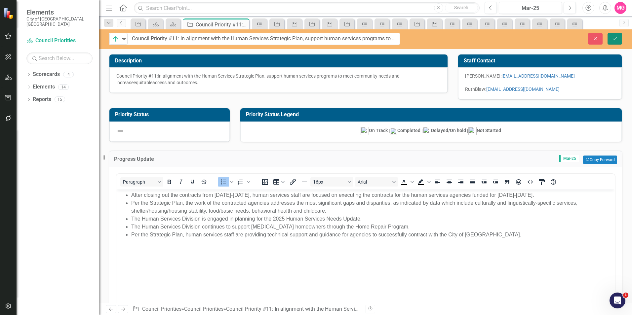
click at [615, 38] on icon "Save" at bounding box center [615, 38] width 6 height 5
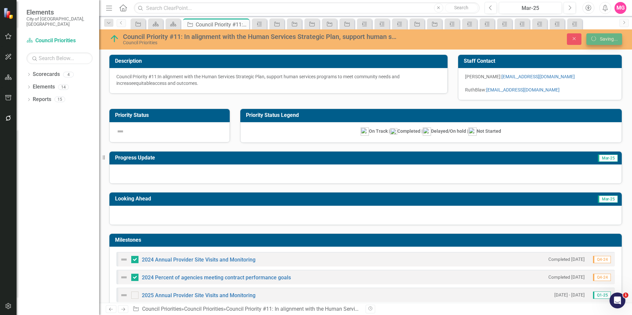
checkbox input "false"
checkbox input "true"
checkbox input "false"
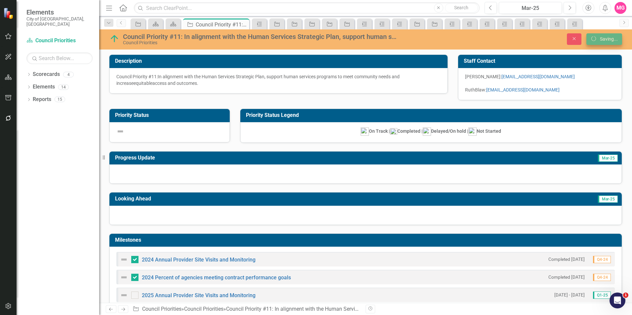
checkbox input "false"
checkbox input "true"
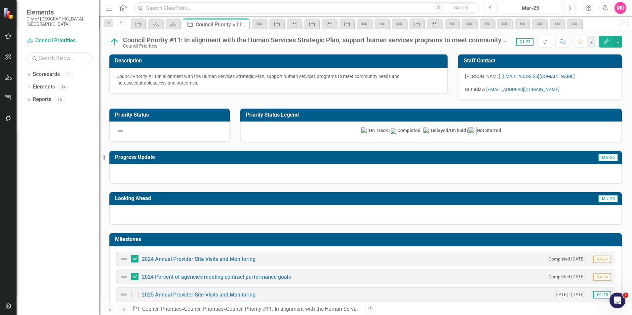
checkbox input "false"
checkbox input "true"
checkbox input "false"
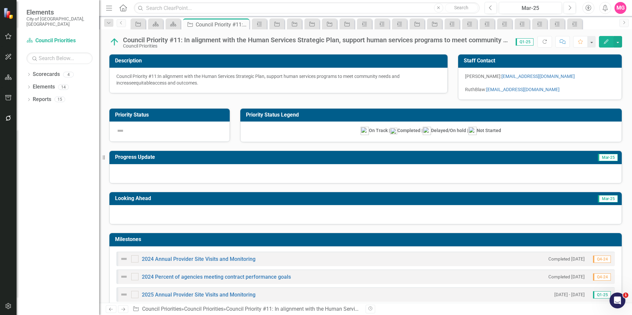
checkbox input "false"
checkbox input "true"
checkbox input "false"
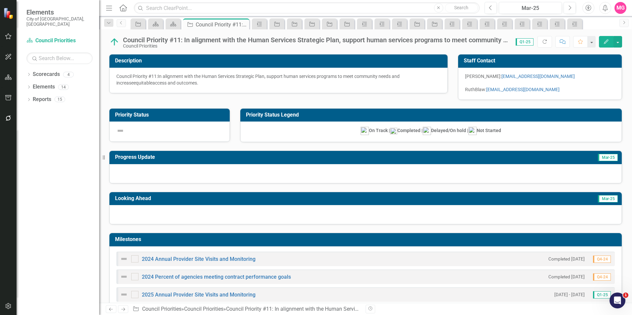
checkbox input "true"
click at [621, 153] on div "Progress Update Mar-25" at bounding box center [365, 163] width 523 height 41
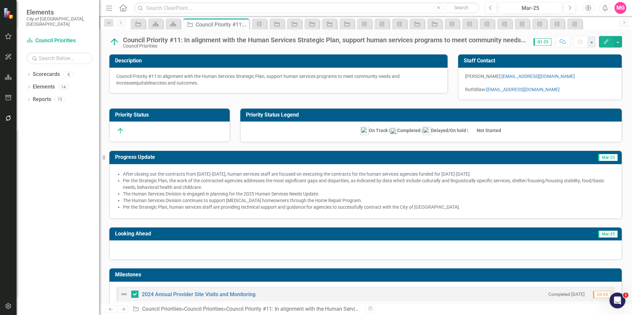
click at [252, 149] on div "Progress Update Mar-25 After closing out the contracts from [DATE]-[DATE], huma…" at bounding box center [365, 181] width 523 height 77
click at [475, 175] on li "After closing out the contracts from [DATE]-[DATE], human services staff are fo…" at bounding box center [369, 174] width 492 height 7
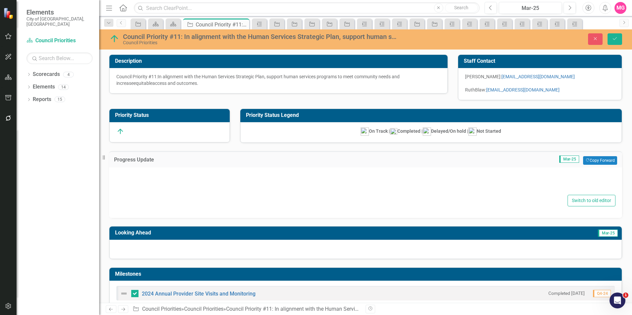
type textarea "<div> <ul> <li><span lang="EN-US" xml:lang="EN-US" data-contrast="auto">After c…"
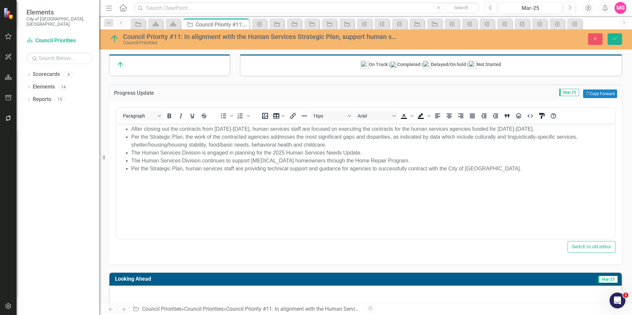
scroll to position [36, 0]
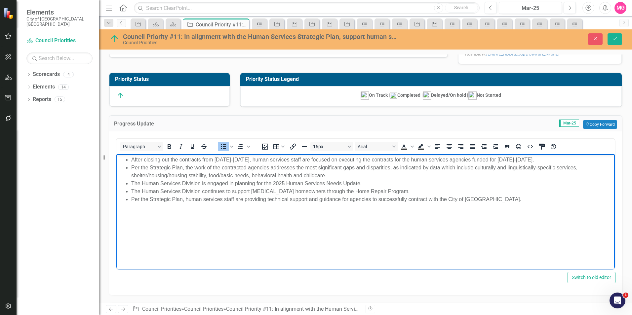
click at [424, 195] on li "The Human Services Division continues to support [MEDICAL_DATA] homeowners thro…" at bounding box center [372, 191] width 482 height 8
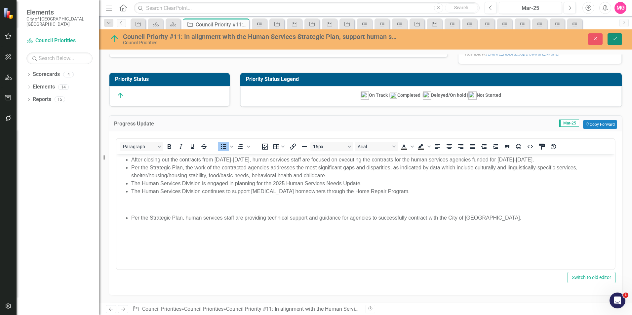
click at [615, 43] on button "Save" at bounding box center [615, 39] width 15 height 12
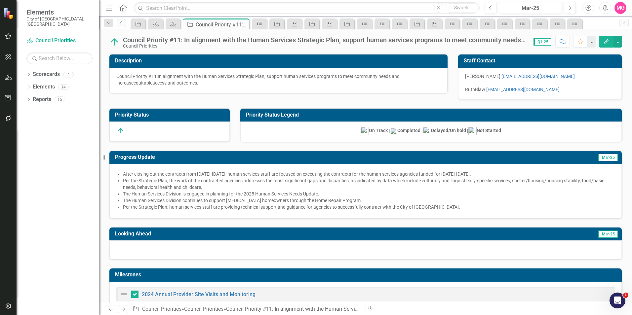
checkbox input "false"
checkbox input "true"
checkbox input "false"
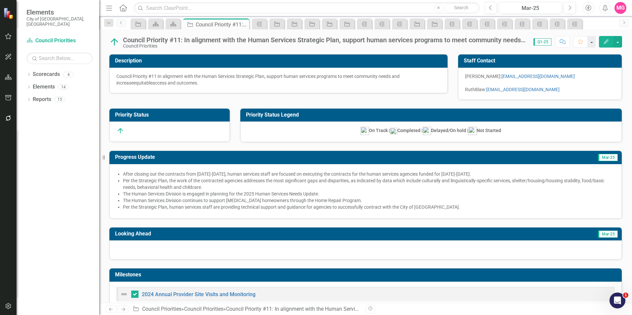
checkbox input "false"
checkbox input "true"
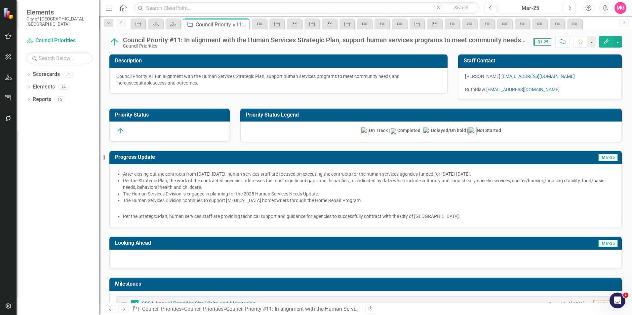
click at [515, 176] on li "After closing out the contracts from [DATE]-[DATE], human services staff are fo…" at bounding box center [369, 174] width 492 height 7
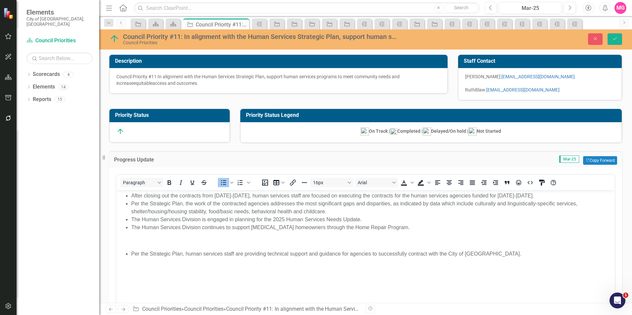
scroll to position [0, 0]
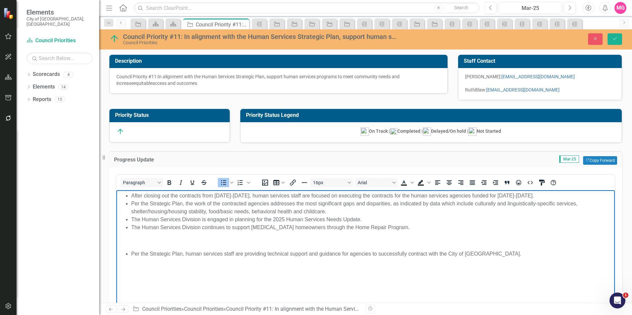
click at [138, 227] on span "The Human Services Division continues to support [MEDICAL_DATA] homeowners thro…" at bounding box center [270, 228] width 278 height 6
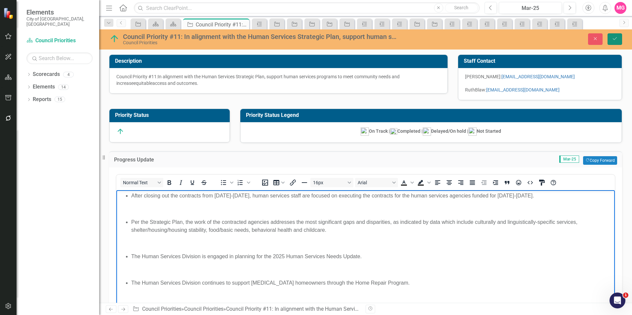
click at [614, 38] on icon "Save" at bounding box center [615, 38] width 6 height 5
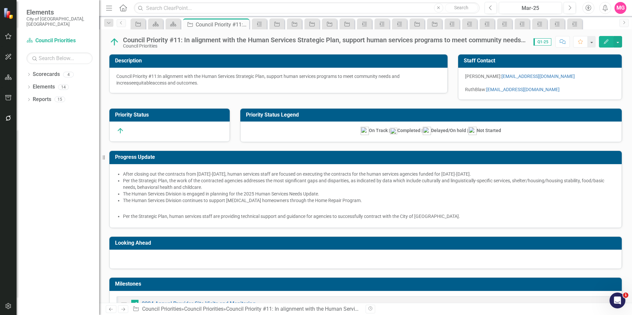
checkbox input "false"
checkbox input "true"
checkbox input "false"
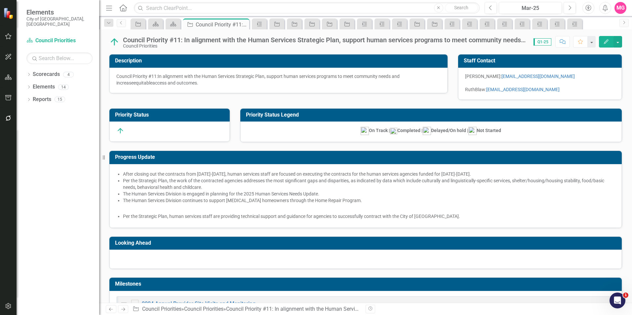
checkbox input "false"
checkbox input "true"
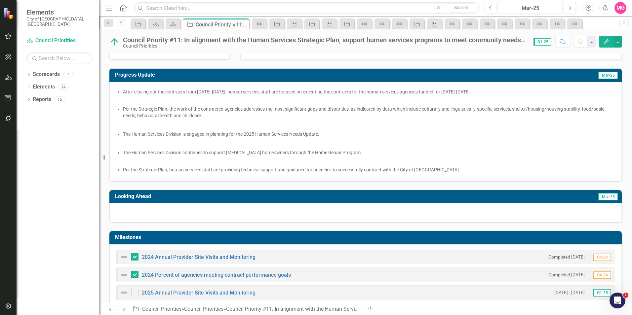
scroll to position [125, 0]
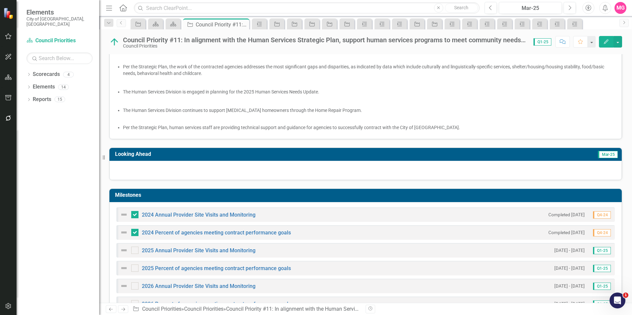
click at [363, 163] on div at bounding box center [365, 170] width 513 height 19
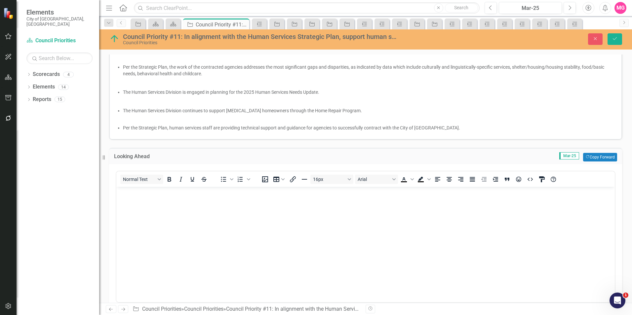
scroll to position [0, 0]
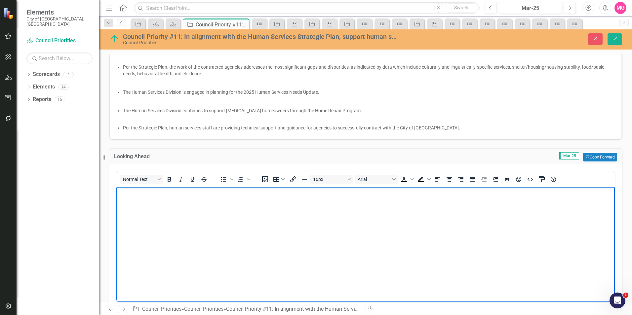
click at [275, 193] on p "Rich Text Area. Press ALT-0 for help." at bounding box center [365, 193] width 495 height 8
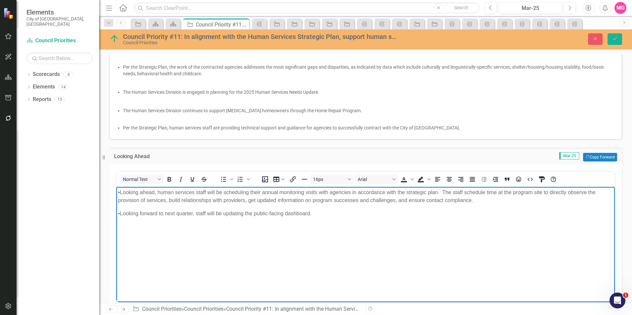
click at [121, 195] on p "•Looking ahead, human services staff will be scheduling their annual monitoring…" at bounding box center [365, 197] width 495 height 16
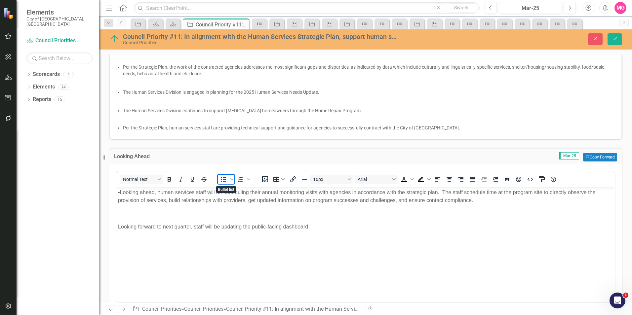
click at [227, 180] on icon "Bullet list" at bounding box center [224, 180] width 8 height 8
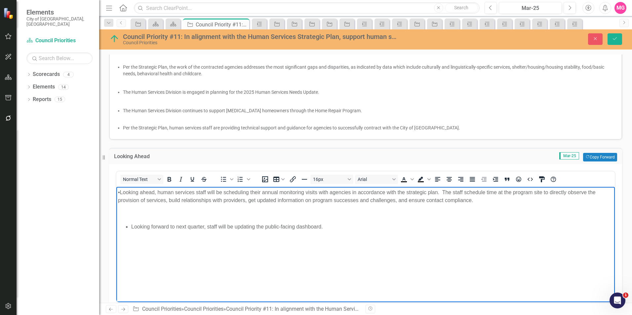
click at [129, 189] on p "•Looking ahead, human services staff will be scheduling their annual monitoring…" at bounding box center [365, 197] width 495 height 16
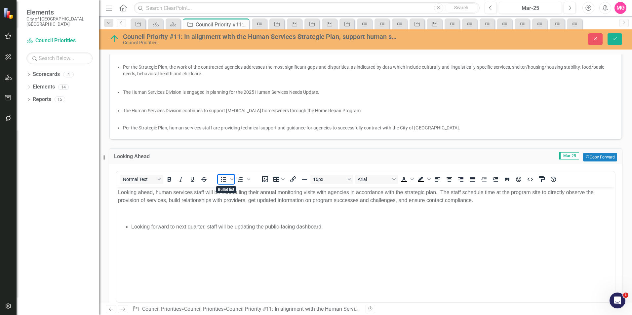
click at [223, 181] on icon "Bullet list" at bounding box center [224, 180] width 8 height 8
click at [612, 38] on icon "Save" at bounding box center [615, 38] width 6 height 5
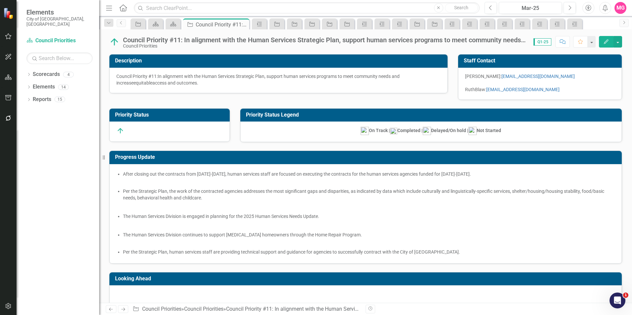
checkbox input "false"
checkbox input "true"
checkbox input "false"
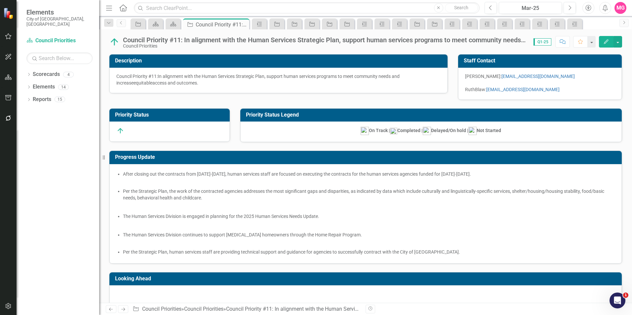
checkbox input "false"
checkbox input "true"
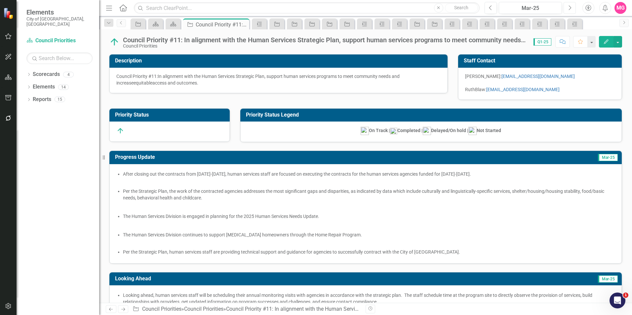
click at [567, 3] on button "Next" at bounding box center [570, 8] width 12 height 12
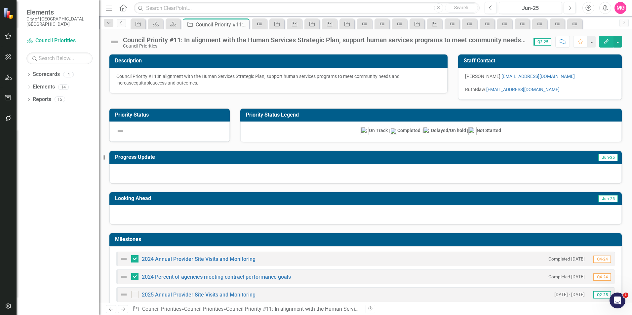
click at [327, 176] on div at bounding box center [365, 173] width 513 height 19
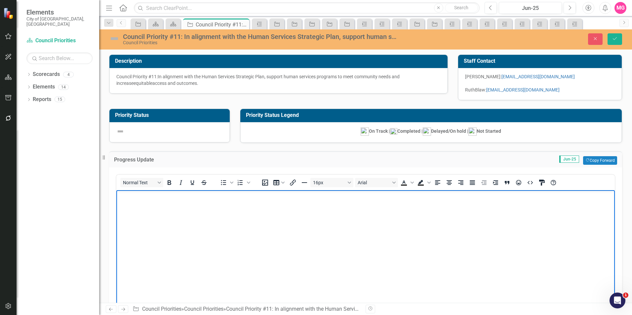
click at [265, 225] on body "Rich Text Area. Press ALT-0 for help." at bounding box center [365, 239] width 499 height 99
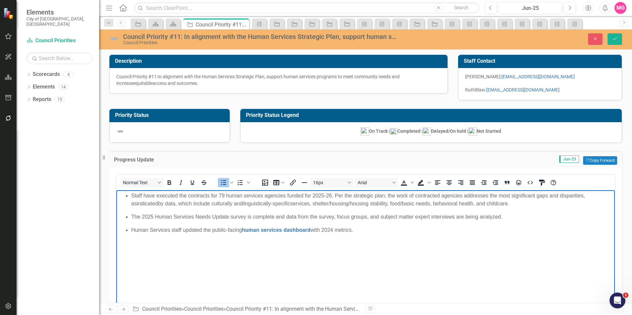
click at [517, 202] on p "Staff have executed the contracts for 79 human services agencies funded for 202…" at bounding box center [372, 200] width 482 height 16
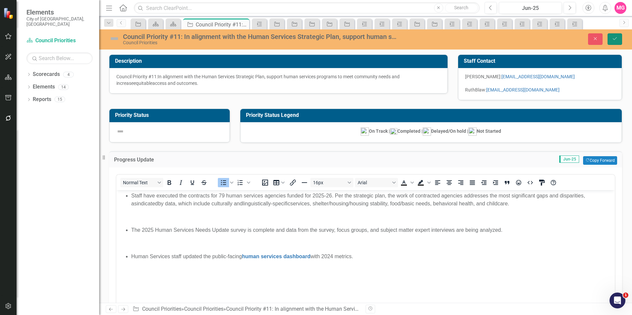
click at [611, 39] on button "Save" at bounding box center [615, 39] width 15 height 12
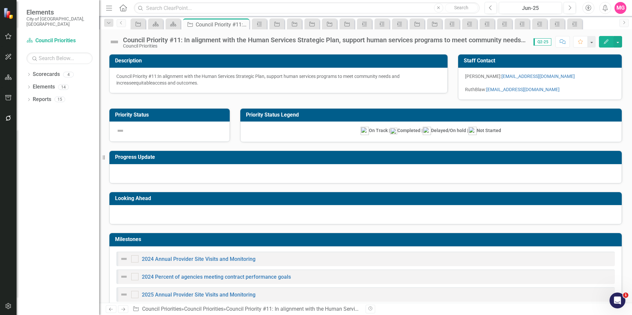
checkbox input "true"
checkbox input "false"
checkbox input "true"
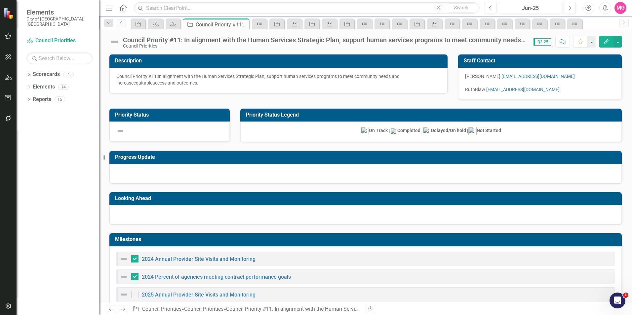
checkbox input "true"
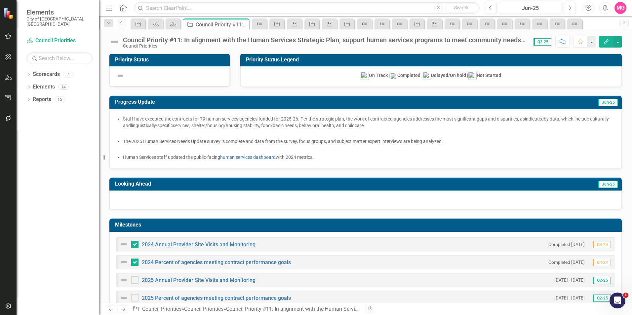
scroll to position [62, 0]
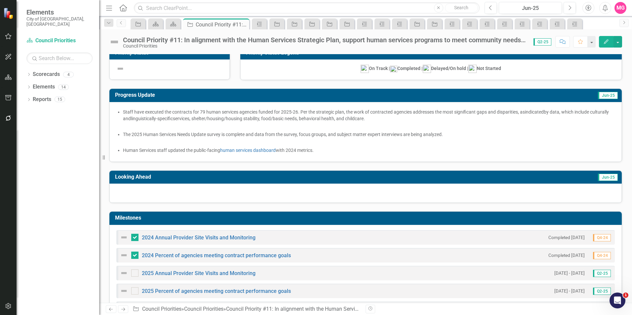
click at [373, 191] on div at bounding box center [365, 193] width 513 height 19
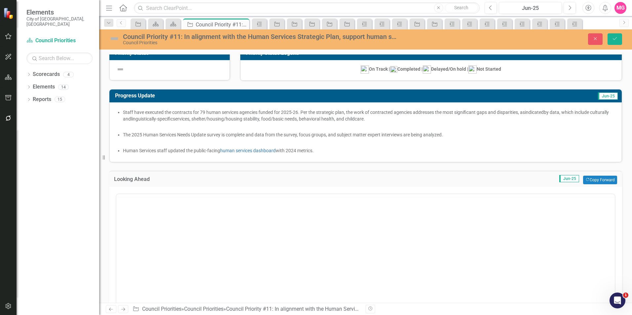
scroll to position [0, 0]
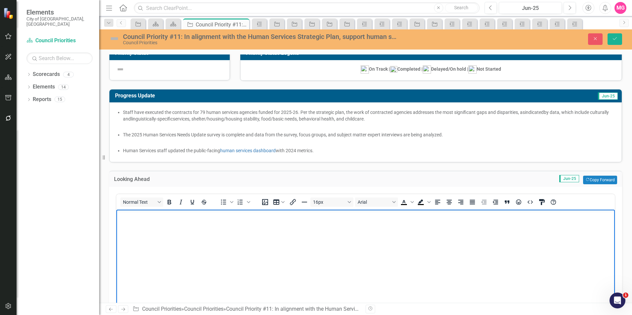
click at [242, 244] on body "Rich Text Area. Press ALT-0 for help." at bounding box center [365, 259] width 499 height 99
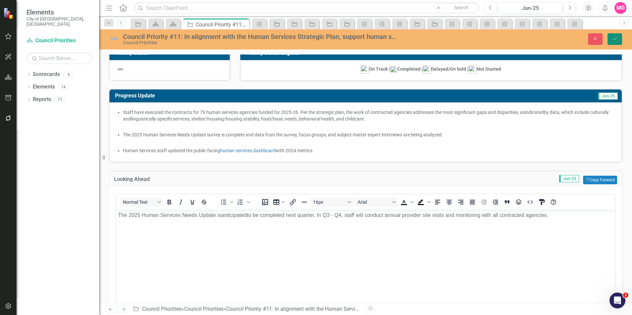
click at [620, 38] on button "Save" at bounding box center [615, 39] width 15 height 12
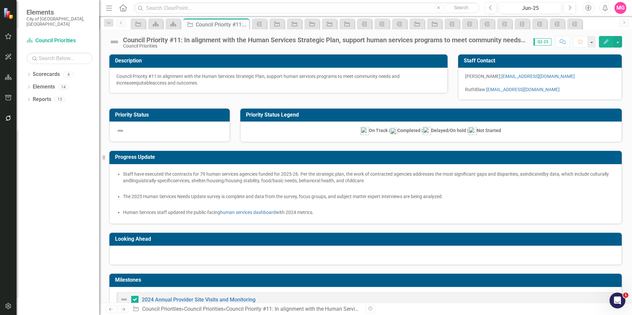
checkbox input "false"
checkbox input "true"
checkbox input "false"
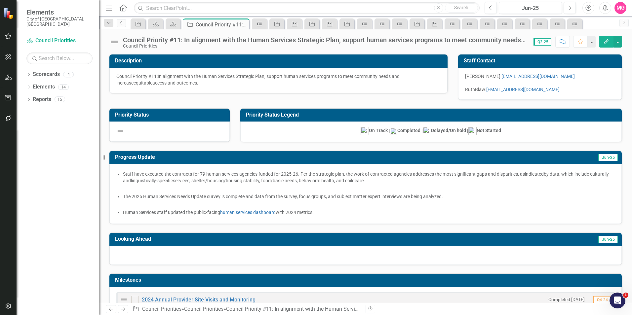
checkbox input "false"
checkbox input "true"
click at [113, 42] on img at bounding box center [114, 42] width 11 height 11
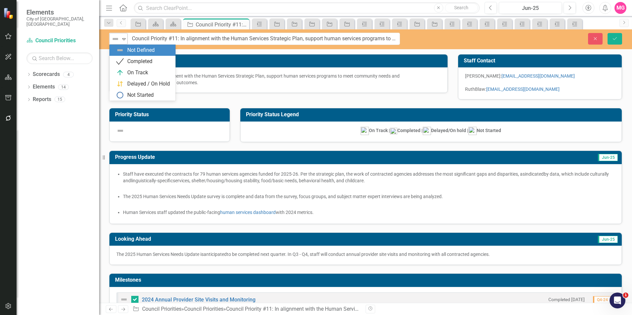
click at [123, 44] on div "Expand" at bounding box center [124, 38] width 7 height 11
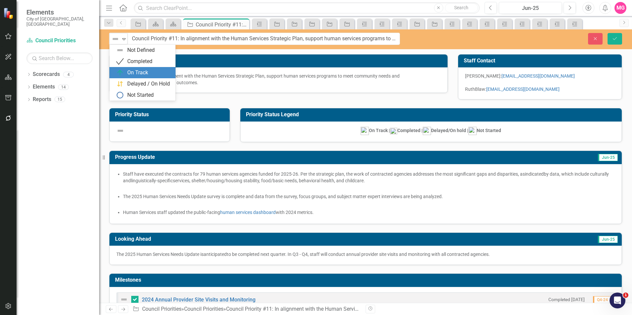
click at [136, 69] on div "On Track" at bounding box center [137, 73] width 21 height 8
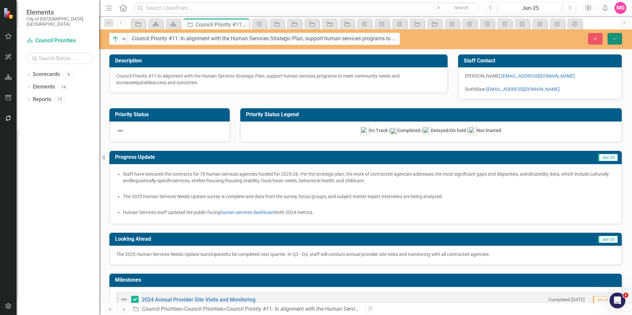
click at [613, 40] on icon "Save" at bounding box center [615, 38] width 6 height 5
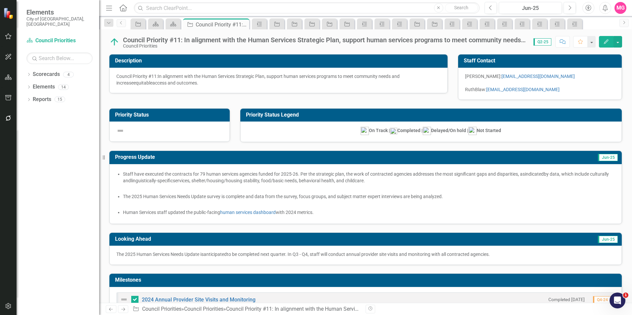
checkbox input "false"
checkbox input "true"
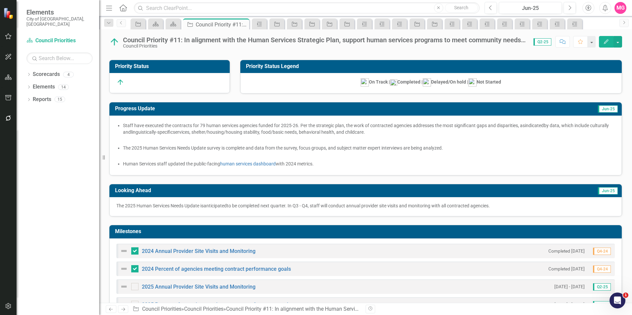
scroll to position [49, 0]
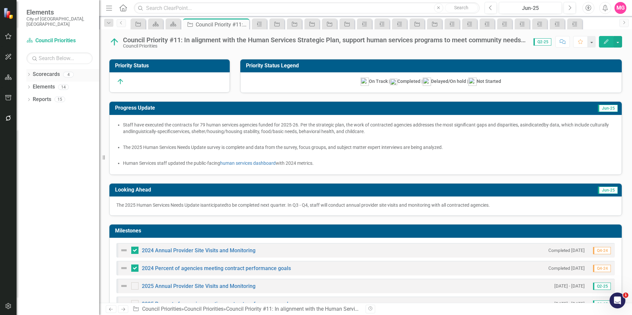
click at [57, 71] on link "Scorecards" at bounding box center [46, 75] width 27 height 8
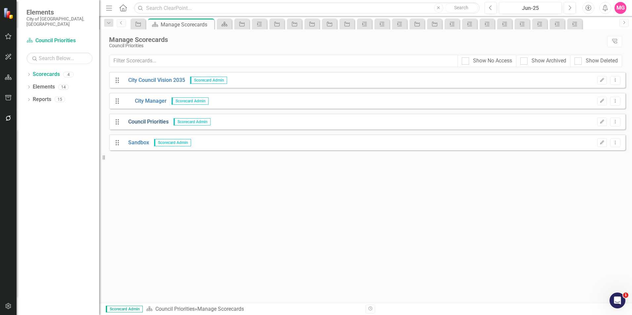
click at [154, 122] on link "Council Priorities" at bounding box center [145, 122] width 45 height 8
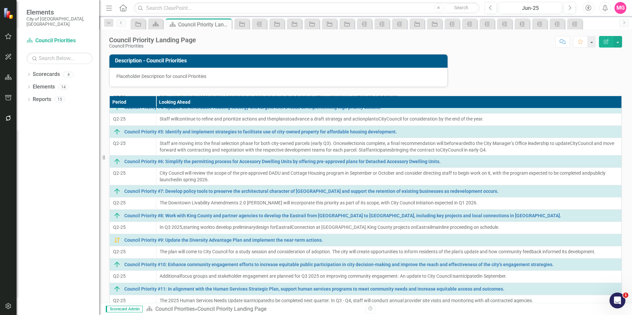
scroll to position [52, 0]
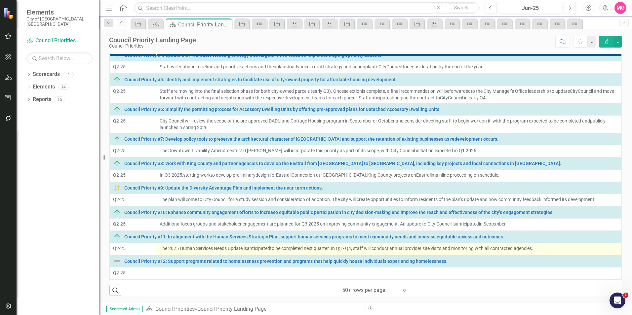
click at [432, 246] on span "to be completed next quarter. In Q3 - Q4, staff will conduct annual provider si…" at bounding box center [401, 248] width 263 height 5
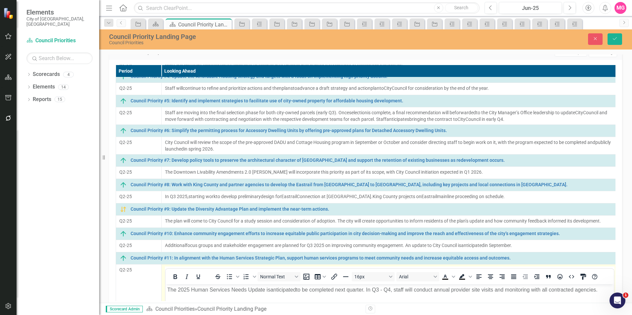
scroll to position [0, 0]
click at [615, 38] on icon "Save" at bounding box center [615, 38] width 6 height 5
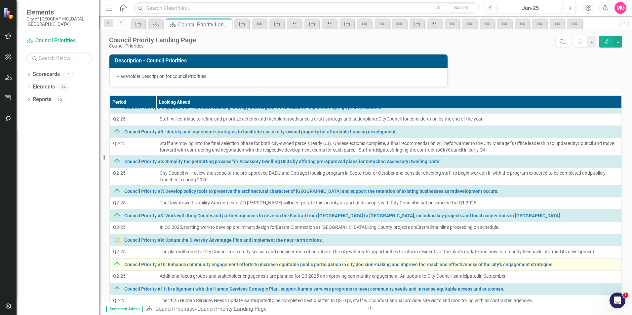
scroll to position [52, 0]
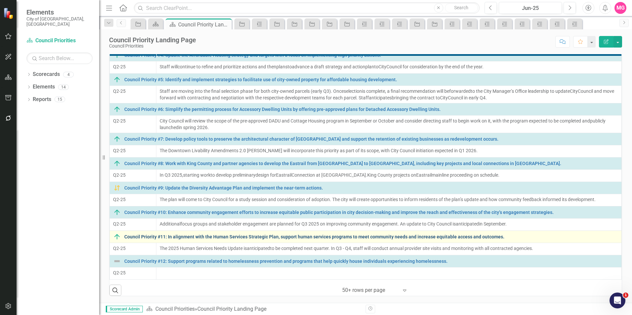
click at [200, 236] on link "Council Priority #11: In alignment with the Human Services Strategic Plan, supp…" at bounding box center [371, 237] width 494 height 5
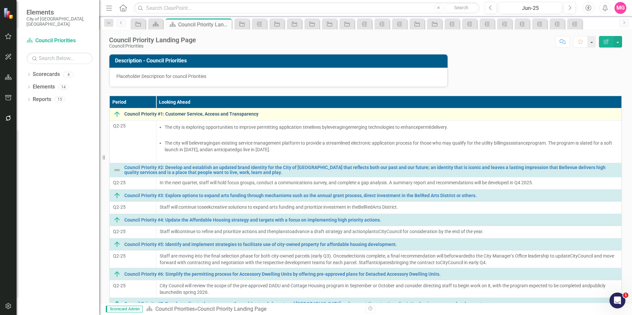
click at [241, 112] on link "Council Priority #1: Customer Service, Access and Transparency" at bounding box center [371, 114] width 494 height 5
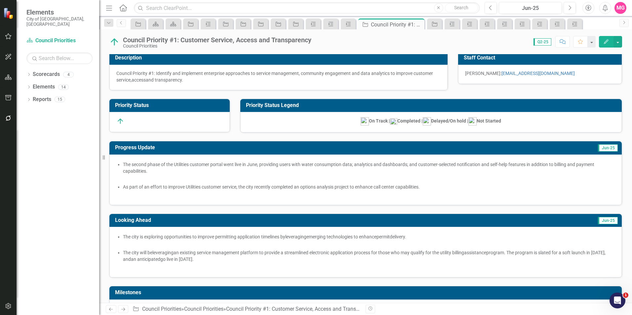
scroll to position [2, 0]
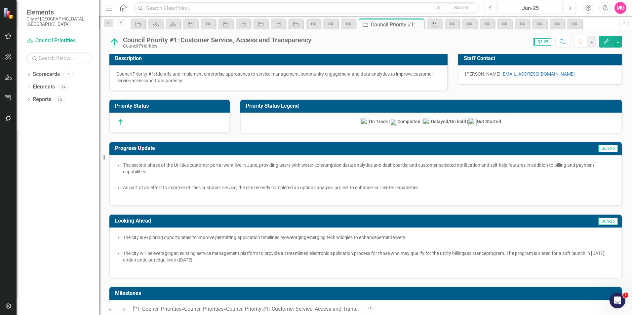
click at [123, 26] on link "Previous" at bounding box center [121, 23] width 9 height 8
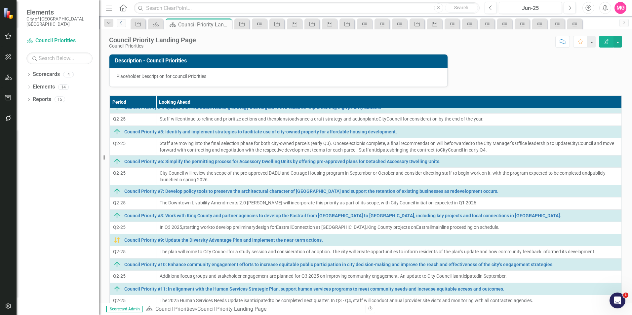
scroll to position [52, 0]
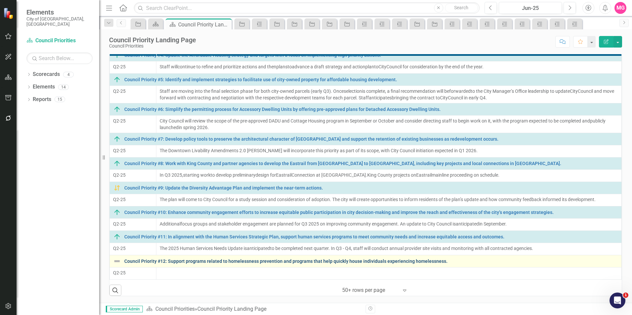
click at [205, 261] on link "Council Priority #12: Support programs related to homelessness prevention and p…" at bounding box center [371, 261] width 494 height 5
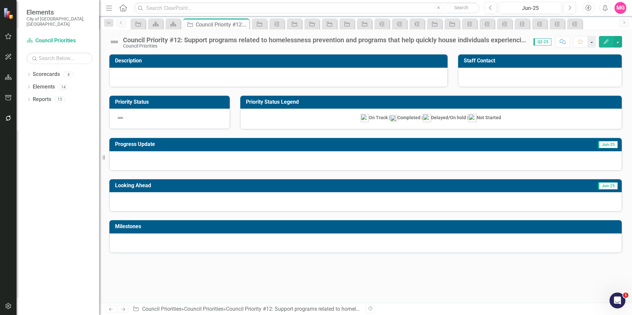
click at [227, 80] on div at bounding box center [278, 77] width 338 height 19
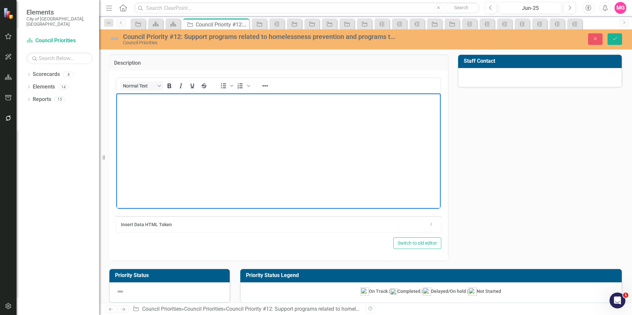
click at [238, 126] on body "Rich Text Area. Press ALT-0 for help." at bounding box center [278, 142] width 324 height 99
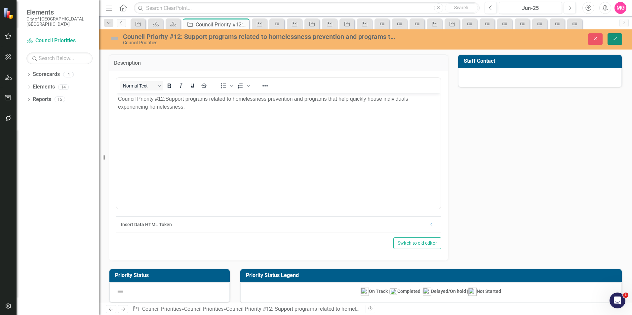
click at [614, 38] on icon "Save" at bounding box center [615, 38] width 6 height 5
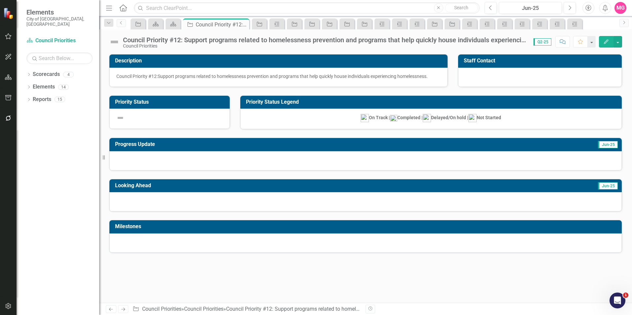
click at [494, 80] on div at bounding box center [540, 77] width 164 height 19
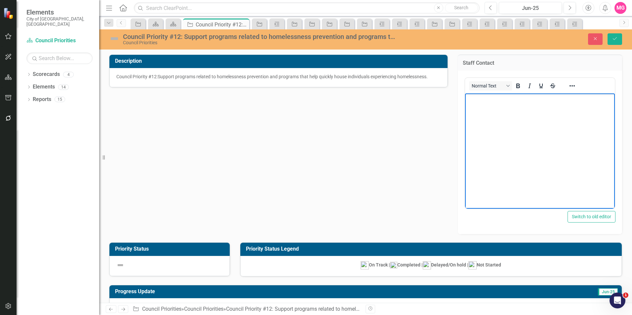
click at [501, 145] on body "Rich Text Area. Press ALT-0 for help." at bounding box center [540, 142] width 150 height 99
click at [507, 163] on body "Rich Text Area. Press ALT-0 for help." at bounding box center [540, 142] width 150 height 99
paste body "Rich Text Area. Press ALT-0 for help."
click at [515, 104] on body "[PERSON_NAME] [PERSON_NAME] Rut h Blaw" at bounding box center [540, 142] width 150 height 99
click at [532, 98] on p "[PERSON_NAME]:" at bounding box center [540, 99] width 146 height 8
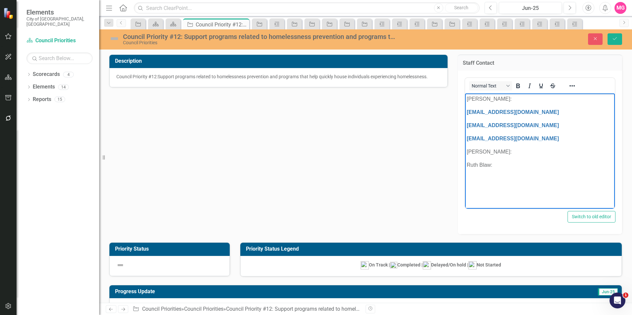
click at [533, 100] on p "[PERSON_NAME]:" at bounding box center [540, 99] width 146 height 8
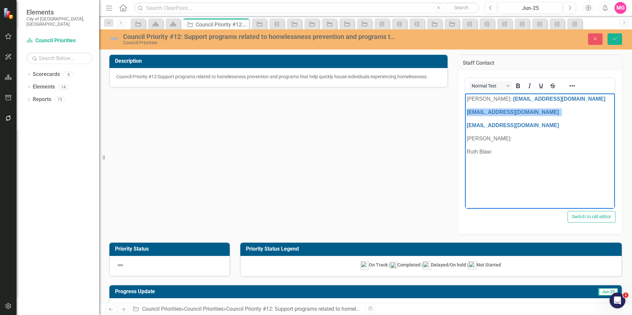
drag, startPoint x: 551, startPoint y: 112, endPoint x: 466, endPoint y: 110, distance: 85.0
click at [466, 110] on body "[PERSON_NAME]: [EMAIL_ADDRESS][DOMAIN_NAME] [EMAIL_ADDRESS][DOMAIN_NAME] [EMAIL…" at bounding box center [540, 142] width 150 height 99
drag, startPoint x: 540, startPoint y: 110, endPoint x: 465, endPoint y: 109, distance: 74.4
click at [465, 109] on body "[PERSON_NAME]: [EMAIL_ADDRESS][DOMAIN_NAME] [EMAIL_ADDRESS][DOMAIN_NAME] [PERSO…" at bounding box center [540, 142] width 150 height 99
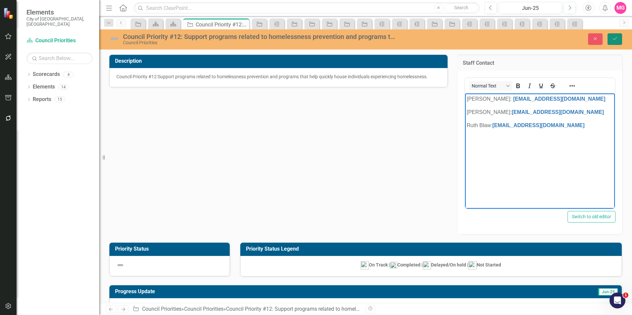
click at [619, 41] on button "Save" at bounding box center [615, 39] width 15 height 12
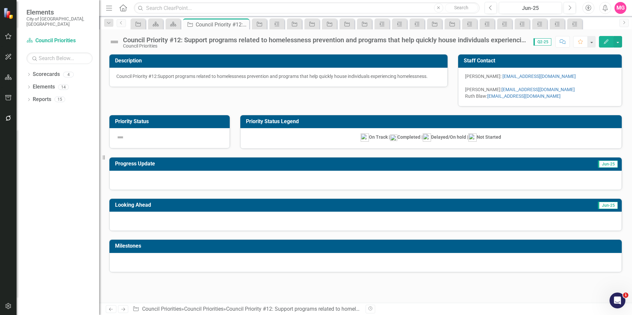
click at [568, 85] on div at bounding box center [540, 83] width 150 height 7
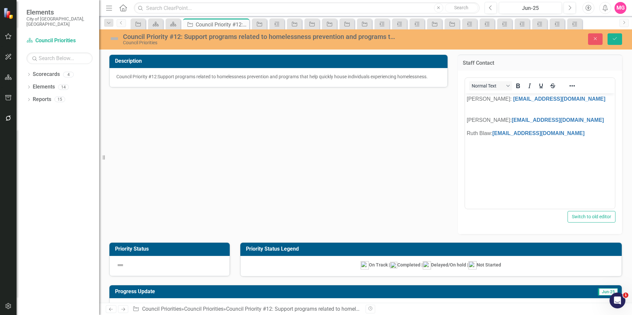
click at [482, 111] on div "Rich Text Area. Press ALT-0 for help." at bounding box center [540, 112] width 146 height 8
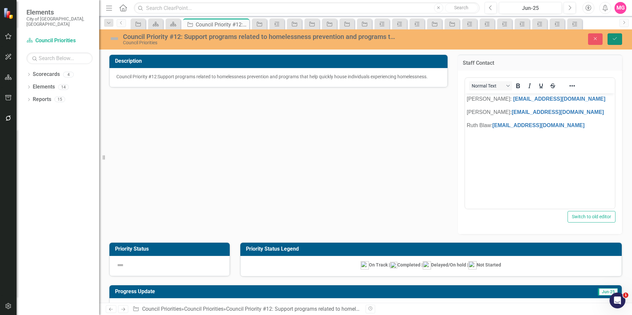
click at [615, 40] on icon "submit" at bounding box center [615, 38] width 4 height 3
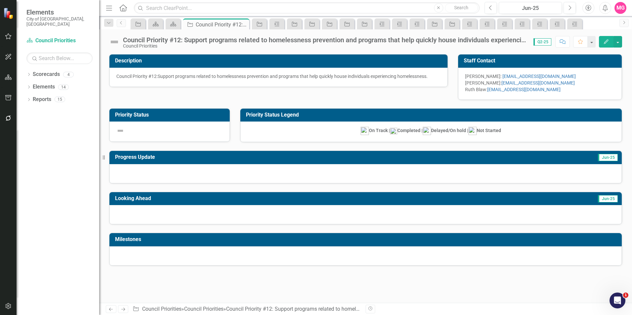
click at [574, 86] on p "Rut h Blaw: [EMAIL_ADDRESS][DOMAIN_NAME]" at bounding box center [540, 89] width 150 height 7
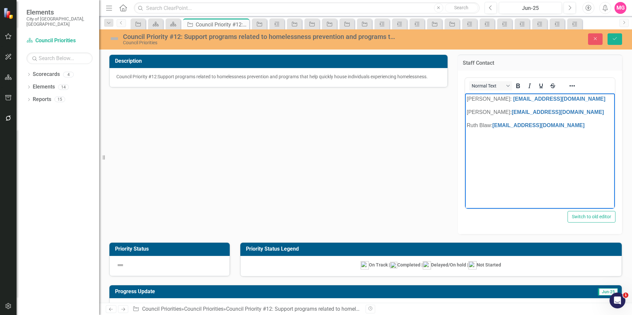
click at [471, 112] on span "[PERSON_NAME]: [EMAIL_ADDRESS][DOMAIN_NAME]" at bounding box center [537, 112] width 140 height 6
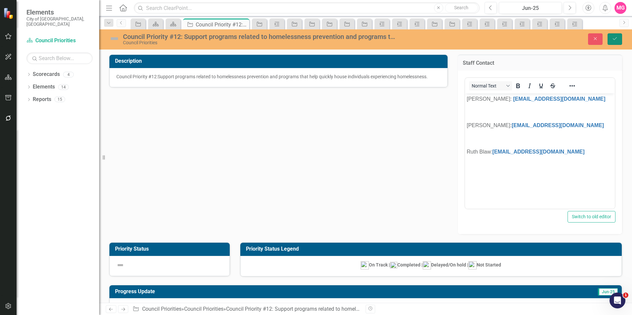
click at [614, 41] on icon "Save" at bounding box center [615, 38] width 6 height 5
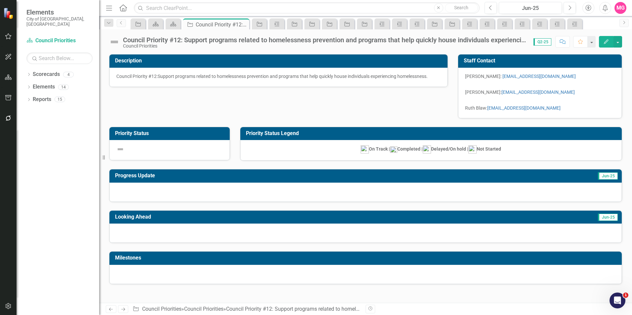
click at [333, 104] on div "Description Council Priority #12: Support programs related to homelessness prev…" at bounding box center [365, 82] width 523 height 73
click at [114, 43] on img at bounding box center [114, 42] width 11 height 11
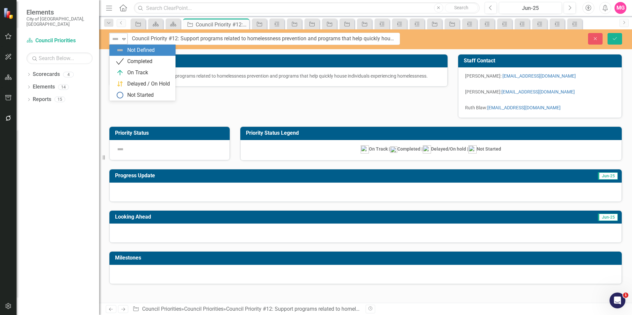
click at [114, 41] on img at bounding box center [115, 39] width 8 height 8
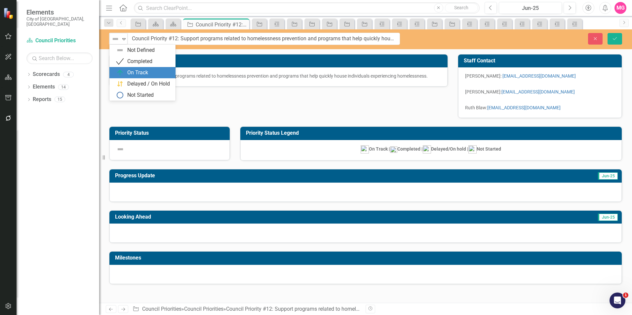
click at [133, 76] on div "On Track" at bounding box center [137, 73] width 21 height 8
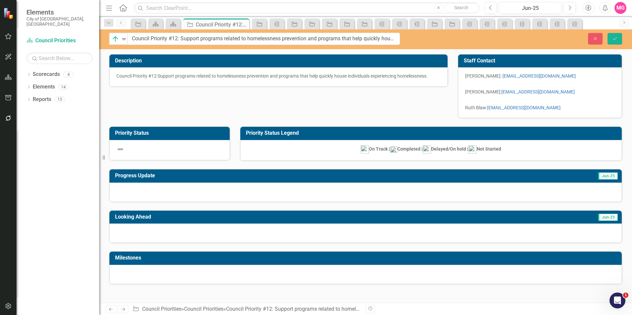
click at [429, 186] on div at bounding box center [365, 192] width 513 height 19
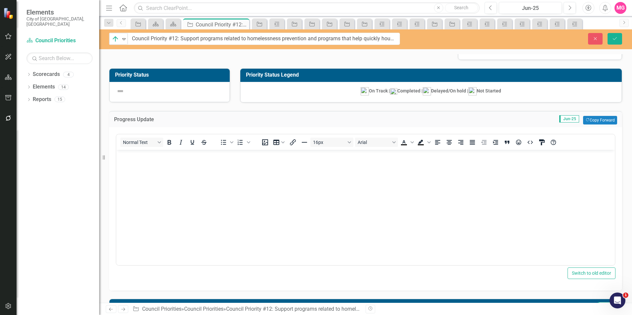
scroll to position [97, 0]
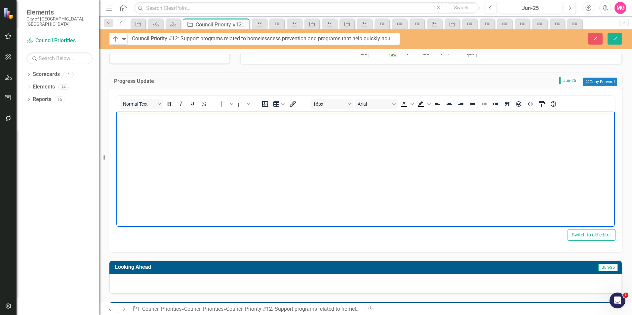
click at [249, 170] on body "Rich Text Area. Press ALT-0 for help." at bounding box center [365, 161] width 499 height 99
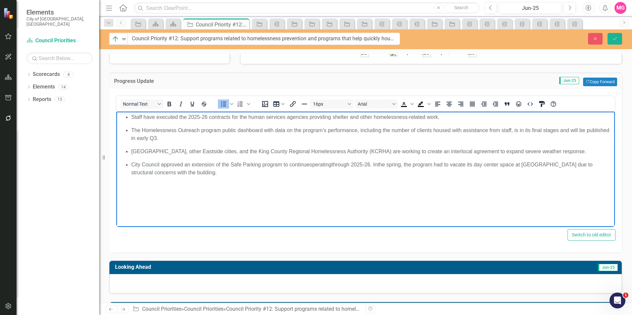
scroll to position [135, 0]
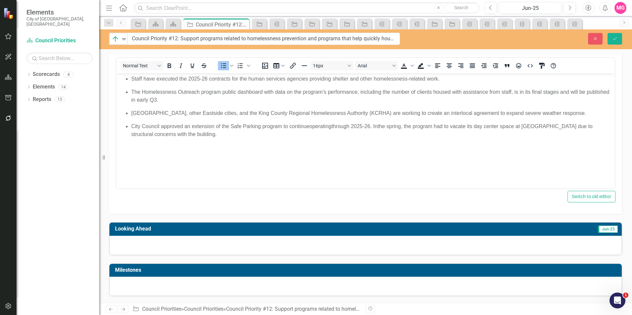
click at [387, 247] on div at bounding box center [365, 245] width 513 height 19
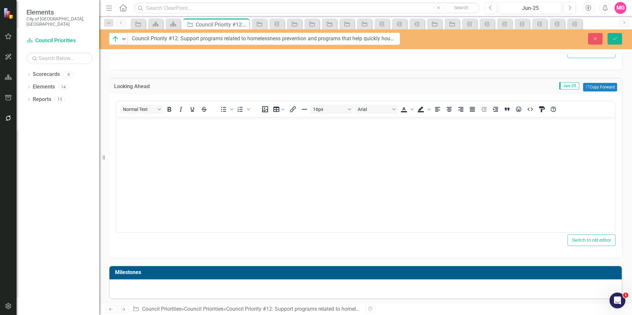
scroll to position [280, 0]
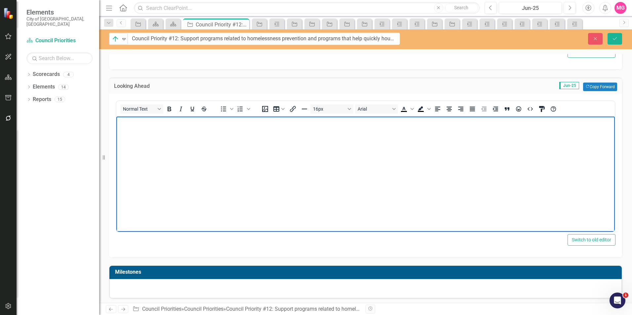
click at [240, 156] on body "Rich Text Area. Press ALT-0 for help." at bounding box center [365, 166] width 499 height 99
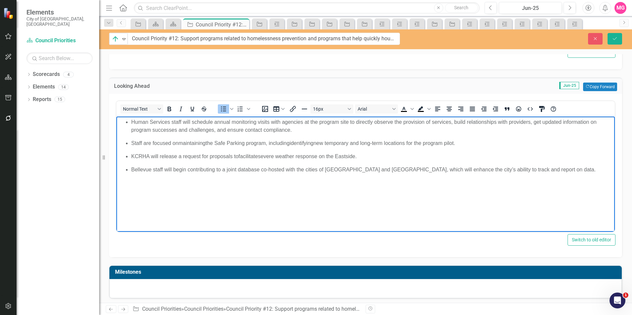
click at [316, 130] on p "Human Services staff will schedule annual monitoring visits with agencies at th…" at bounding box center [372, 126] width 482 height 16
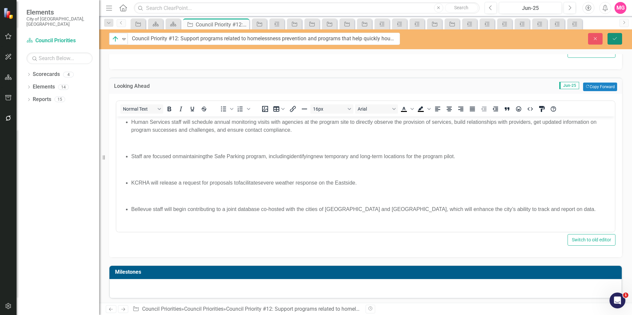
click at [612, 41] on button "Save" at bounding box center [615, 39] width 15 height 12
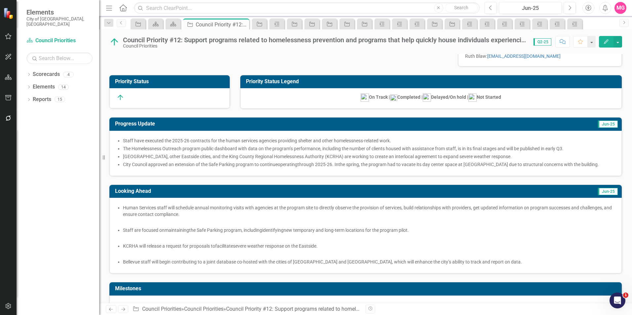
scroll to position [63, 0]
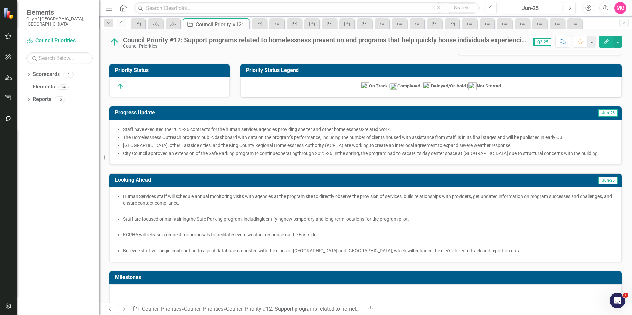
click at [445, 136] on span "The Homelessness Outreach program public dashboard with data on the program’s p…" at bounding box center [343, 137] width 441 height 5
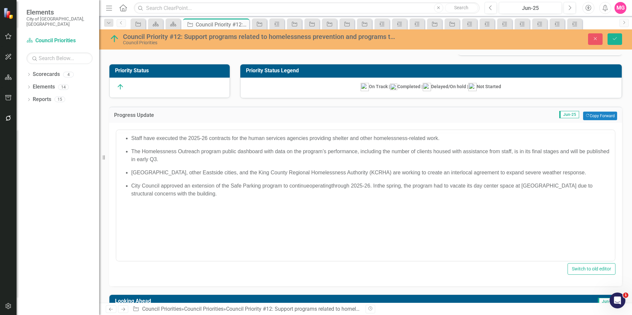
scroll to position [0, 0]
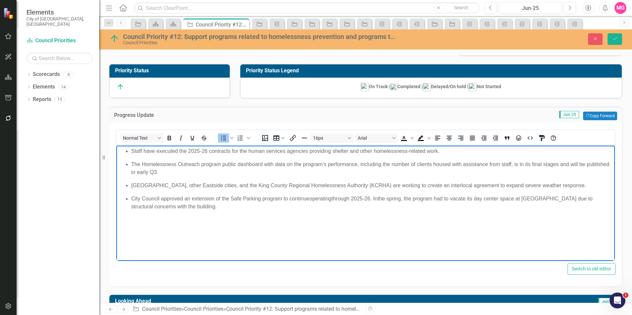
click at [134, 162] on span "The Homelessness Outreach program public dashboard with data on the program’s p…" at bounding box center [370, 168] width 478 height 14
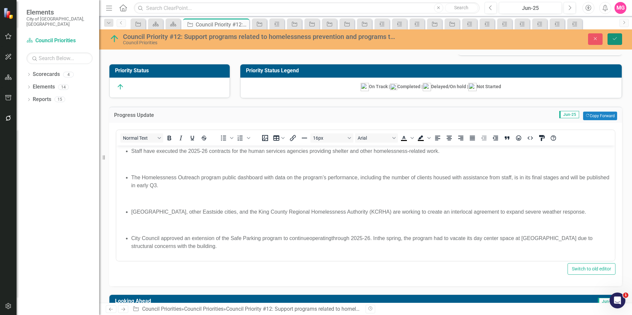
click at [609, 36] on button "Save" at bounding box center [615, 39] width 15 height 12
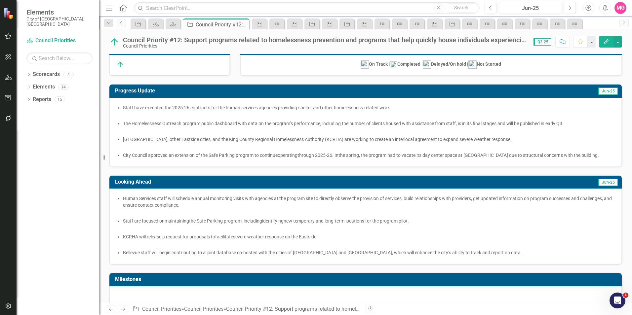
scroll to position [95, 0]
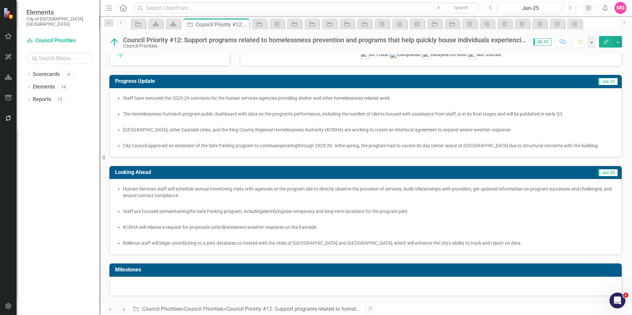
click at [386, 286] on div at bounding box center [365, 286] width 513 height 19
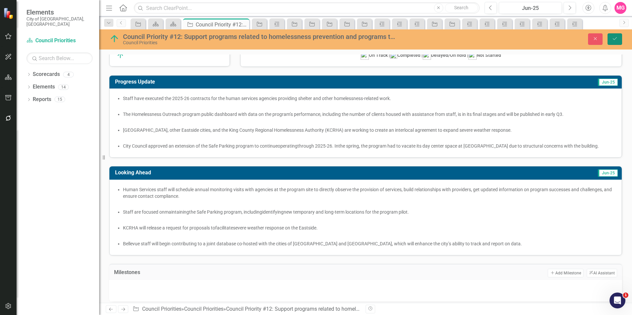
click at [613, 39] on icon "Save" at bounding box center [615, 38] width 6 height 5
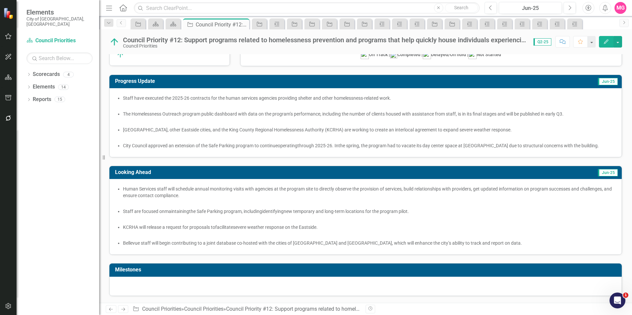
click at [345, 291] on div at bounding box center [365, 286] width 513 height 19
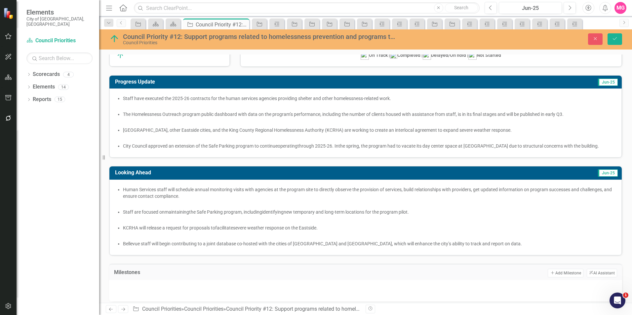
scroll to position [100, 0]
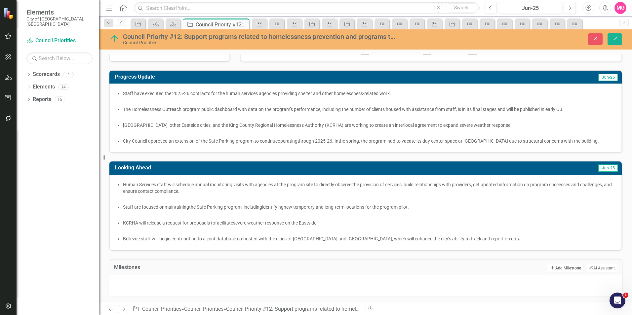
click at [563, 265] on button "Add Add Milestone" at bounding box center [565, 268] width 35 height 9
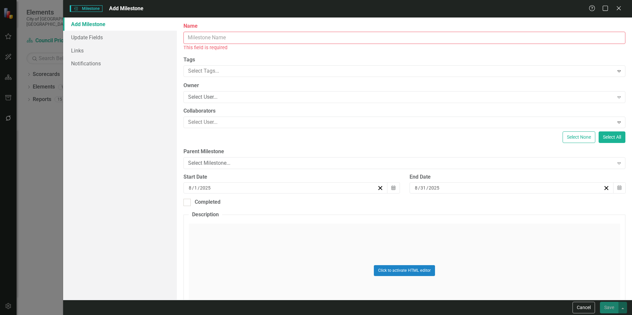
click at [381, 39] on input "Name" at bounding box center [405, 38] width 442 height 12
paste input "Publish Homelessness Outreach Program dashboard"
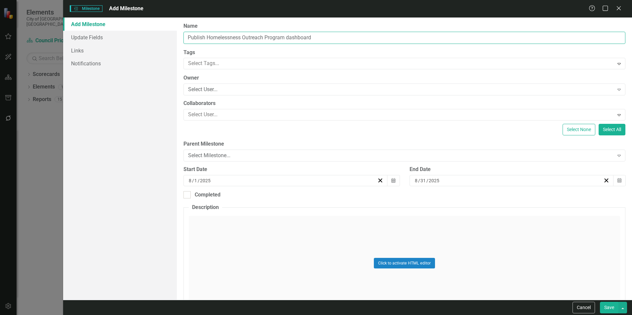
type input "Publish Homelessness Outreach Program dashboard"
click at [392, 182] on icon "Calendar" at bounding box center [394, 181] width 4 height 5
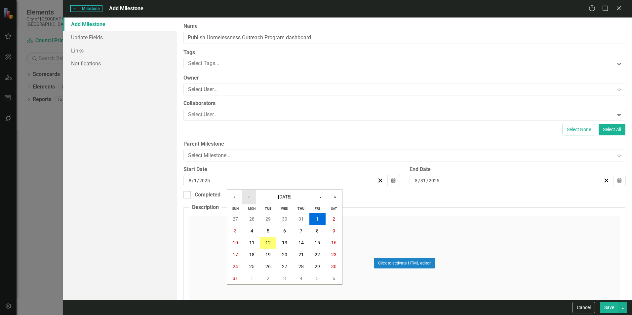
click at [244, 197] on button "‹" at bounding box center [249, 197] width 15 height 15
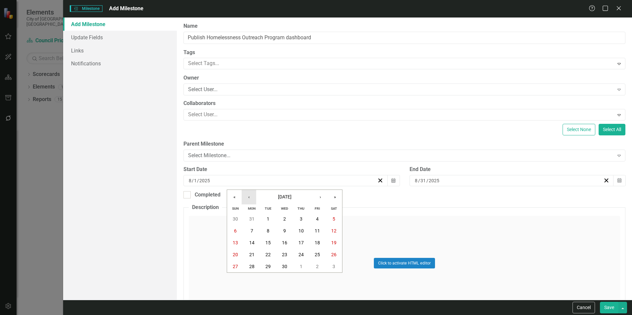
click at [244, 197] on button "‹" at bounding box center [249, 197] width 15 height 15
click at [318, 198] on button "›" at bounding box center [320, 197] width 15 height 15
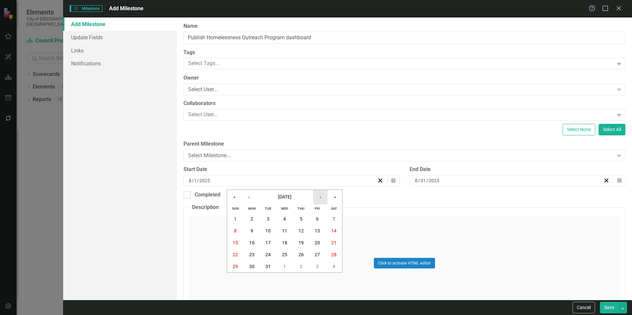
click at [318, 198] on button "›" at bounding box center [320, 197] width 15 height 15
click at [282, 214] on button "1" at bounding box center [284, 219] width 17 height 12
click at [618, 180] on button "Calendar" at bounding box center [619, 180] width 13 height 11
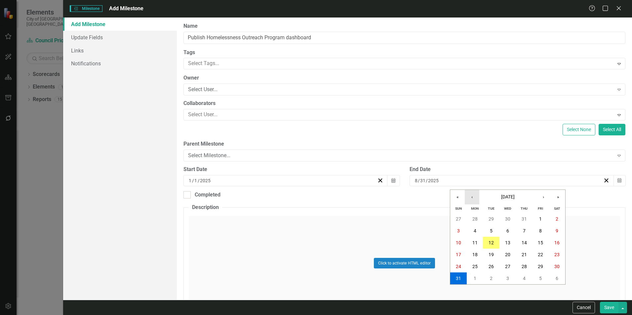
click at [473, 200] on button "‹" at bounding box center [472, 197] width 15 height 15
click at [524, 268] on abbr "31" at bounding box center [524, 266] width 5 height 5
click at [616, 305] on button "Save" at bounding box center [609, 308] width 19 height 12
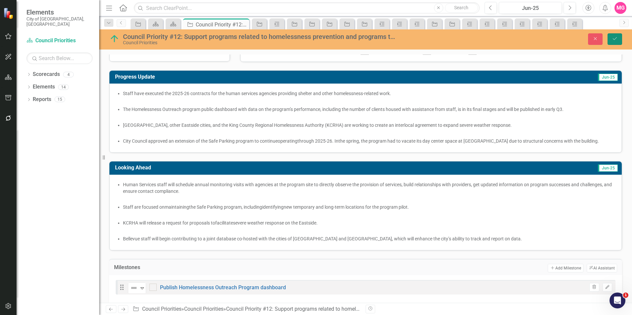
click at [619, 40] on button "Save" at bounding box center [615, 39] width 15 height 12
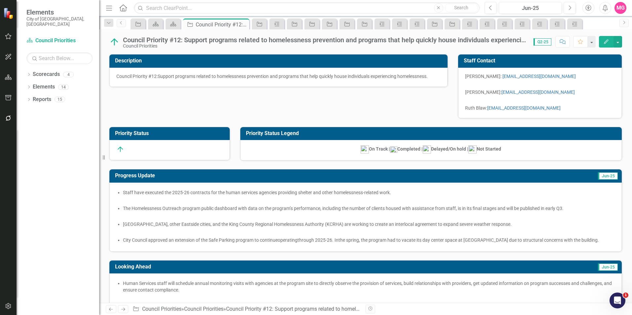
scroll to position [105, 0]
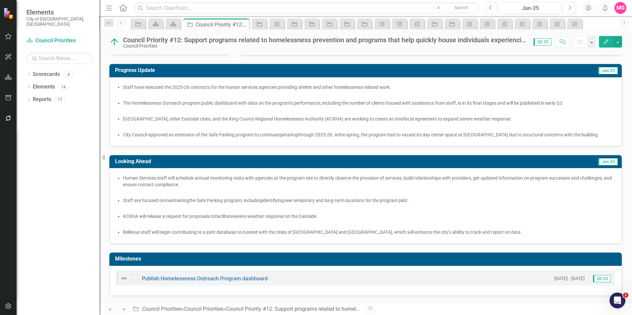
click at [528, 288] on div "Publish Homelessness Outreach Program dashboard [DATE] - [DATE] Q2-25" at bounding box center [365, 281] width 513 height 30
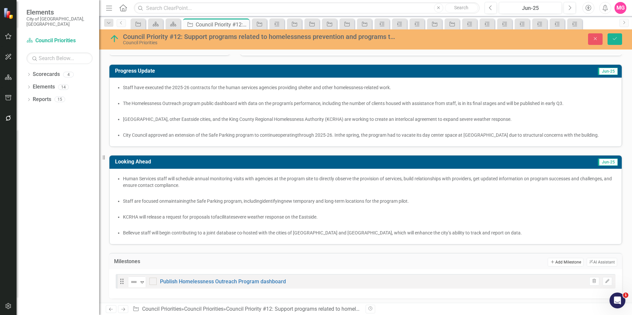
click at [554, 265] on button "Add Add Milestone" at bounding box center [565, 262] width 35 height 9
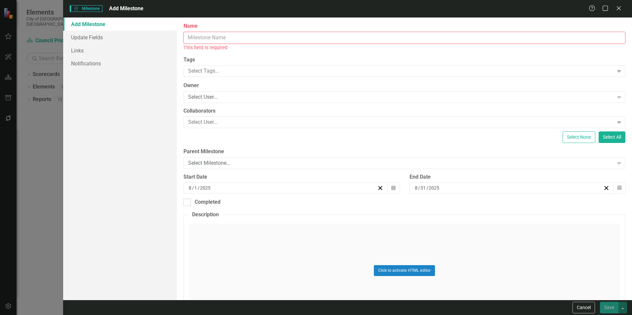
click at [247, 36] on input "Name" at bounding box center [405, 38] width 442 height 12
paste input "Safe Parking:"
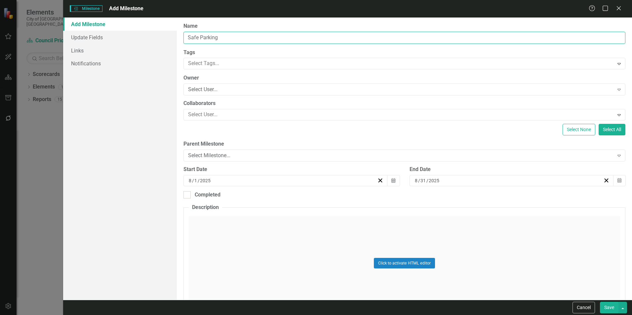
type input "Safe Parking"
click at [269, 236] on div "Click to activate HTML editor" at bounding box center [405, 263] width 432 height 94
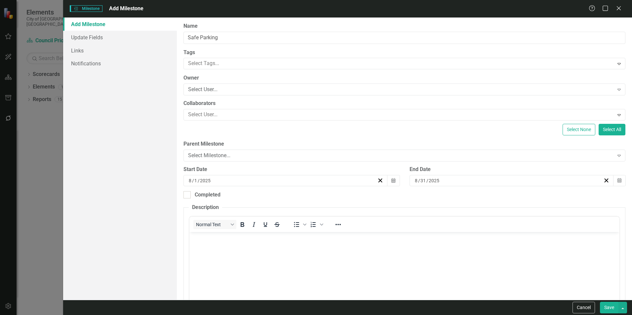
scroll to position [0, 0]
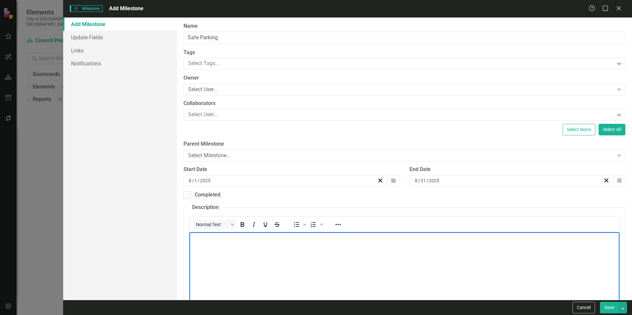
click at [248, 248] on body "Rich Text Area. Press ALT-0 for help." at bounding box center [404, 281] width 430 height 99
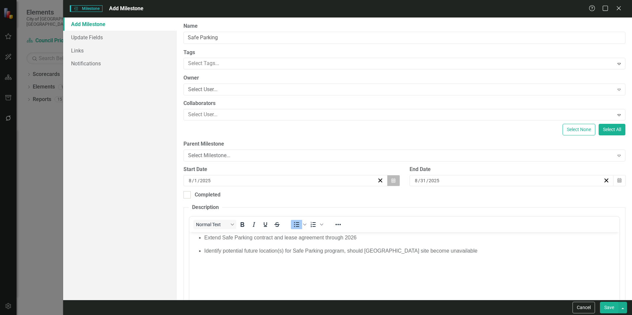
click at [395, 178] on button "Calendar" at bounding box center [393, 180] width 13 height 11
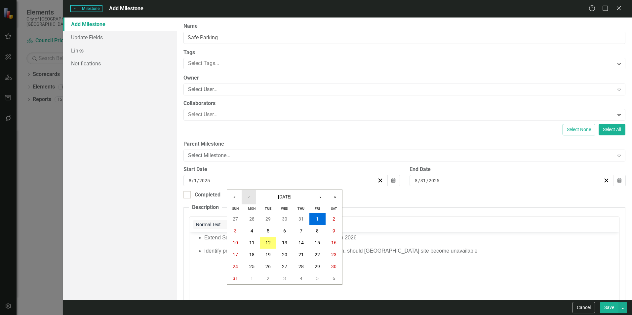
click at [250, 198] on button "‹" at bounding box center [249, 197] width 15 height 15
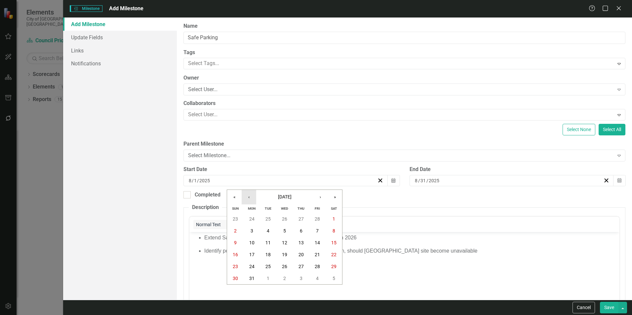
click at [250, 198] on button "‹" at bounding box center [249, 197] width 15 height 15
click at [288, 219] on button "1" at bounding box center [284, 219] width 17 height 12
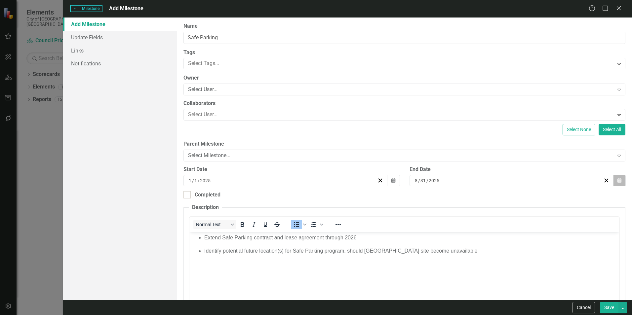
click at [613, 183] on button "Calendar" at bounding box center [619, 180] width 13 height 11
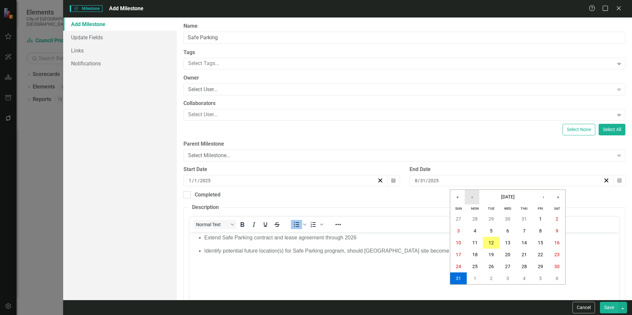
click at [475, 194] on button "‹" at bounding box center [472, 197] width 15 height 15
click at [563, 195] on button "»" at bounding box center [558, 197] width 15 height 15
click at [537, 267] on button "29" at bounding box center [541, 267] width 17 height 12
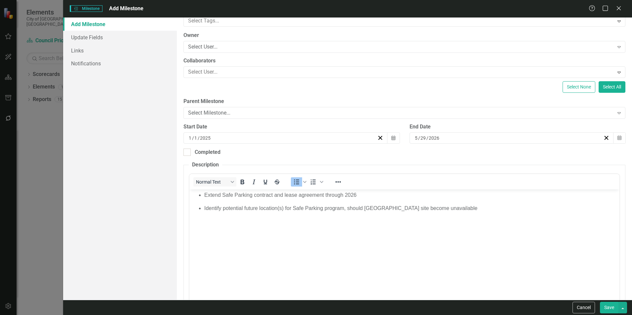
scroll to position [43, 0]
click at [611, 312] on button "Save" at bounding box center [609, 308] width 19 height 12
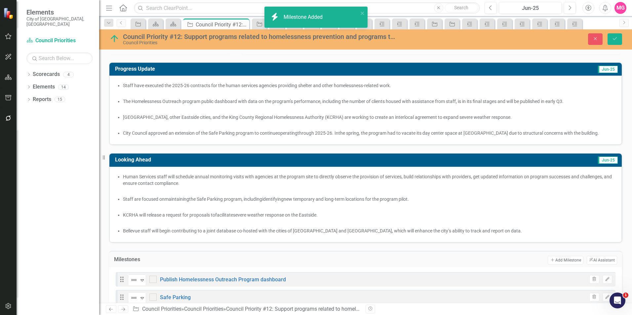
scroll to position [125, 0]
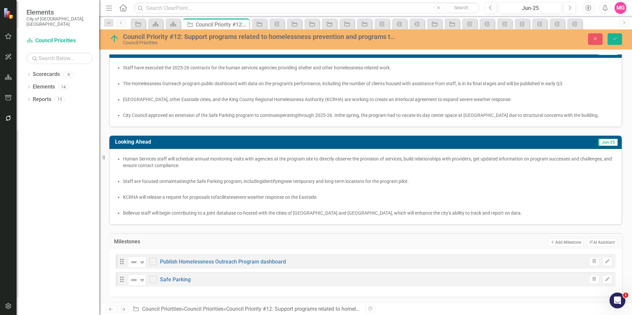
click at [186, 277] on div "Not Defined Expand Safe Parking" at bounding box center [159, 280] width 63 height 12
click at [183, 279] on link "Safe Parking" at bounding box center [175, 280] width 31 height 6
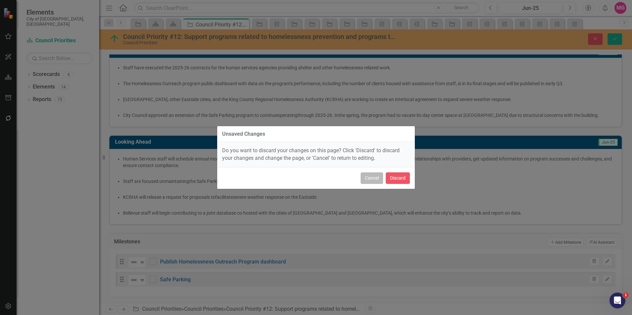
click at [370, 182] on button "Cancel" at bounding box center [372, 179] width 22 height 12
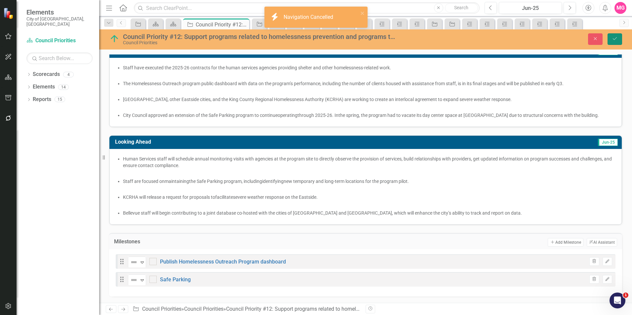
click at [617, 36] on icon "Save" at bounding box center [615, 38] width 6 height 5
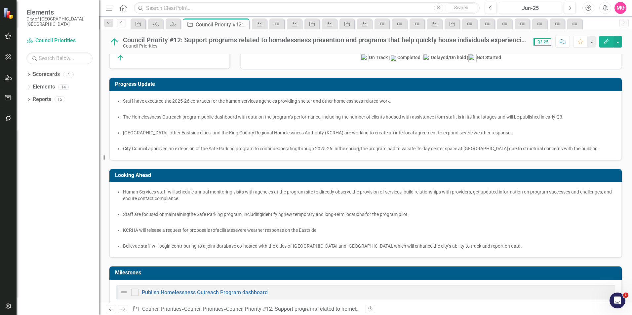
scroll to position [123, 0]
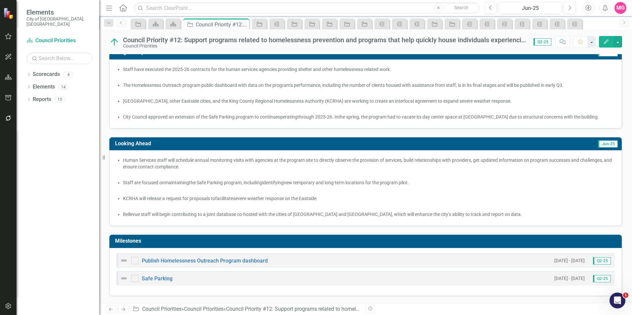
click at [157, 282] on div "Safe Parking" at bounding box center [146, 279] width 53 height 8
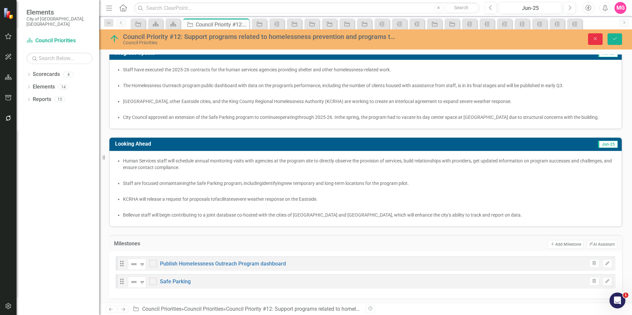
click at [596, 41] on icon "Close" at bounding box center [596, 38] width 6 height 5
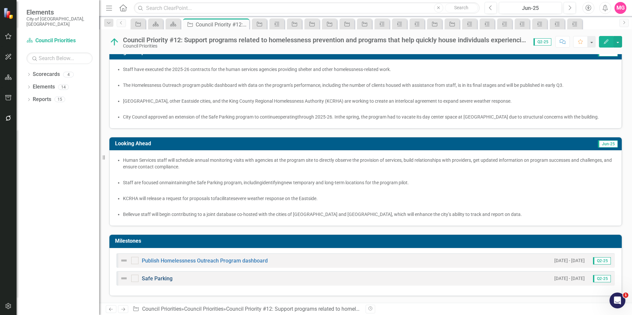
click at [169, 280] on link "Safe Parking" at bounding box center [157, 279] width 31 height 6
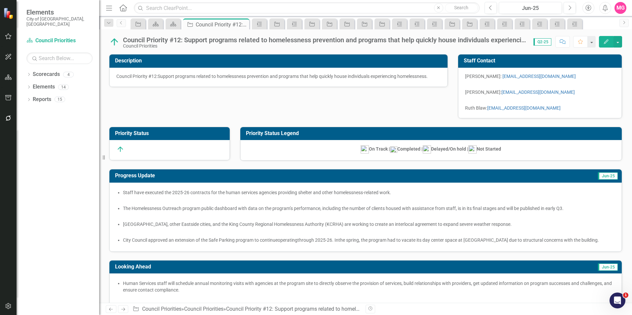
scroll to position [123, 0]
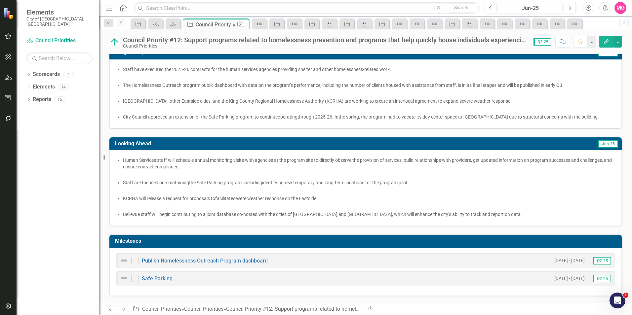
click at [495, 277] on div "Safe Parking [DATE] - [DATE] Q2-25" at bounding box center [365, 278] width 499 height 15
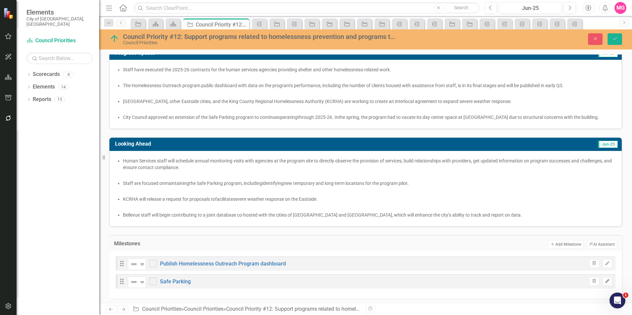
click at [607, 280] on button "Edit" at bounding box center [608, 281] width 10 height 9
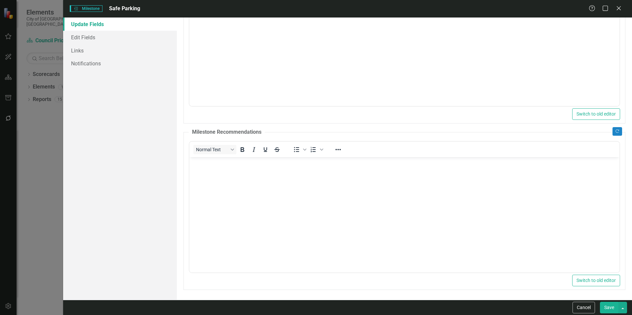
scroll to position [0, 0]
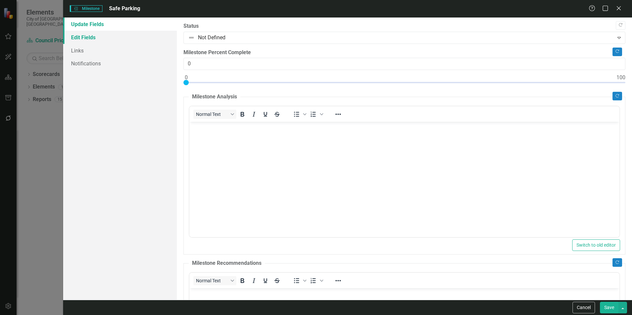
click at [103, 43] on link "Edit Fields" at bounding box center [120, 37] width 114 height 13
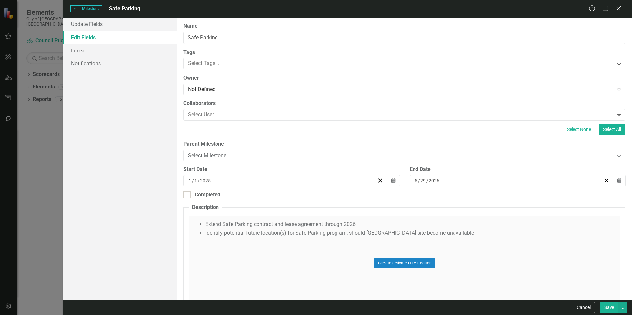
click at [460, 235] on div "Click to activate HTML editor" at bounding box center [405, 263] width 432 height 94
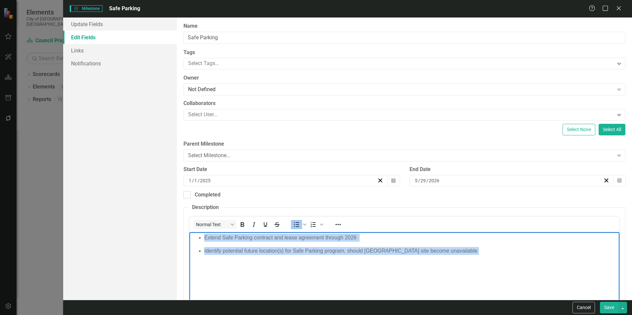
drag, startPoint x: 473, startPoint y: 252, endPoint x: 201, endPoint y: 231, distance: 273.2
click at [201, 232] on html "Extend Safe Parking contract and lease agreement through 2026 Identify potentia…" at bounding box center [404, 281] width 430 height 99
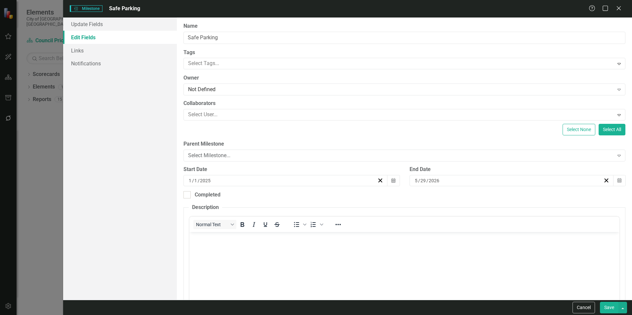
click at [612, 310] on button "Save" at bounding box center [609, 308] width 19 height 12
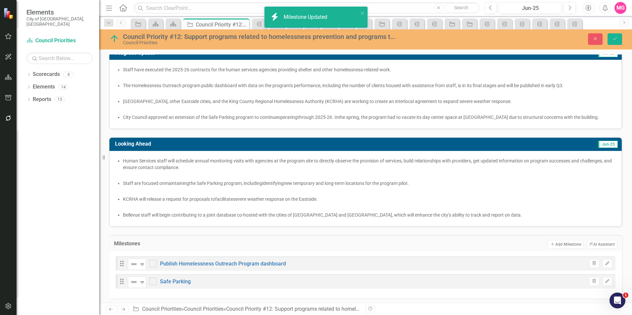
scroll to position [125, 0]
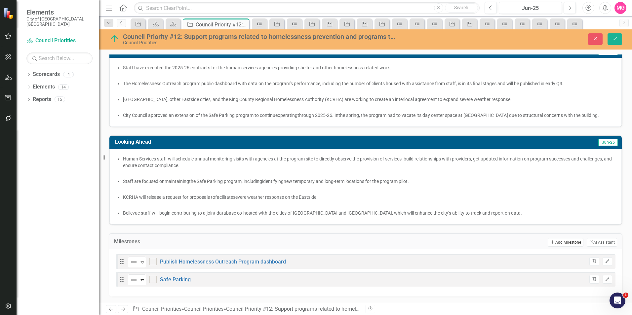
click at [560, 241] on button "Add Add Milestone" at bounding box center [565, 242] width 35 height 9
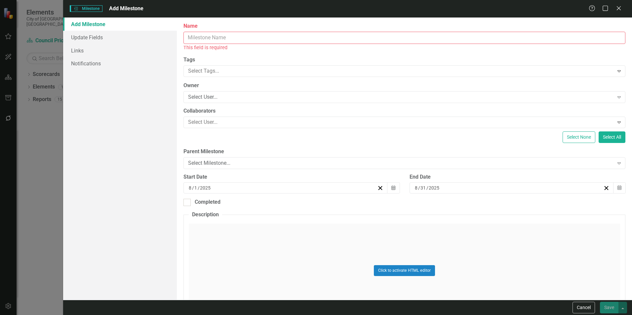
click at [391, 39] on input "Name" at bounding box center [405, 38] width 442 height 12
paste input "Extend Safe Parking contract and lease agreement through 2026 Identify potentia…"
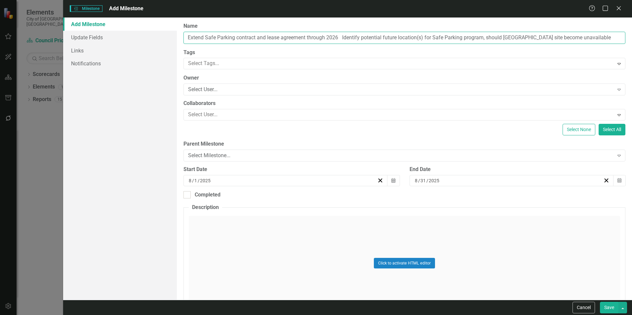
drag, startPoint x: 342, startPoint y: 37, endPoint x: 617, endPoint y: 27, distance: 275.6
click at [617, 27] on div "Name Extend Safe Parking contract and lease agreement through 2026 Identify pot…" at bounding box center [405, 32] width 442 height 21
type input "Extend Safe Parking contract and lease agreement through 2026"
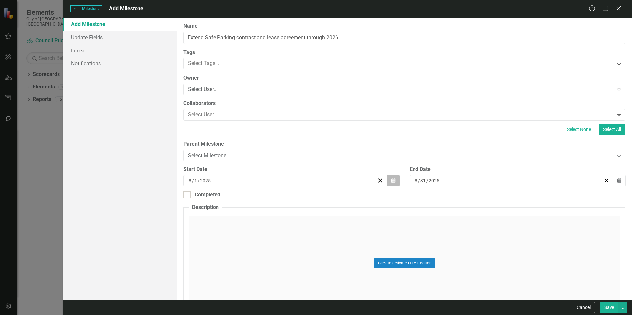
click at [387, 178] on button "Calendar" at bounding box center [393, 180] width 13 height 11
click at [254, 197] on button "‹" at bounding box center [249, 197] width 15 height 15
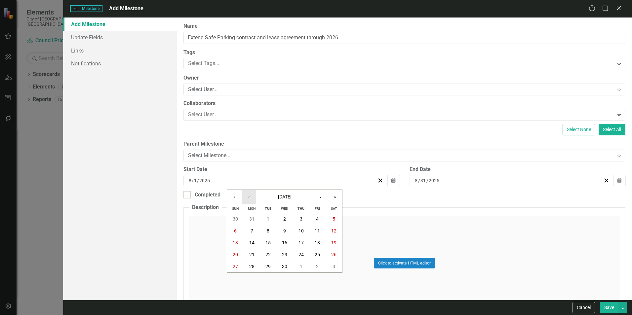
click at [254, 197] on button "‹" at bounding box center [249, 197] width 15 height 15
click at [286, 219] on button "1" at bounding box center [284, 219] width 17 height 12
click at [617, 181] on button "Calendar" at bounding box center [619, 180] width 13 height 11
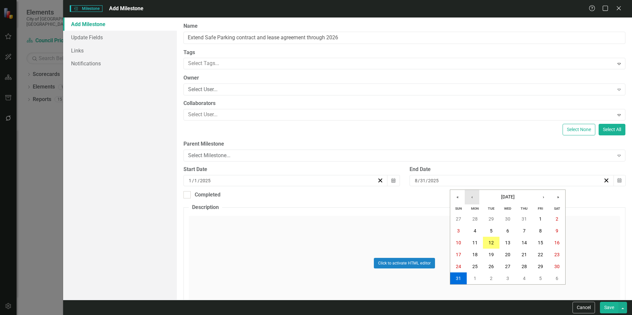
click at [478, 200] on button "‹" at bounding box center [472, 197] width 15 height 15
click at [488, 243] on button "13" at bounding box center [491, 243] width 17 height 12
click at [219, 191] on div "Start Date [DATE] Calendar" at bounding box center [292, 178] width 226 height 25
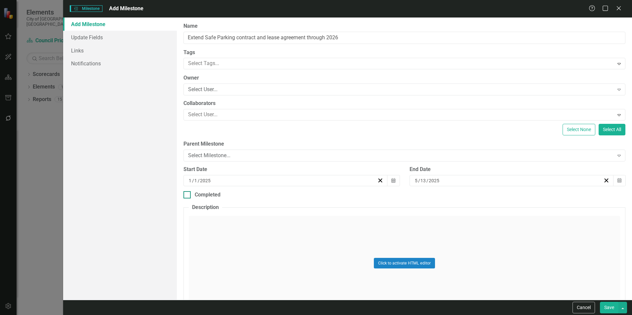
click at [214, 194] on div "Completed" at bounding box center [208, 195] width 26 height 8
click at [188, 194] on input "Completed" at bounding box center [186, 193] width 4 height 4
checkbox input "true"
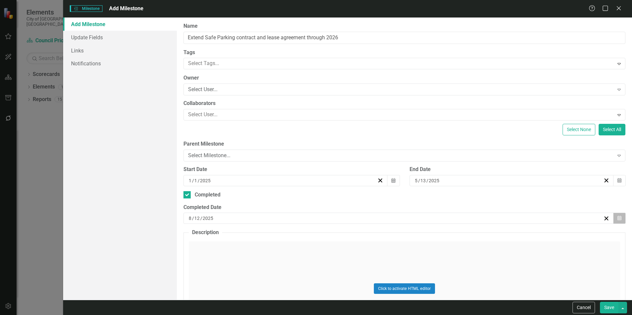
click at [613, 223] on button "Calendar" at bounding box center [619, 218] width 13 height 11
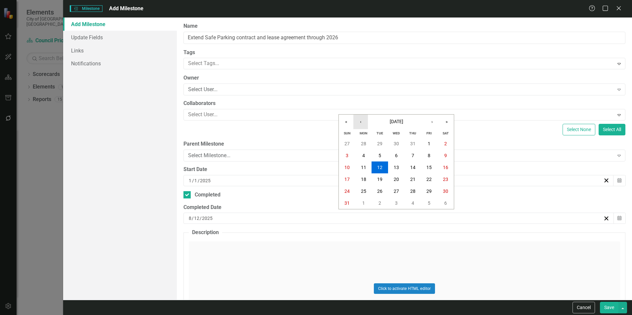
click at [359, 127] on button "‹" at bounding box center [360, 122] width 15 height 15
click at [379, 166] on abbr "13" at bounding box center [379, 167] width 5 height 5
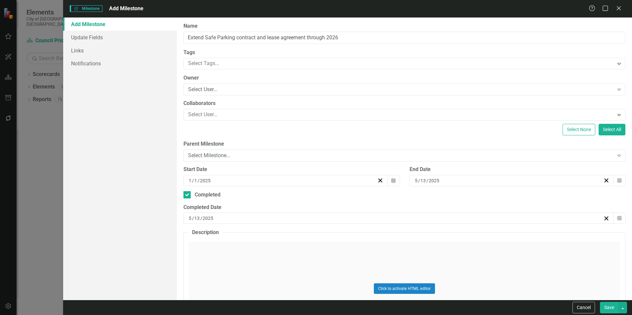
click at [606, 305] on button "Save" at bounding box center [609, 308] width 19 height 12
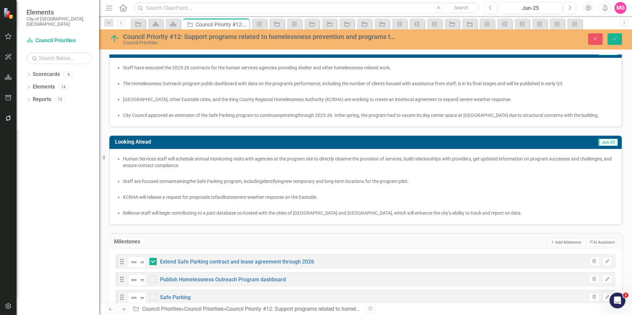
scroll to position [143, 0]
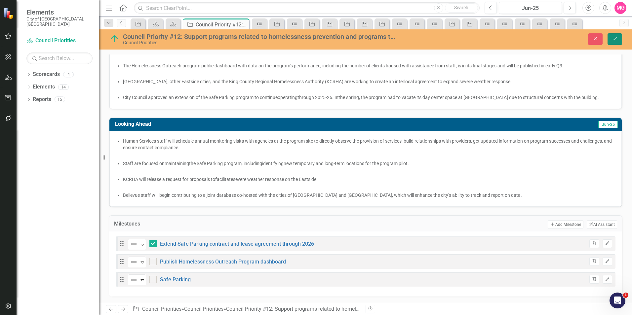
click at [617, 40] on icon "Save" at bounding box center [615, 38] width 6 height 5
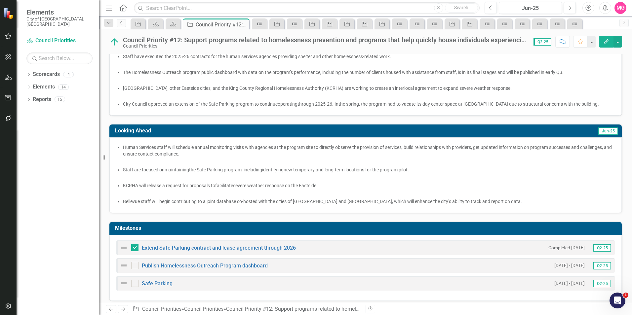
scroll to position [141, 0]
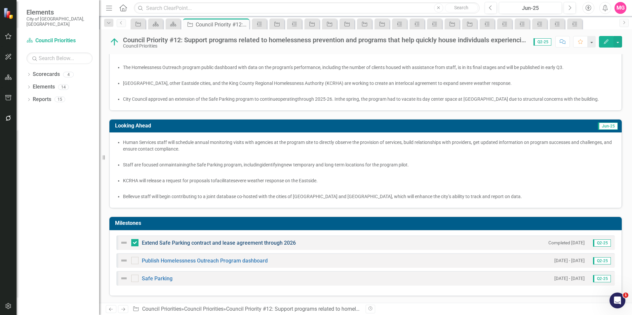
click at [268, 244] on link "Extend Safe Parking contract and lease agreement through 2026" at bounding box center [219, 243] width 154 height 6
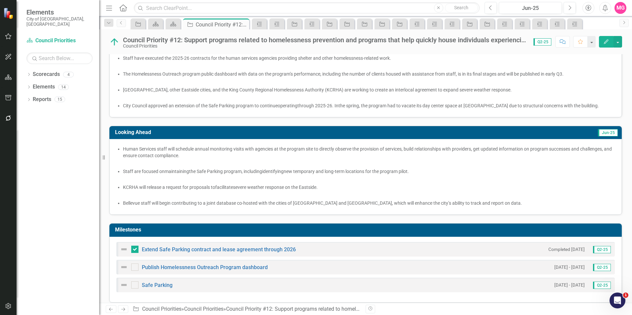
scroll to position [141, 0]
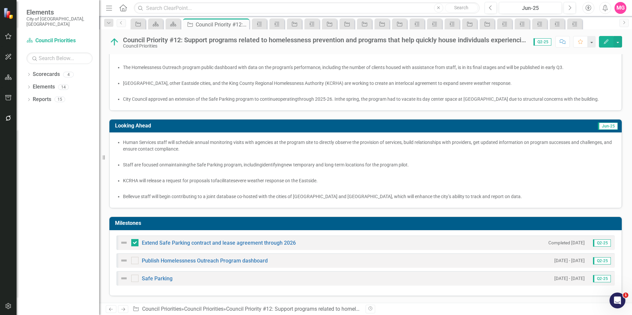
click at [537, 248] on div "Extend Safe Parking contract and lease agreement through 2026 Completed [DATE] …" at bounding box center [365, 243] width 499 height 15
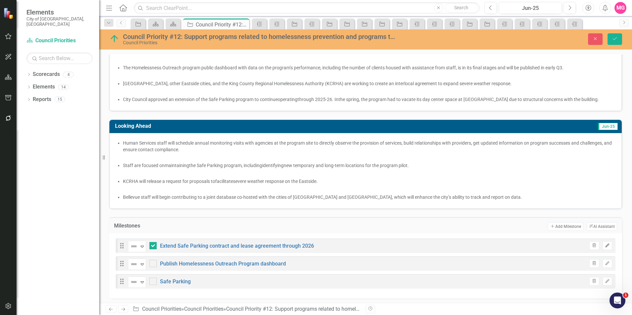
click at [603, 248] on button "Edit" at bounding box center [608, 246] width 10 height 9
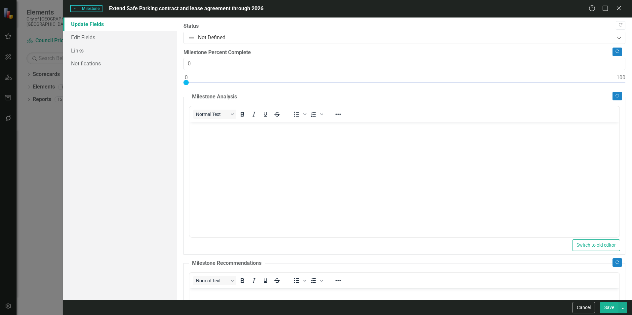
scroll to position [0, 0]
click at [91, 32] on link "Edit Fields" at bounding box center [120, 37] width 114 height 13
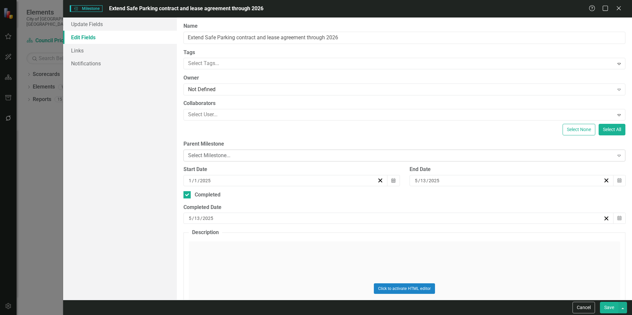
click at [296, 157] on div "Select Milestone..." at bounding box center [401, 156] width 426 height 8
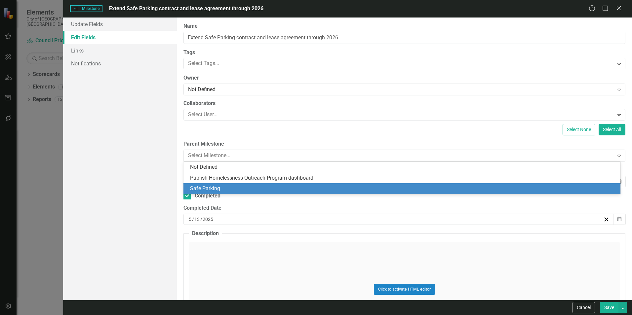
click at [270, 186] on div "Safe Parking" at bounding box center [403, 189] width 427 height 8
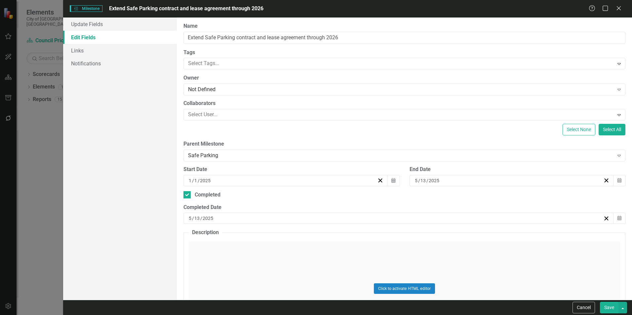
click at [609, 306] on button "Save" at bounding box center [609, 308] width 19 height 12
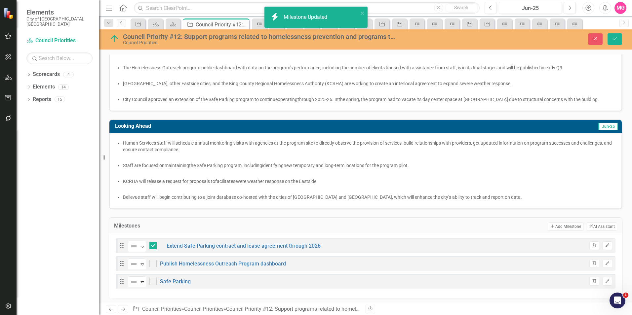
checkbox input "true"
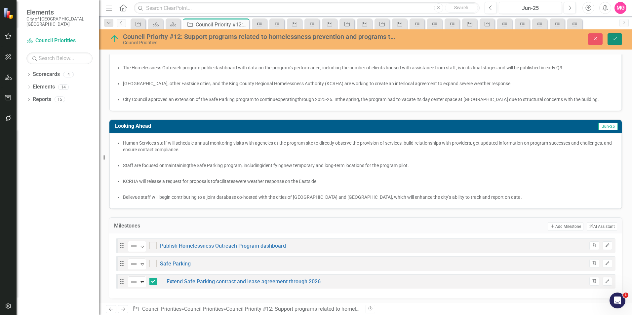
click at [612, 44] on button "Save" at bounding box center [615, 39] width 15 height 12
